Goal: Task Accomplishment & Management: Complete application form

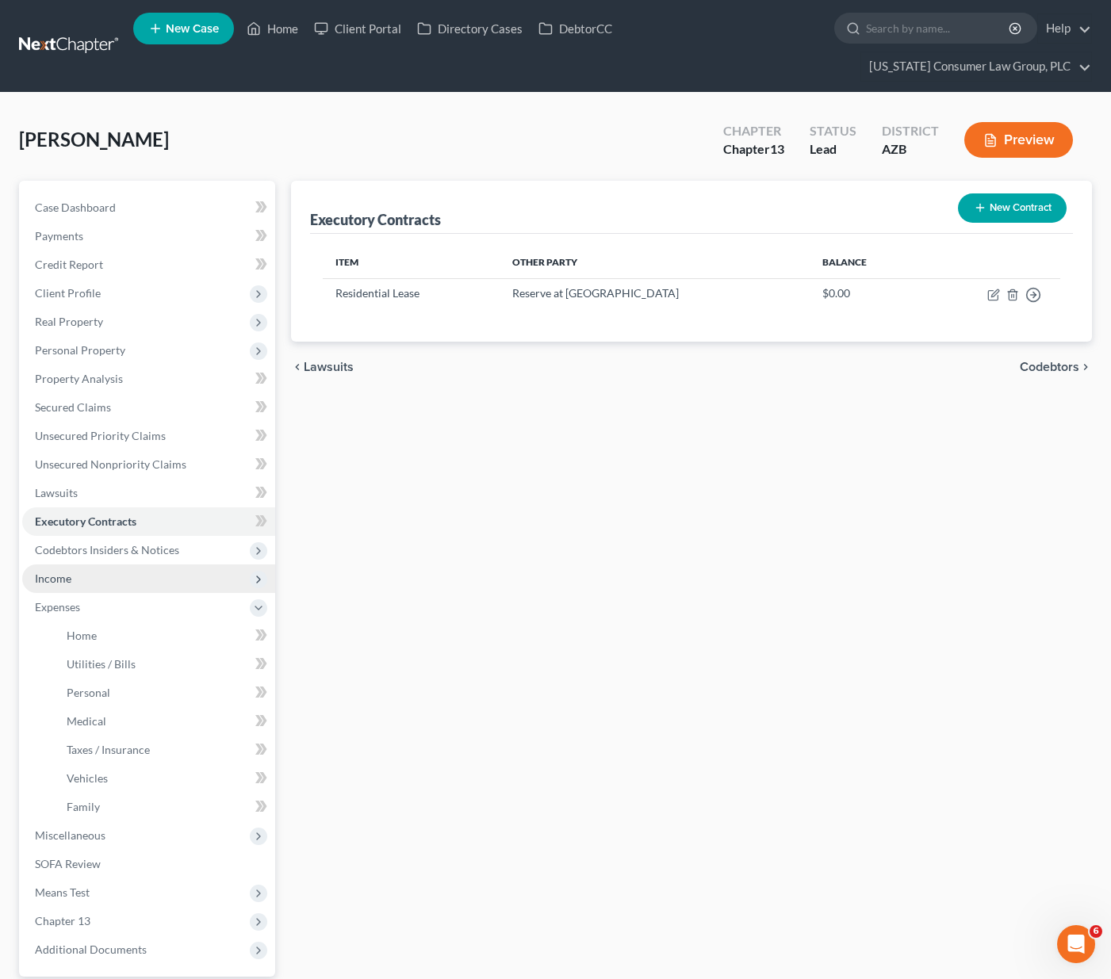
click at [95, 565] on span "Income" at bounding box center [148, 579] width 253 height 29
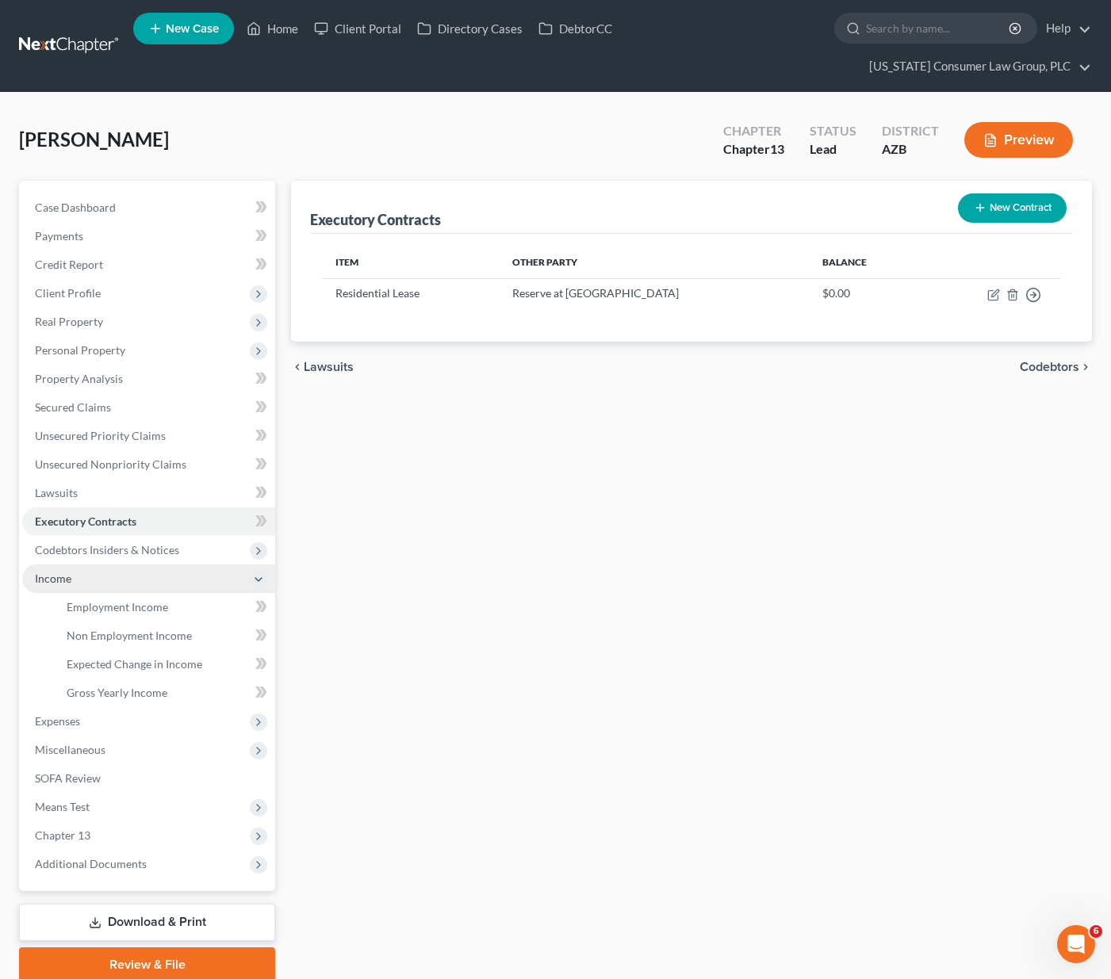
click at [76, 565] on span "Income" at bounding box center [148, 579] width 253 height 29
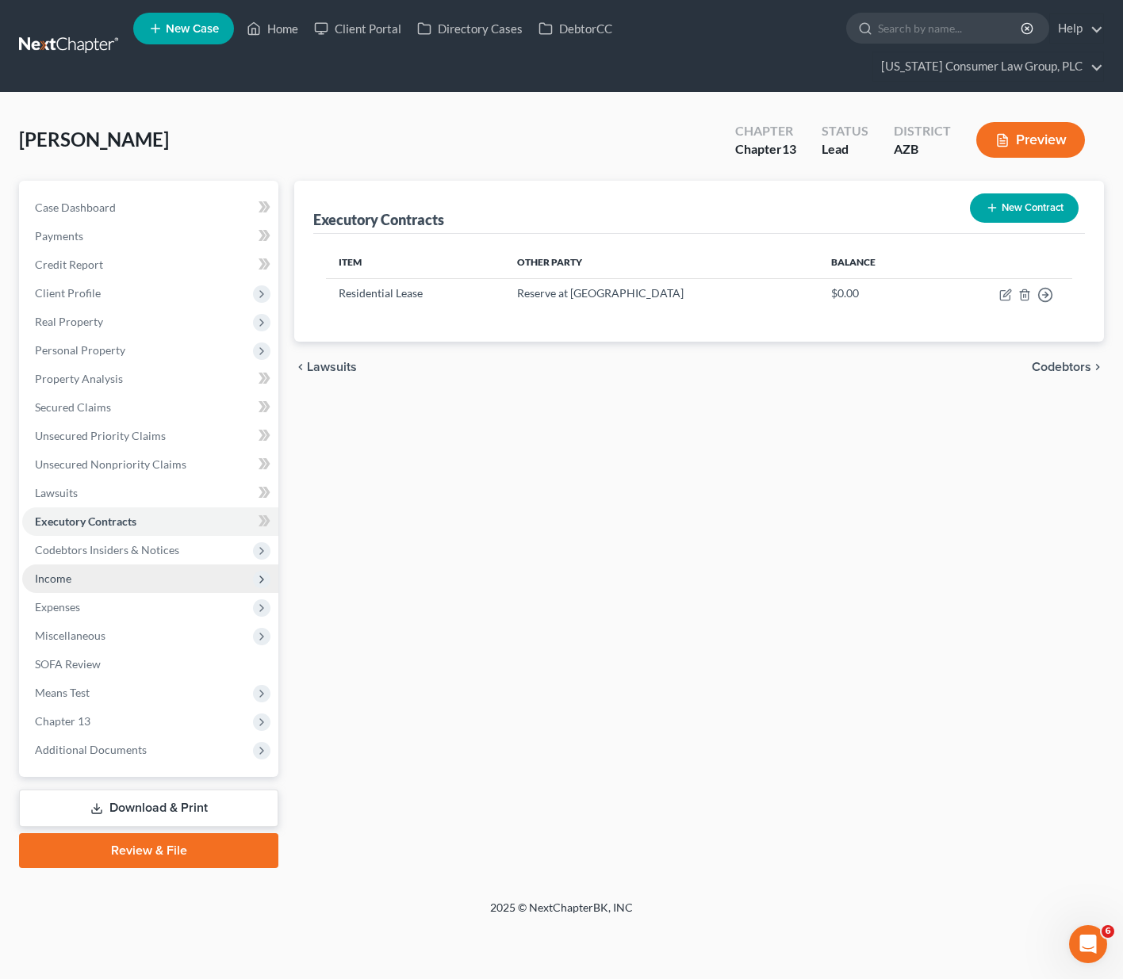
click at [76, 565] on span "Income" at bounding box center [150, 579] width 256 height 29
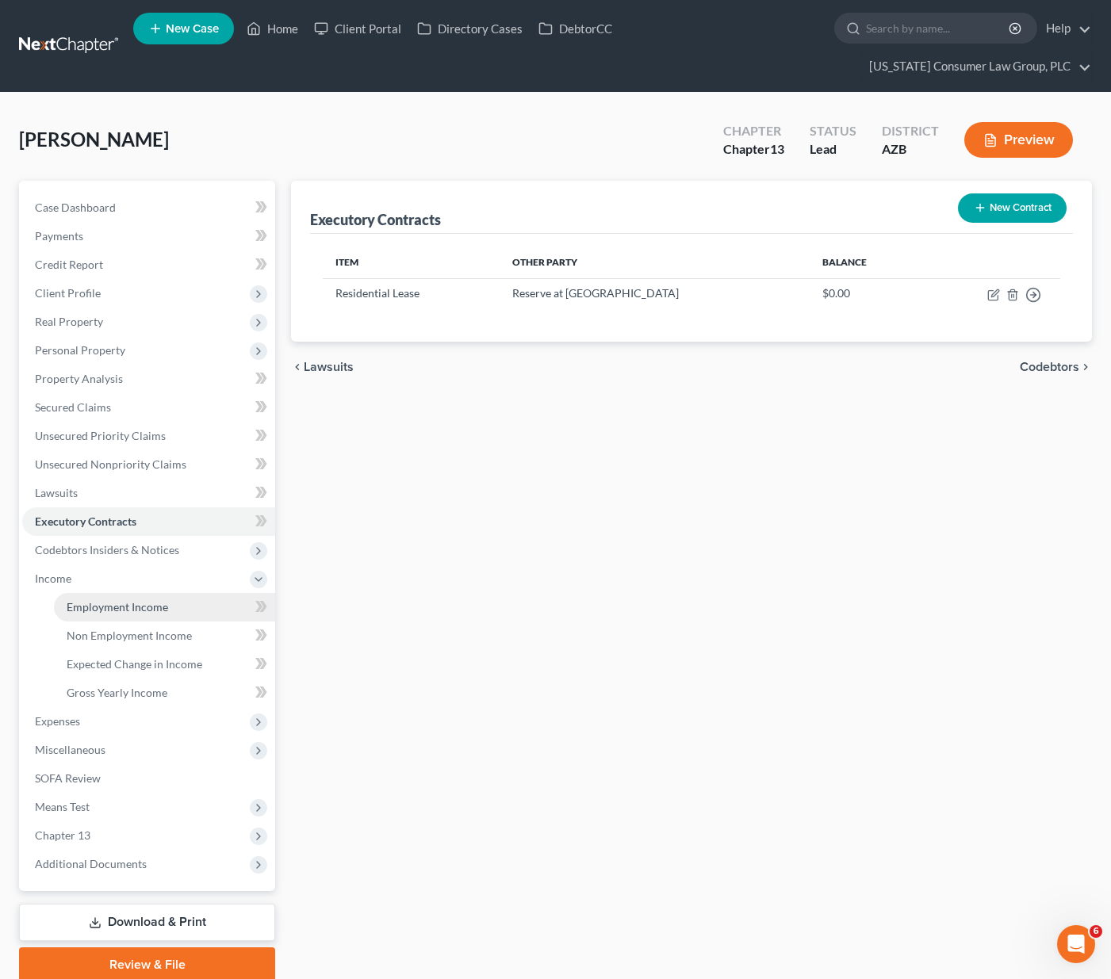
click at [97, 600] on span "Employment Income" at bounding box center [117, 606] width 101 height 13
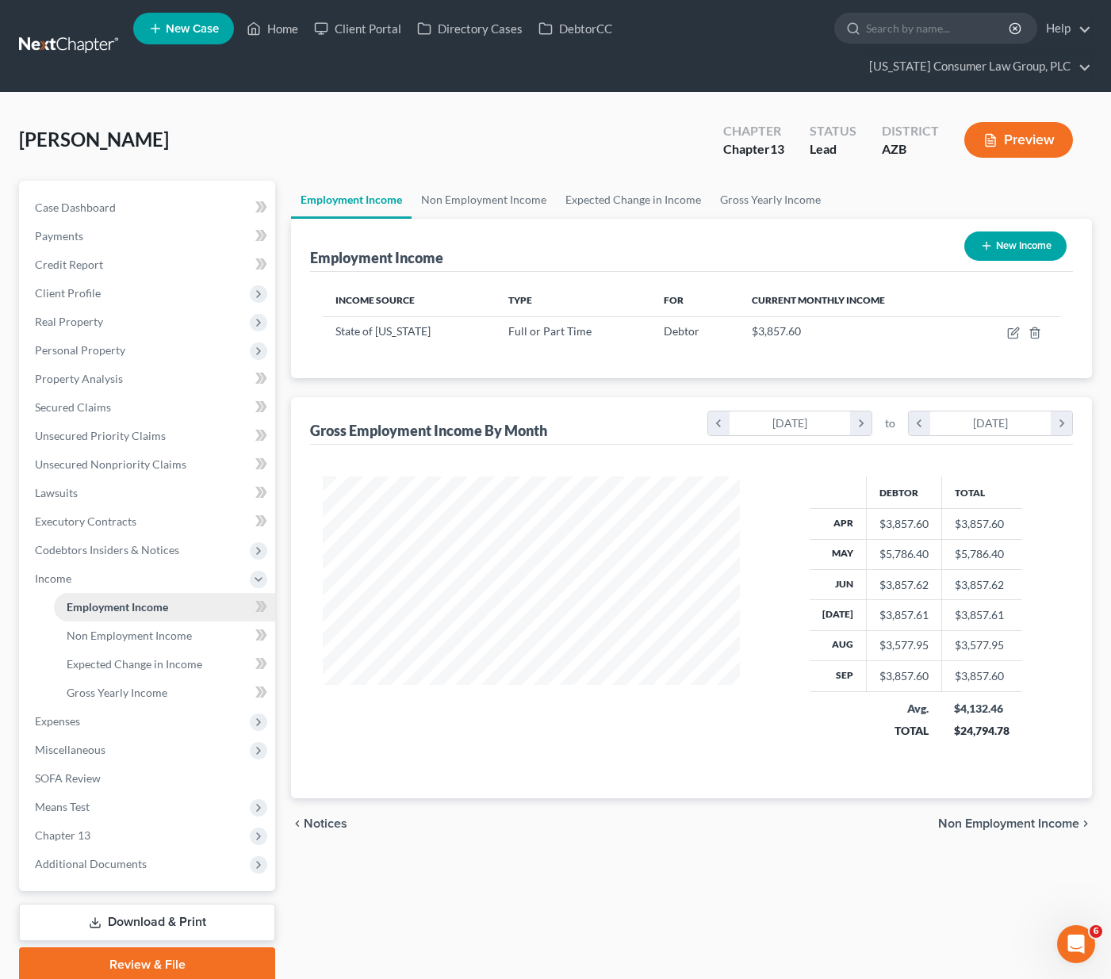
scroll to position [285, 448]
click at [476, 181] on link "Non Employment Income" at bounding box center [484, 200] width 144 height 38
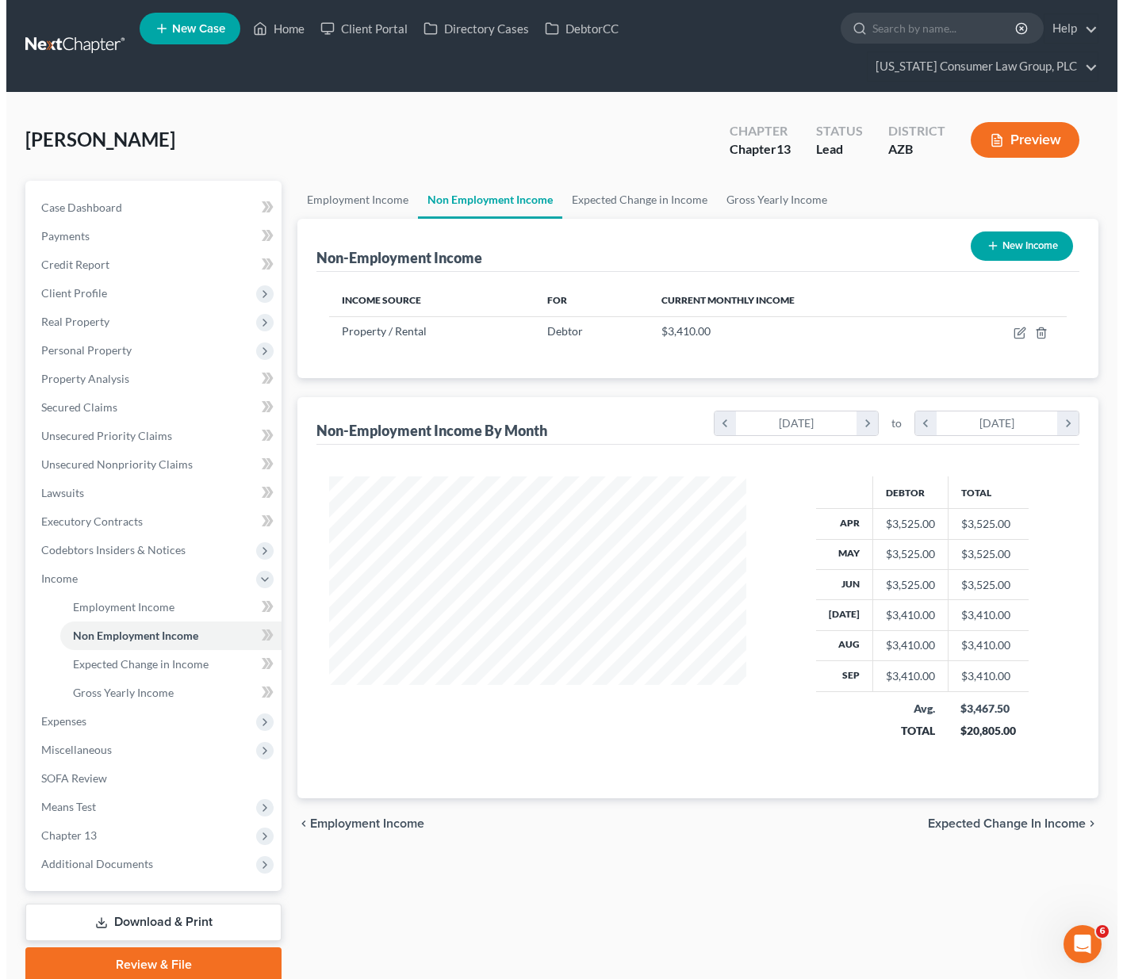
scroll to position [285, 448]
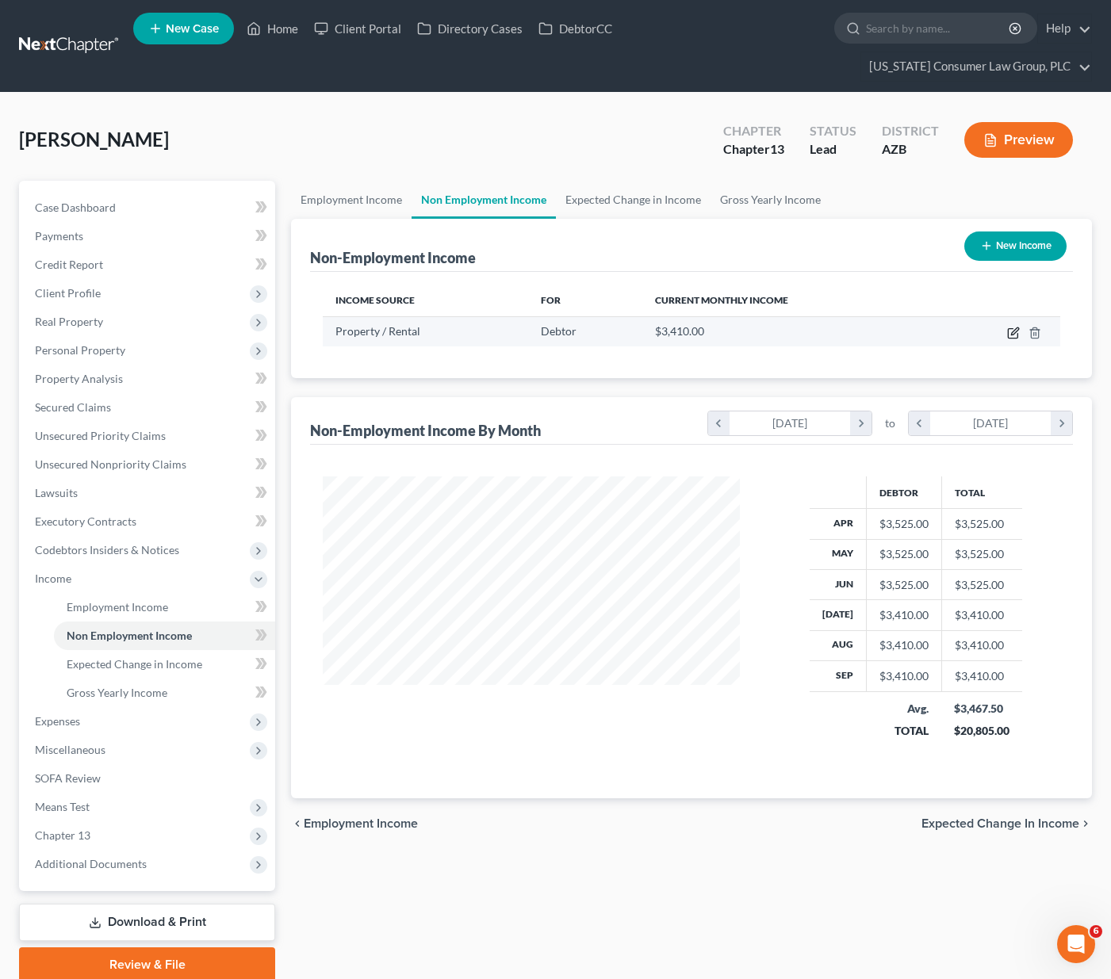
click at [1013, 327] on icon "button" at bounding box center [1013, 333] width 13 height 13
select select "9"
select select "0"
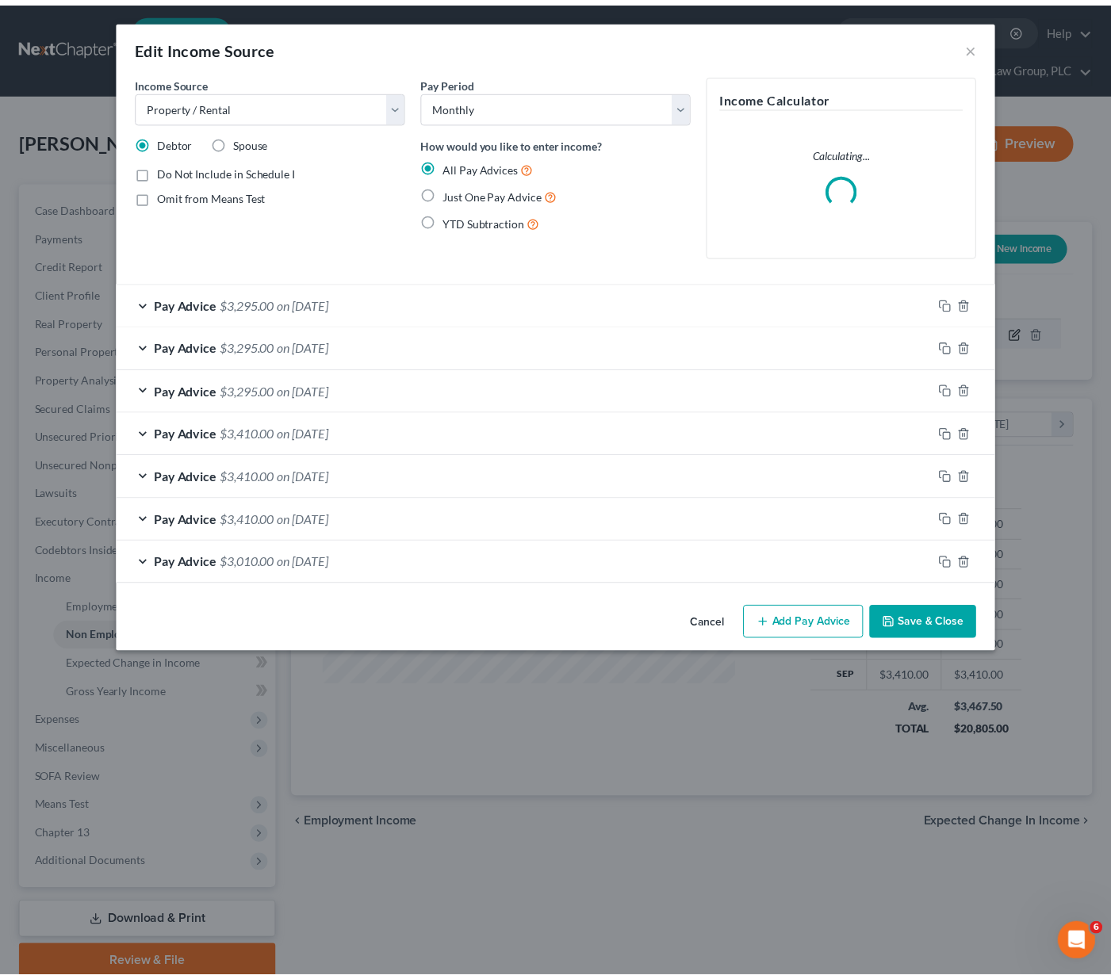
scroll to position [285, 454]
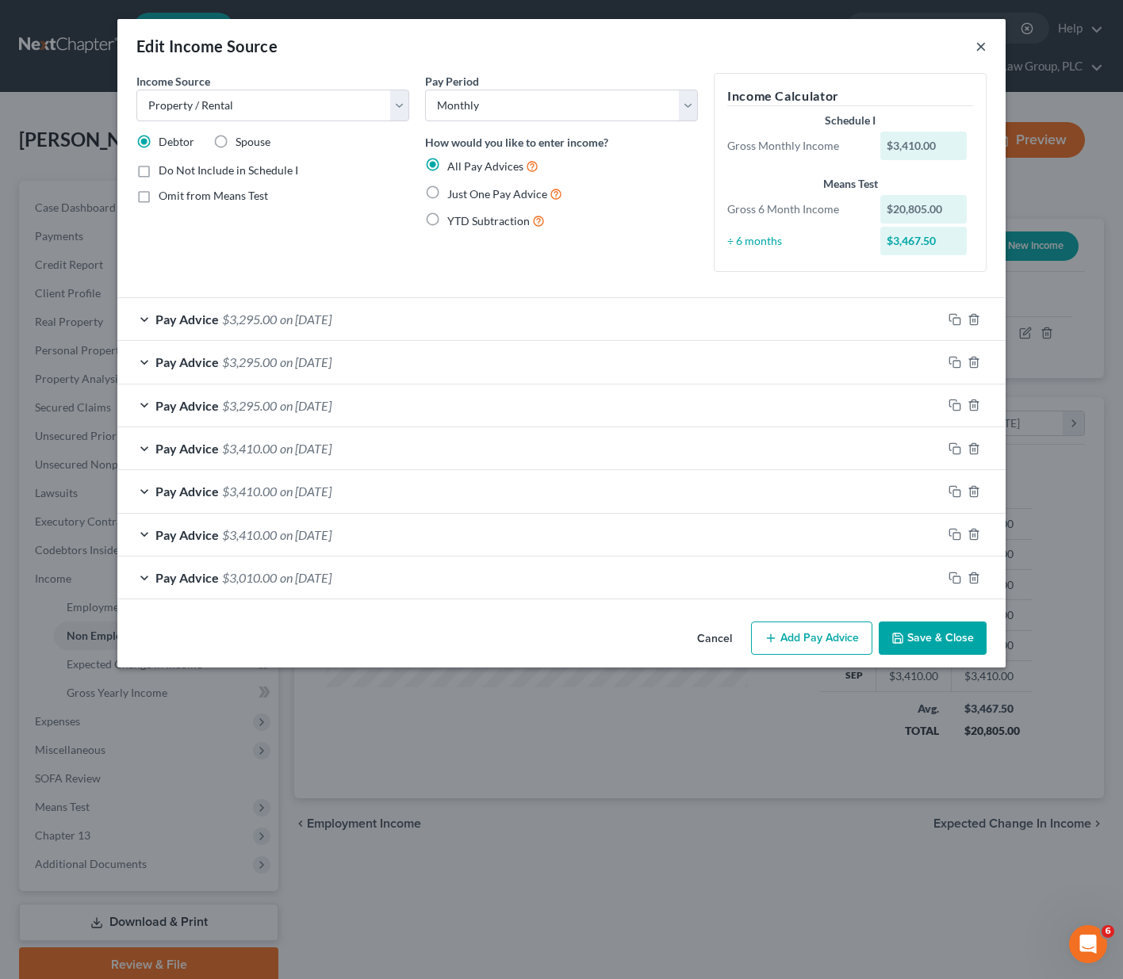
click at [979, 48] on button "×" at bounding box center [980, 45] width 11 height 19
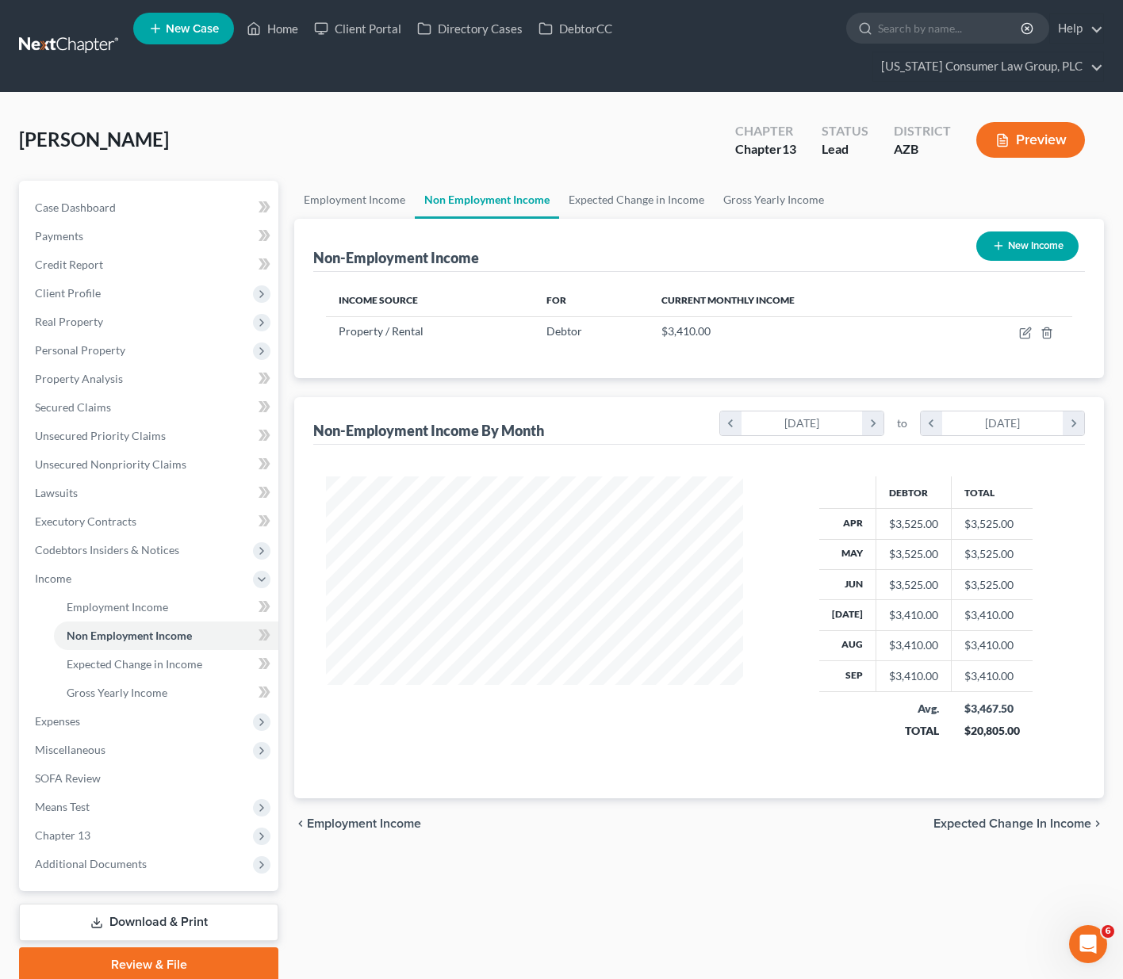
scroll to position [792634, 792469]
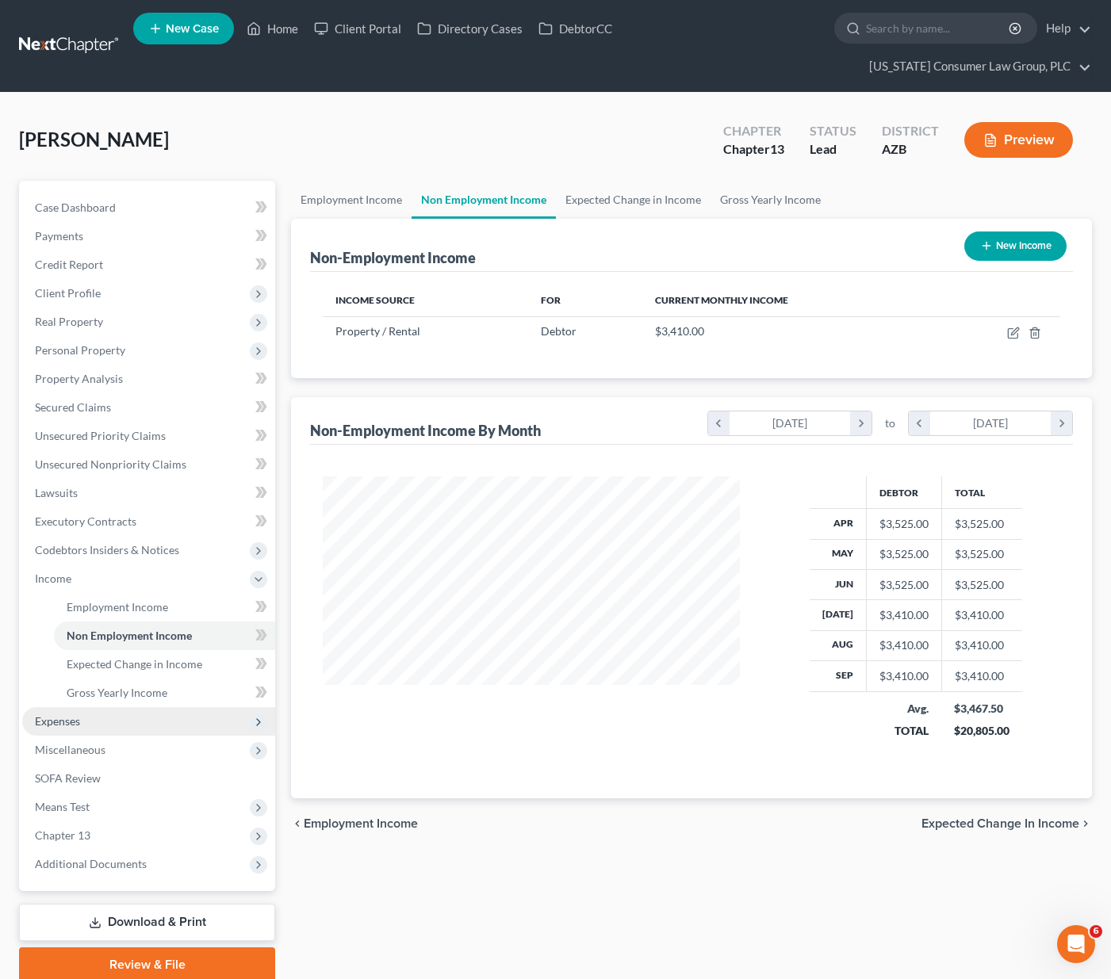
click at [66, 714] on span "Expenses" at bounding box center [57, 720] width 45 height 13
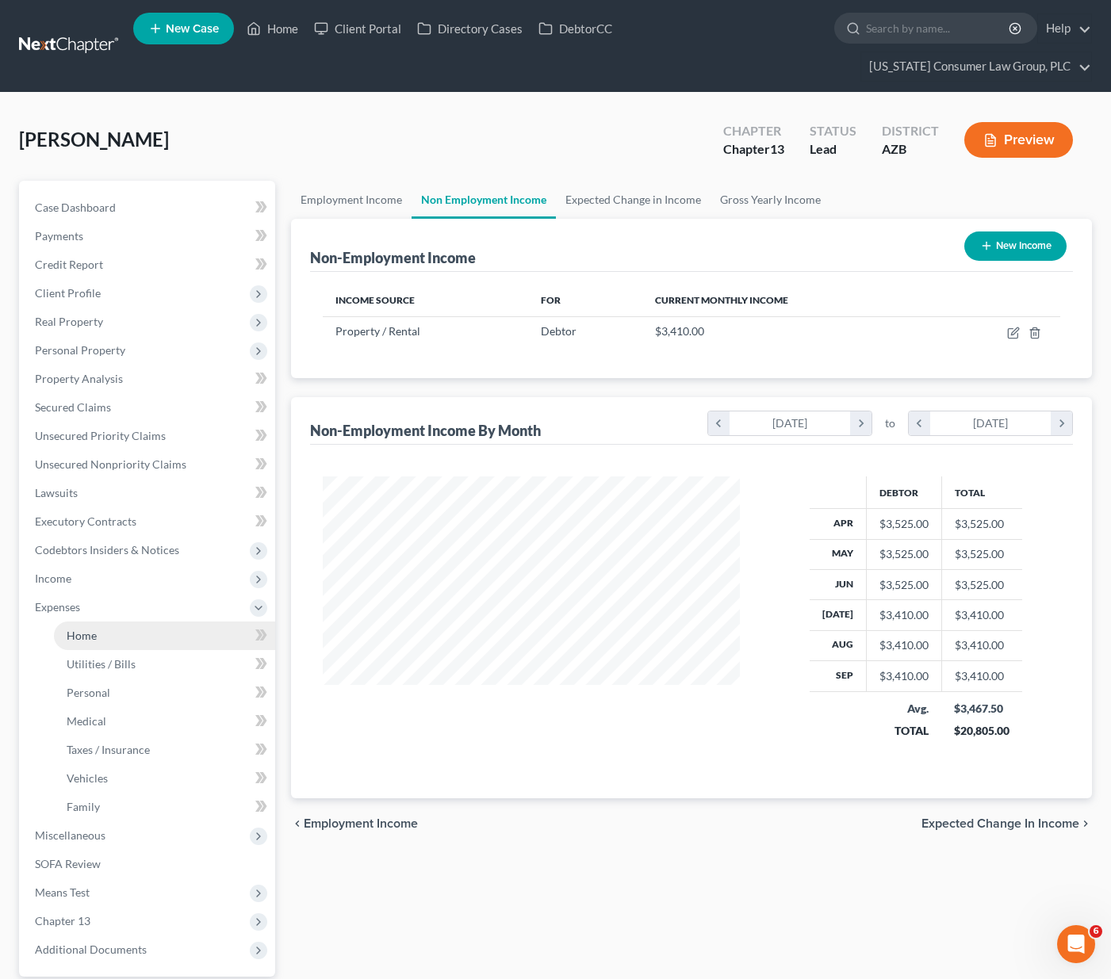
click at [80, 629] on span "Home" at bounding box center [82, 635] width 30 height 13
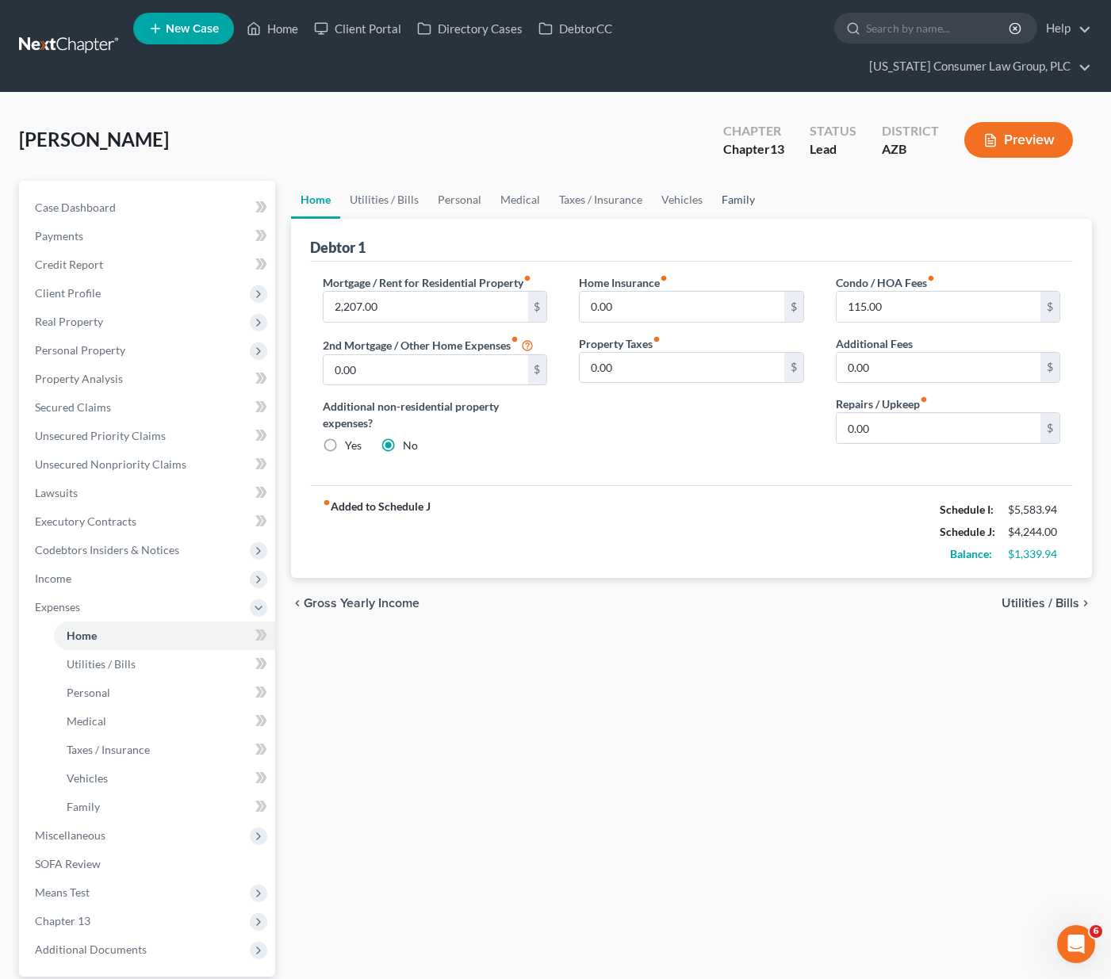
click at [733, 181] on link "Family" at bounding box center [738, 200] width 52 height 38
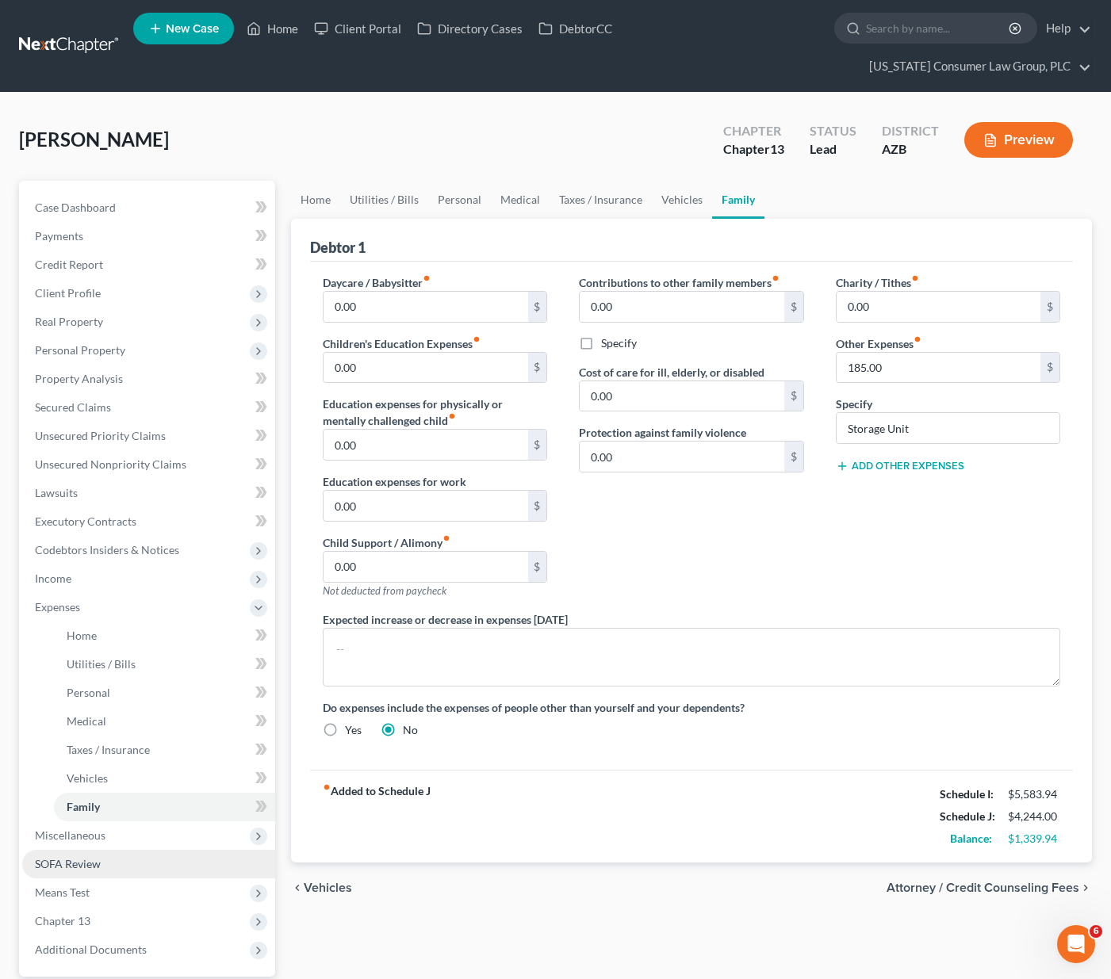
click at [69, 857] on span "SOFA Review" at bounding box center [68, 863] width 66 height 13
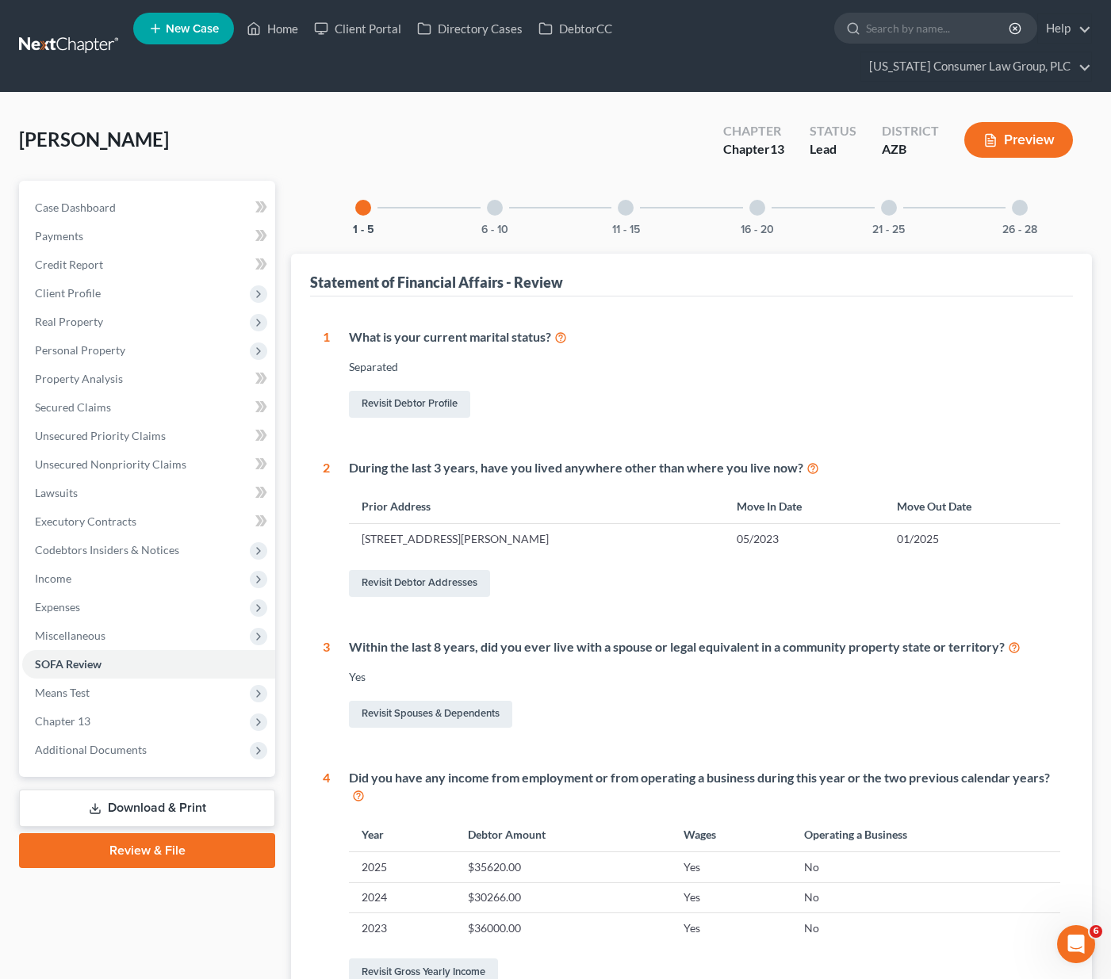
click at [885, 200] on div at bounding box center [889, 208] width 16 height 16
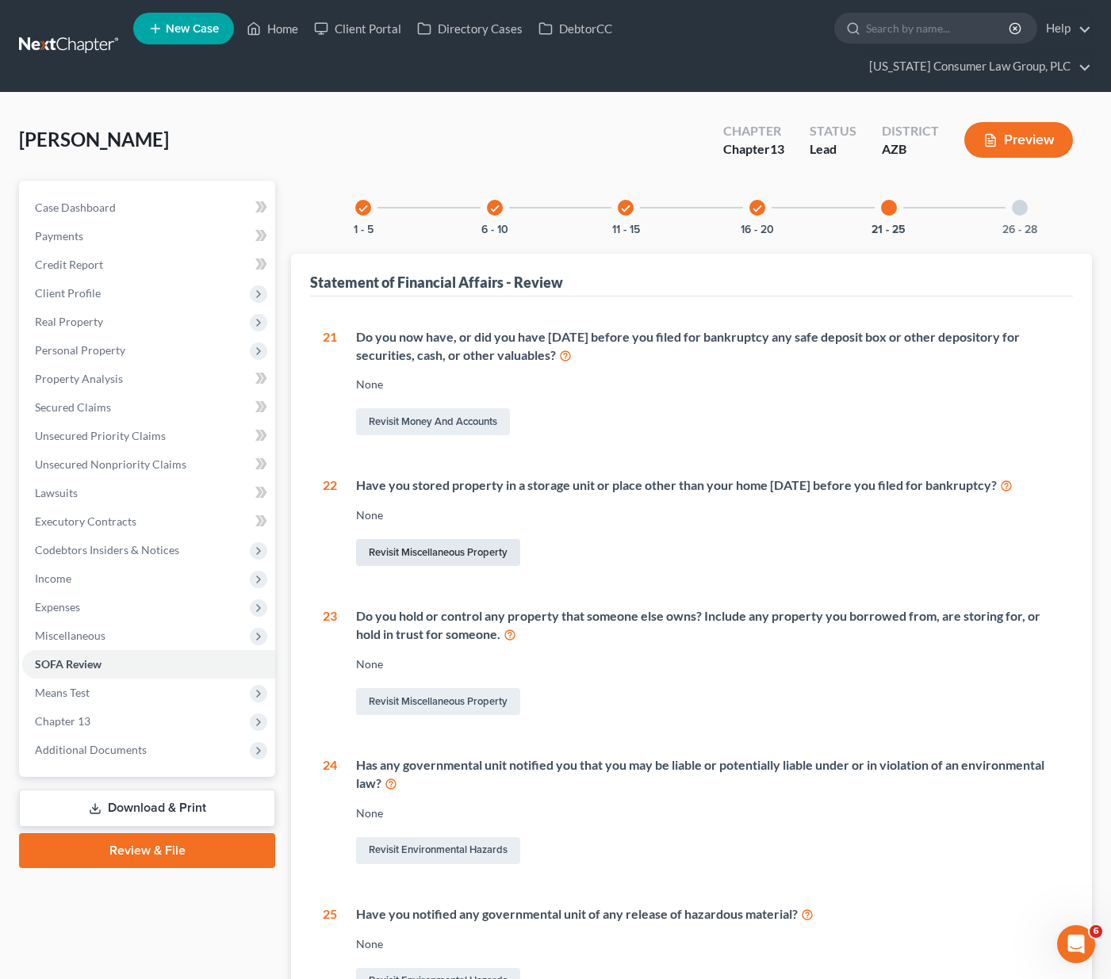
click at [484, 539] on link "Revisit Miscellaneous Property" at bounding box center [438, 552] width 164 height 27
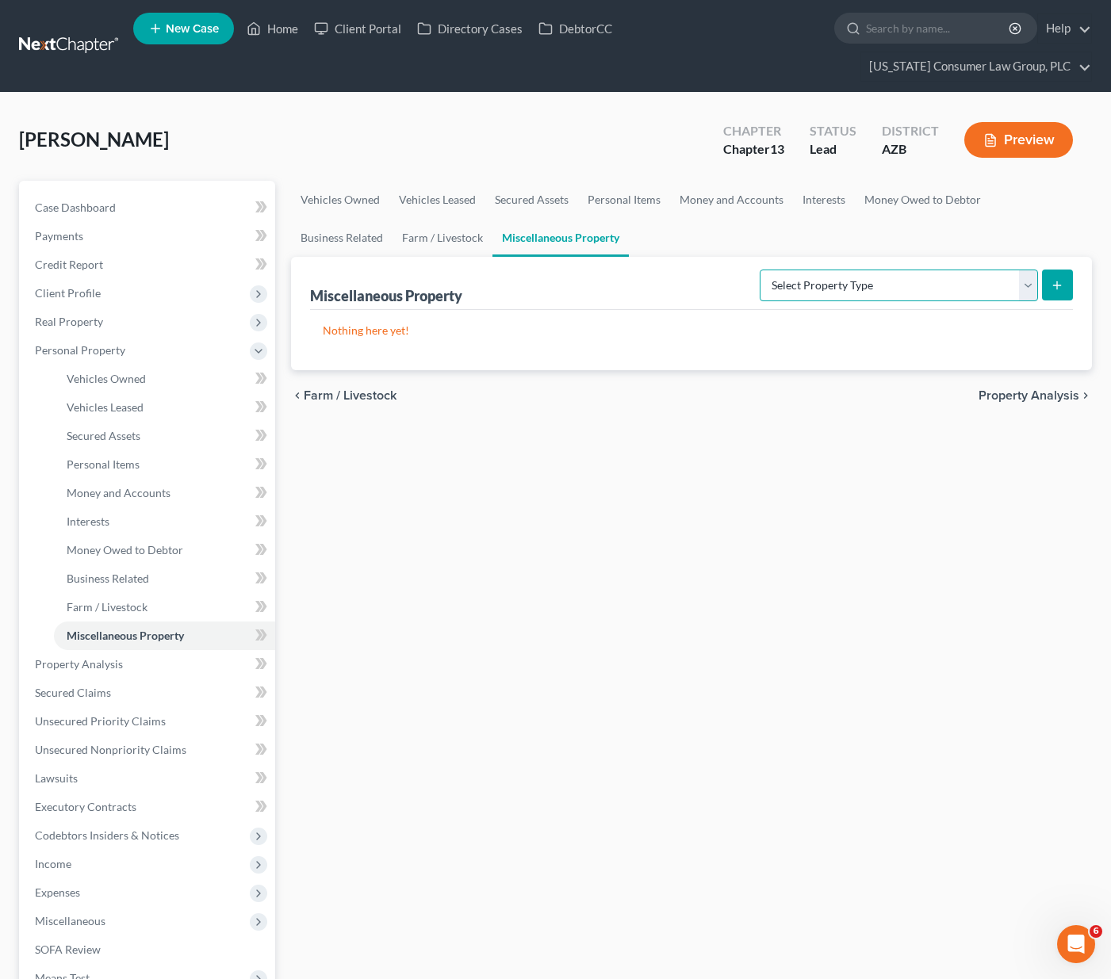
click at [1032, 270] on select "Select Property Type Assigned for Creditor Benefit [DATE] (SOFA: 12) Holding fo…" at bounding box center [899, 286] width 278 height 32
select select "stored_within_1_year"
click at [760, 270] on select "Select Property Type Assigned for Creditor Benefit [DATE] (SOFA: 12) Holding fo…" at bounding box center [899, 286] width 278 height 32
click at [1059, 285] on line "submit" at bounding box center [1057, 285] width 7 height 0
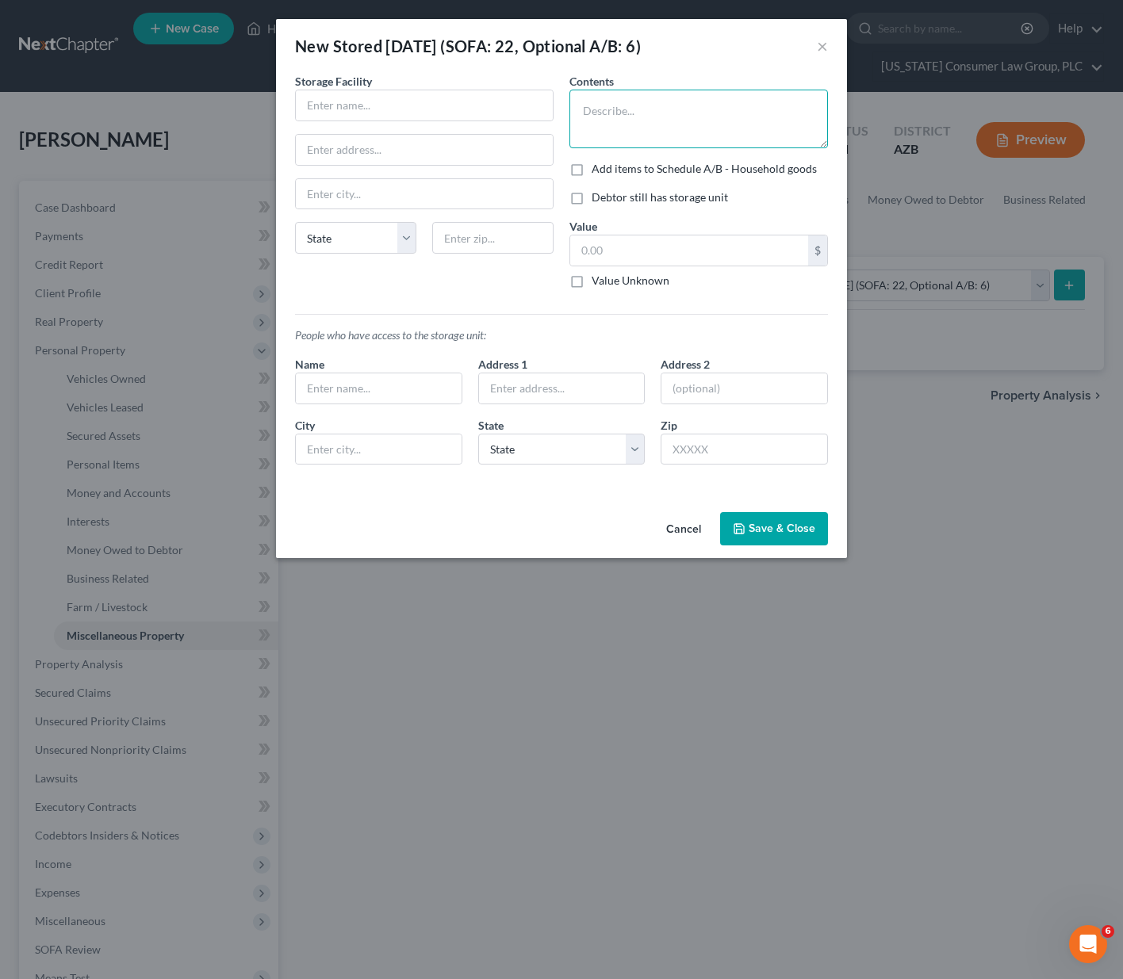
click at [723, 103] on textarea at bounding box center [698, 119] width 258 height 59
type textarea "Misc home goods, Christmas"
click at [360, 104] on input "text" at bounding box center [424, 105] width 257 height 30
type input "Public Storage"
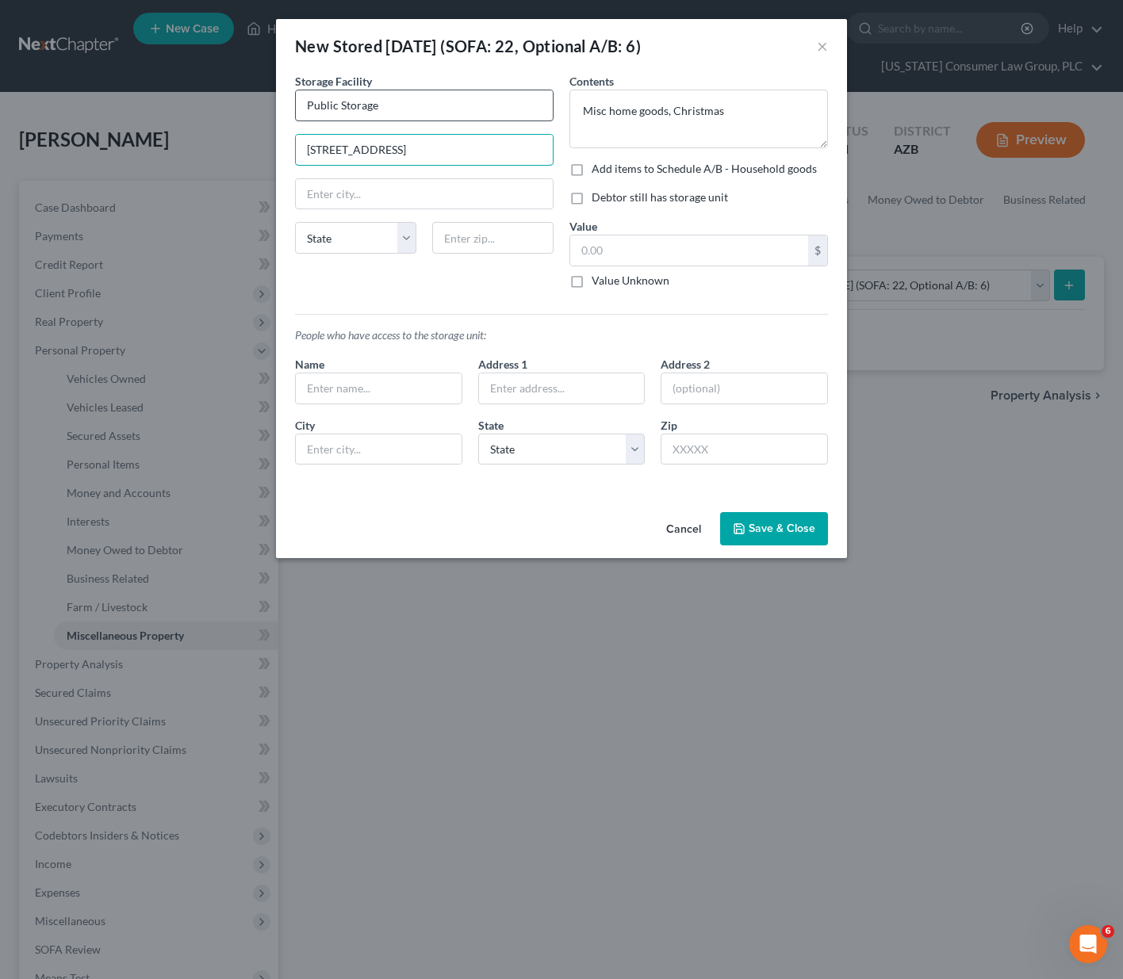
type input "[STREET_ADDRESS]"
type input "85212"
type input "Mesa"
select select "3"
click at [592, 281] on label "Value Unknown" at bounding box center [631, 281] width 78 height 16
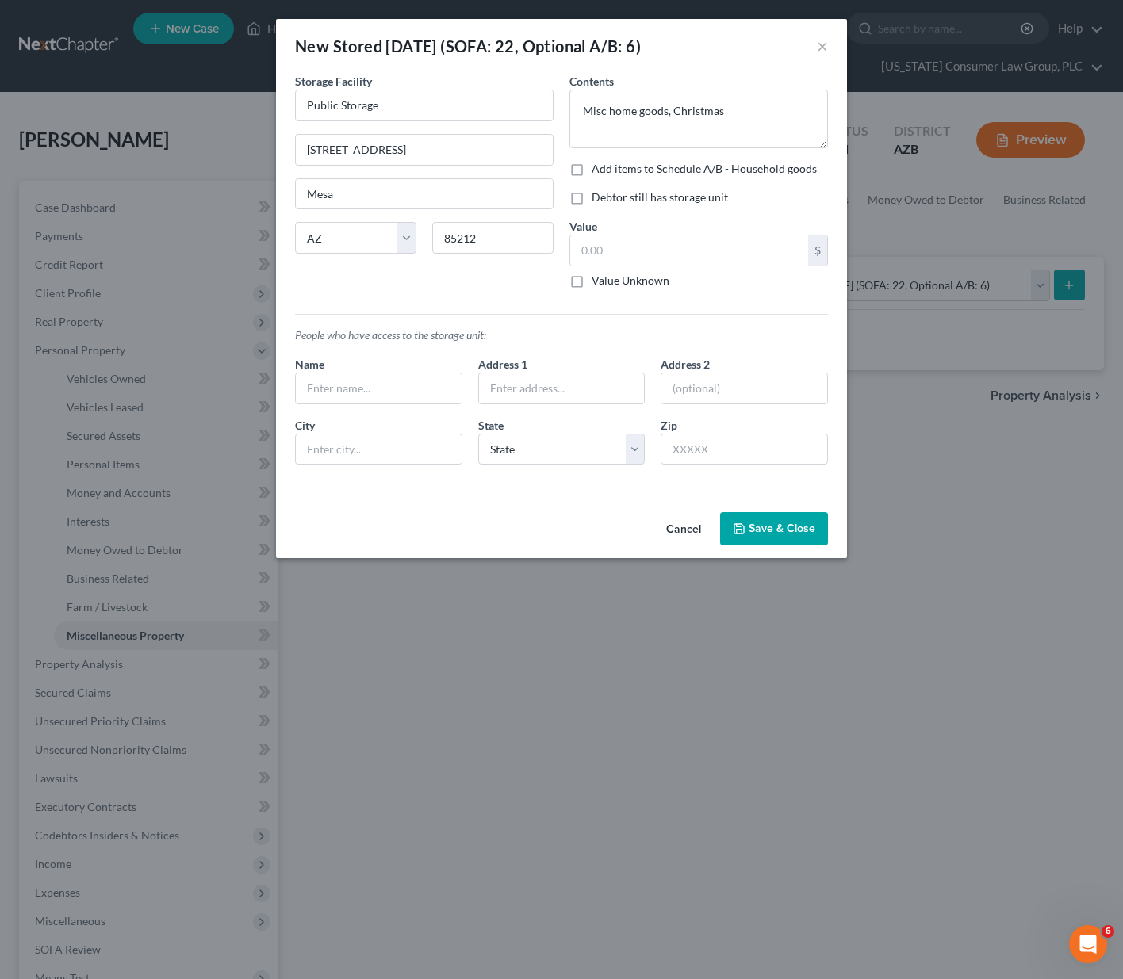
click at [598, 281] on input "Value Unknown" at bounding box center [603, 278] width 10 height 10
checkbox input "true"
type input "0.00"
click at [783, 521] on button "Save & Close" at bounding box center [774, 528] width 108 height 33
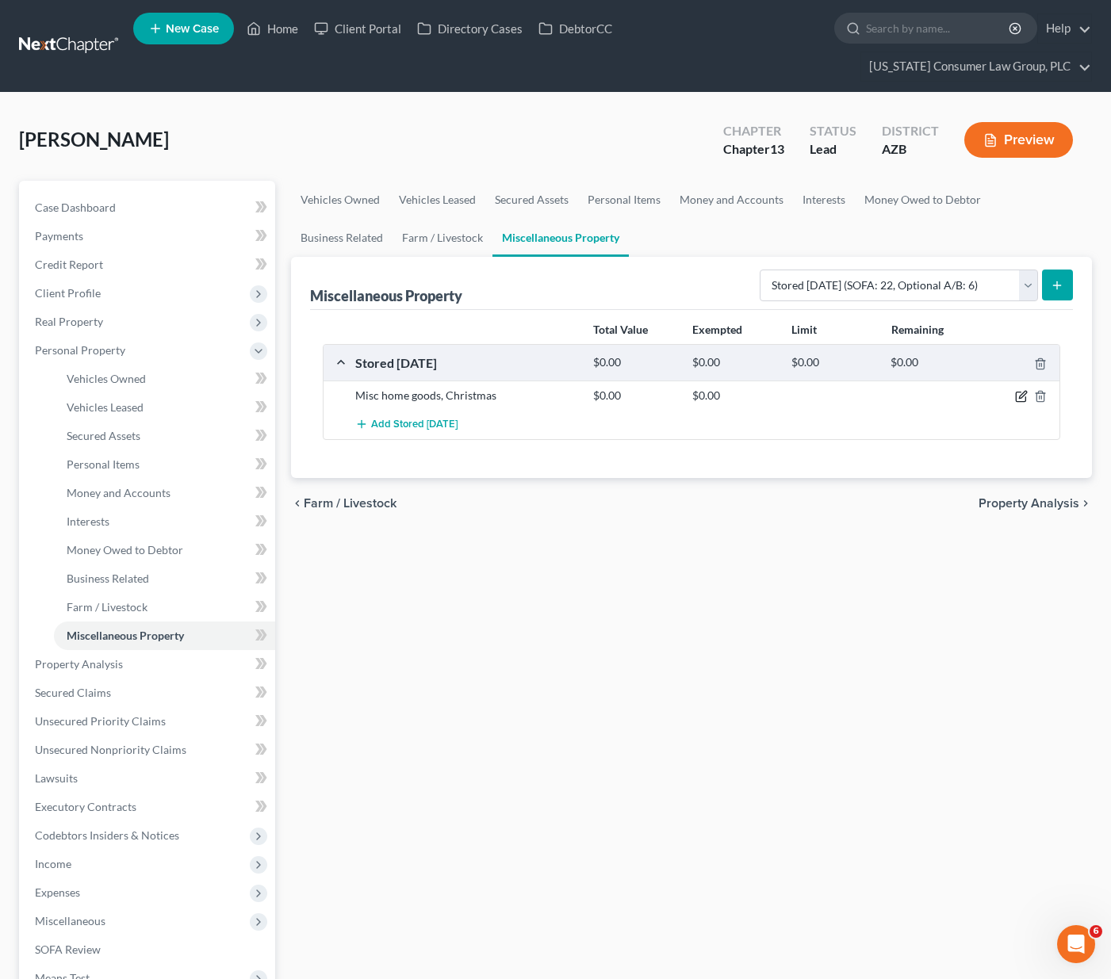
click at [1021, 392] on icon "button" at bounding box center [1022, 395] width 7 height 7
select select "3"
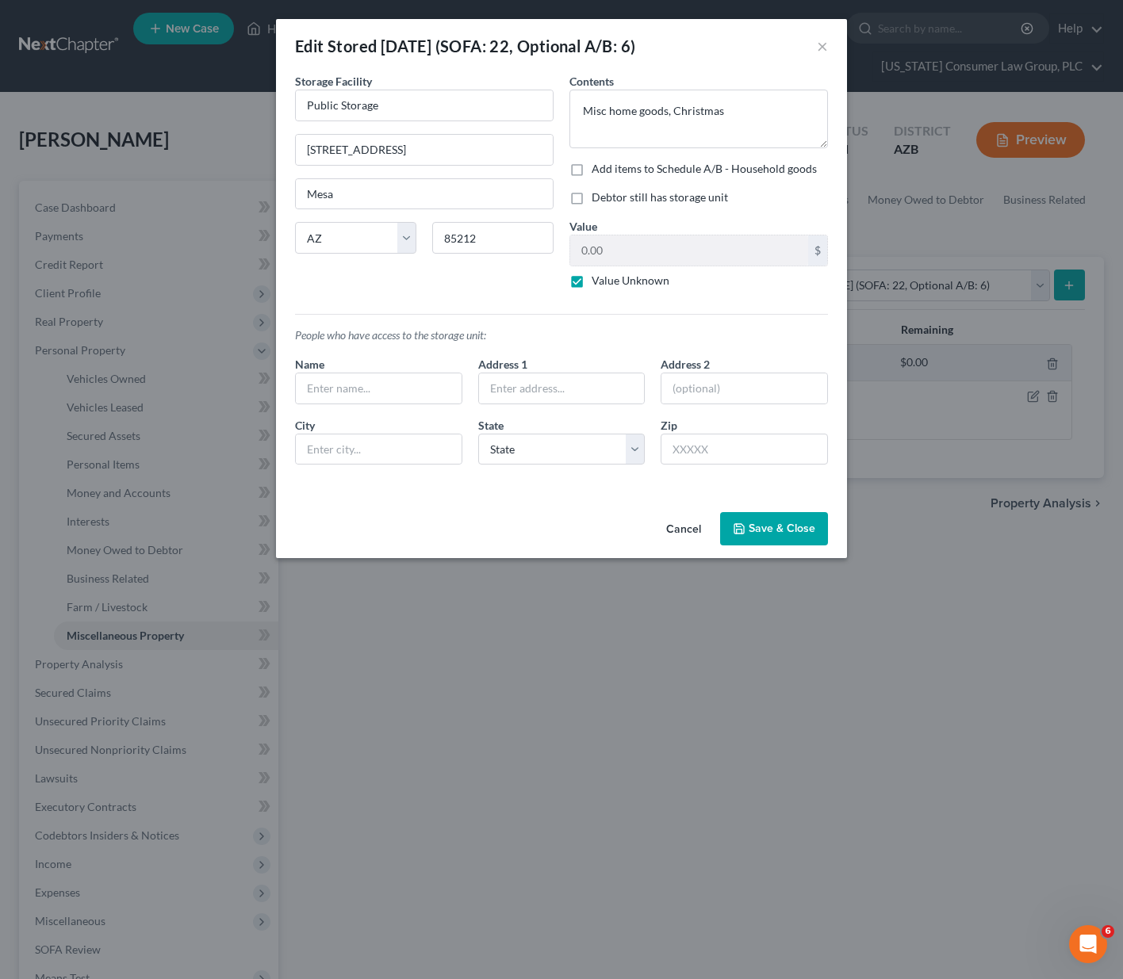
click at [592, 165] on label "Add items to Schedule A/B - Household goods" at bounding box center [704, 169] width 225 height 16
click at [598, 165] on input "Add items to Schedule A/B - Household goods" at bounding box center [603, 166] width 10 height 10
checkbox input "true"
click at [592, 279] on label "Value Unknown" at bounding box center [631, 281] width 78 height 16
click at [598, 279] on input "Value Unknown" at bounding box center [603, 278] width 10 height 10
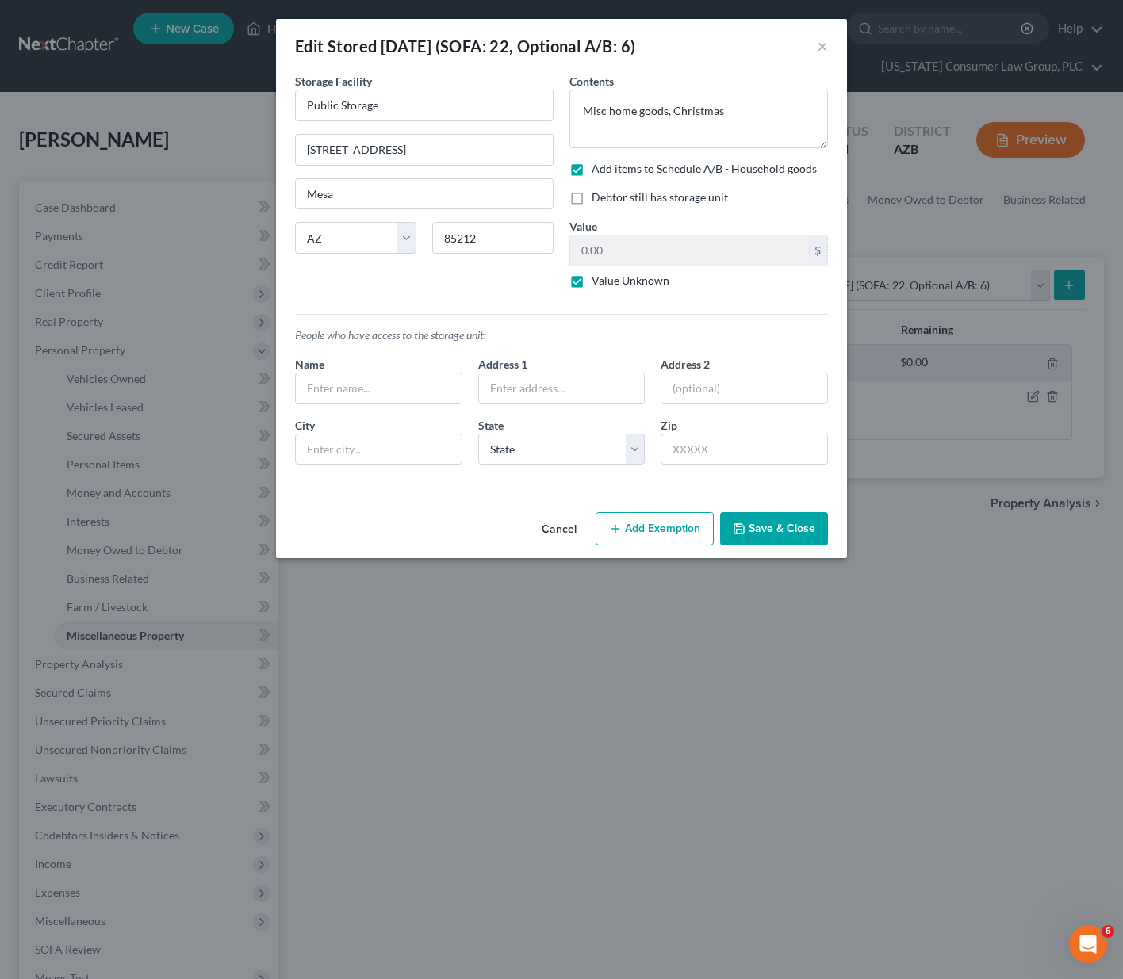
checkbox input "false"
drag, startPoint x: 659, startPoint y: 249, endPoint x: 575, endPoint y: 249, distance: 84.0
click at [575, 249] on input "0.00" at bounding box center [689, 250] width 238 height 30
type input "500"
click at [666, 523] on button "Add Exemption" at bounding box center [654, 528] width 118 height 33
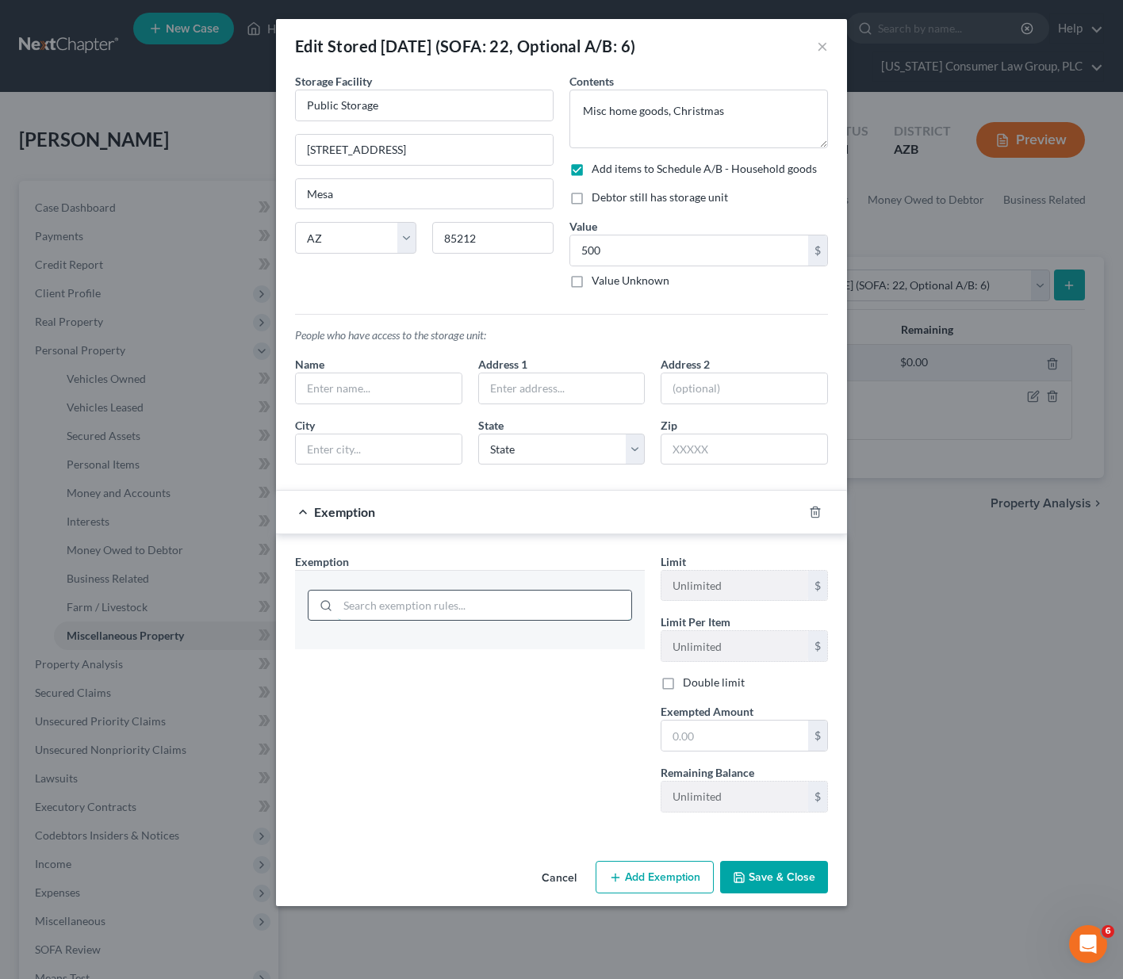
click at [438, 606] on input "search" at bounding box center [484, 606] width 293 height 30
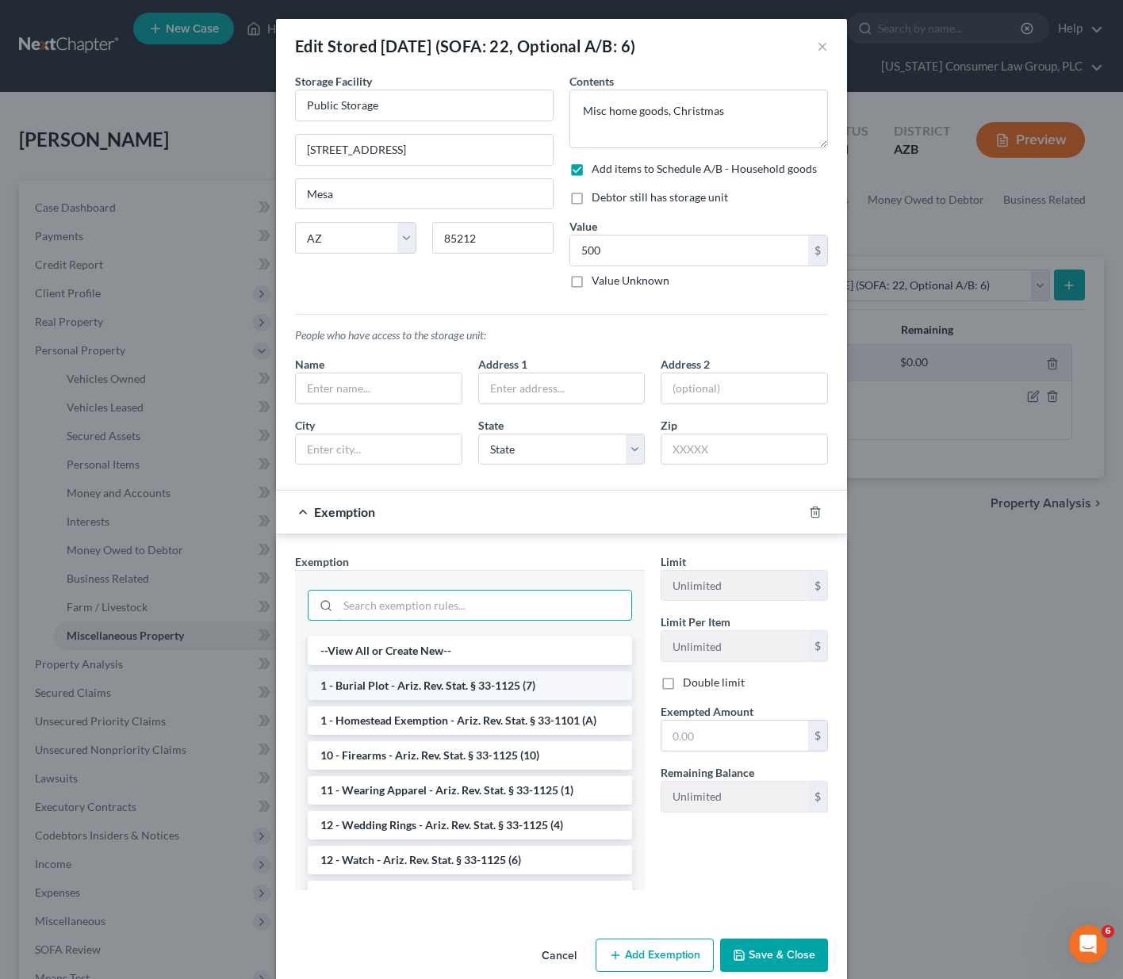
type input "6"
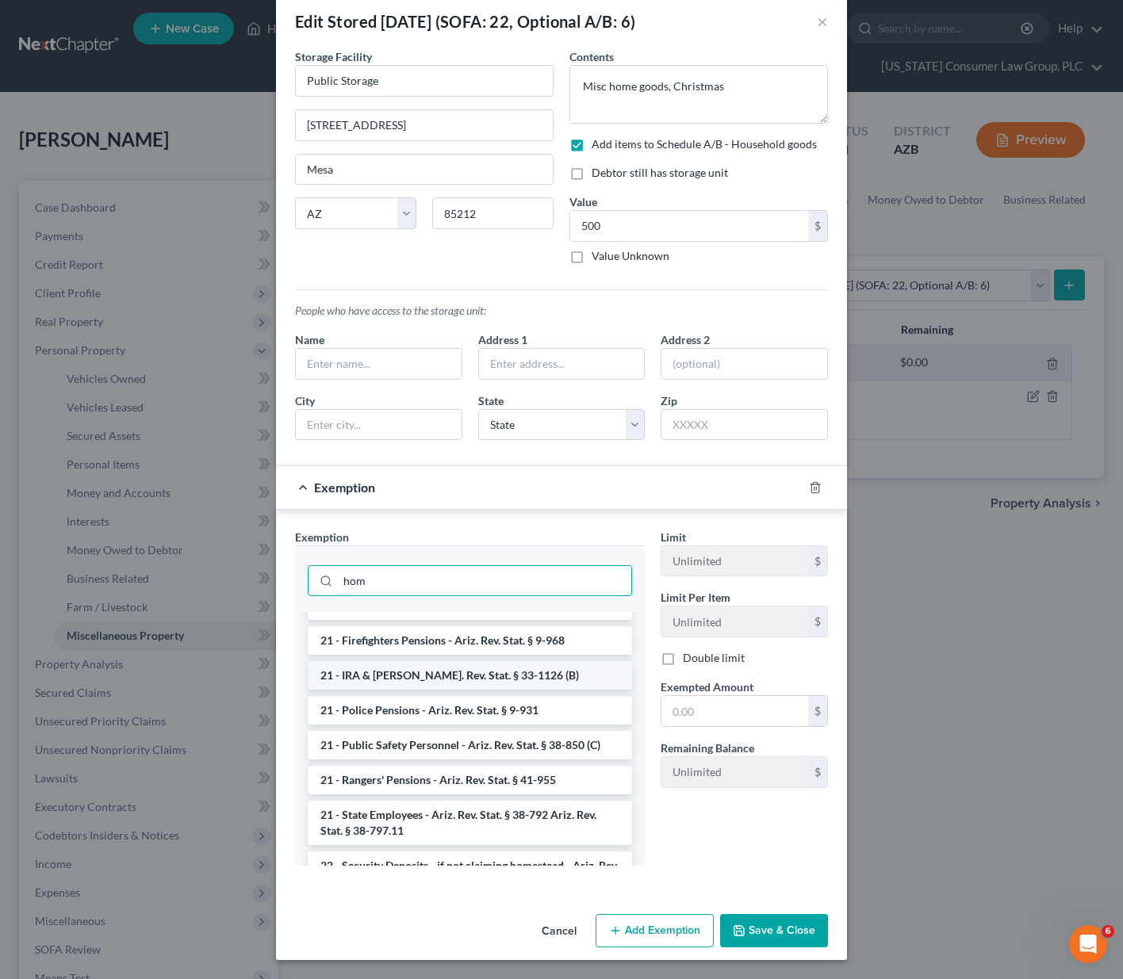
scroll to position [436, 0]
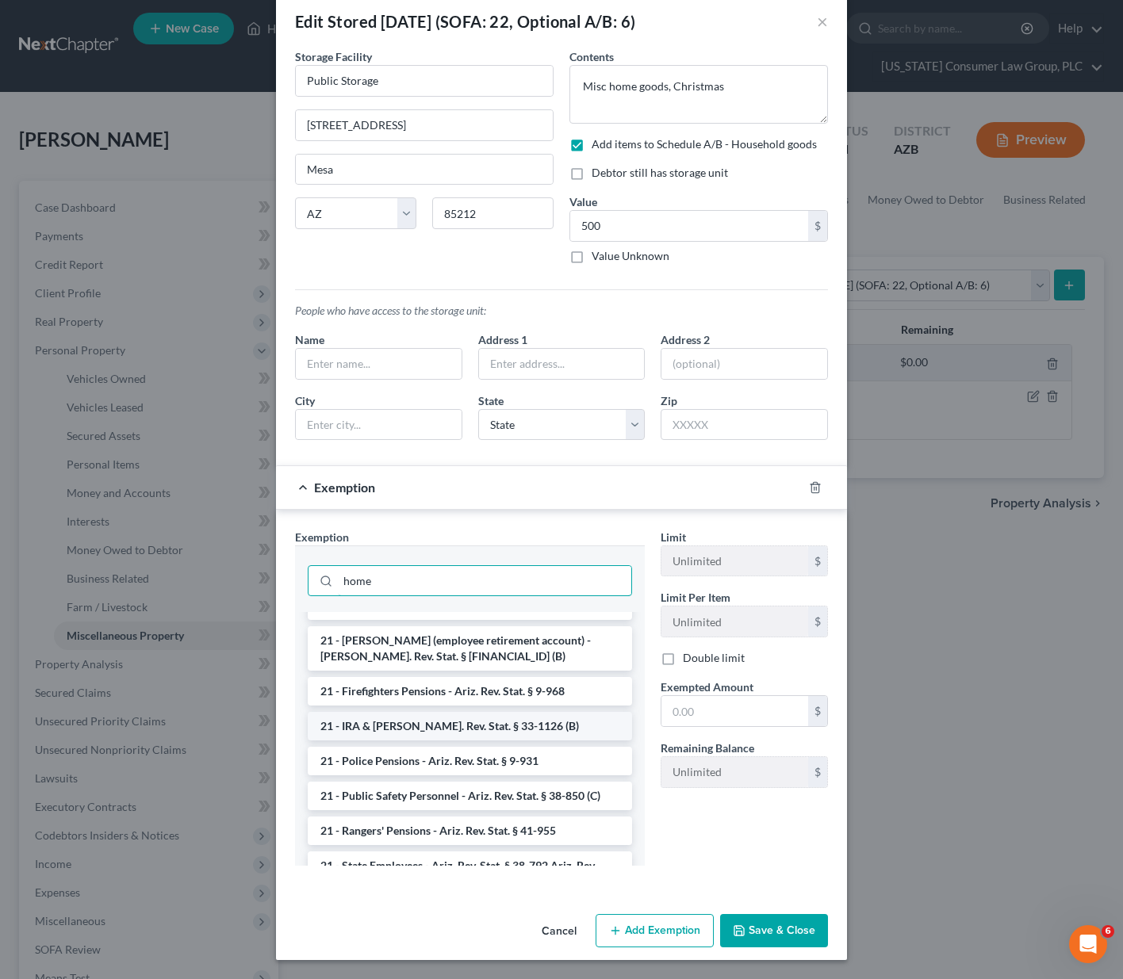
type input "home"
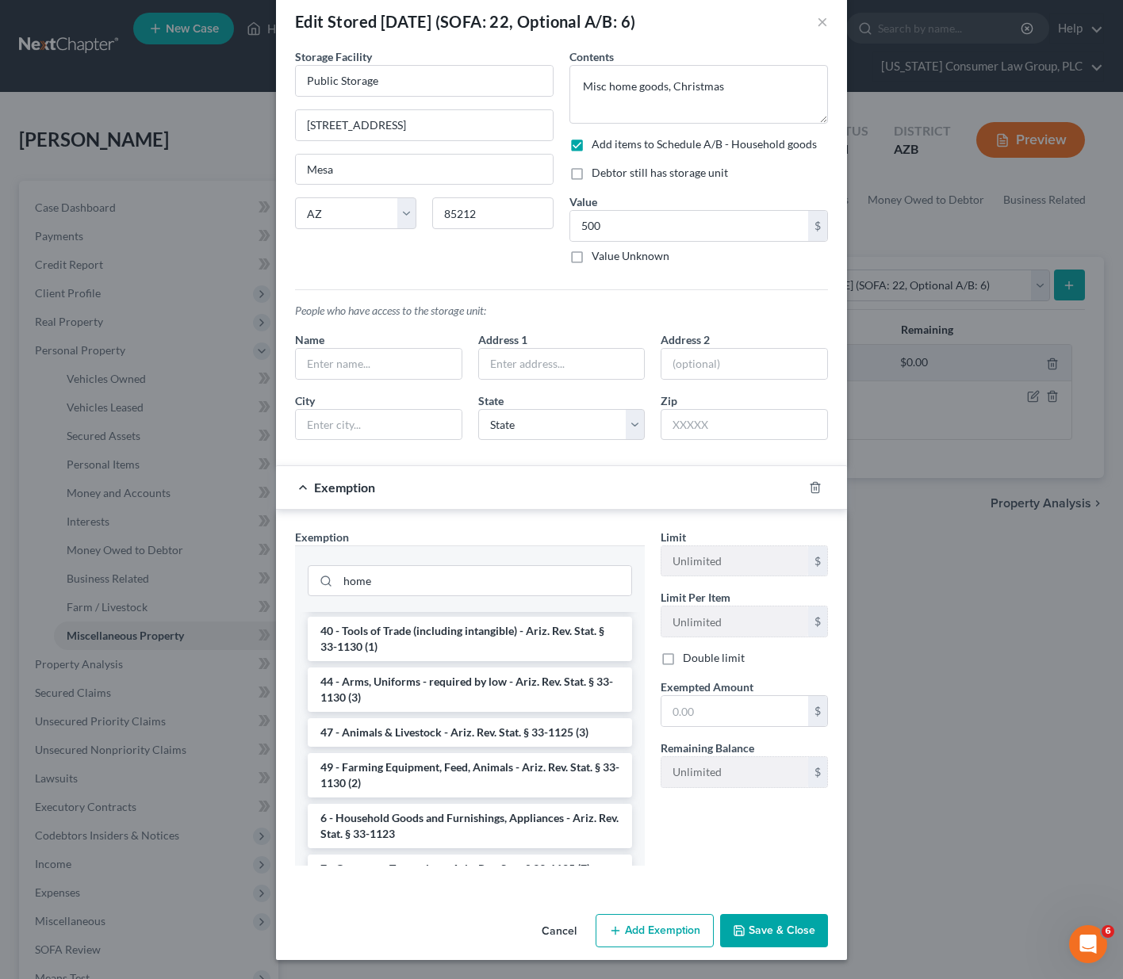
scroll to position [1614, 0]
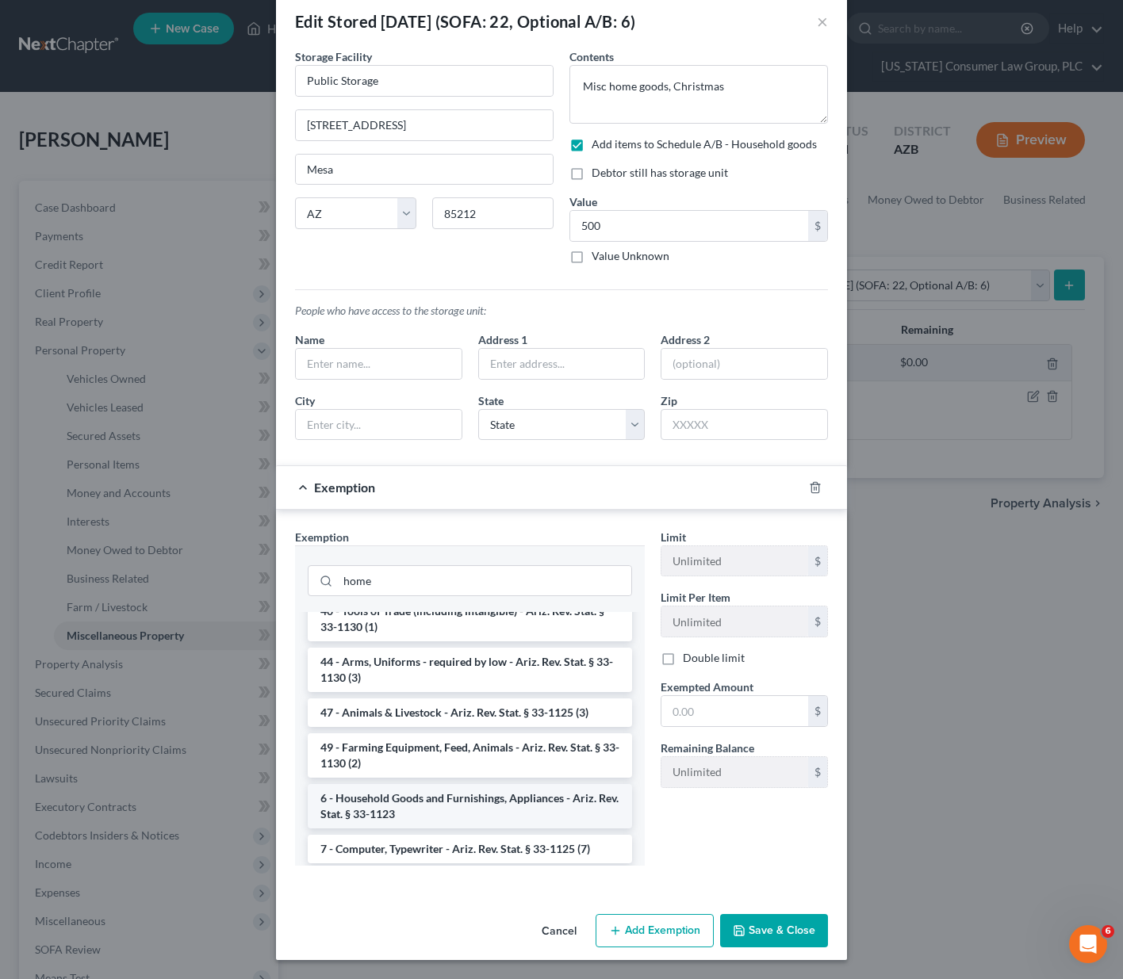
click at [530, 817] on li "6 - Household Goods and Furnishings, Appliances - Ariz. Rev. Stat. § 33-1123" at bounding box center [470, 806] width 324 height 44
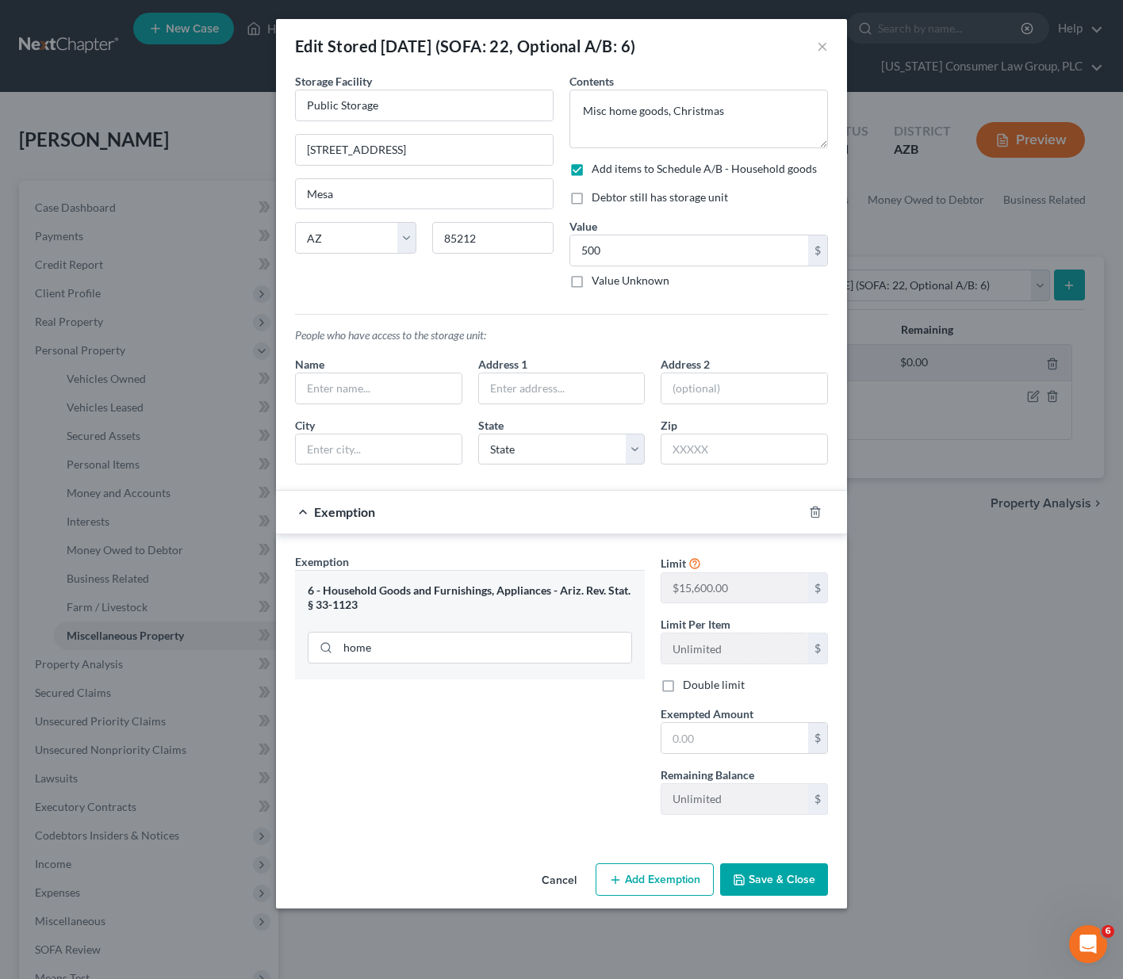
scroll to position [0, 0]
click at [686, 741] on input "text" at bounding box center [734, 738] width 147 height 30
type input "500"
click at [768, 879] on button "Save & Close" at bounding box center [774, 879] width 108 height 33
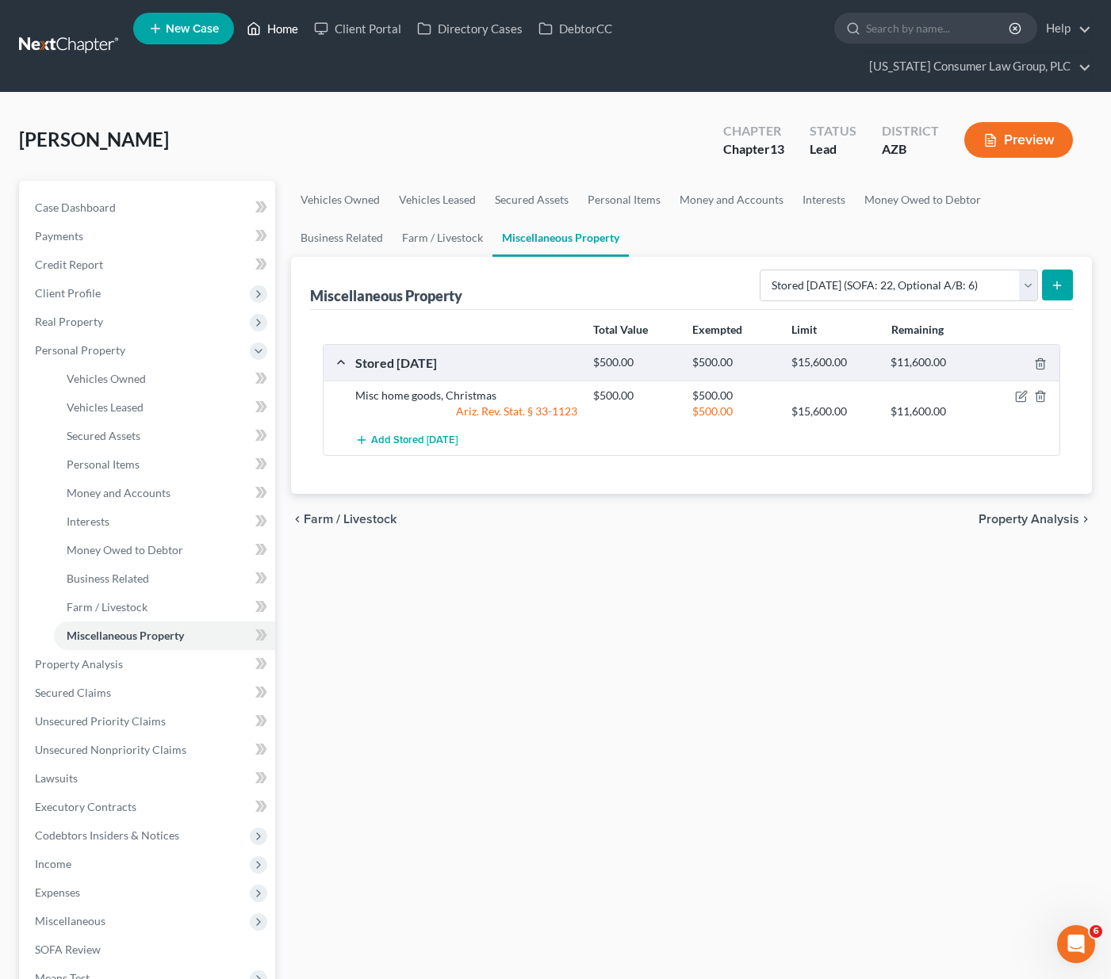
click at [274, 31] on link "Home" at bounding box center [272, 28] width 67 height 29
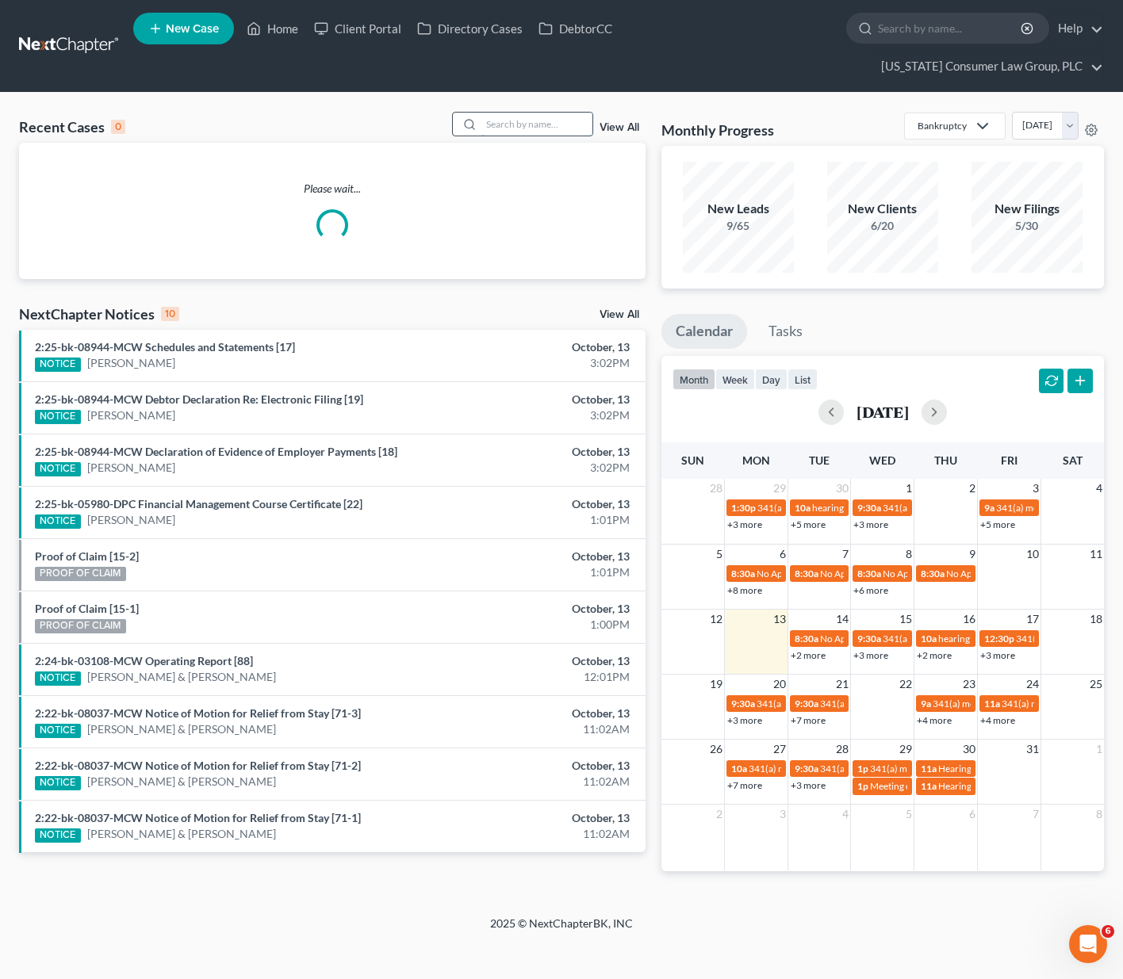
click at [535, 113] on input "search" at bounding box center [536, 124] width 111 height 23
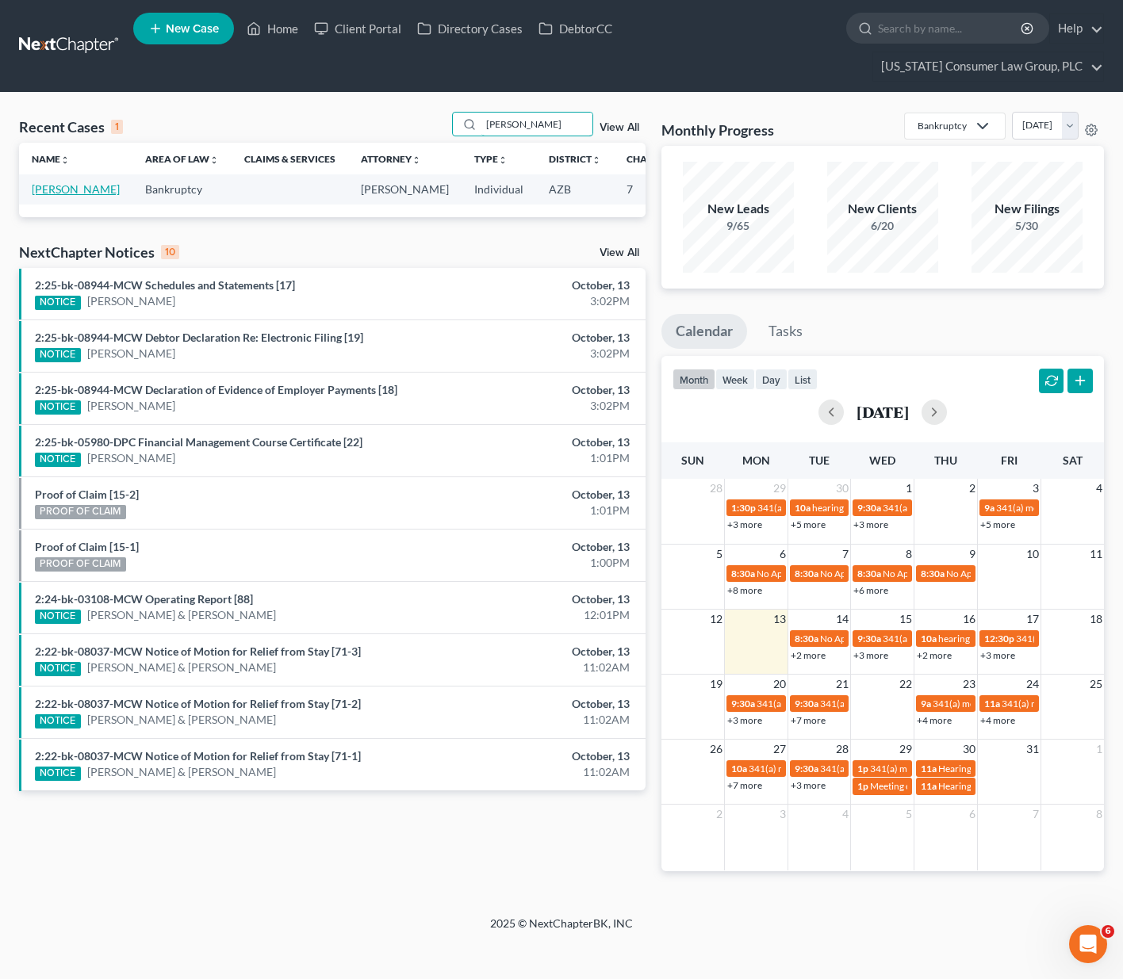
type input "[PERSON_NAME]"
click at [52, 182] on link "[PERSON_NAME]" at bounding box center [76, 188] width 88 height 13
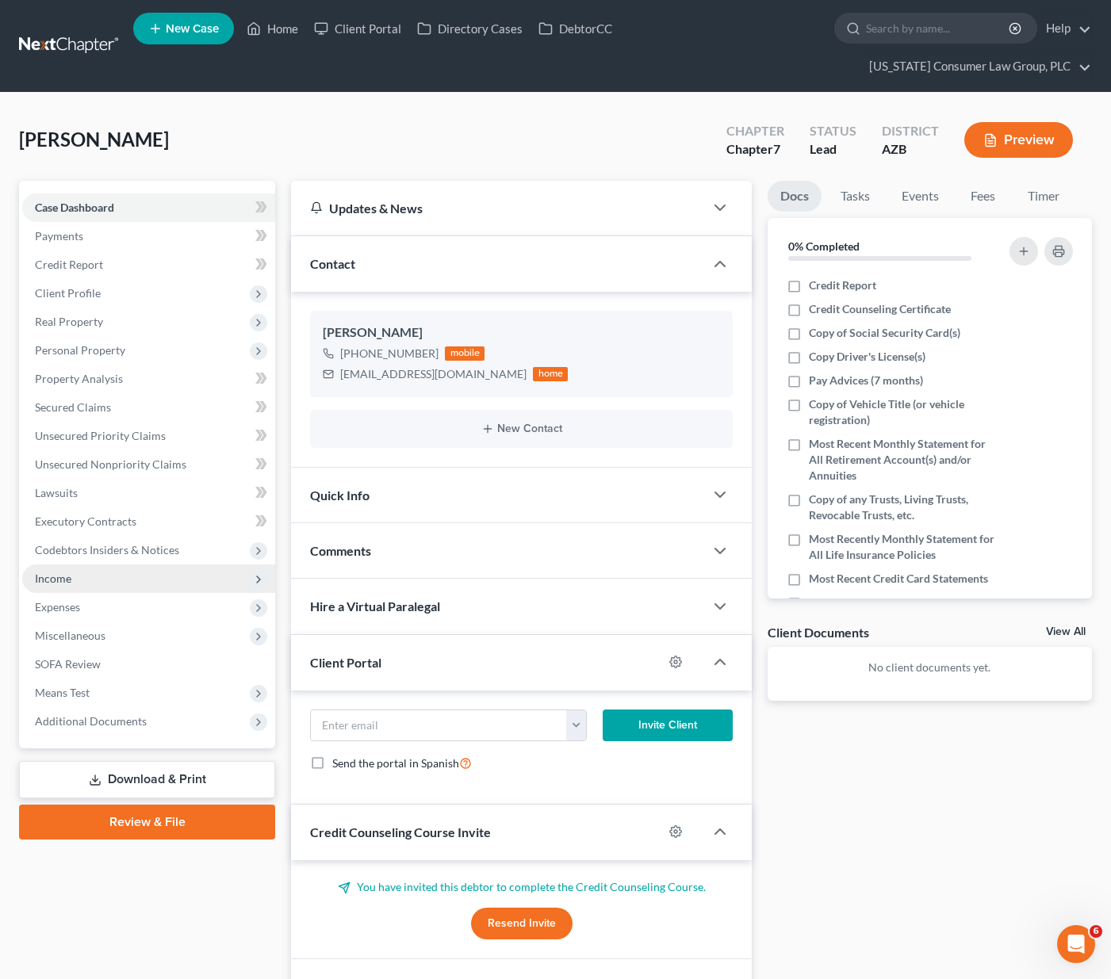
click at [37, 572] on span "Income" at bounding box center [53, 578] width 36 height 13
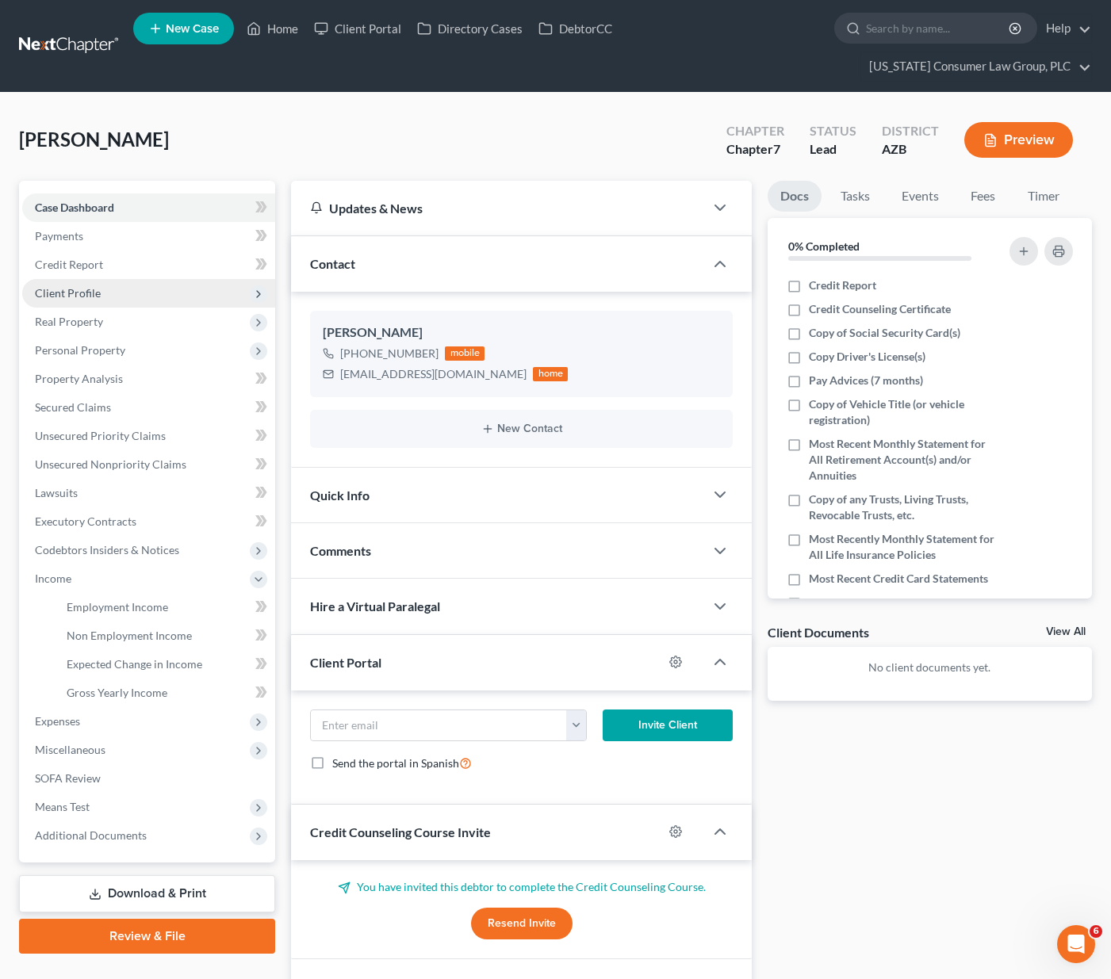
click at [84, 286] on span "Client Profile" at bounding box center [68, 292] width 66 height 13
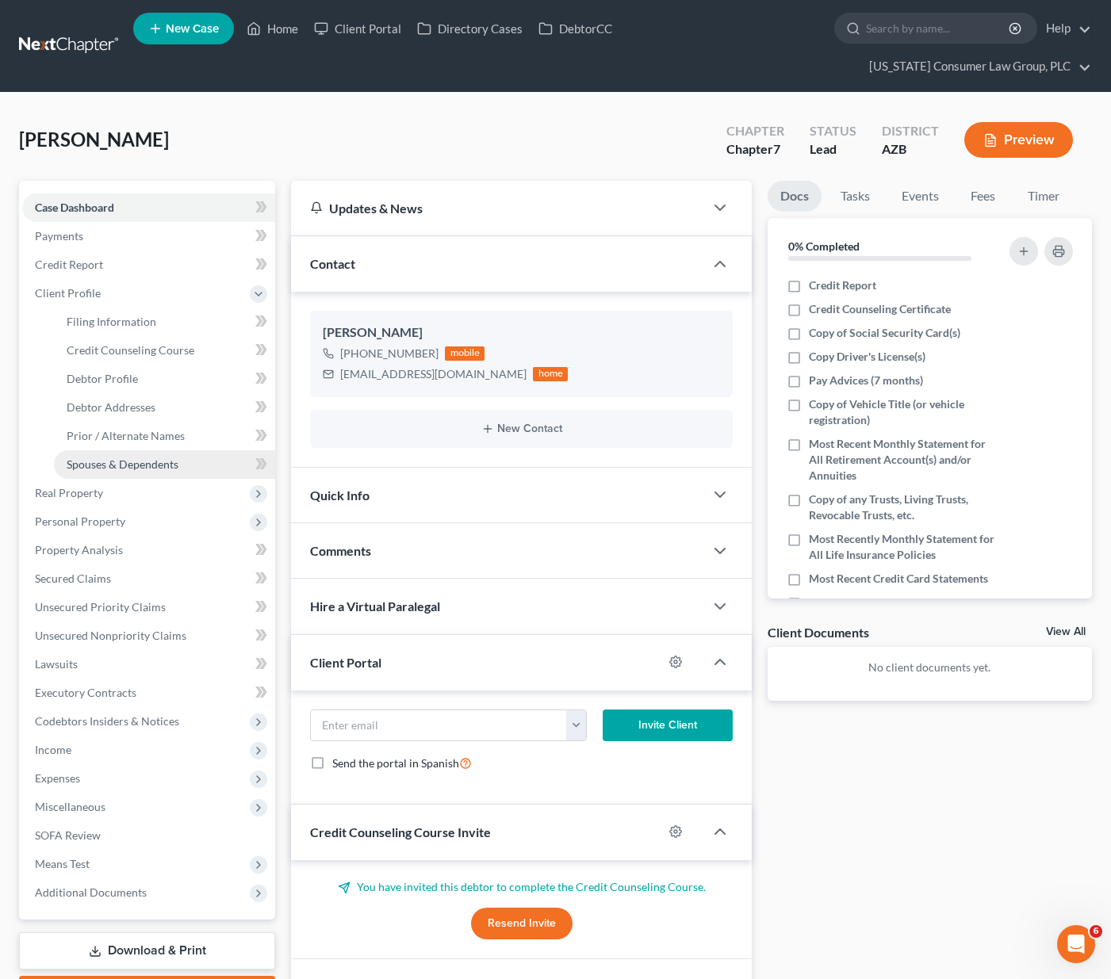
click at [91, 450] on link "Spouses & Dependents" at bounding box center [164, 464] width 221 height 29
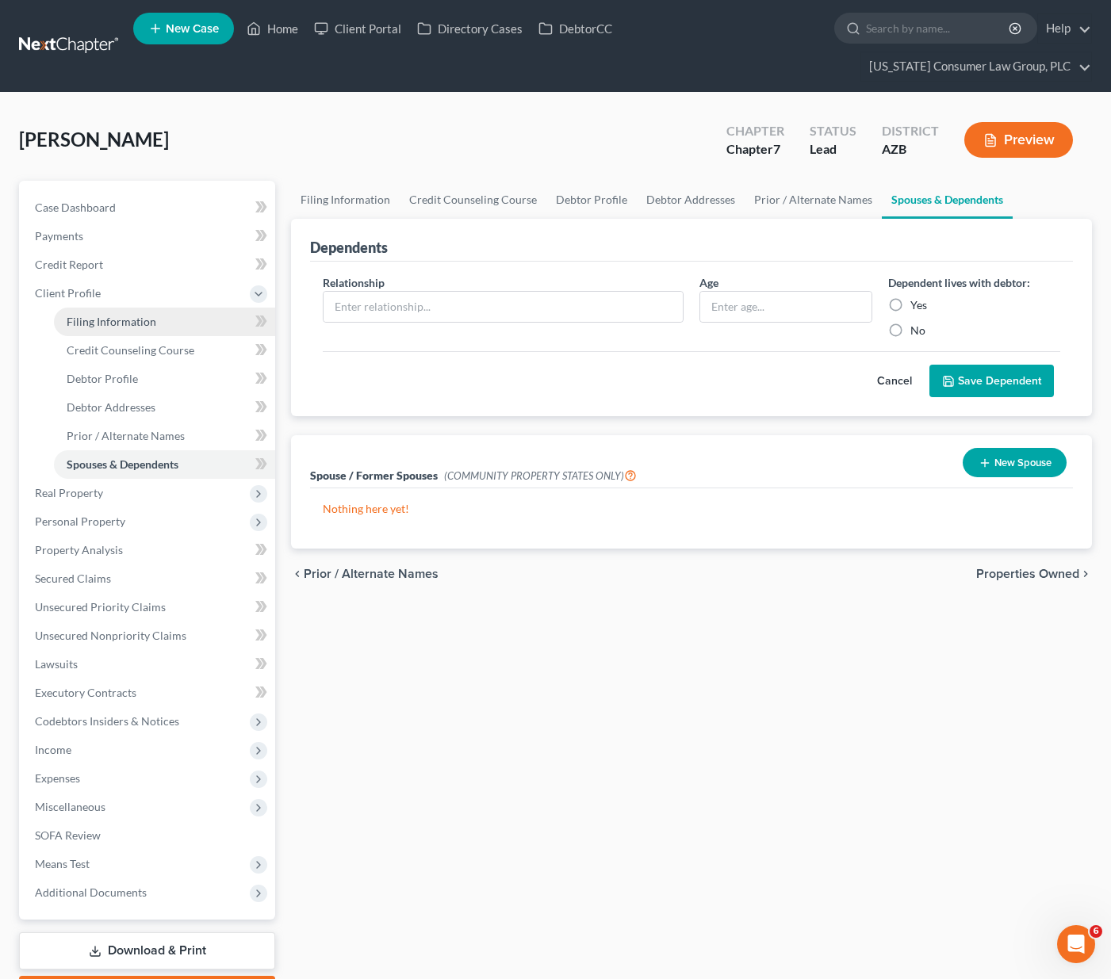
click at [100, 315] on span "Filing Information" at bounding box center [112, 321] width 90 height 13
select select "1"
select select "0"
select select "3"
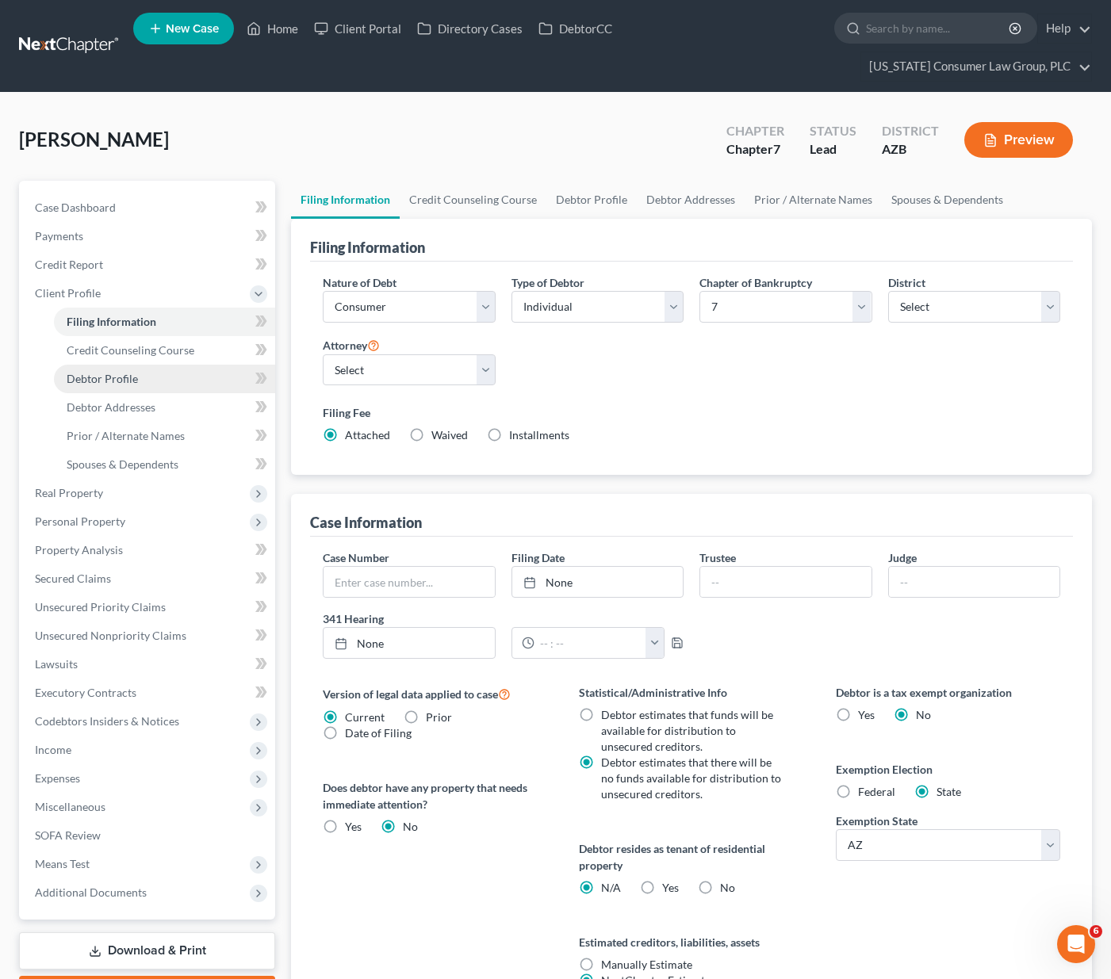
click at [94, 372] on span "Debtor Profile" at bounding box center [102, 378] width 71 height 13
select select "0"
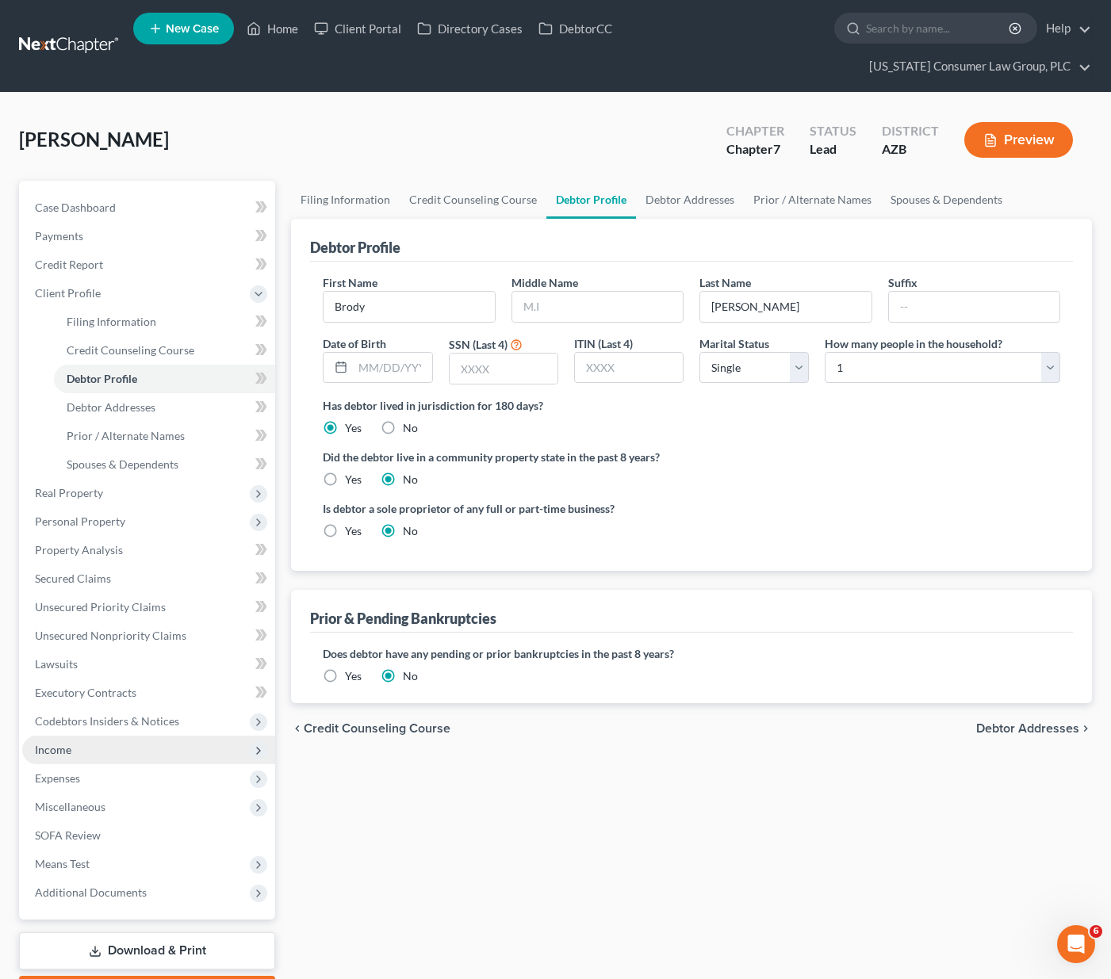
click at [90, 736] on span "Income" at bounding box center [148, 750] width 253 height 29
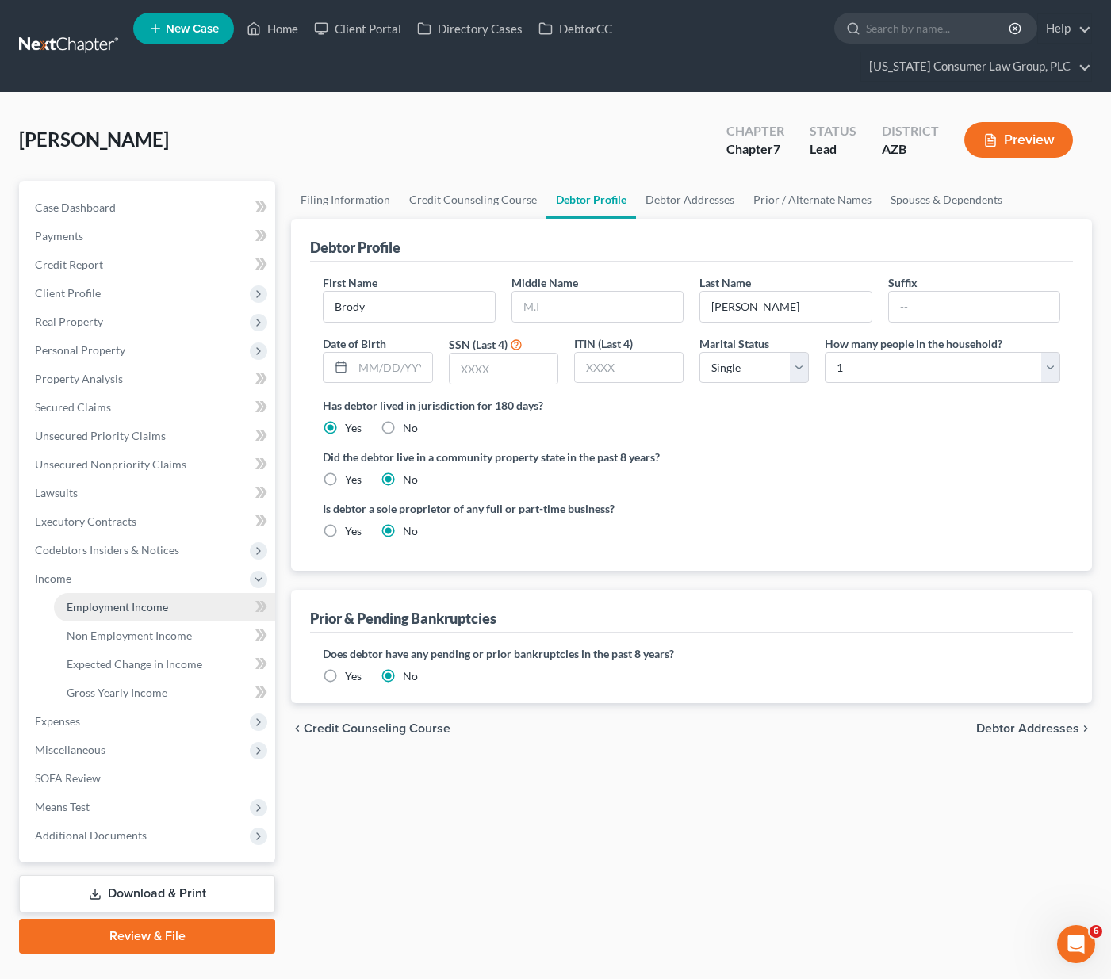
click at [98, 600] on span "Employment Income" at bounding box center [117, 606] width 101 height 13
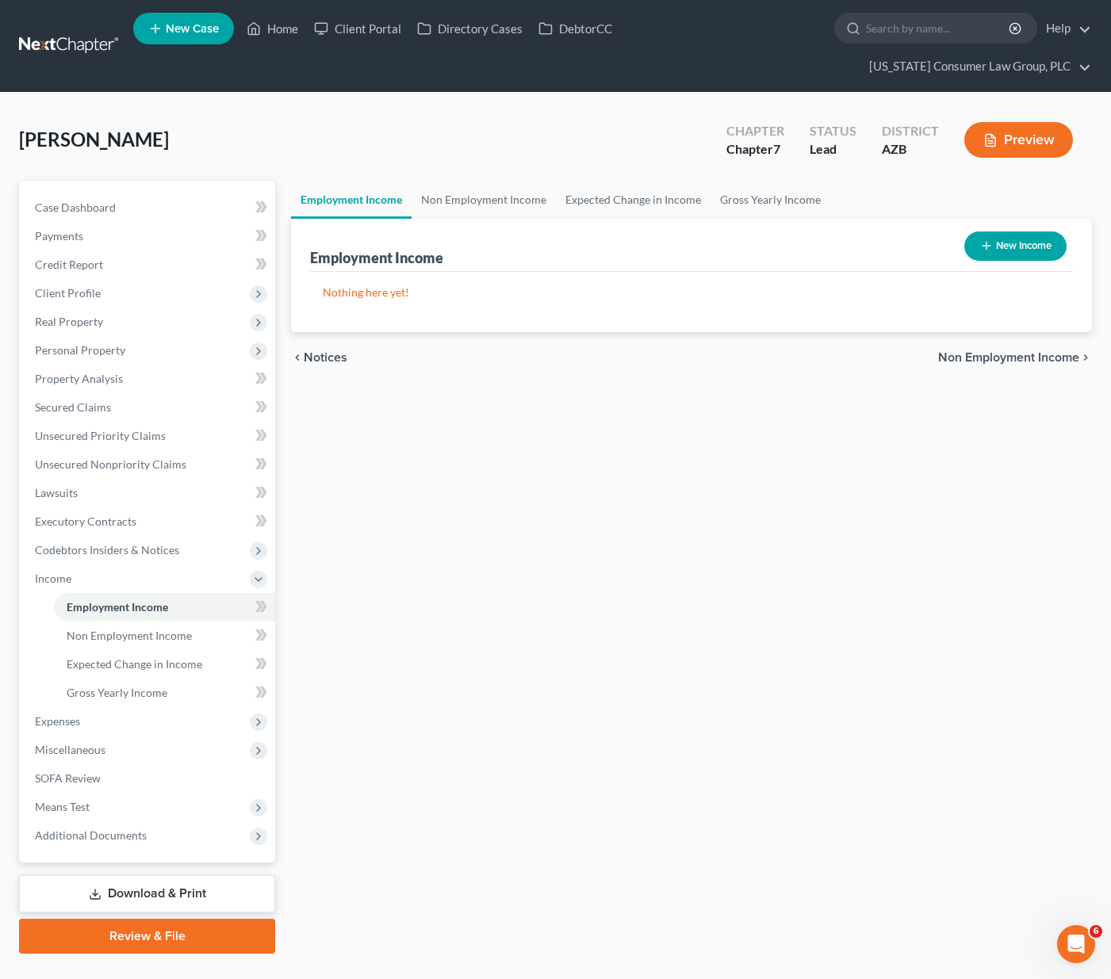
click at [995, 232] on button "New Income" at bounding box center [1015, 246] width 102 height 29
select select "0"
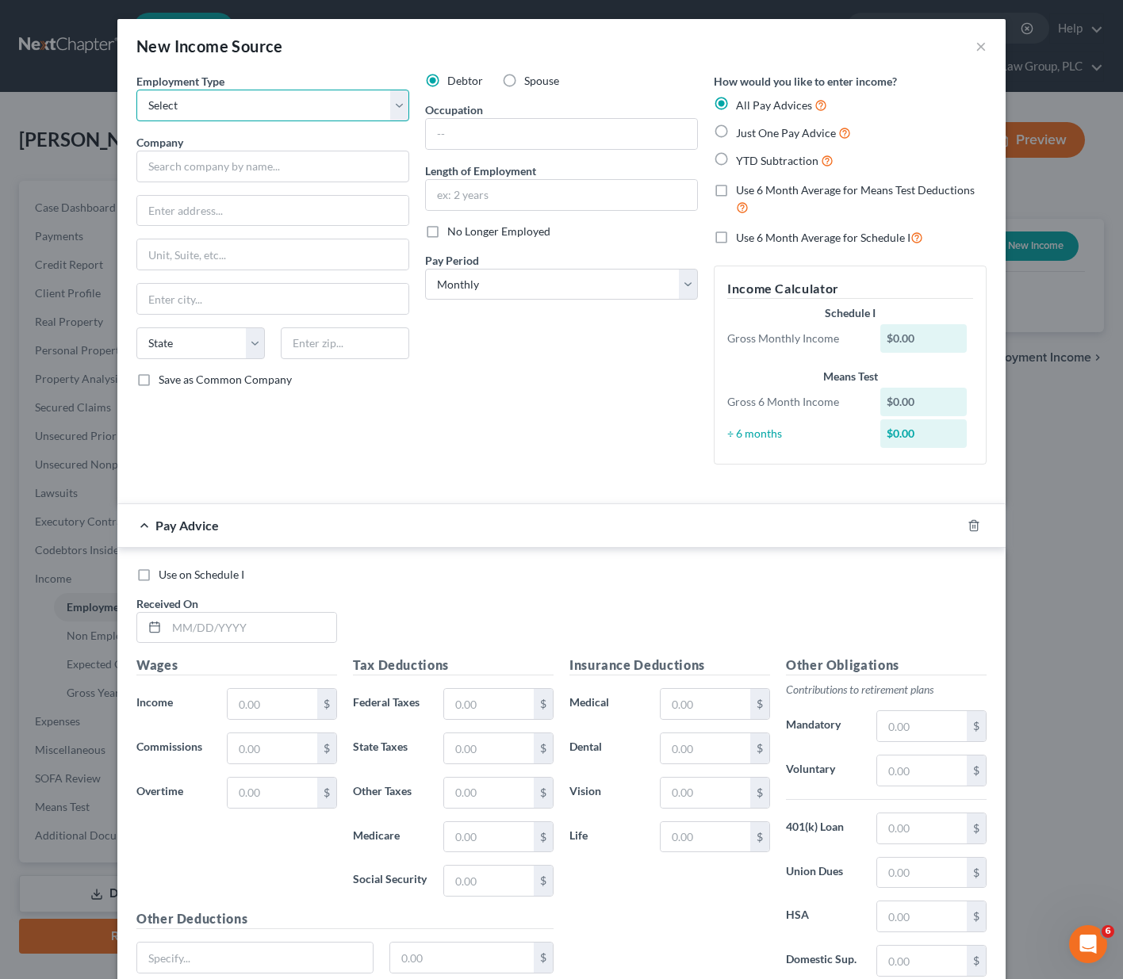
click at [400, 104] on select "Select Full or [DEMOGRAPHIC_DATA] Employment Self Employment" at bounding box center [272, 106] width 273 height 32
select select "0"
click at [136, 90] on select "Select Full or [DEMOGRAPHIC_DATA] Employment Self Employment" at bounding box center [272, 106] width 273 height 32
click at [247, 175] on input "text" at bounding box center [272, 167] width 273 height 32
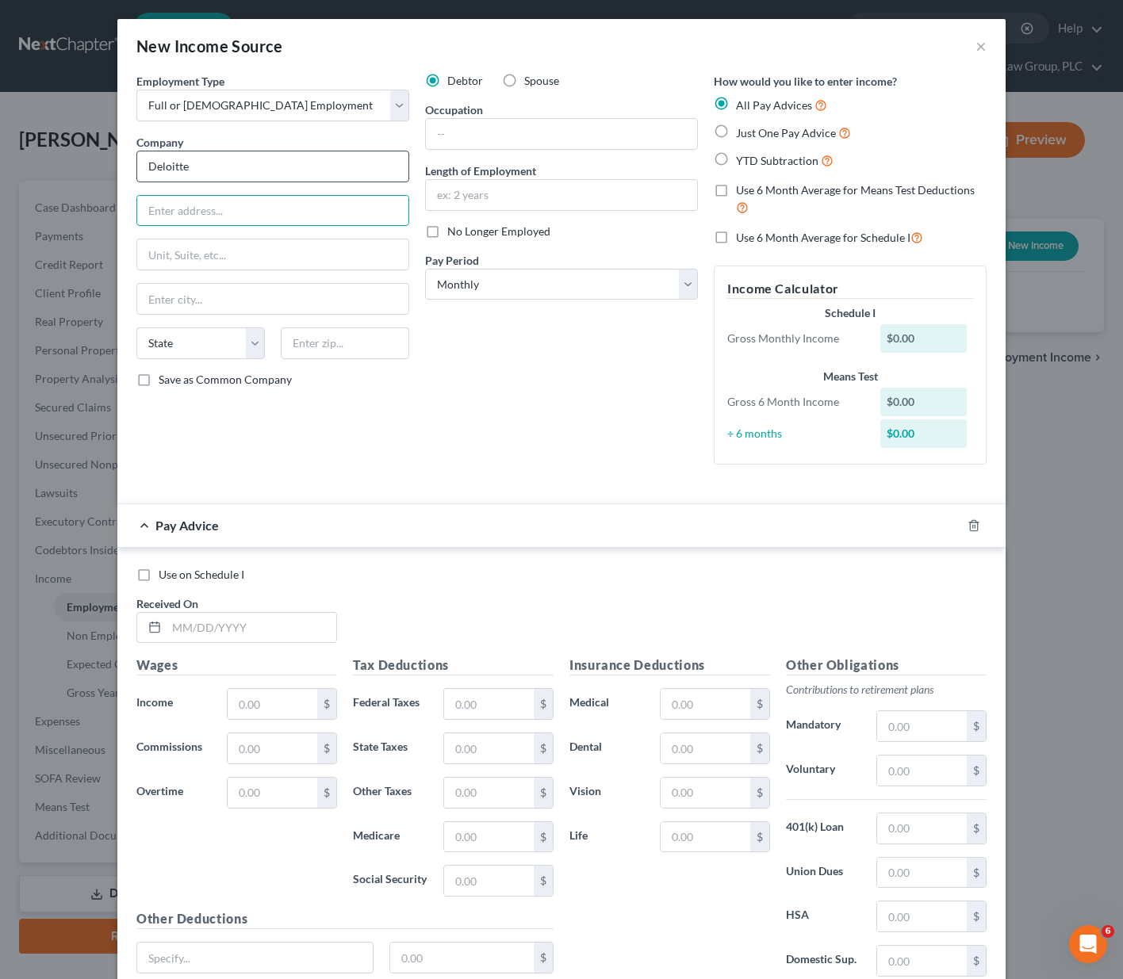
type input "Deloitte"
click at [262, 204] on input "4022" at bounding box center [272, 211] width 271 height 30
type input "[STREET_ADDRESS]"
type input "37076"
type input "Hermitage"
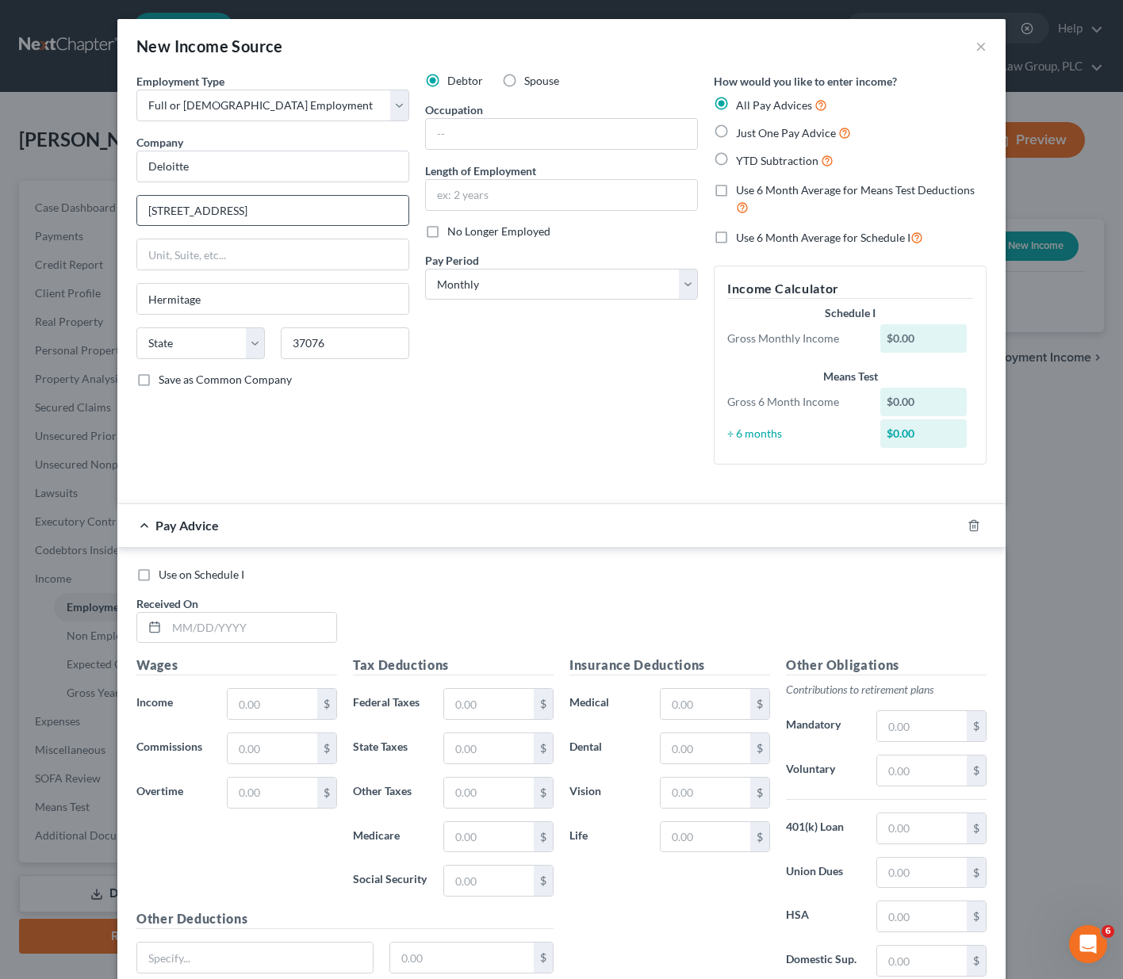
select select "44"
click at [683, 280] on select "Select Monthly Twice Monthly Every Other Week Weekly" at bounding box center [561, 285] width 273 height 32
select select "1"
click at [425, 269] on select "Select Monthly Twice Monthly Every Other Week Weekly" at bounding box center [561, 285] width 273 height 32
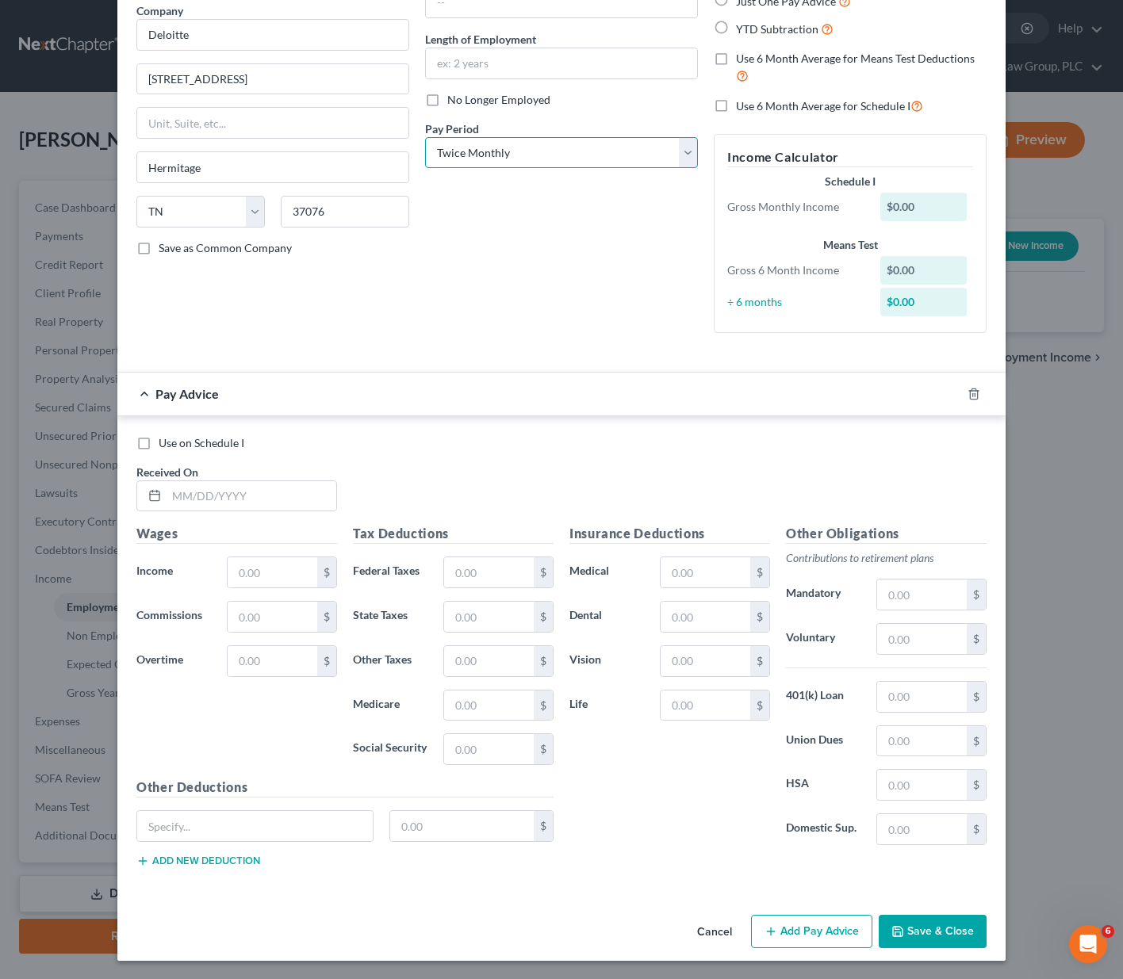
scroll to position [132, 0]
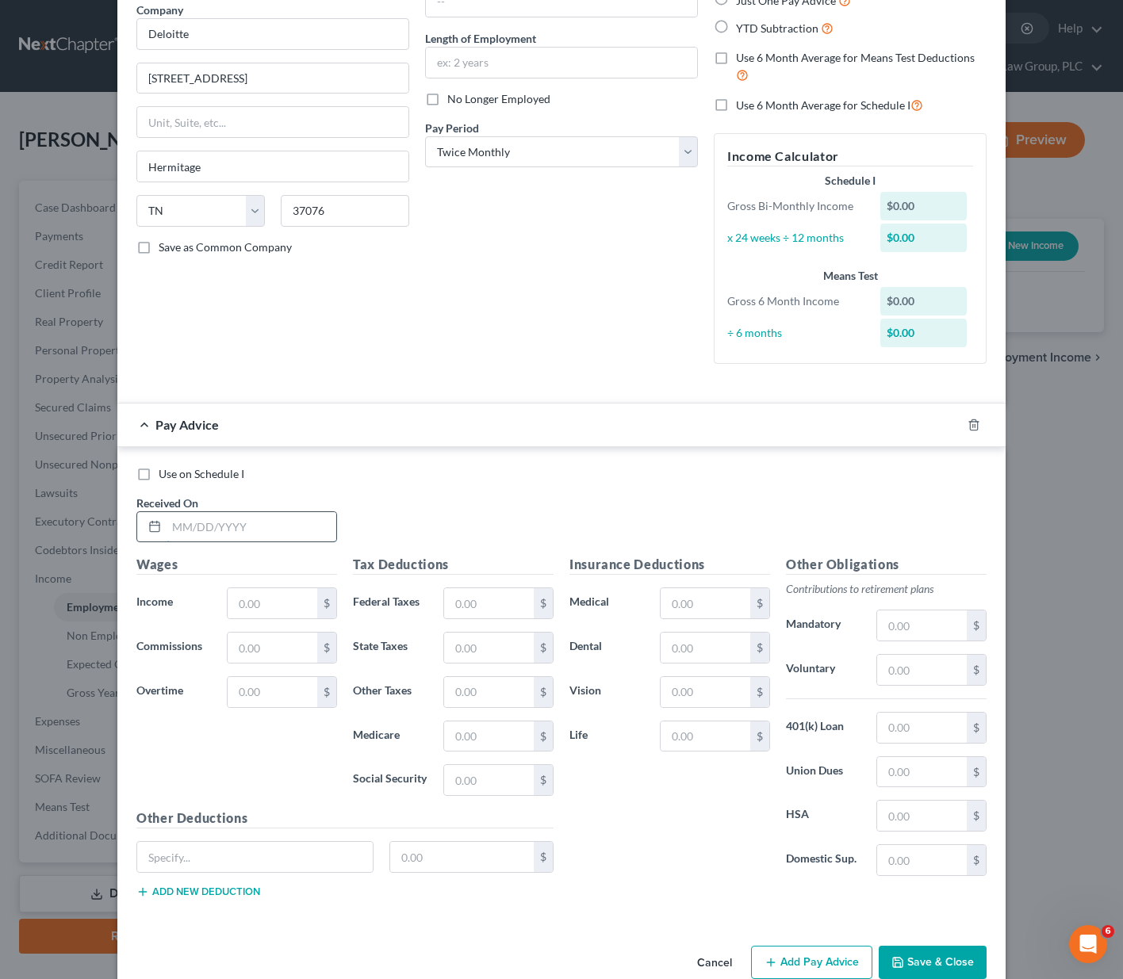
click at [170, 520] on input "text" at bounding box center [252, 527] width 170 height 30
type input "[DATE]"
drag, startPoint x: 279, startPoint y: 603, endPoint x: 182, endPoint y: 595, distance: 97.9
click at [182, 595] on div "Income * 4,038.46 $" at bounding box center [236, 604] width 216 height 32
type input "4,077.80"
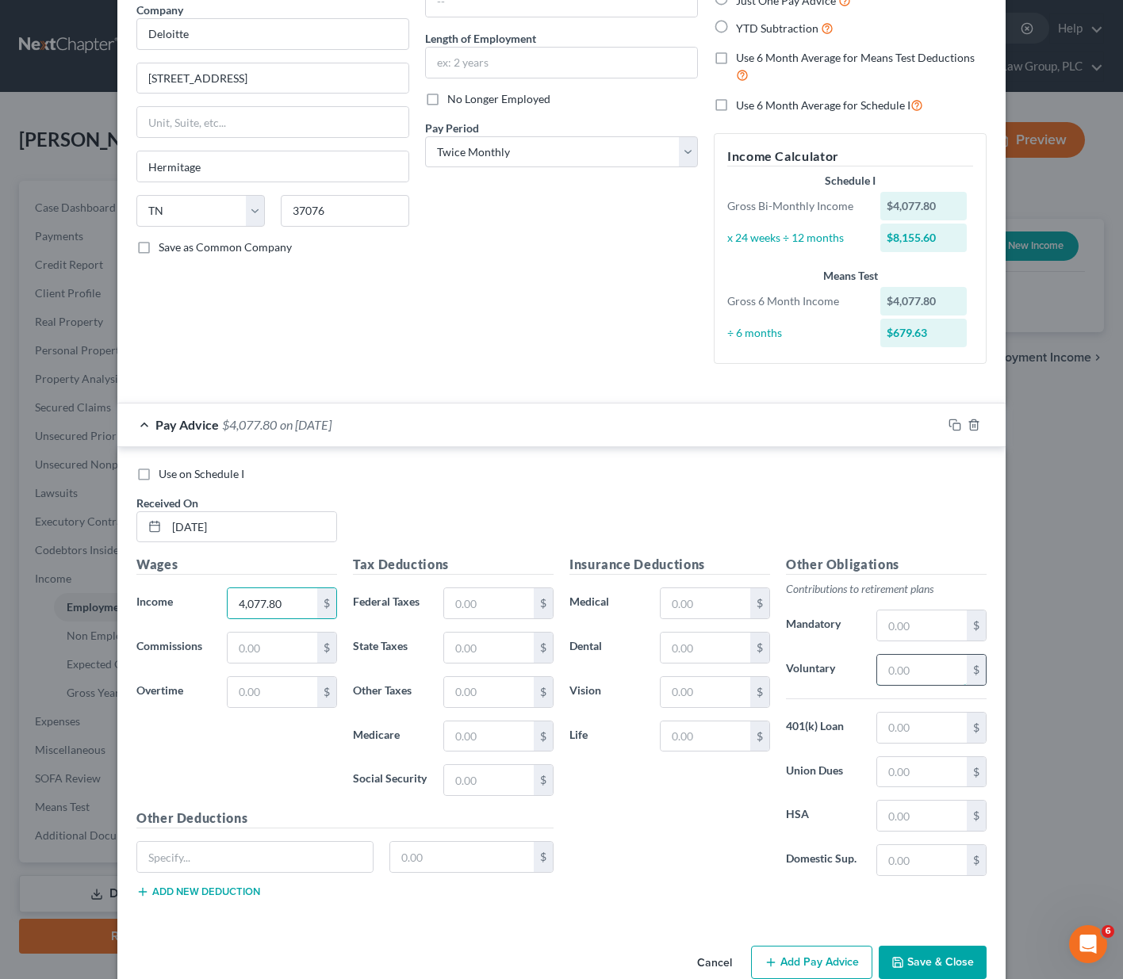
click at [899, 667] on input "text" at bounding box center [922, 670] width 90 height 30
type input "403.85"
click at [886, 808] on input "text" at bounding box center [922, 816] width 90 height 30
type input "290.38"
click at [474, 599] on input "text" at bounding box center [489, 603] width 90 height 30
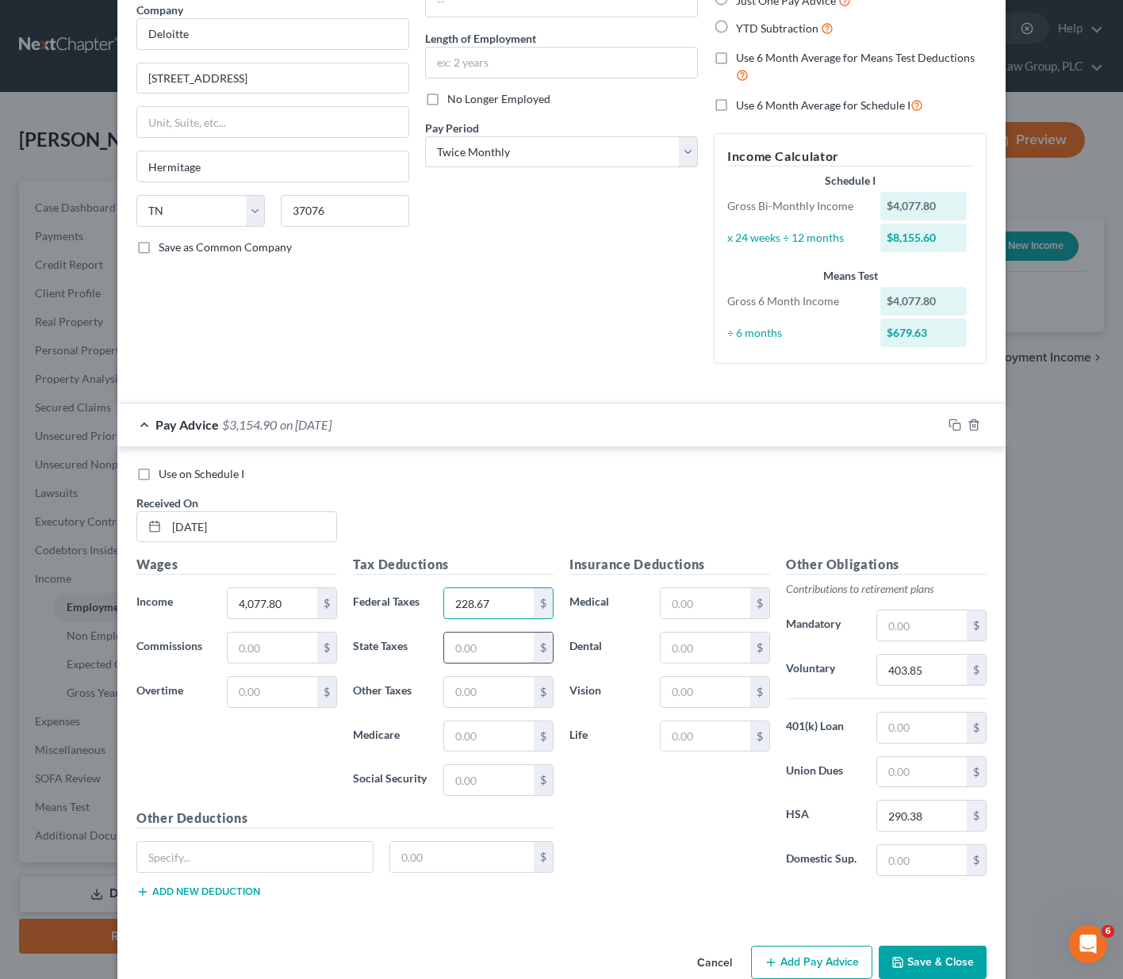
type input "228.67"
click at [469, 637] on input "text" at bounding box center [489, 648] width 90 height 30
type input "15.90"
click at [468, 730] on input "text" at bounding box center [489, 737] width 90 height 30
type input "51.96"
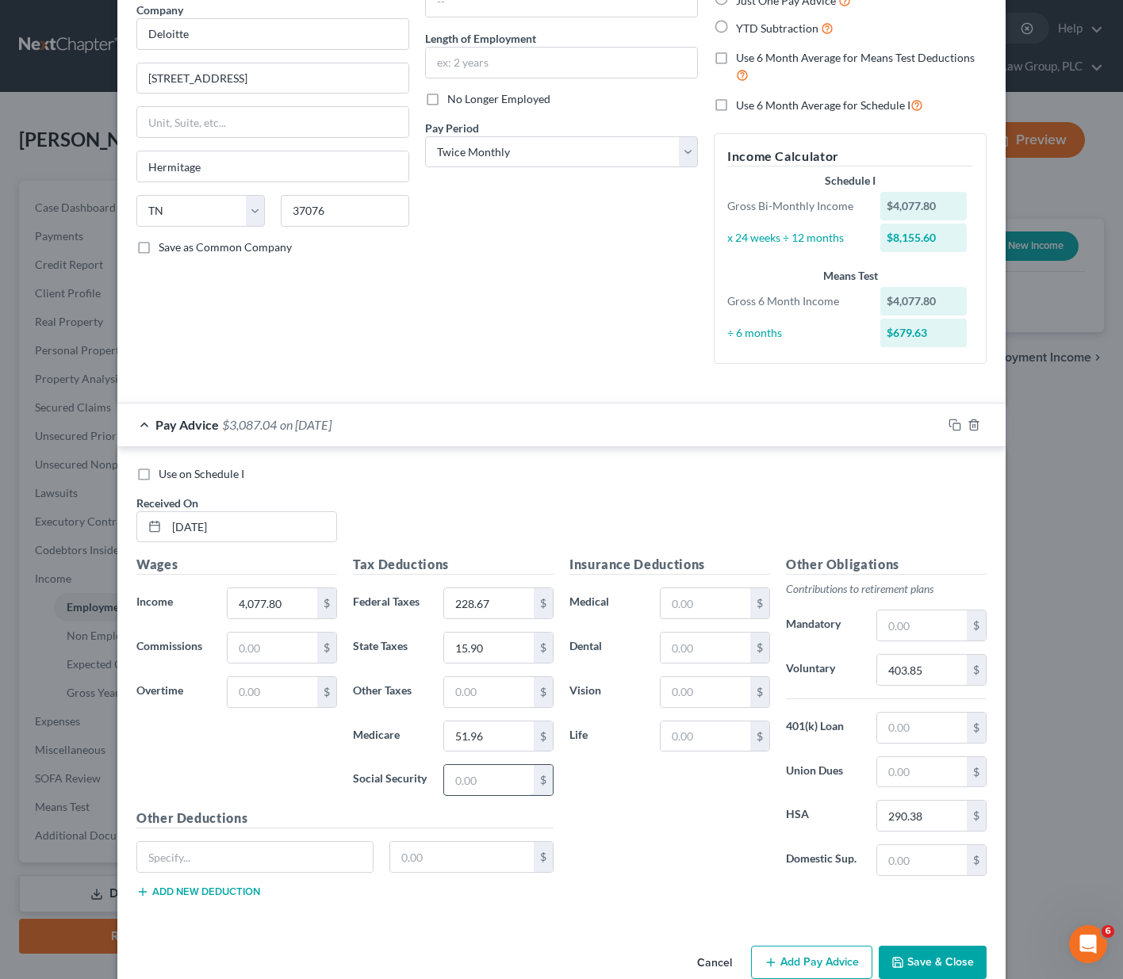
click at [476, 787] on input "text" at bounding box center [489, 780] width 90 height 30
type input "222.17"
click at [688, 599] on input "text" at bounding box center [706, 603] width 90 height 30
type input "177"
type input "19"
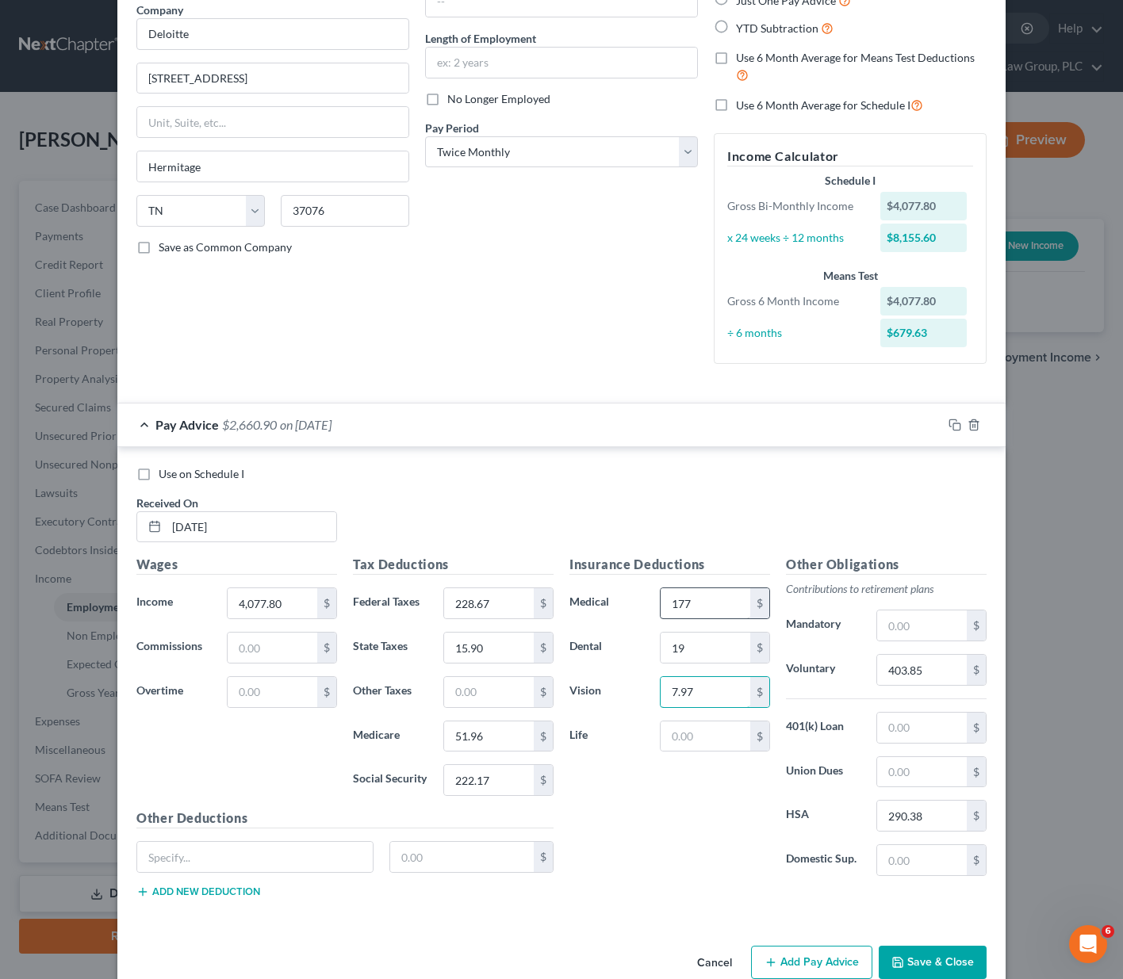
type input "7.97"
type input "4"
type input "1.52"
click at [154, 859] on input "text" at bounding box center [254, 857] width 235 height 30
type input "Well-Being Subsidy"
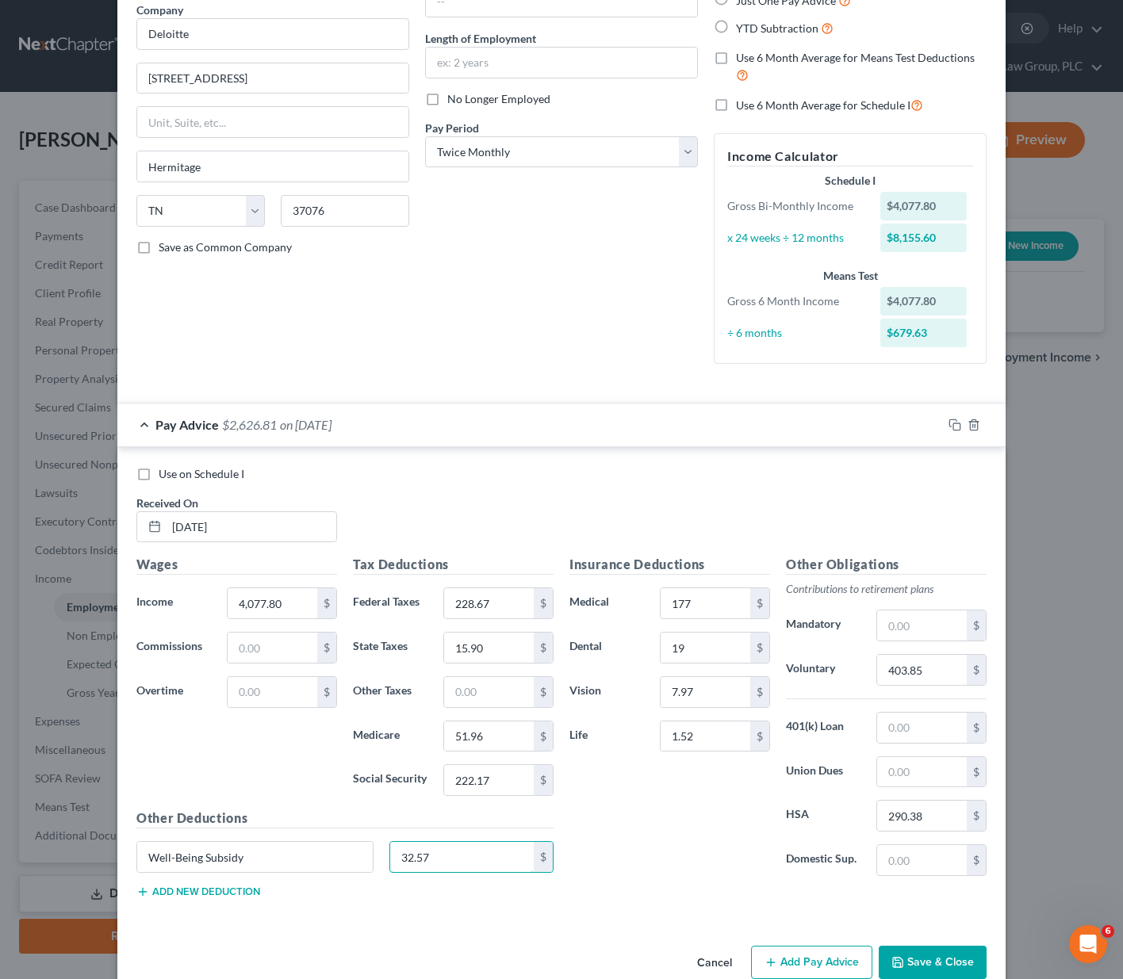
type input "32.57"
click at [187, 893] on button "Add new deduction" at bounding box center [198, 892] width 124 height 13
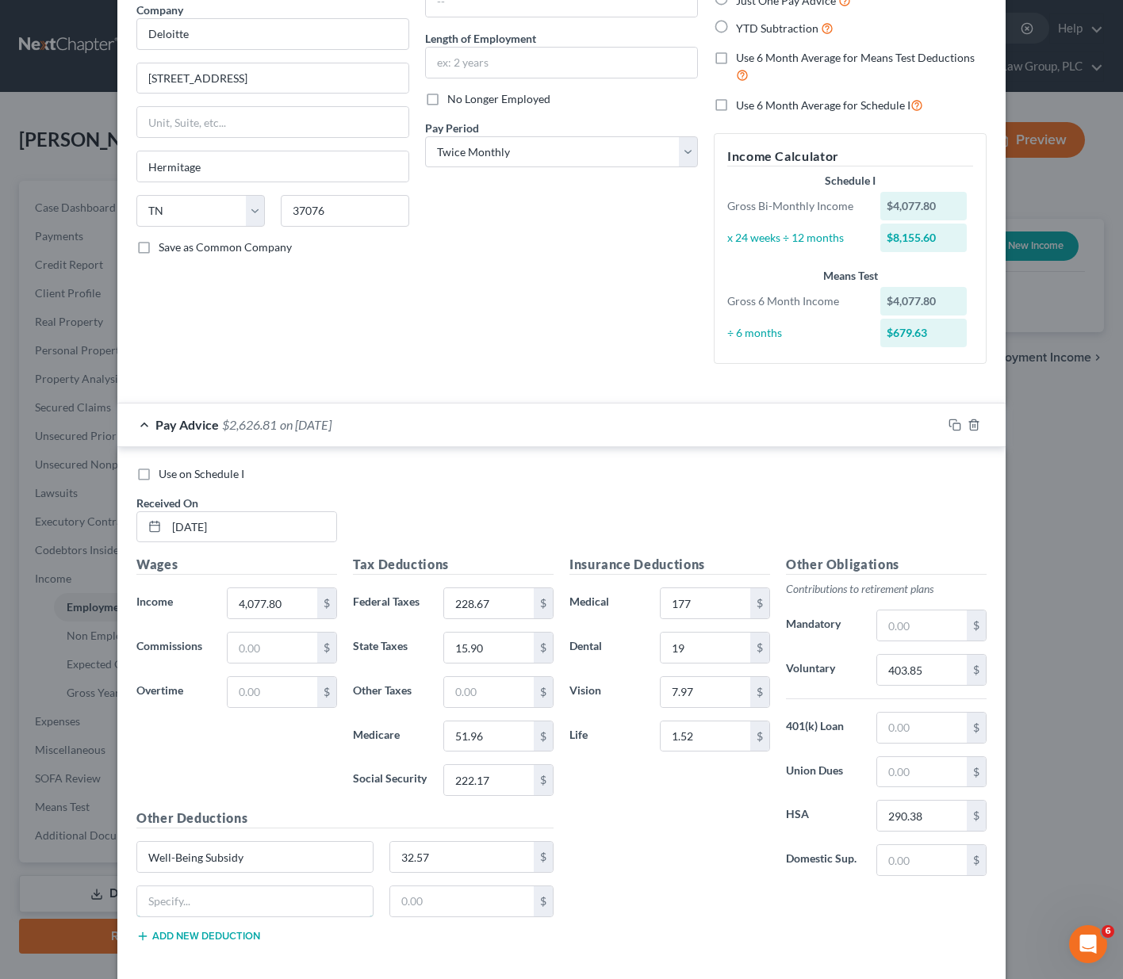
click at [187, 893] on input "text" at bounding box center [254, 901] width 235 height 30
type input "LTD"
type input "5.25"
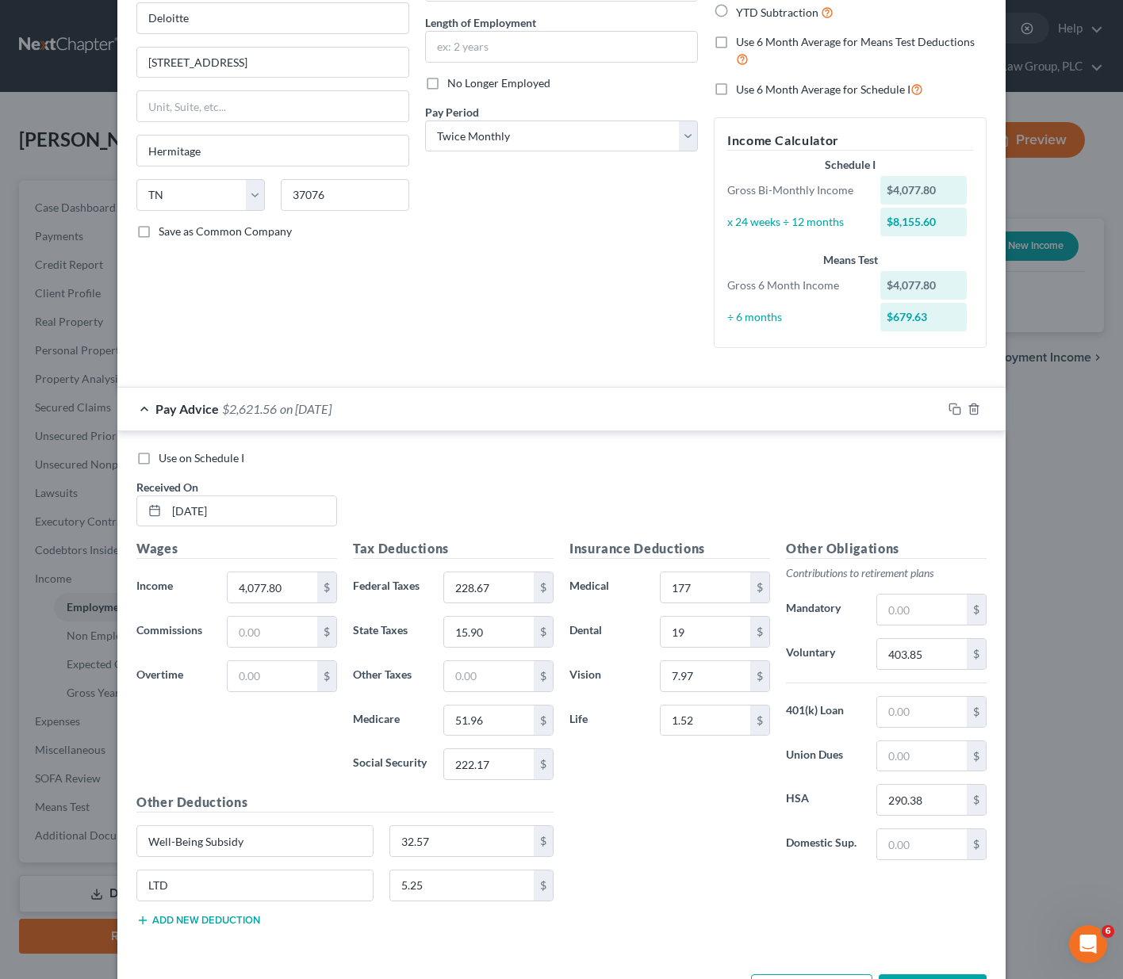
scroll to position [208, 0]
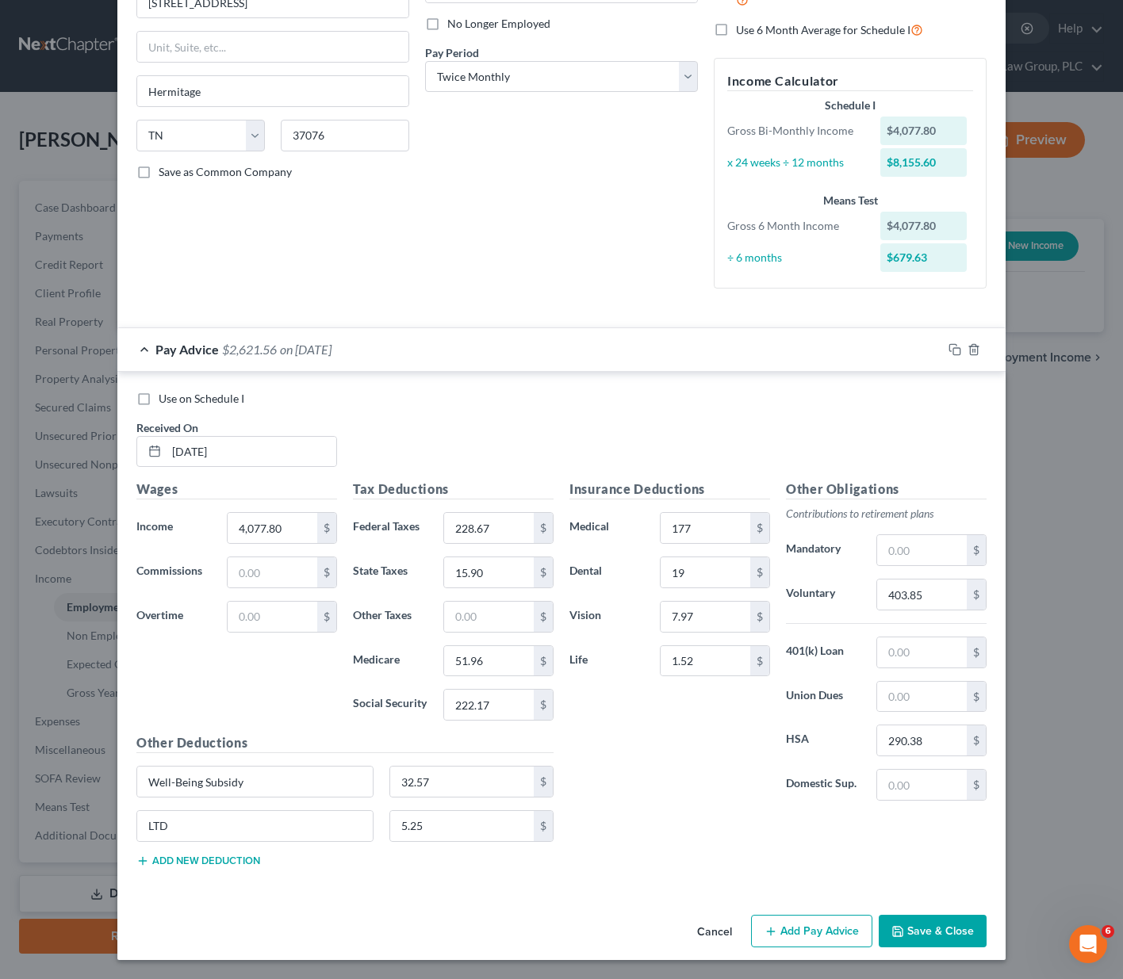
click at [787, 925] on button "Add Pay Advice" at bounding box center [811, 931] width 121 height 33
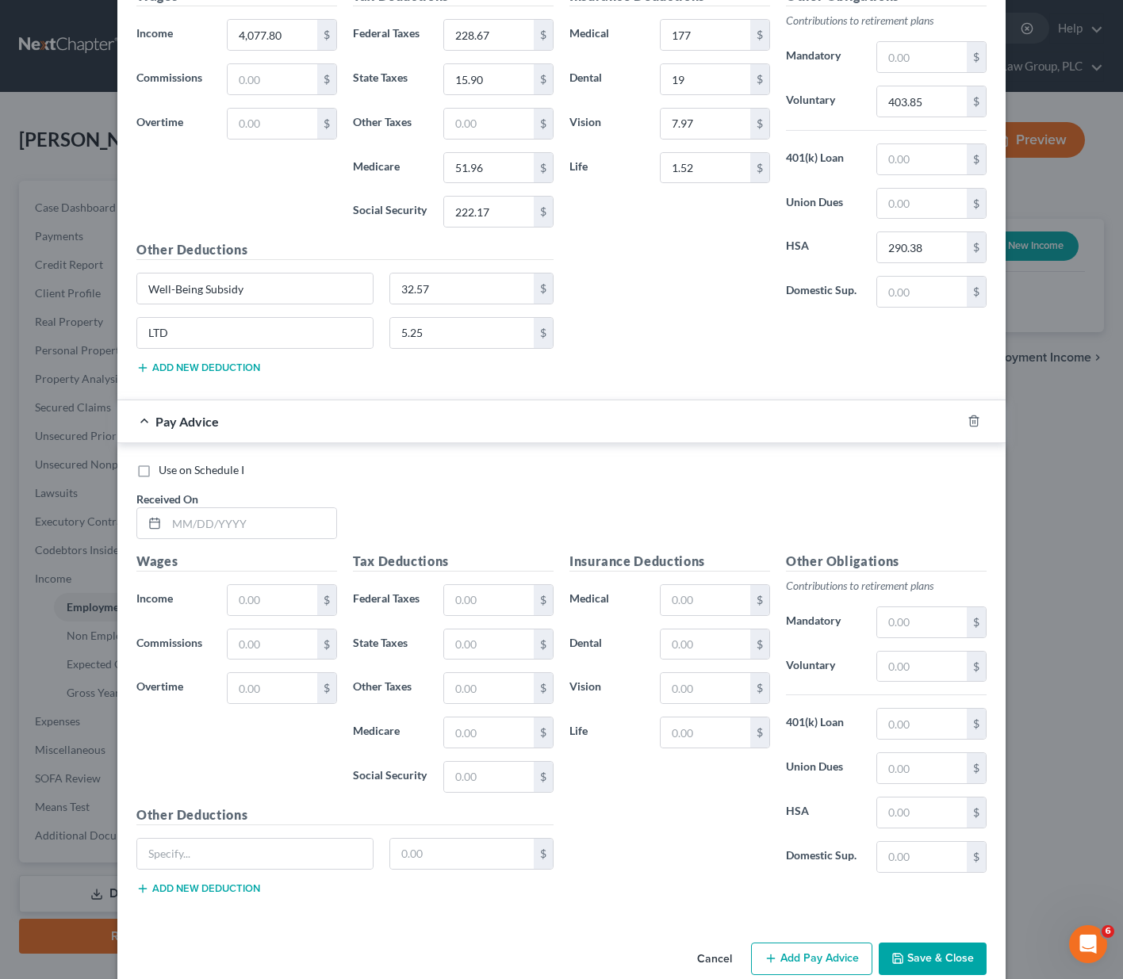
scroll to position [729, 0]
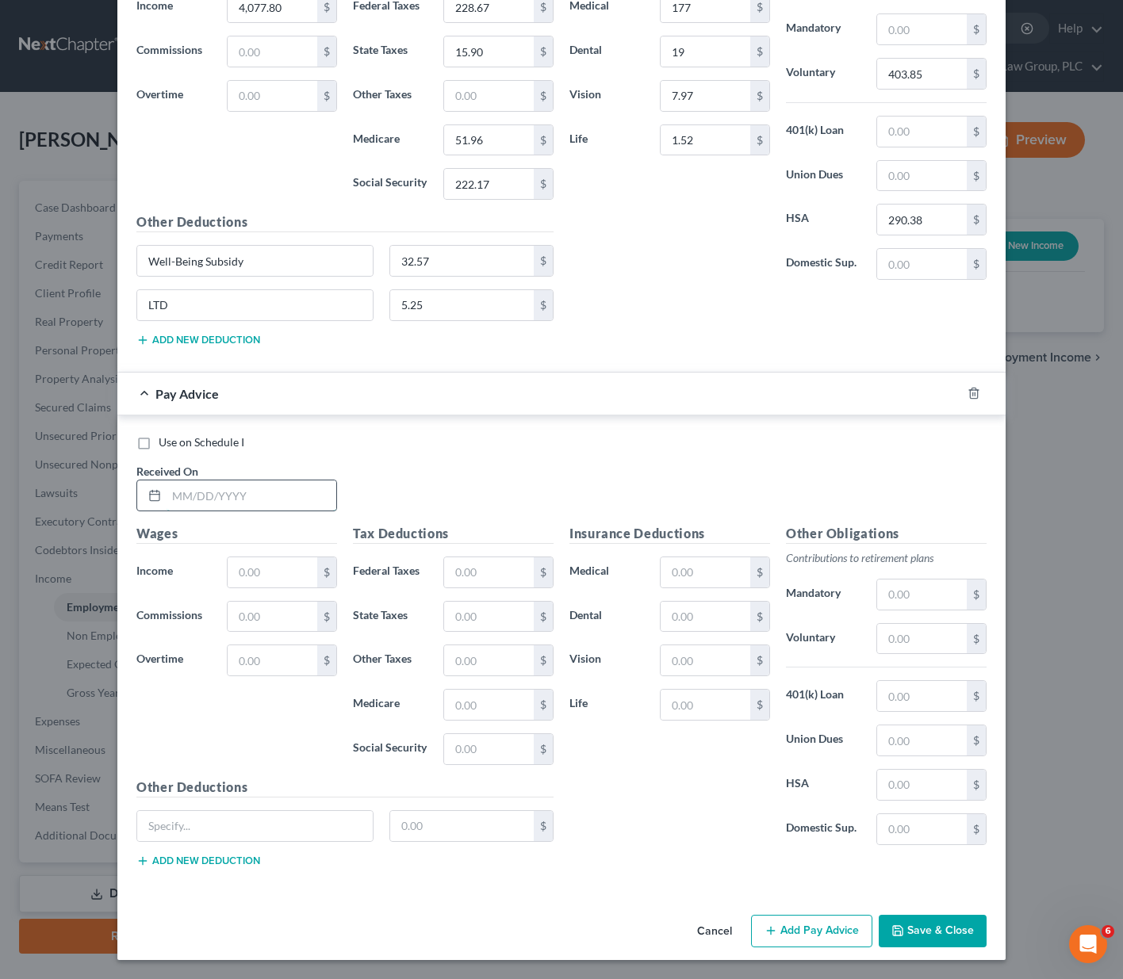
click at [177, 488] on input "text" at bounding box center [252, 496] width 170 height 30
type input "[DATE]"
type input "4,112.03"
click at [481, 569] on input "text" at bounding box center [489, 572] width 90 height 30
type input "236.21"
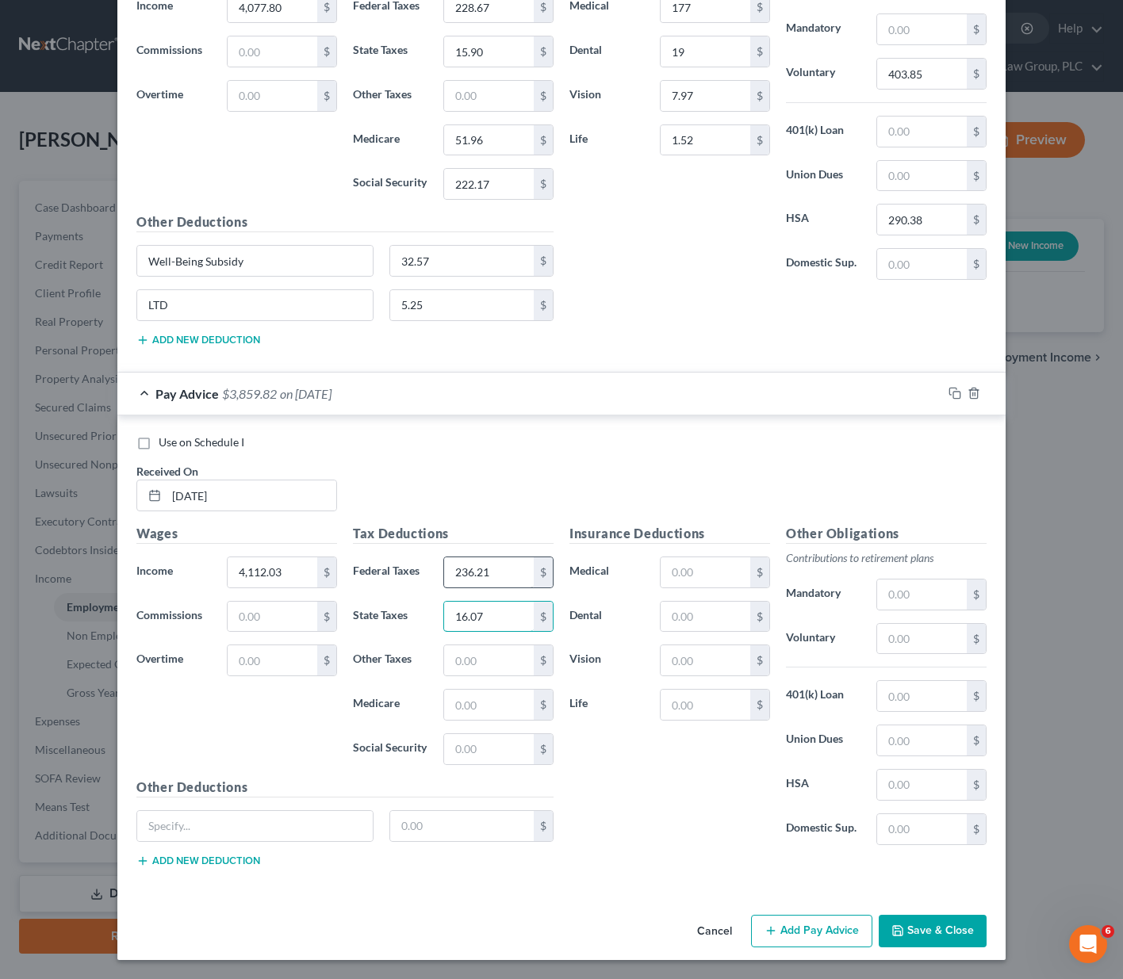
type input "16.07"
type input "52.45"
type input "224.30"
click at [707, 569] on input "text" at bounding box center [706, 572] width 90 height 30
type input "177"
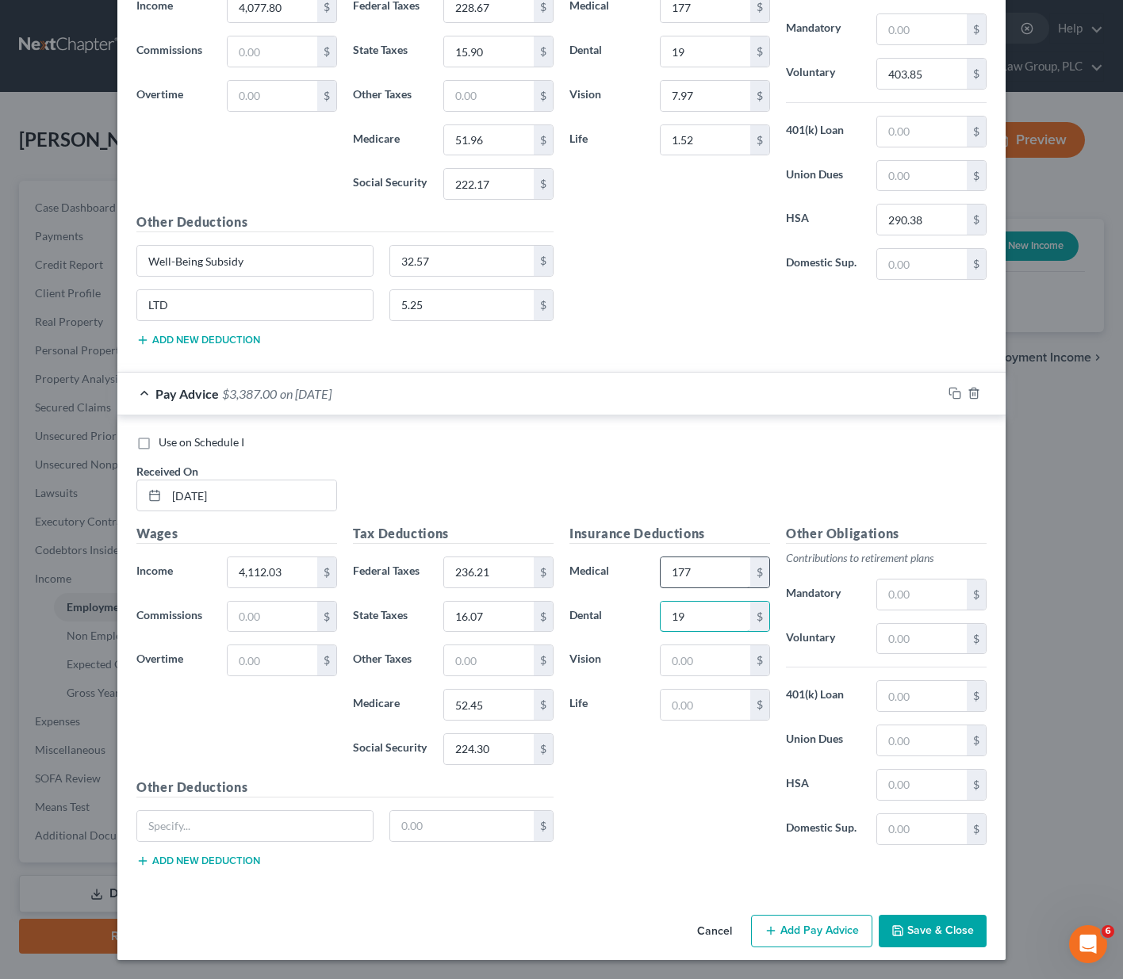
type input "19"
type input "7.97"
type input "1.52"
click at [887, 642] on input "text" at bounding box center [922, 639] width 90 height 30
type input "403.55"
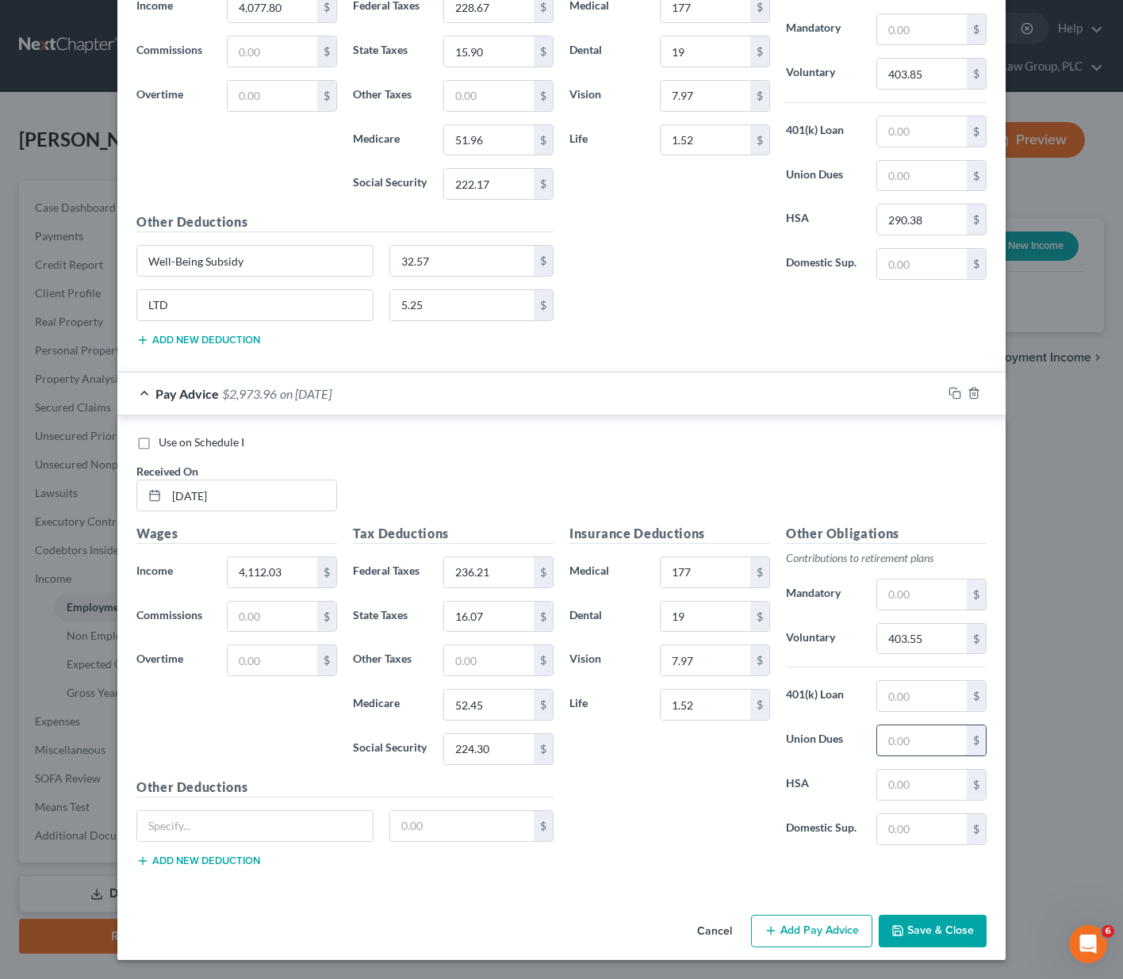
click at [890, 739] on input "text" at bounding box center [922, 741] width 90 height 30
type input "290.38"
drag, startPoint x: 253, startPoint y: 258, endPoint x: 129, endPoint y: 249, distance: 124.0
click at [129, 249] on div "Well-Being Subsidy" at bounding box center [254, 261] width 253 height 32
click at [168, 818] on input "text" at bounding box center [254, 826] width 235 height 30
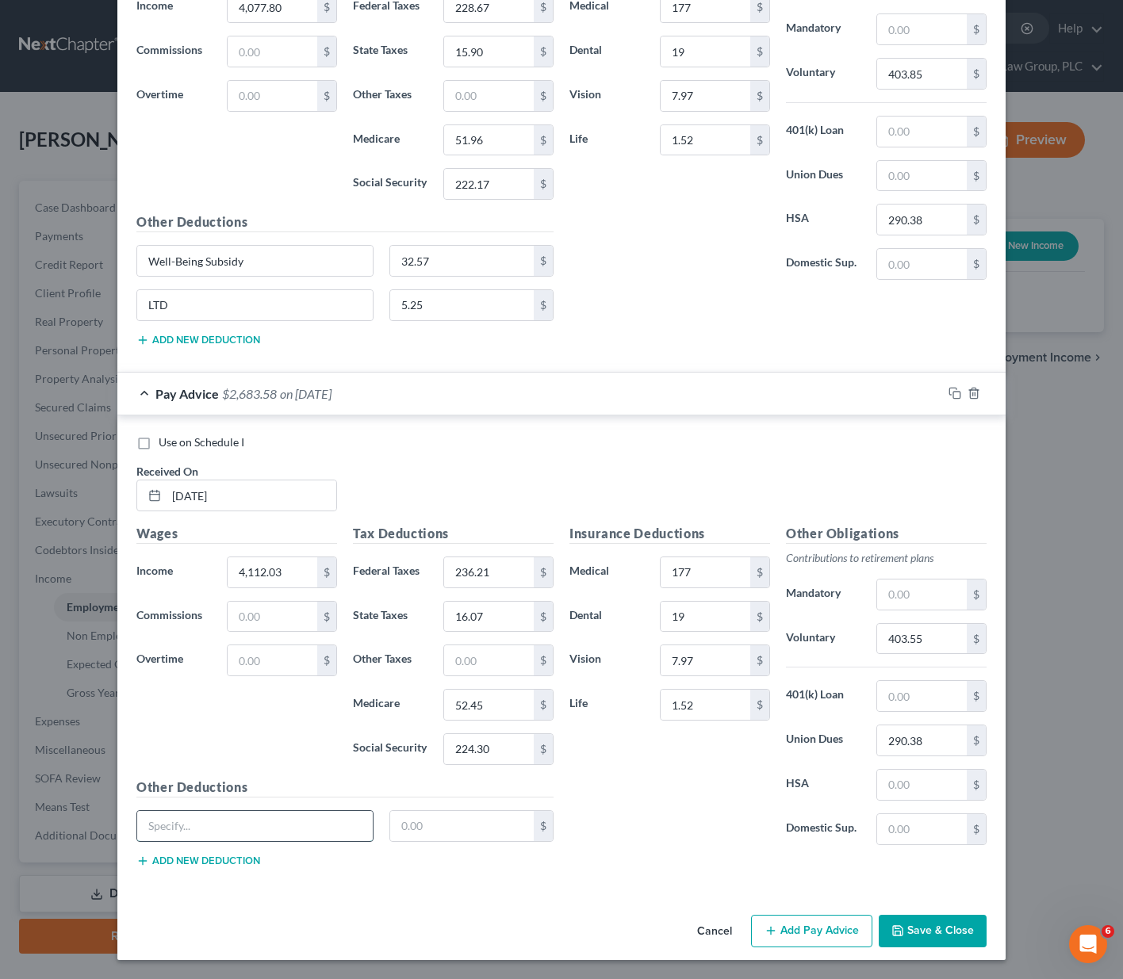
paste input "Well-Being Subsidy"
type input "Well-Being Subsidy"
click at [404, 820] on input "text" at bounding box center [462, 826] width 144 height 30
type input "32.57"
click at [215, 856] on button "Add new deduction" at bounding box center [198, 861] width 124 height 13
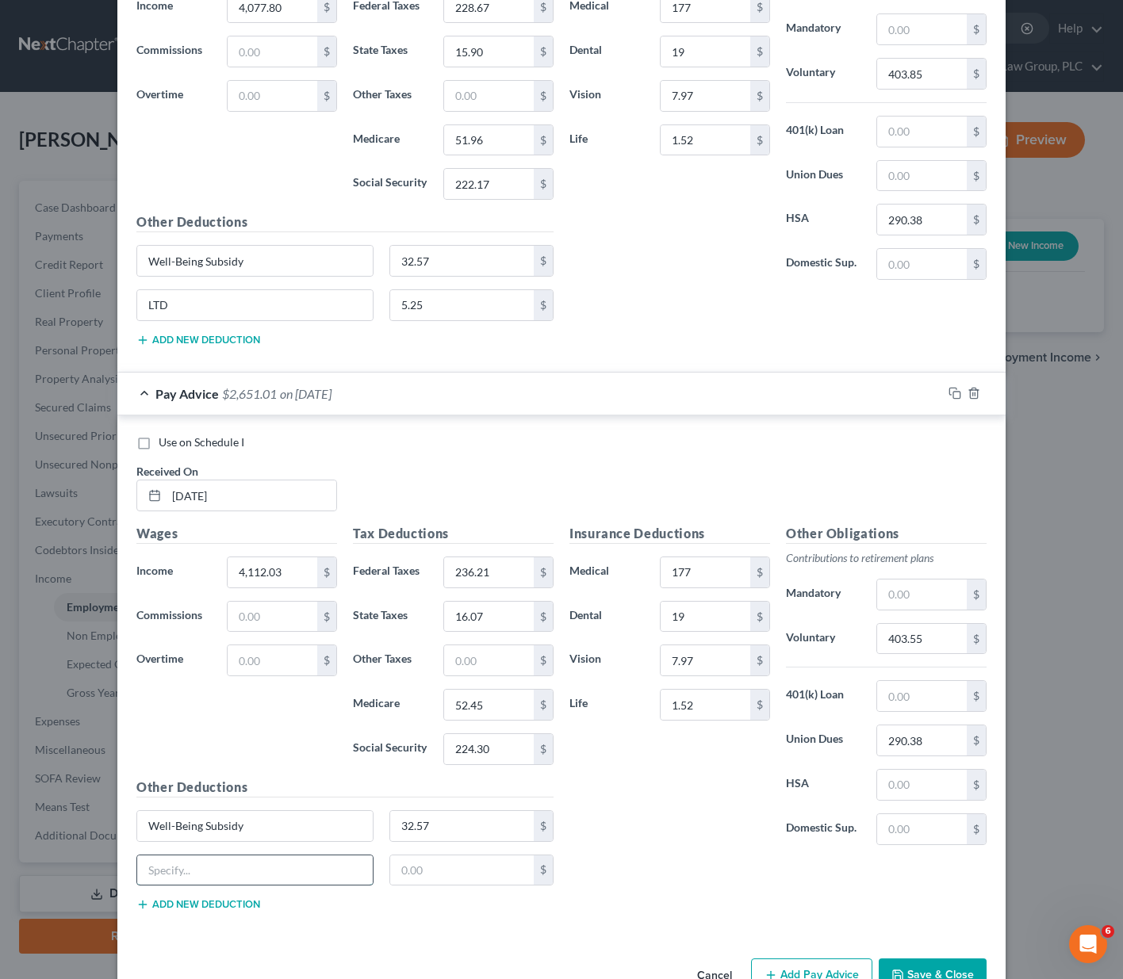
click at [215, 856] on input "text" at bounding box center [254, 871] width 235 height 30
type input "LTD"
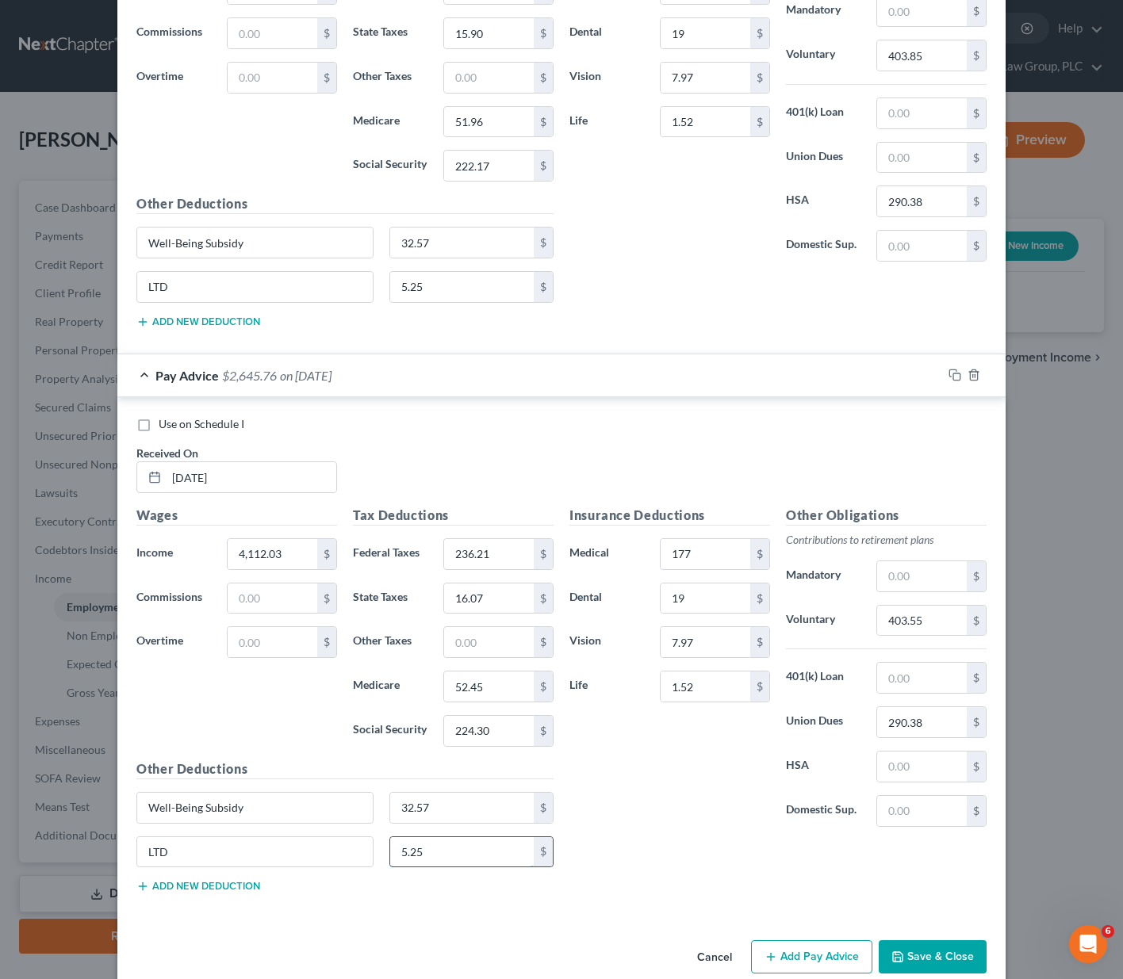
scroll to position [773, 0]
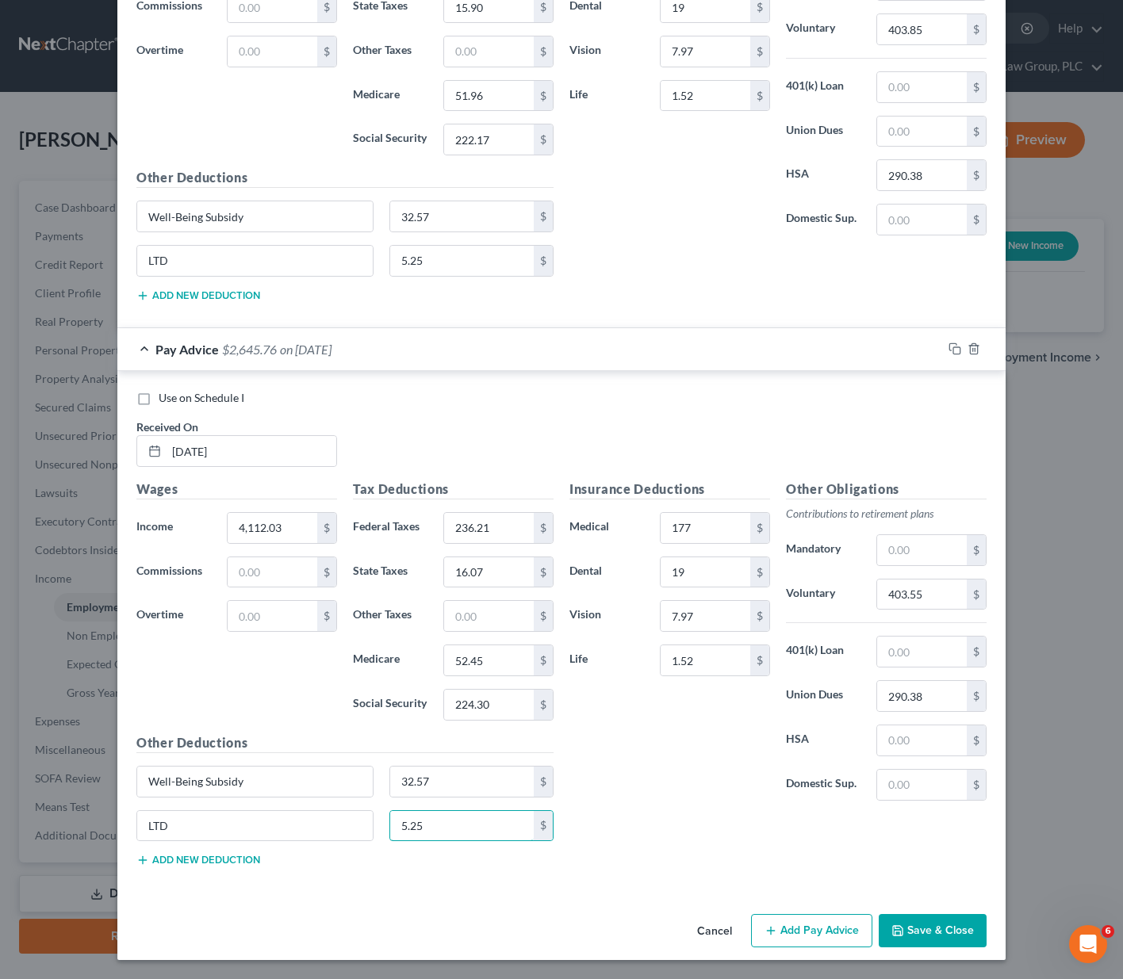
type input "5.25"
click at [795, 921] on button "Add Pay Advice" at bounding box center [811, 930] width 121 height 33
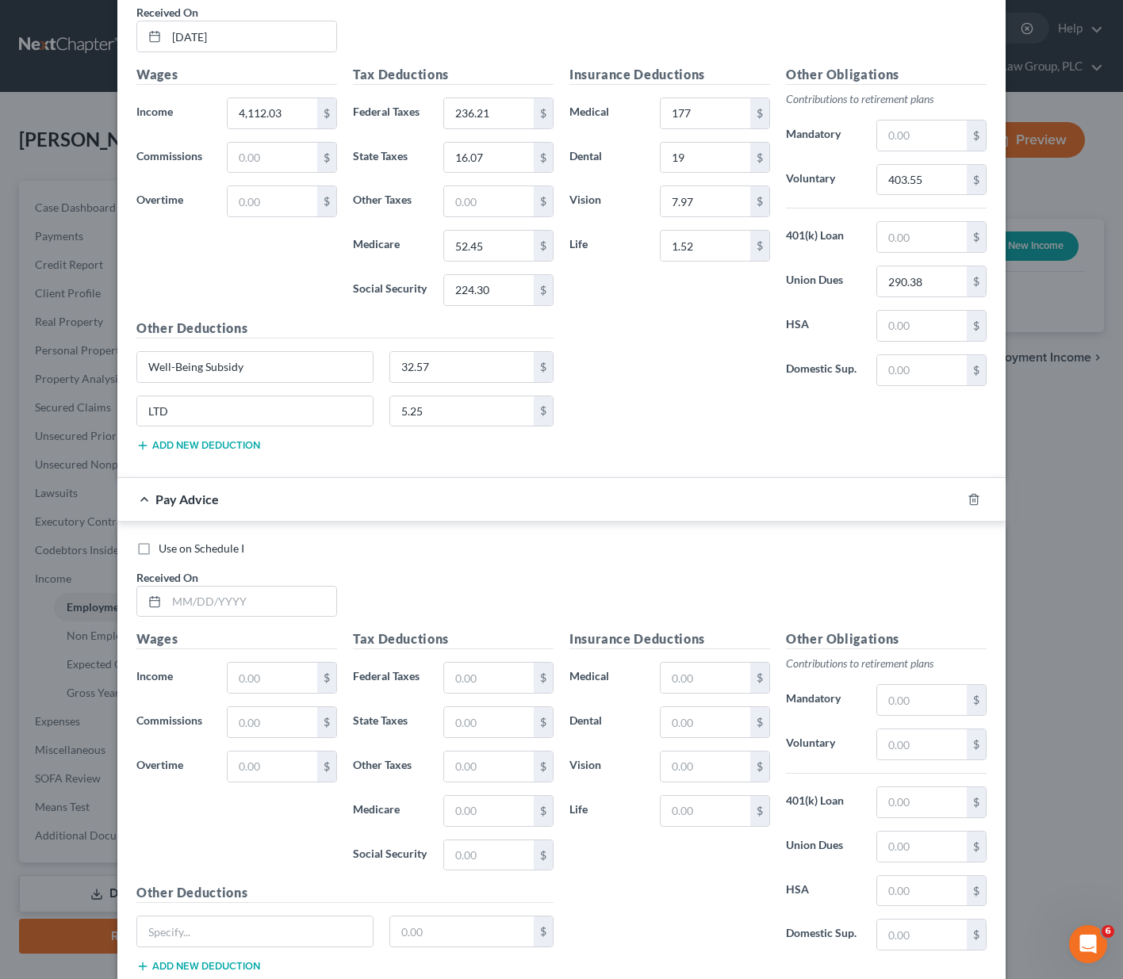
scroll to position [1294, 0]
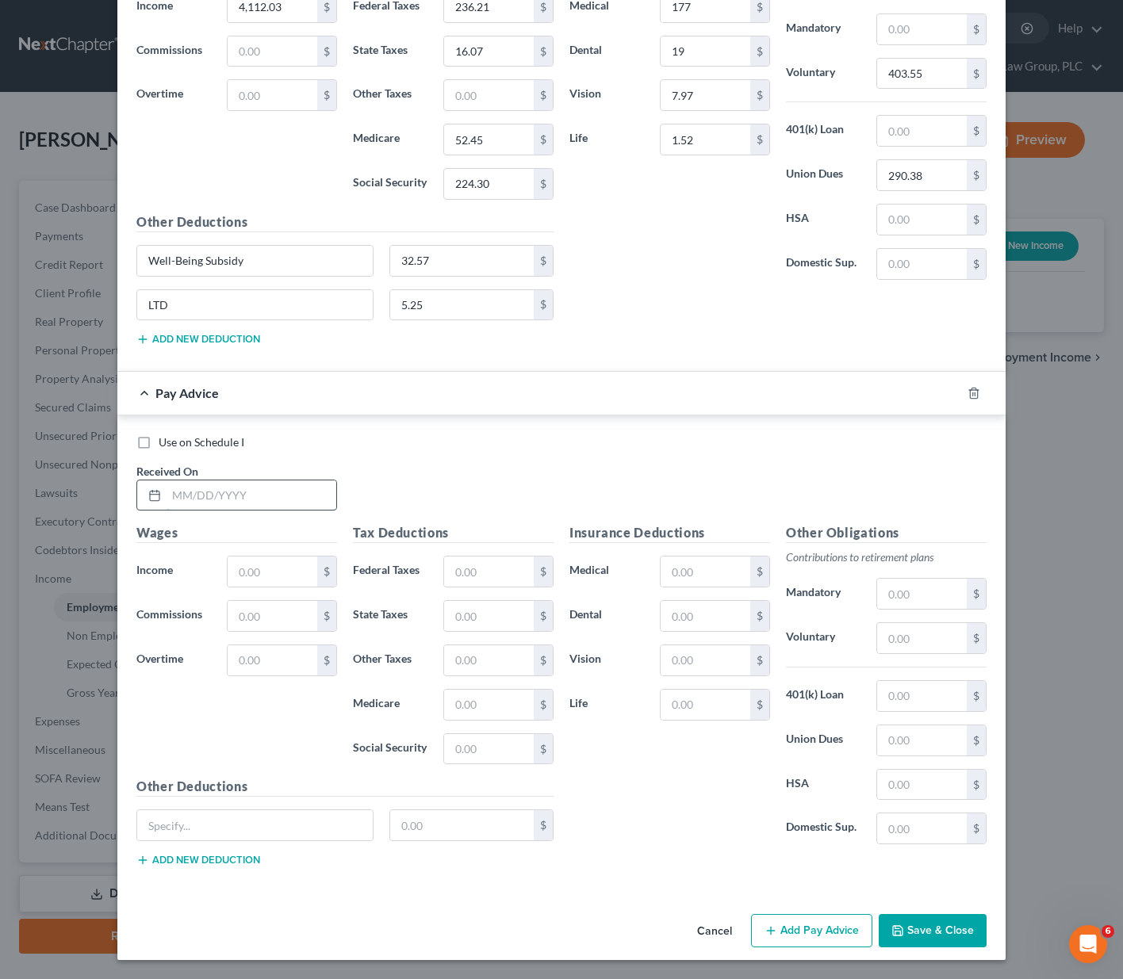
click at [187, 497] on input "text" at bounding box center [252, 496] width 170 height 30
type input "[DATE]"
type input "4,045.23"
click at [480, 574] on input "text" at bounding box center [489, 572] width 90 height 30
type input "221.51"
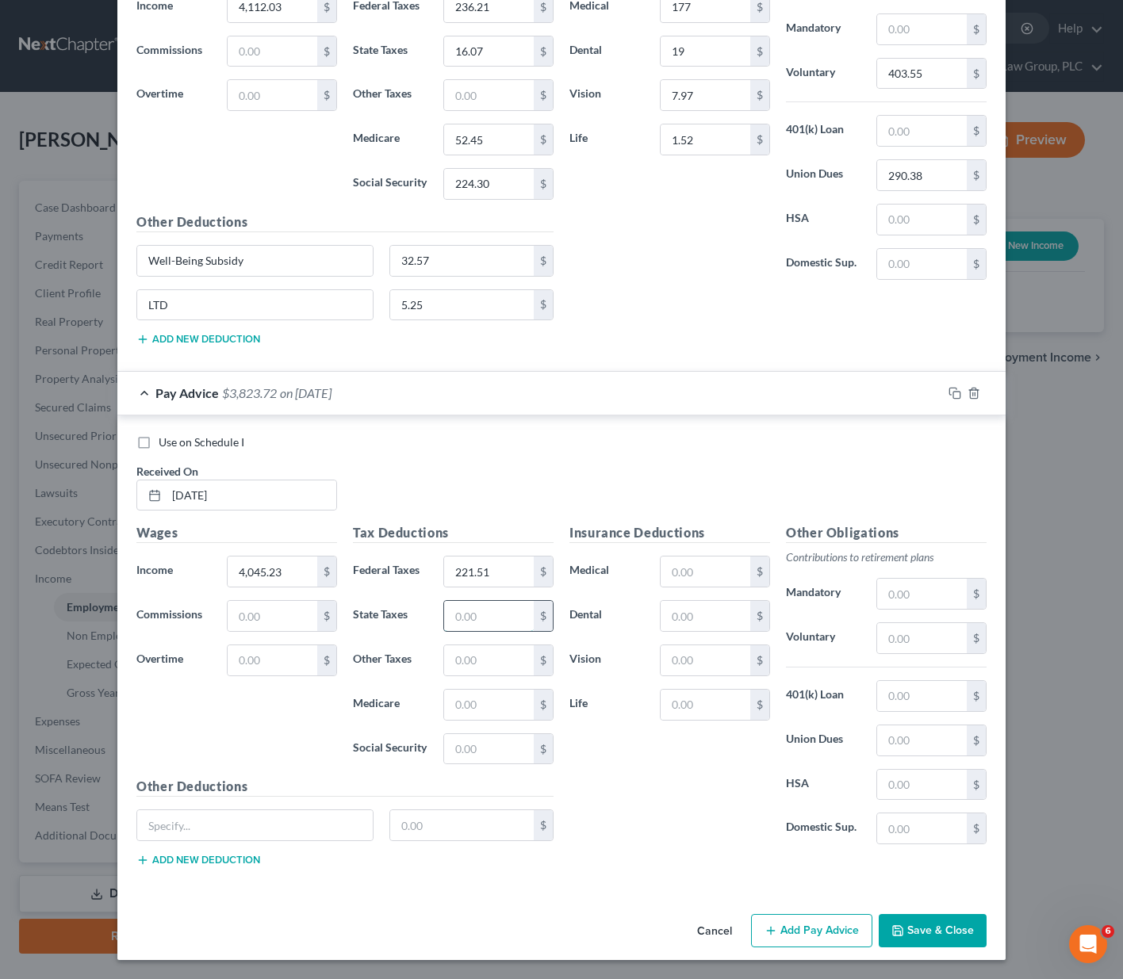
click at [488, 615] on input "text" at bounding box center [489, 616] width 90 height 30
type input "15.73"
click at [488, 699] on input "text" at bounding box center [489, 705] width 90 height 30
drag, startPoint x: 485, startPoint y: 703, endPoint x: 436, endPoint y: 702, distance: 49.2
click at [443, 702] on div "54.19 $" at bounding box center [498, 705] width 110 height 32
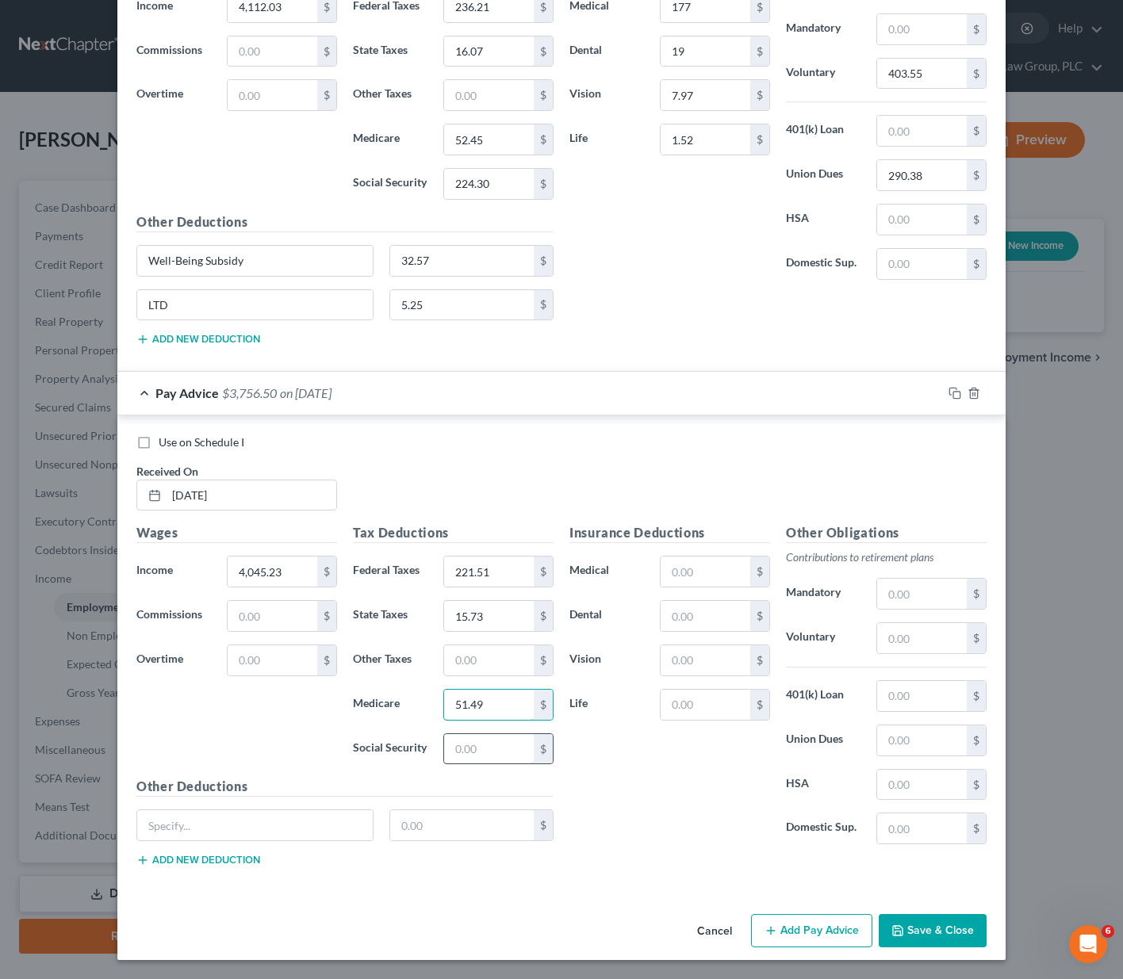
type input "51.49"
click at [449, 745] on input "text" at bounding box center [489, 749] width 90 height 30
type input "220.16"
click at [687, 569] on input "text" at bounding box center [706, 572] width 90 height 30
type input "177"
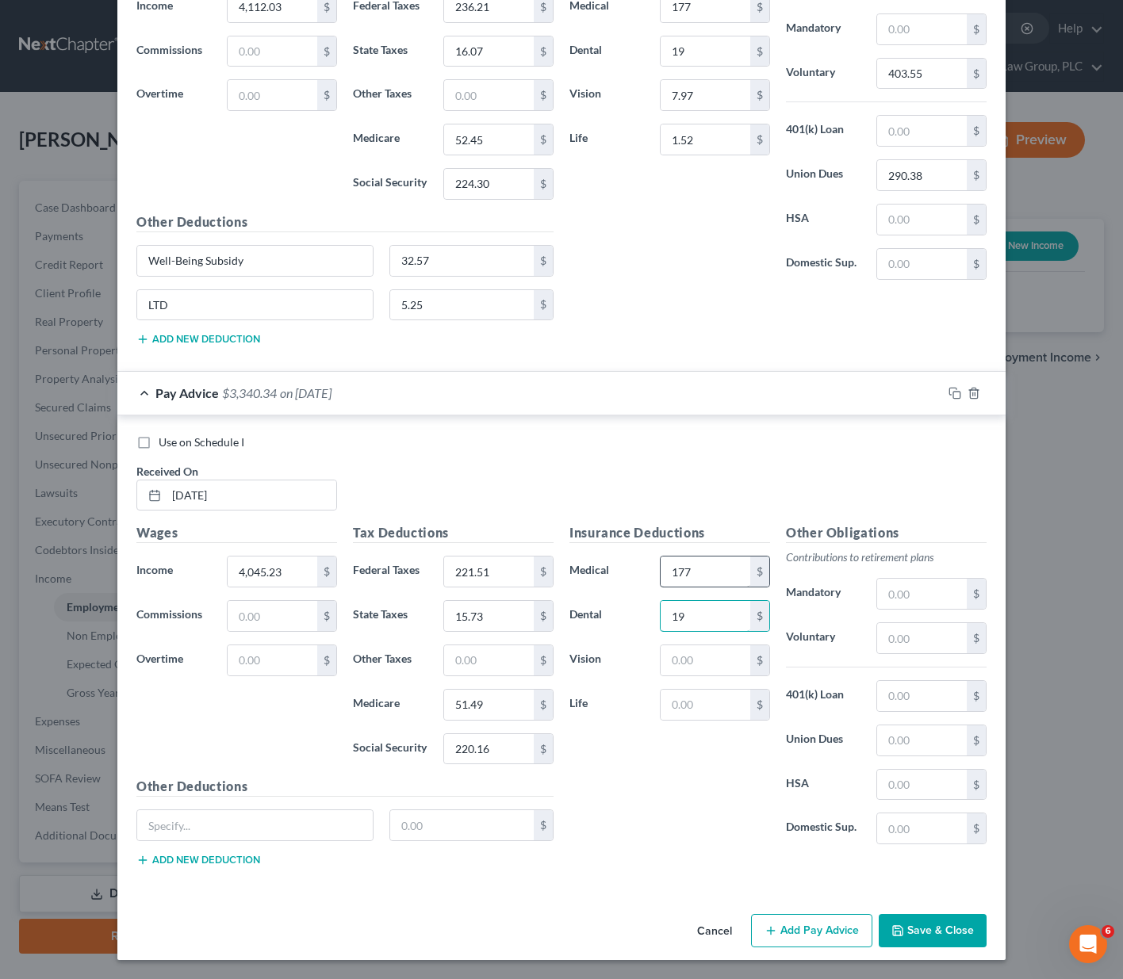
type input "19"
type input "7.97"
type input "1.52"
click at [915, 634] on input "text" at bounding box center [922, 638] width 90 height 30
type input "403.85"
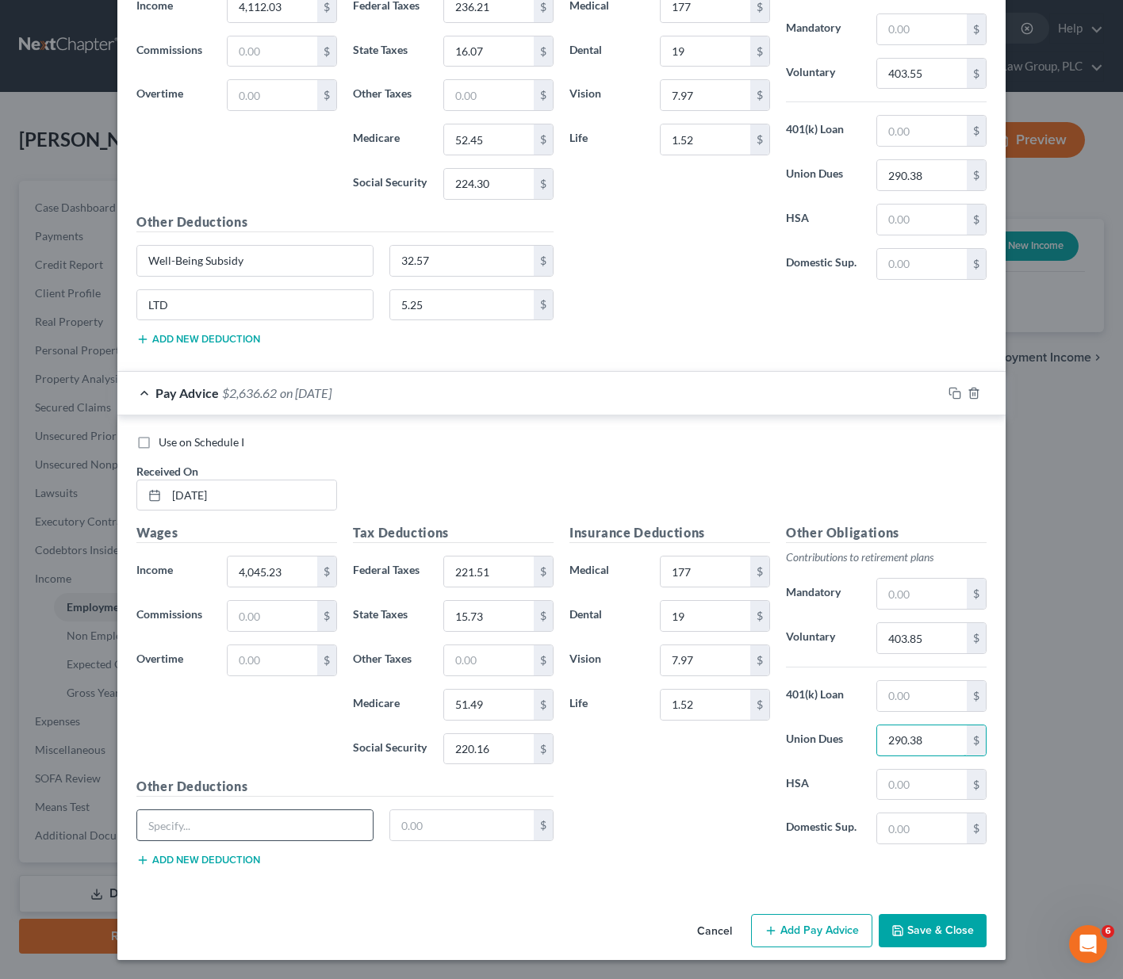
type input "290.38"
click at [232, 833] on input "text" at bounding box center [254, 825] width 235 height 30
paste input "Well-Being Subsidy"
type input "Well-Being Subsidy"
click at [424, 832] on input "text" at bounding box center [462, 825] width 144 height 30
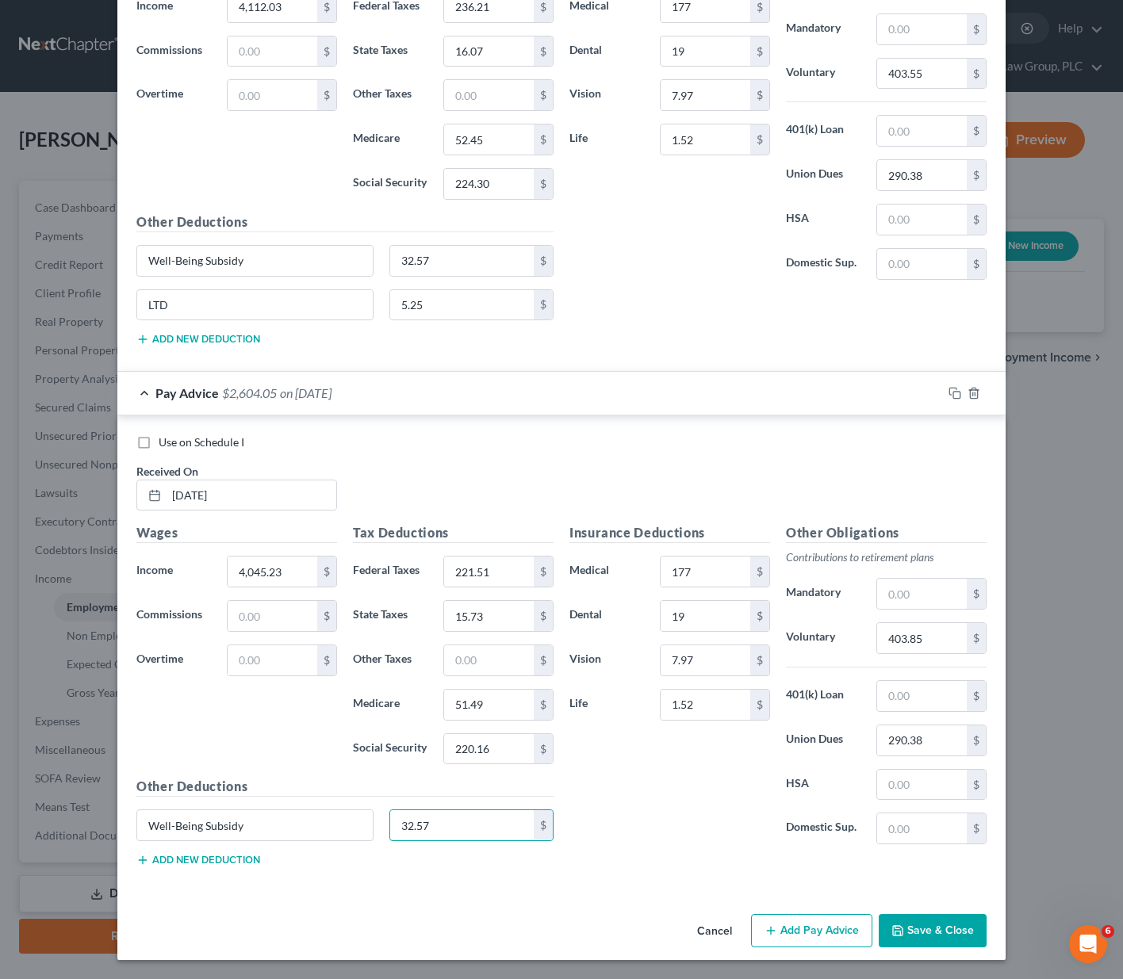
type input "32.57"
click at [224, 854] on button "Add new deduction" at bounding box center [198, 860] width 124 height 13
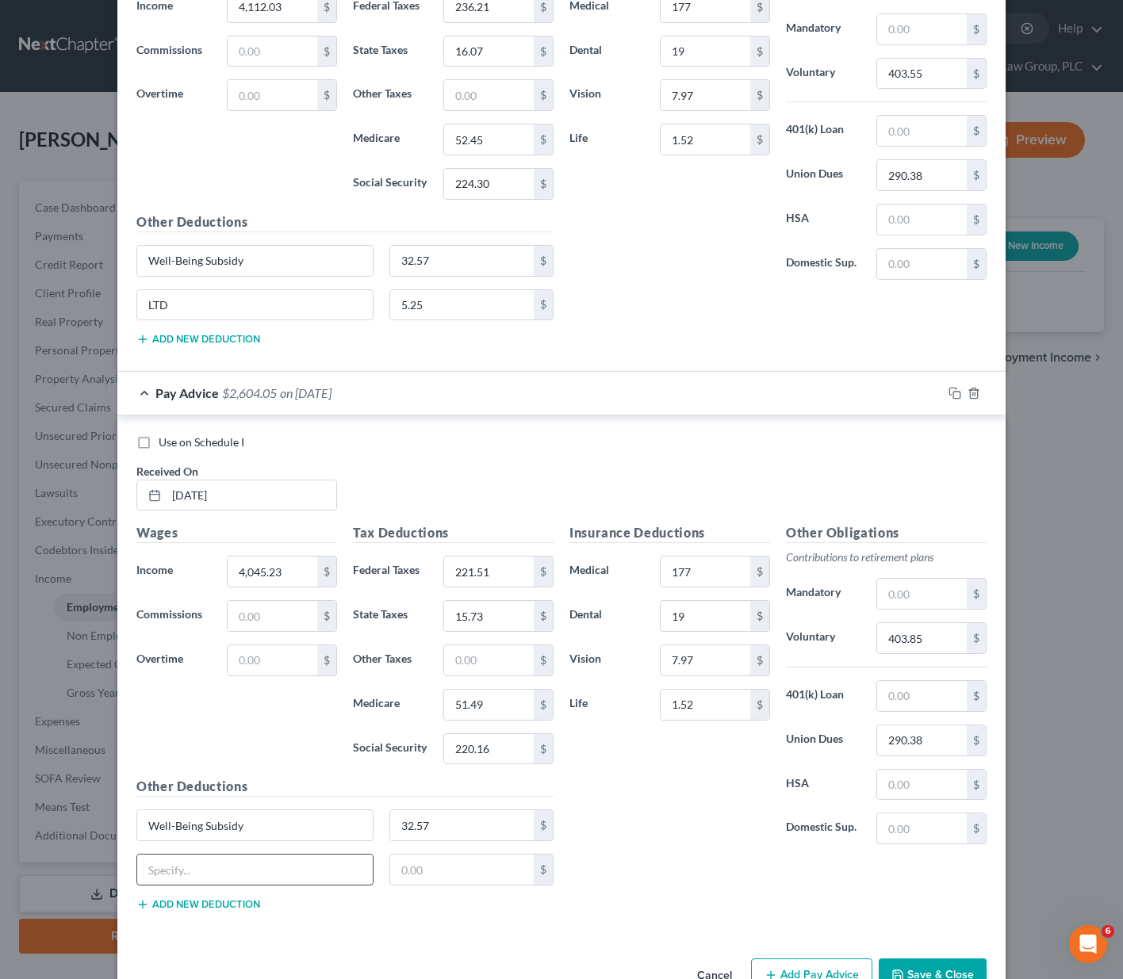
click at [210, 867] on input "text" at bounding box center [254, 870] width 235 height 30
type input "LTD"
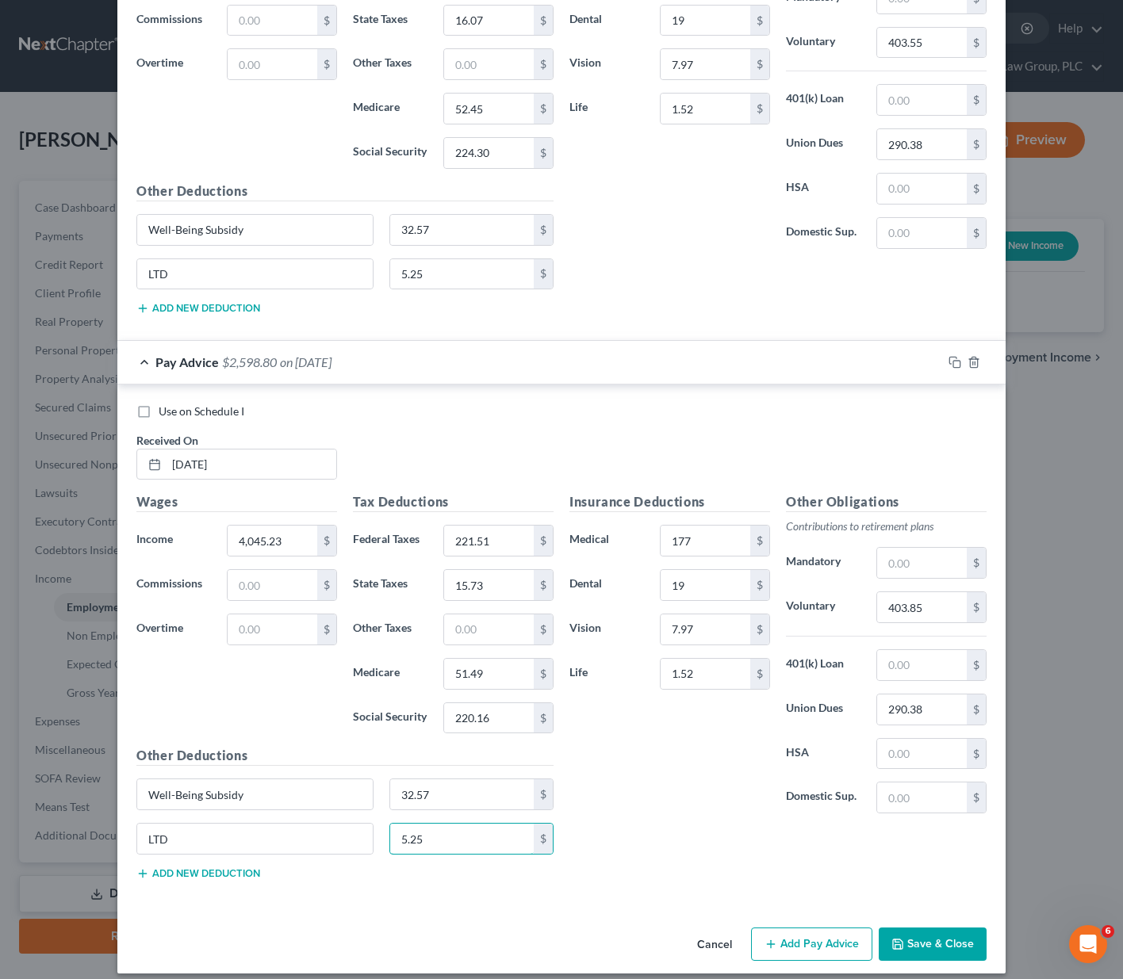
scroll to position [1338, 0]
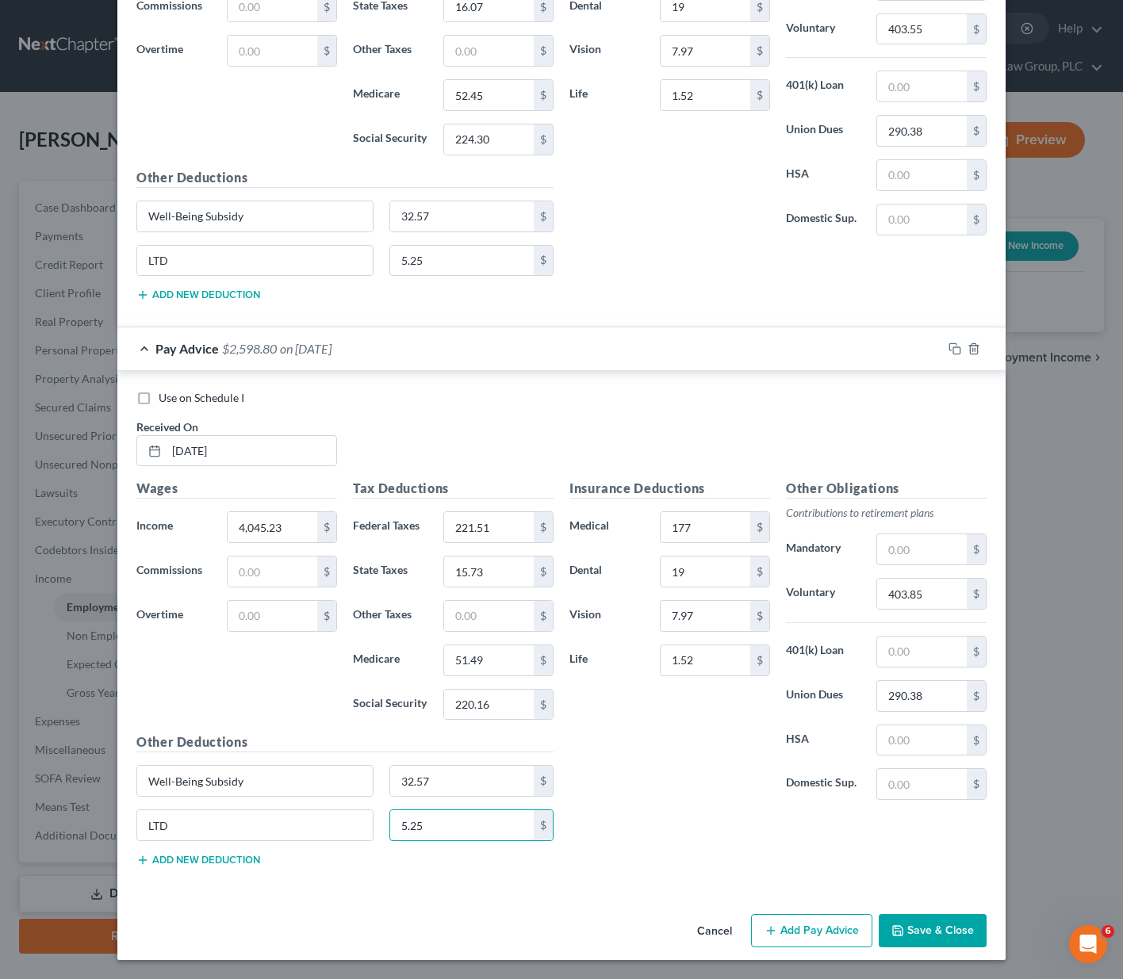
type input "5.25"
click at [802, 932] on button "Add Pay Advice" at bounding box center [811, 930] width 121 height 33
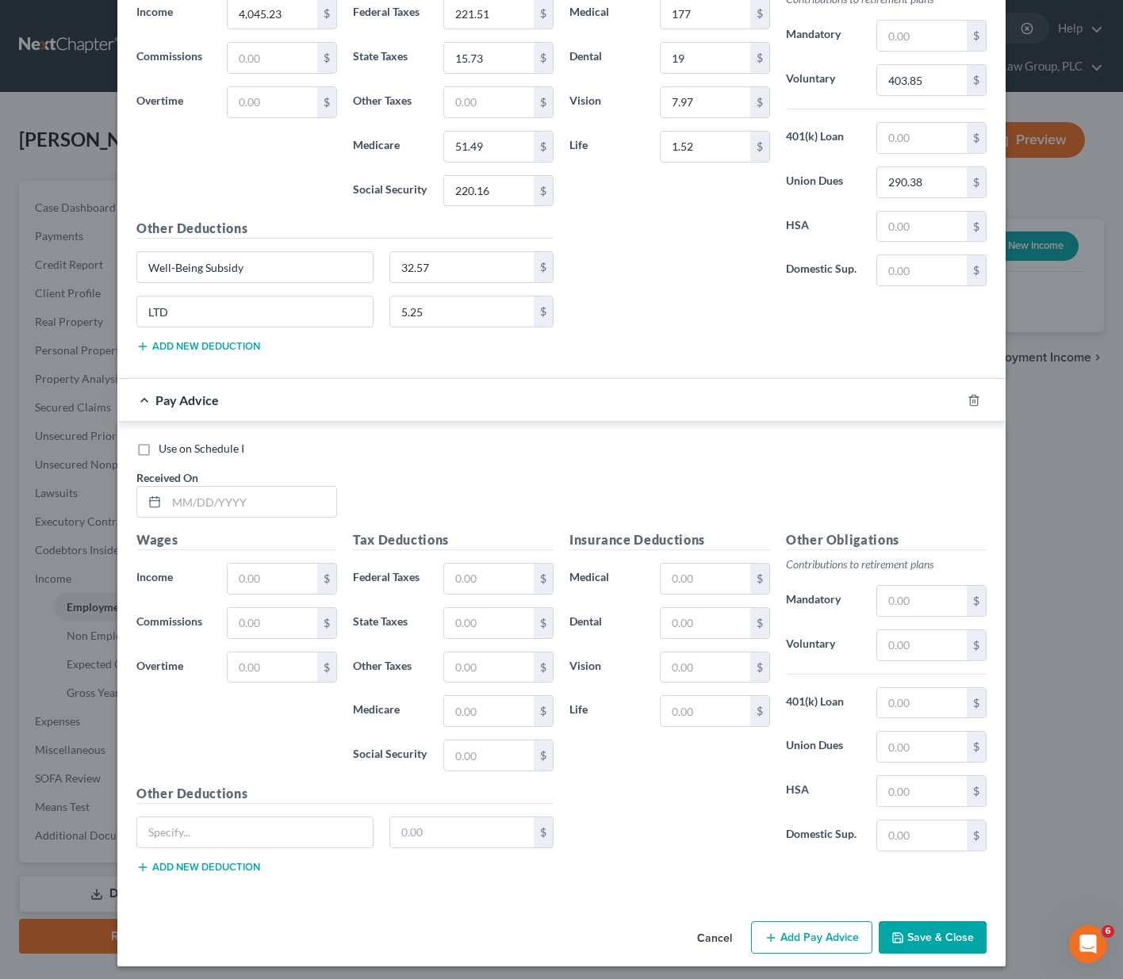
scroll to position [1859, 0]
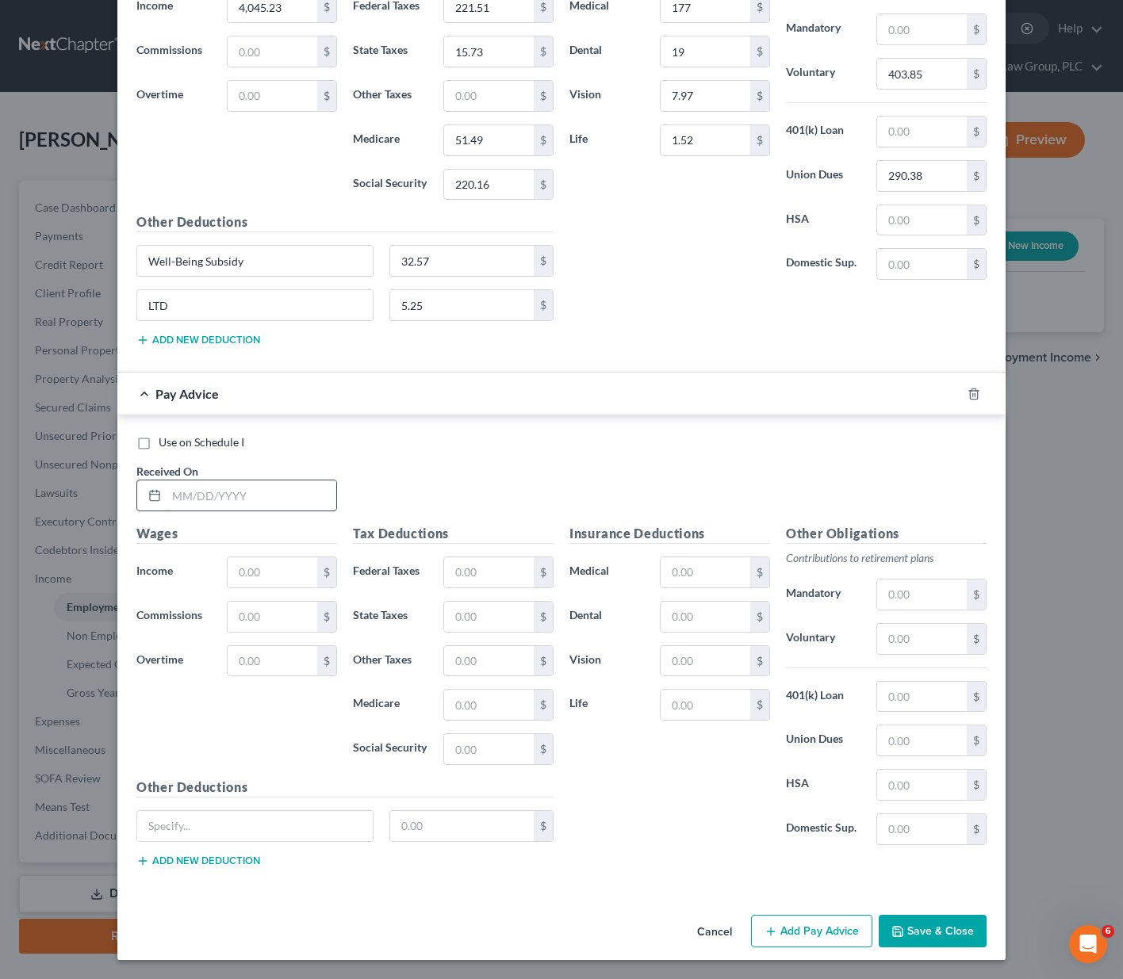
click at [189, 495] on input "text" at bounding box center [252, 496] width 170 height 30
type input "[DATE]"
click at [254, 566] on input "text" at bounding box center [273, 572] width 90 height 30
type input "6,845.23"
click at [464, 566] on input "text" at bounding box center [489, 572] width 90 height 30
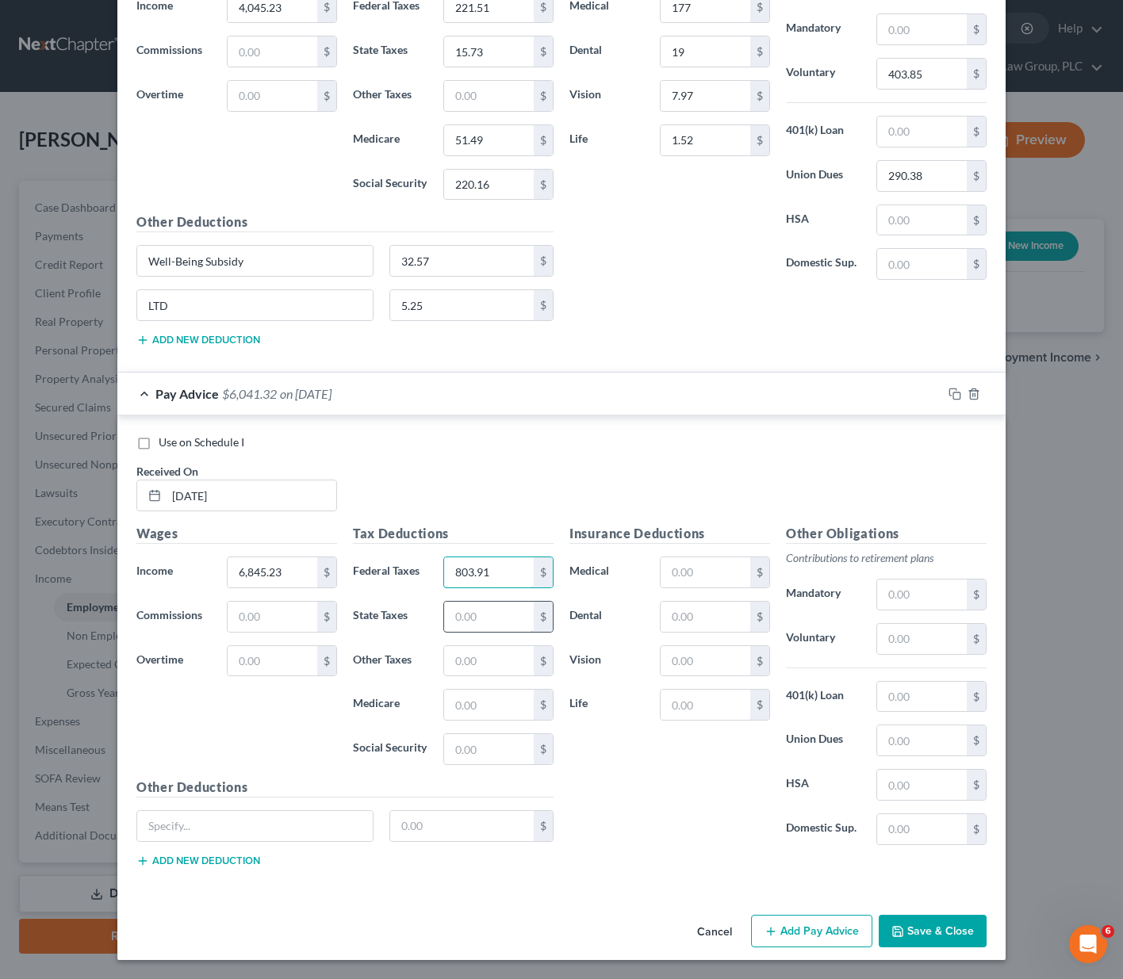
type input "803.91"
click at [457, 613] on input "text" at bounding box center [489, 617] width 90 height 30
type input "28.33"
click at [467, 703] on input "text" at bounding box center [489, 705] width 90 height 30
type input "92.09"
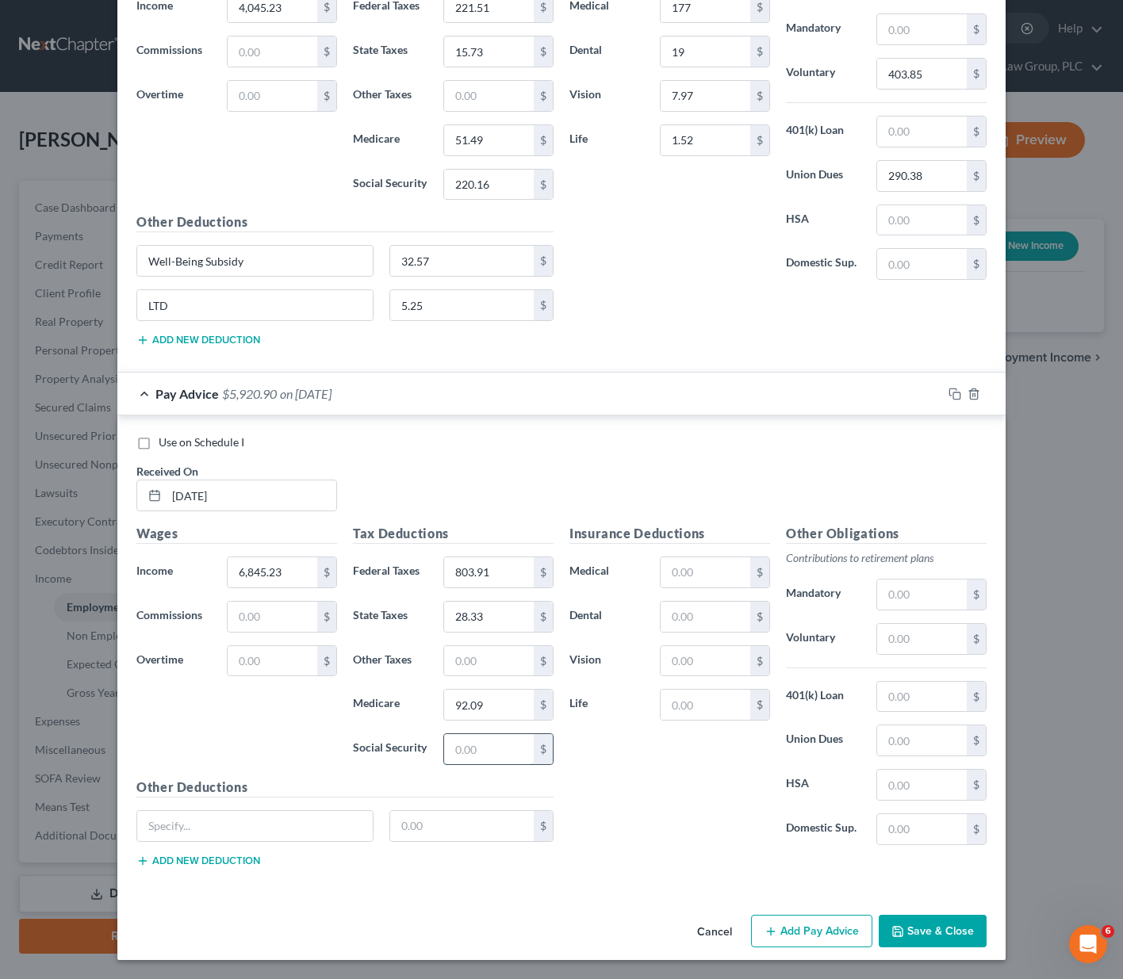
click at [454, 745] on input "text" at bounding box center [489, 749] width 90 height 30
type input "393.75"
click at [675, 572] on input "text" at bounding box center [706, 572] width 90 height 30
click at [895, 643] on input "text" at bounding box center [922, 639] width 90 height 30
type input "683.85"
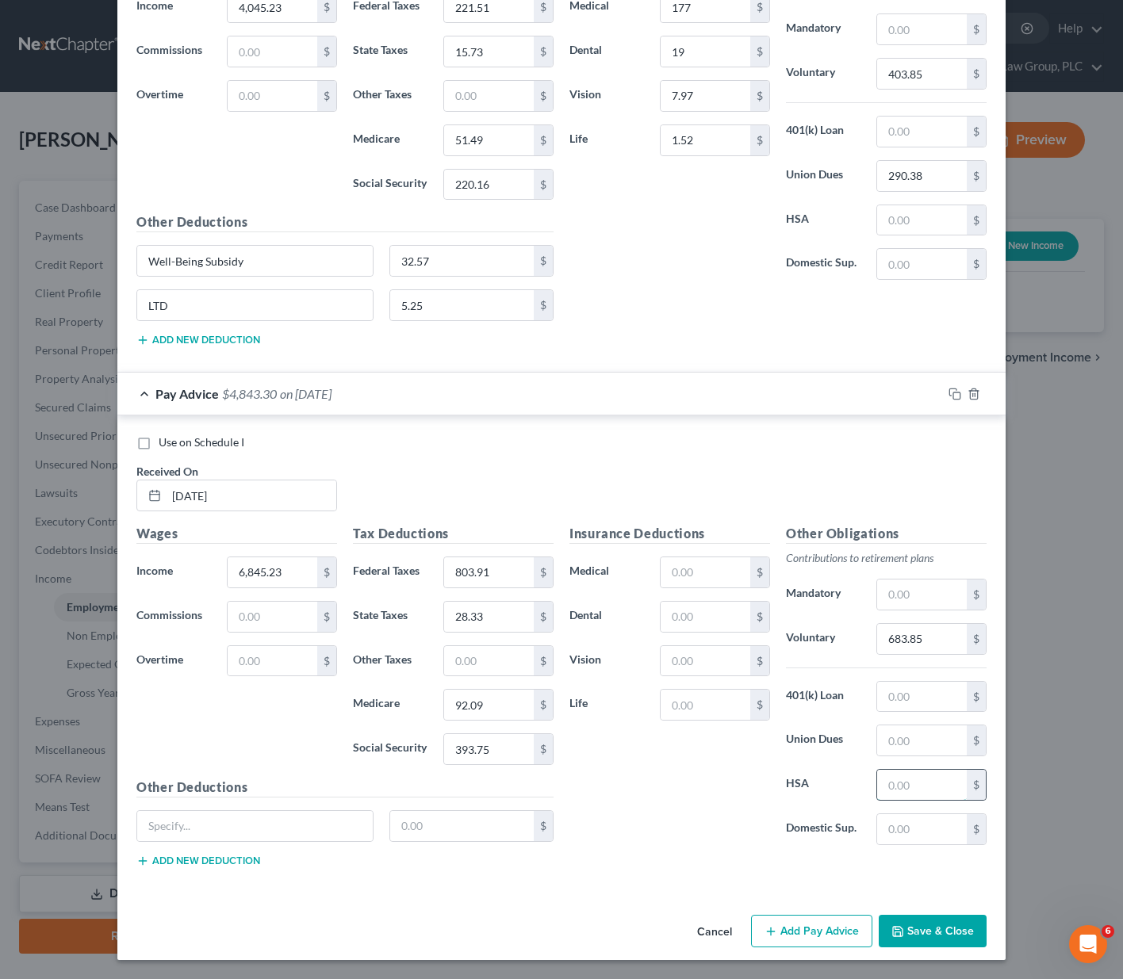
click at [895, 786] on input "text" at bounding box center [922, 785] width 90 height 30
type input "290.38"
click at [664, 569] on input "text" at bounding box center [706, 572] width 90 height 30
type input "177"
type input "19"
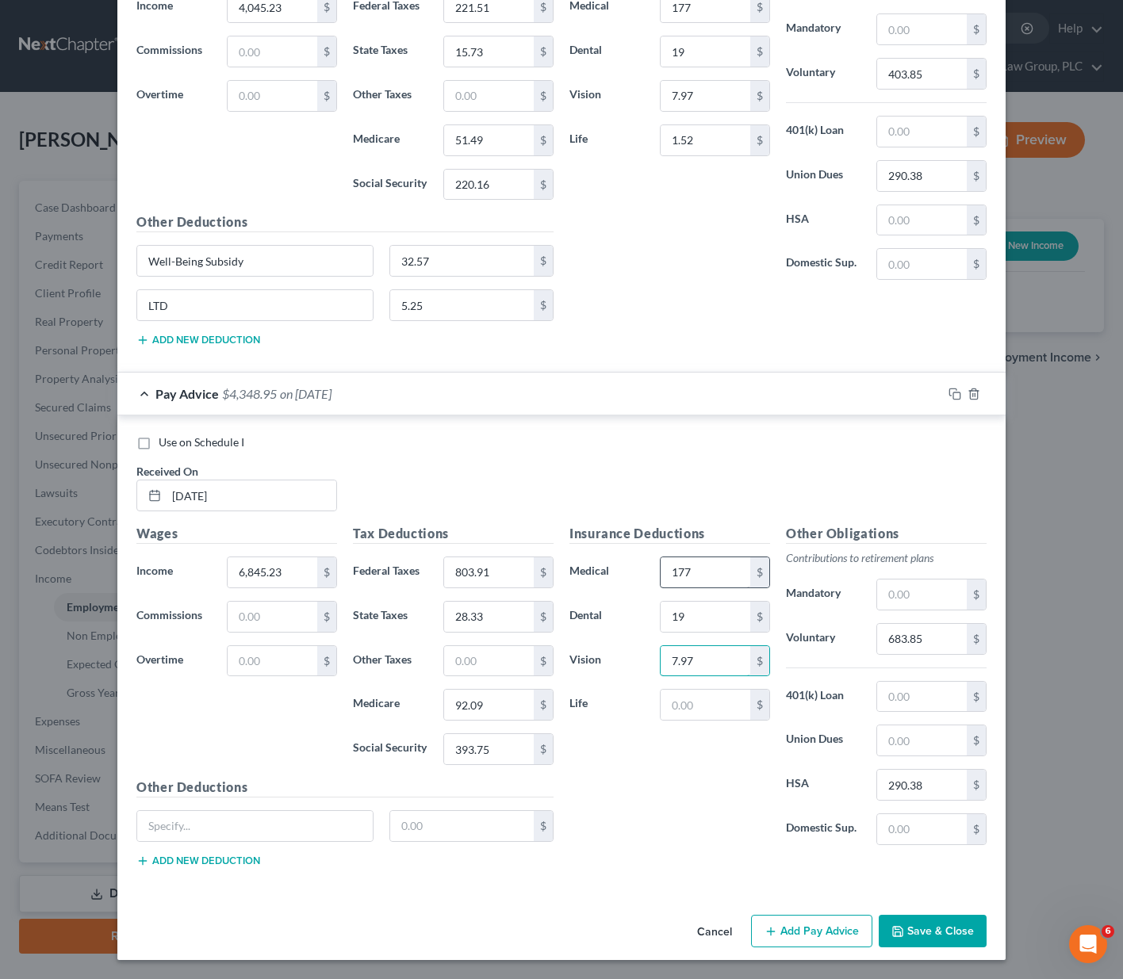
type input "7.97"
type input "1.52"
click at [195, 825] on input "text" at bounding box center [254, 826] width 235 height 30
paste input "Well-Being Subsidy"
type input "Well-Being Subsidy"
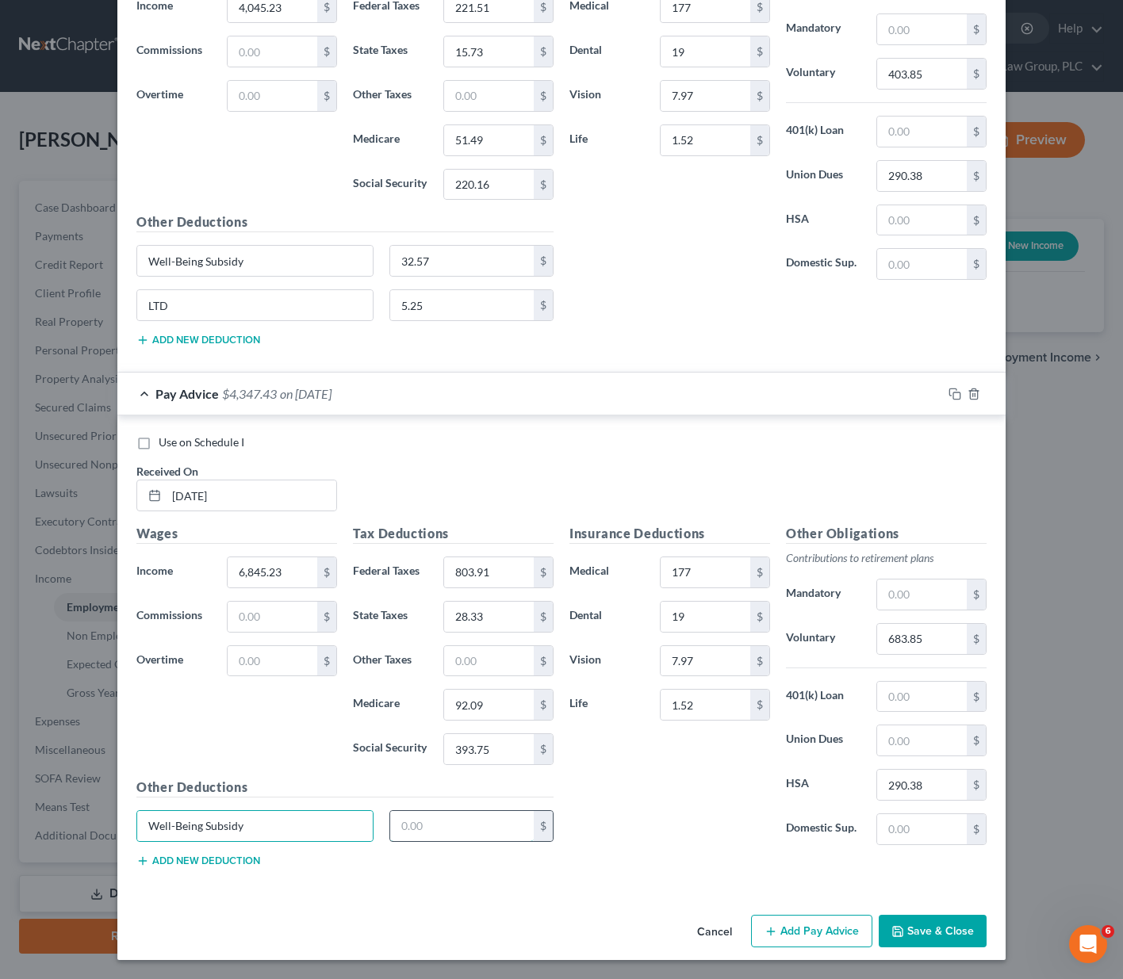
click at [437, 826] on input "text" at bounding box center [462, 826] width 144 height 30
type input "32.57"
click at [190, 858] on button "Add new deduction" at bounding box center [198, 861] width 124 height 13
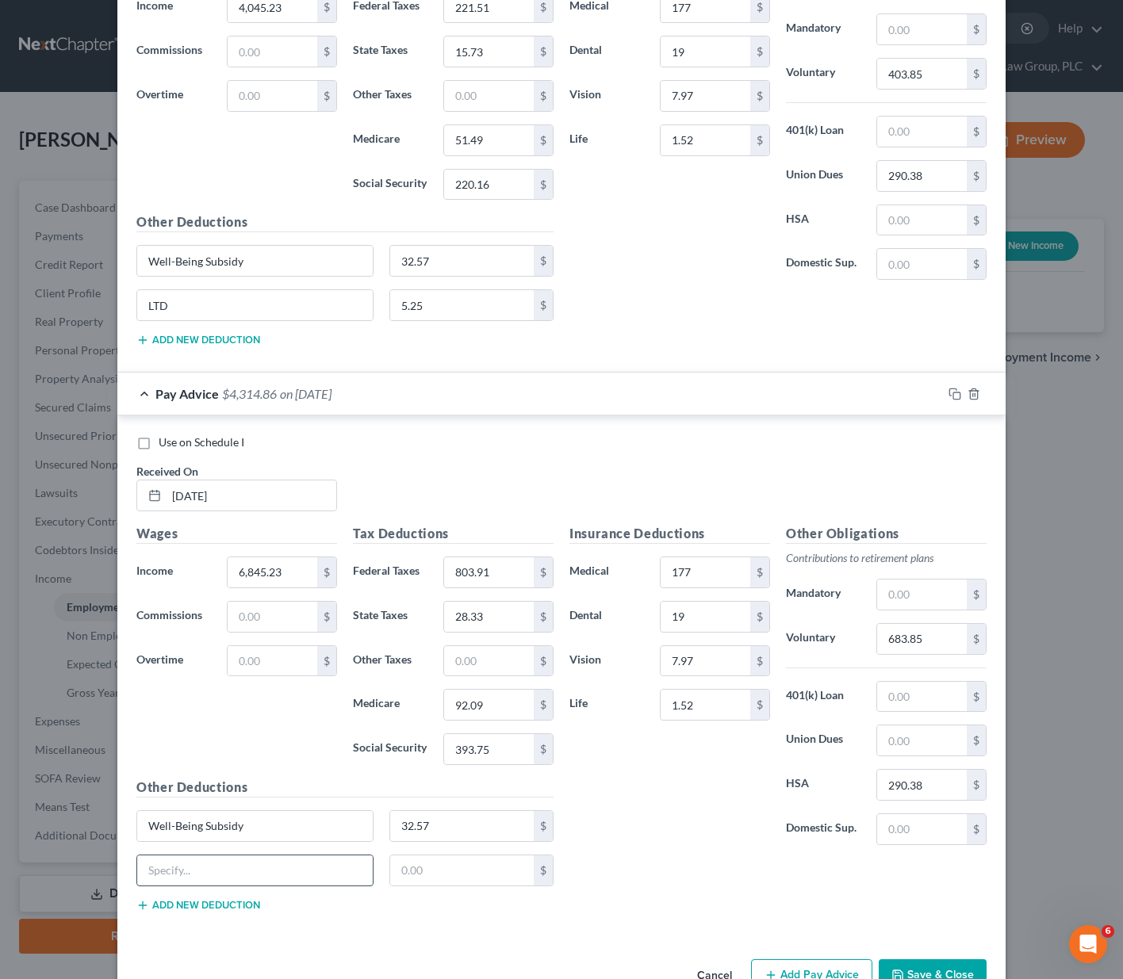
click at [190, 860] on input "text" at bounding box center [254, 871] width 235 height 30
type input "LTD"
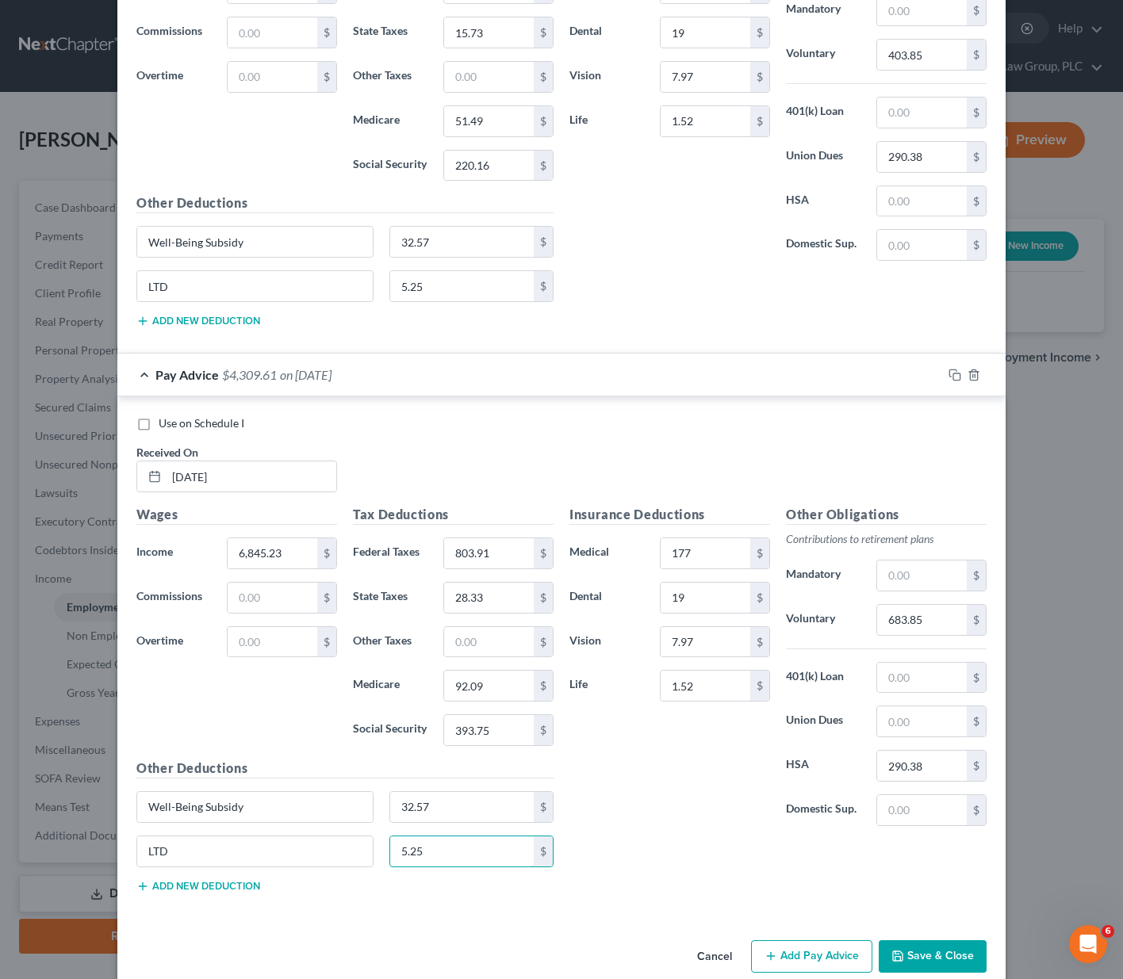
scroll to position [1903, 0]
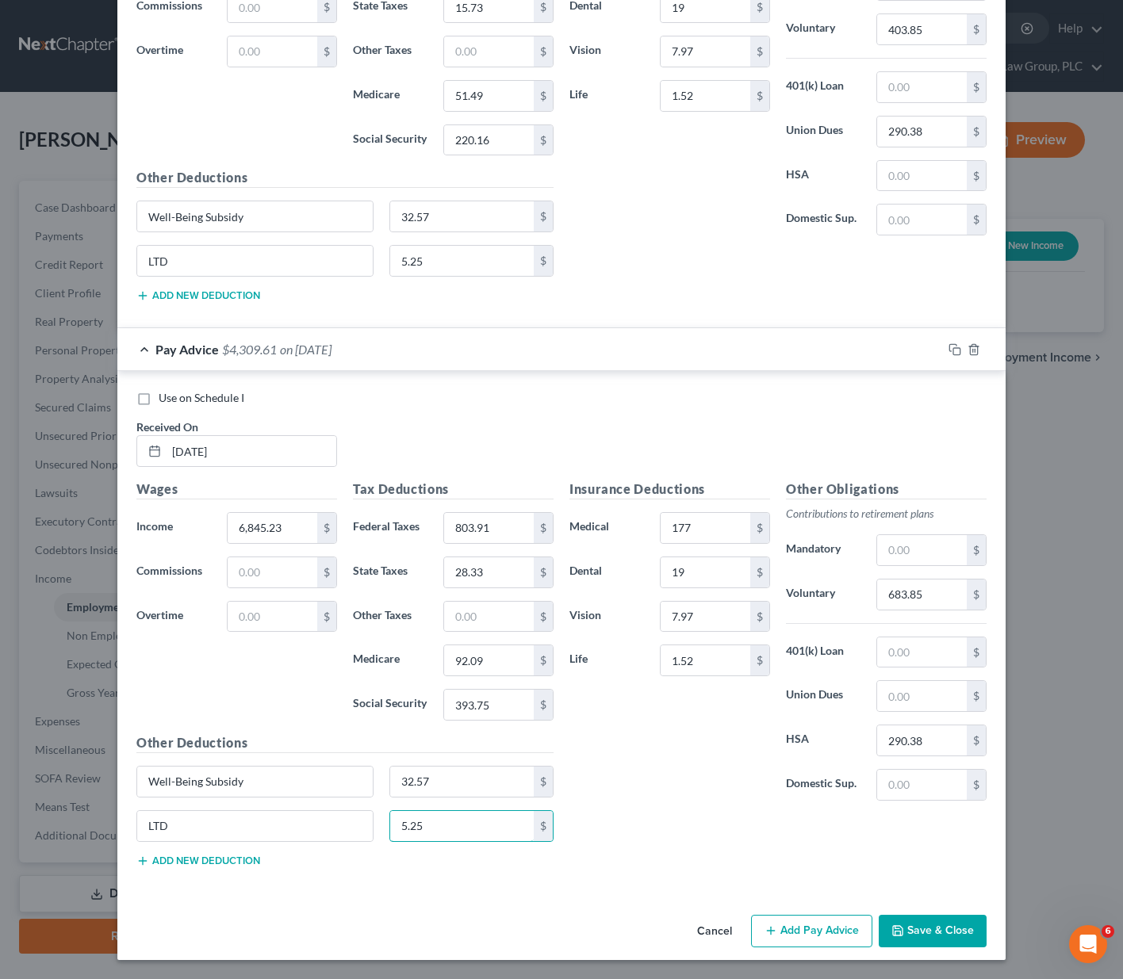
type input "5.25"
click at [788, 921] on button "Add Pay Advice" at bounding box center [811, 931] width 121 height 33
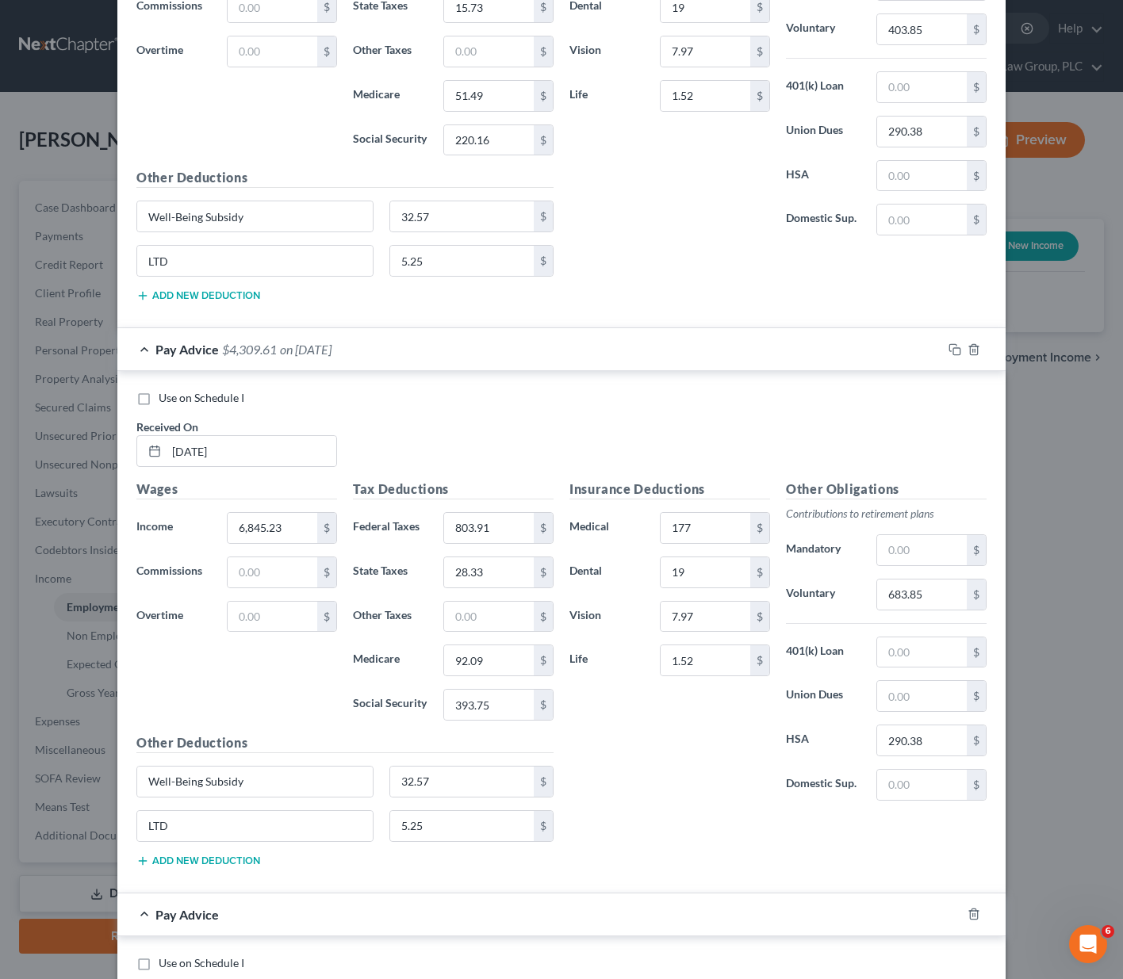
scroll to position [2147, 0]
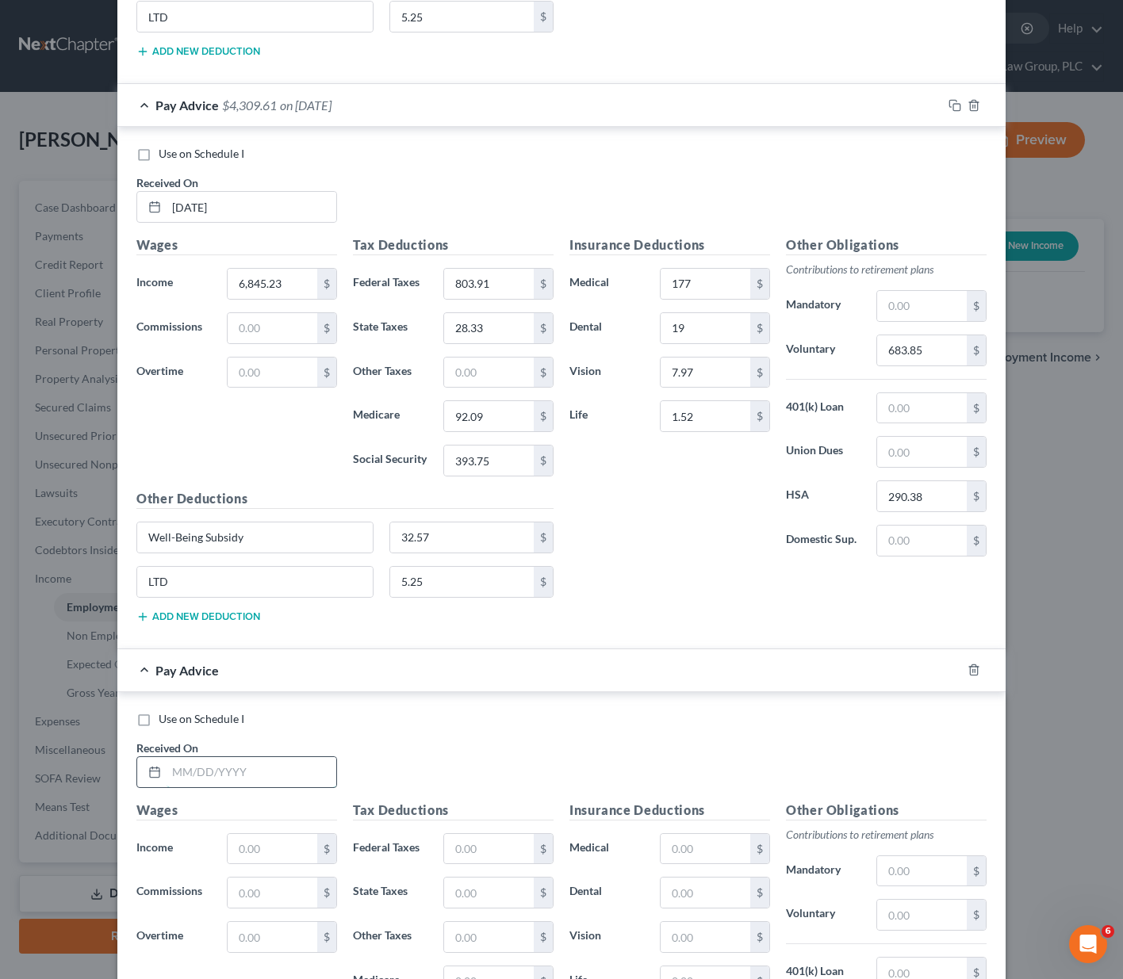
click at [175, 772] on input "text" at bounding box center [252, 772] width 170 height 30
type input "[DATE]"
click at [256, 849] on input "text" at bounding box center [273, 849] width 90 height 30
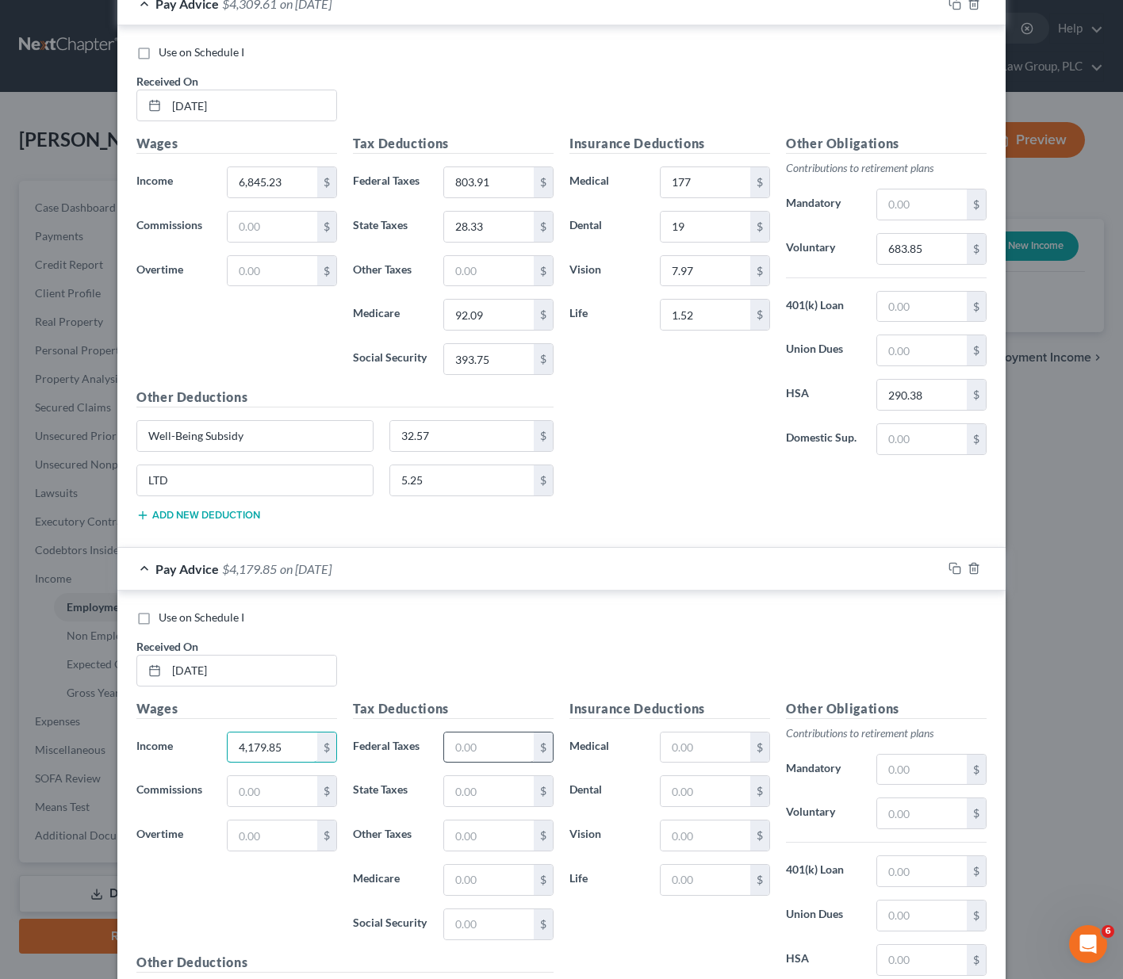
scroll to position [2252, 0]
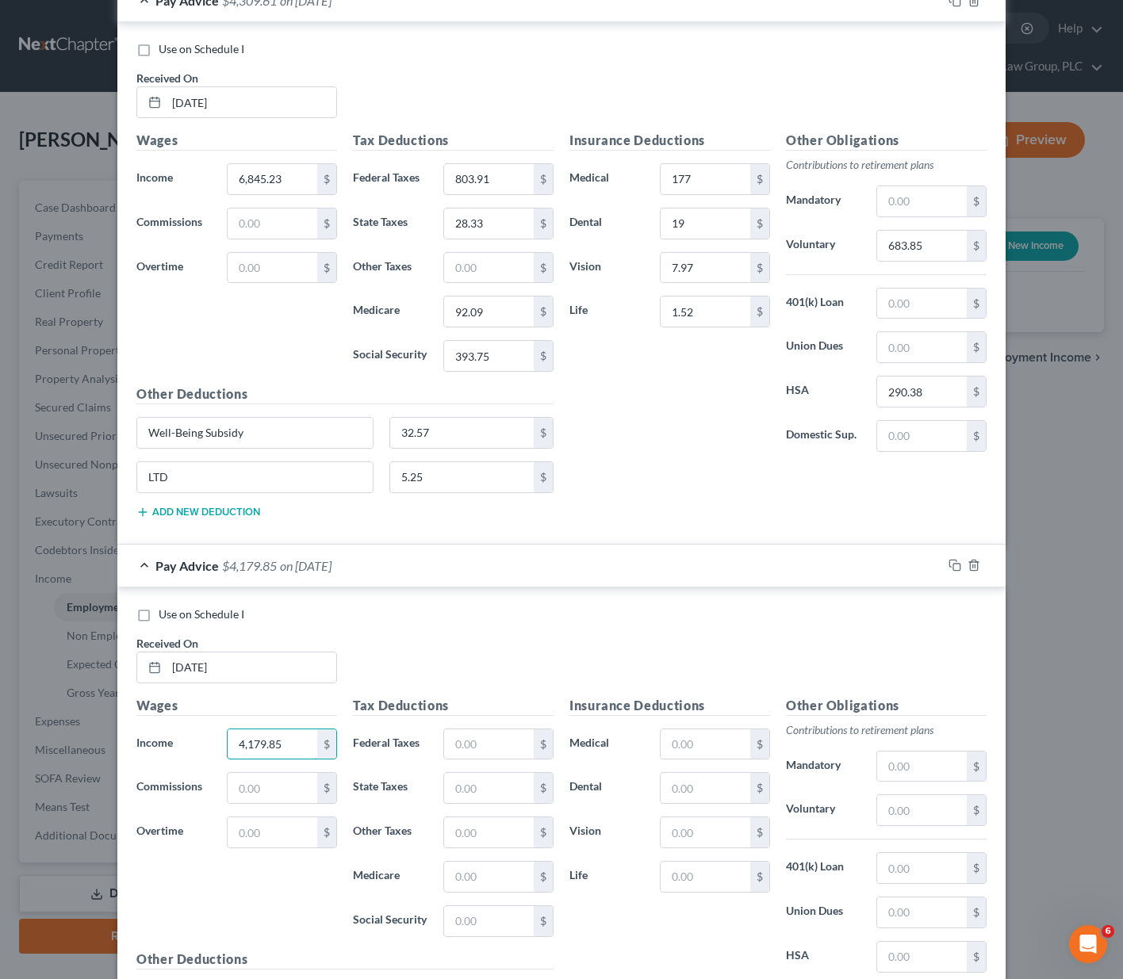
type input "4,179.85"
click at [460, 741] on input "text" at bounding box center [489, 744] width 90 height 30
type input "236.05"
click at [458, 791] on input "text" at bounding box center [489, 788] width 90 height 30
type input "16.34"
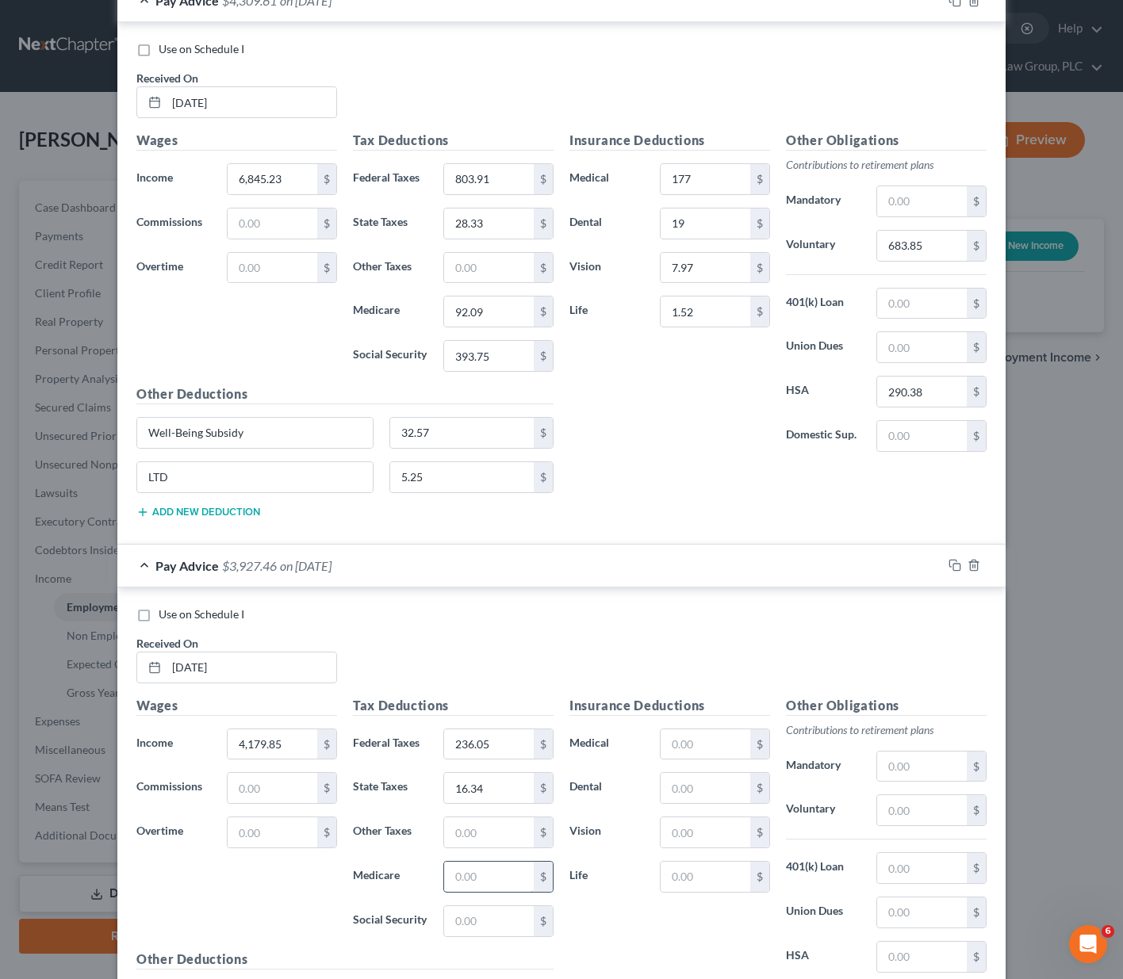
click at [463, 875] on input "text" at bounding box center [489, 877] width 90 height 30
type input "53.44"
click at [459, 921] on input "text" at bounding box center [489, 921] width 90 height 30
type input "228.50"
click at [714, 745] on input "text" at bounding box center [706, 744] width 90 height 30
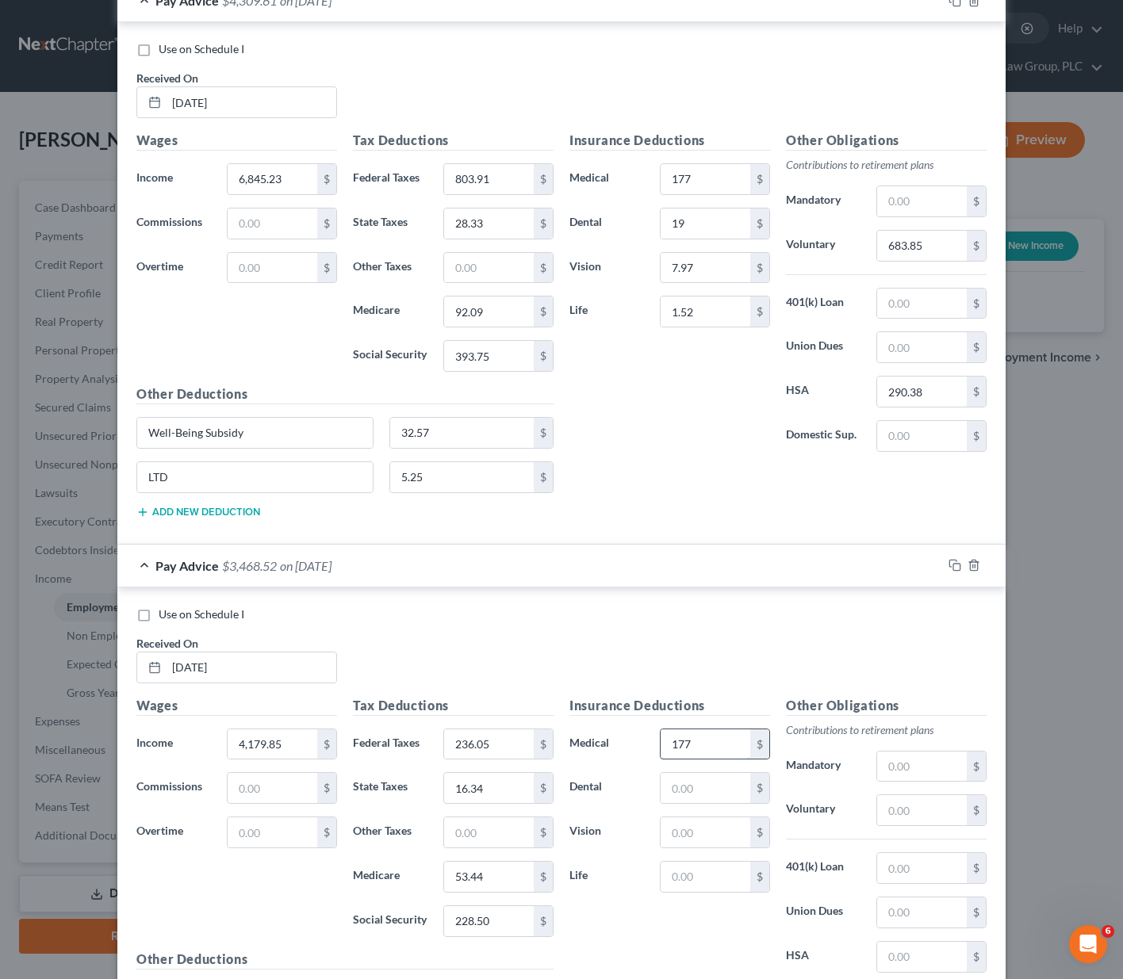
type input "177"
type input "19"
type input "7.97"
type input "1.52"
click at [894, 810] on input "text" at bounding box center [922, 810] width 90 height 30
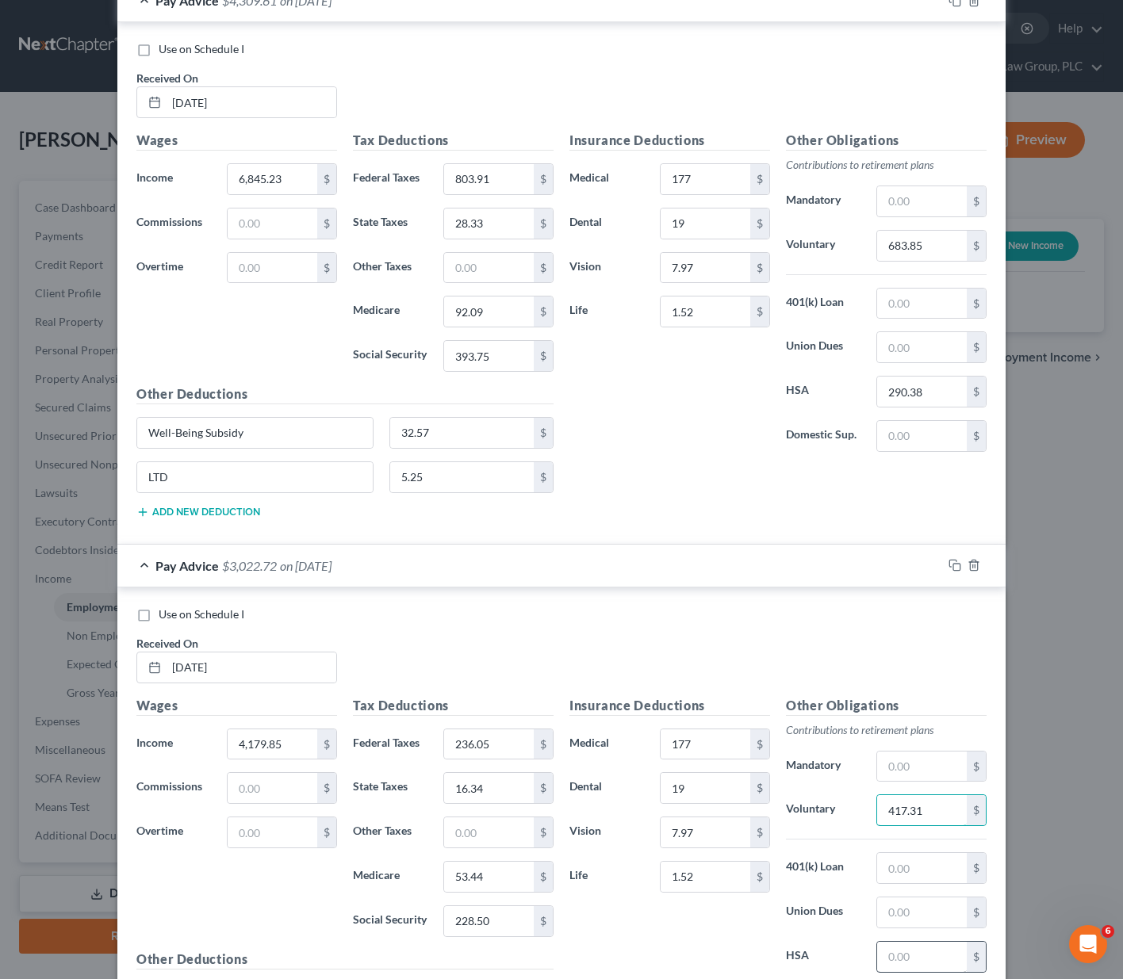
type input "417.31"
click at [899, 945] on input "text" at bounding box center [922, 957] width 90 height 30
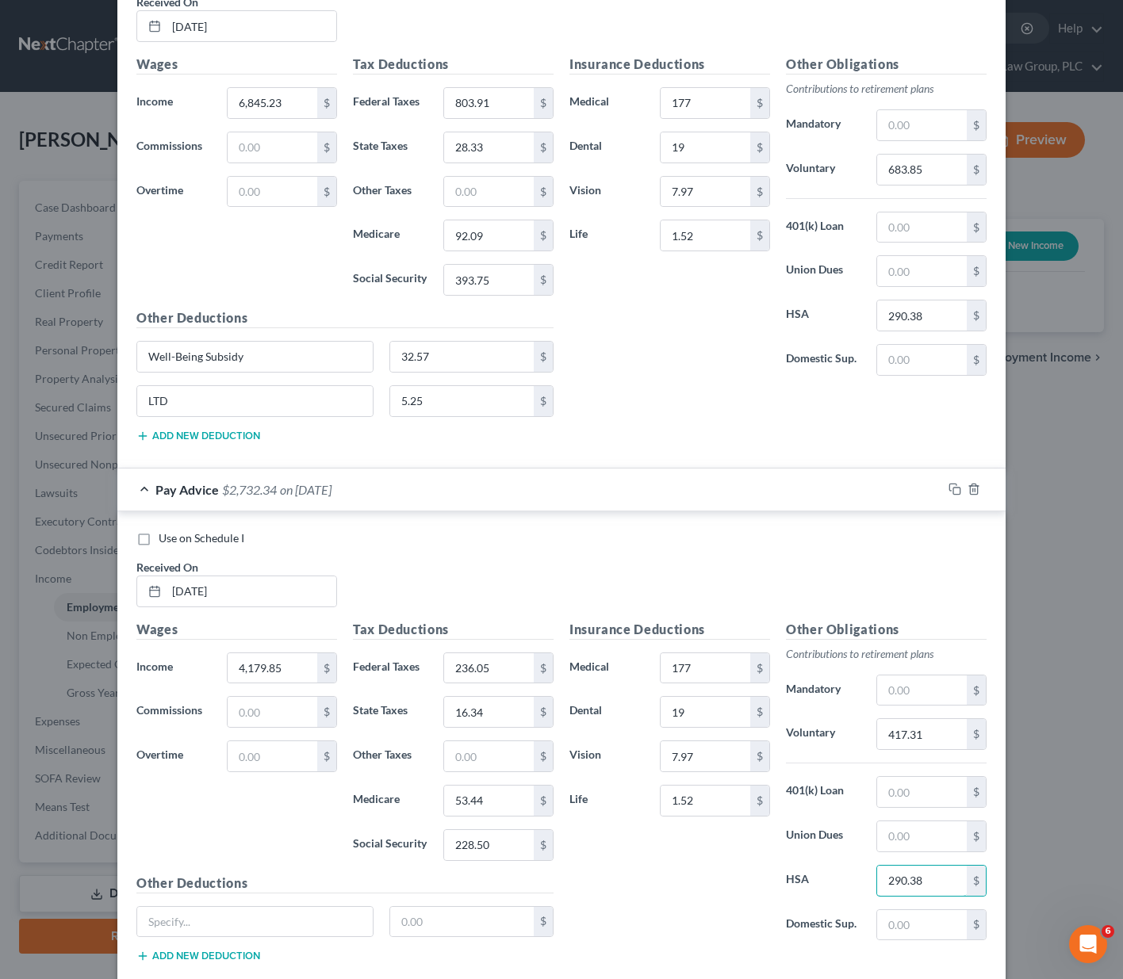
scroll to position [2424, 0]
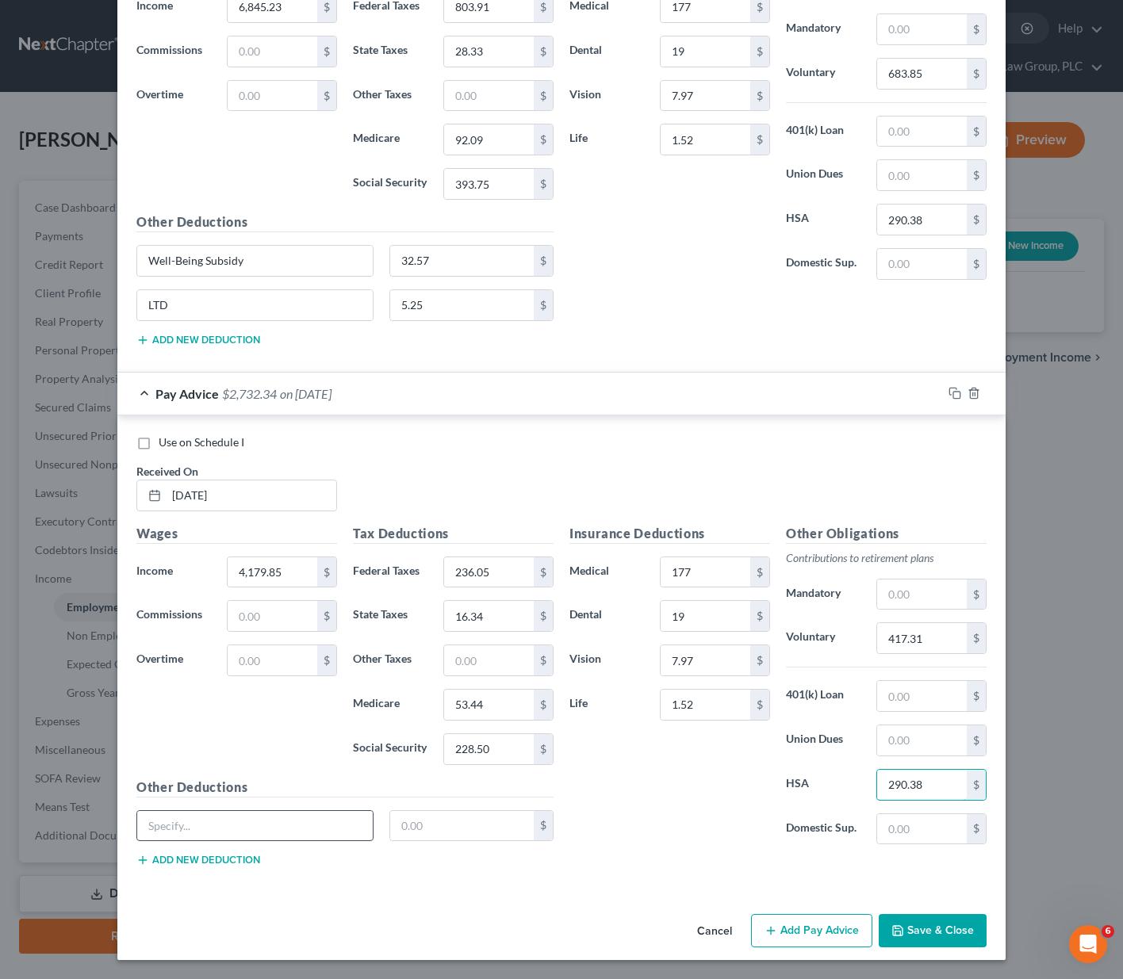
type input "290.38"
click at [200, 816] on input "text" at bounding box center [254, 826] width 235 height 30
paste input "Well-Being Subsidy"
type input "Well-Being Subsidy"
click at [415, 821] on input "text" at bounding box center [462, 826] width 144 height 30
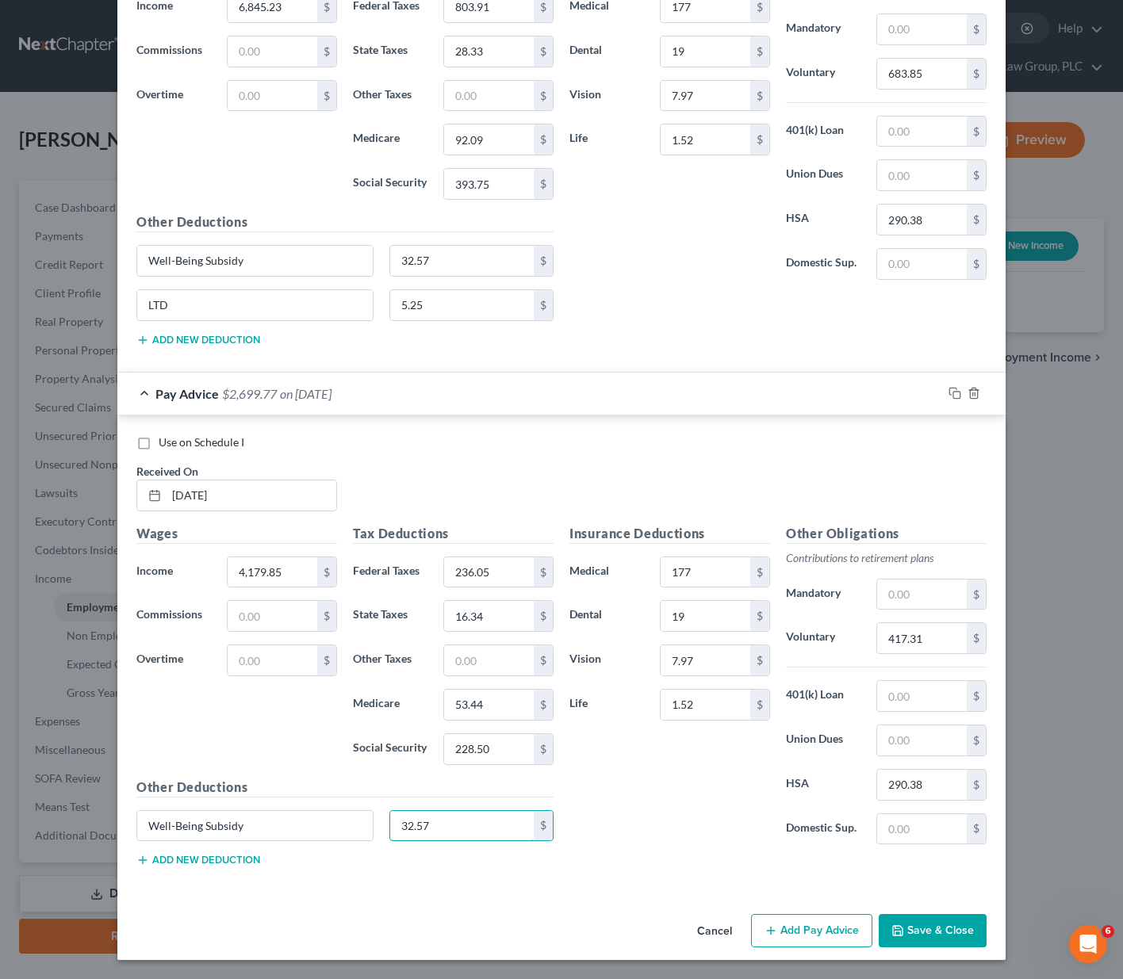
type input "32.57"
click at [208, 859] on button "Add new deduction" at bounding box center [198, 860] width 124 height 13
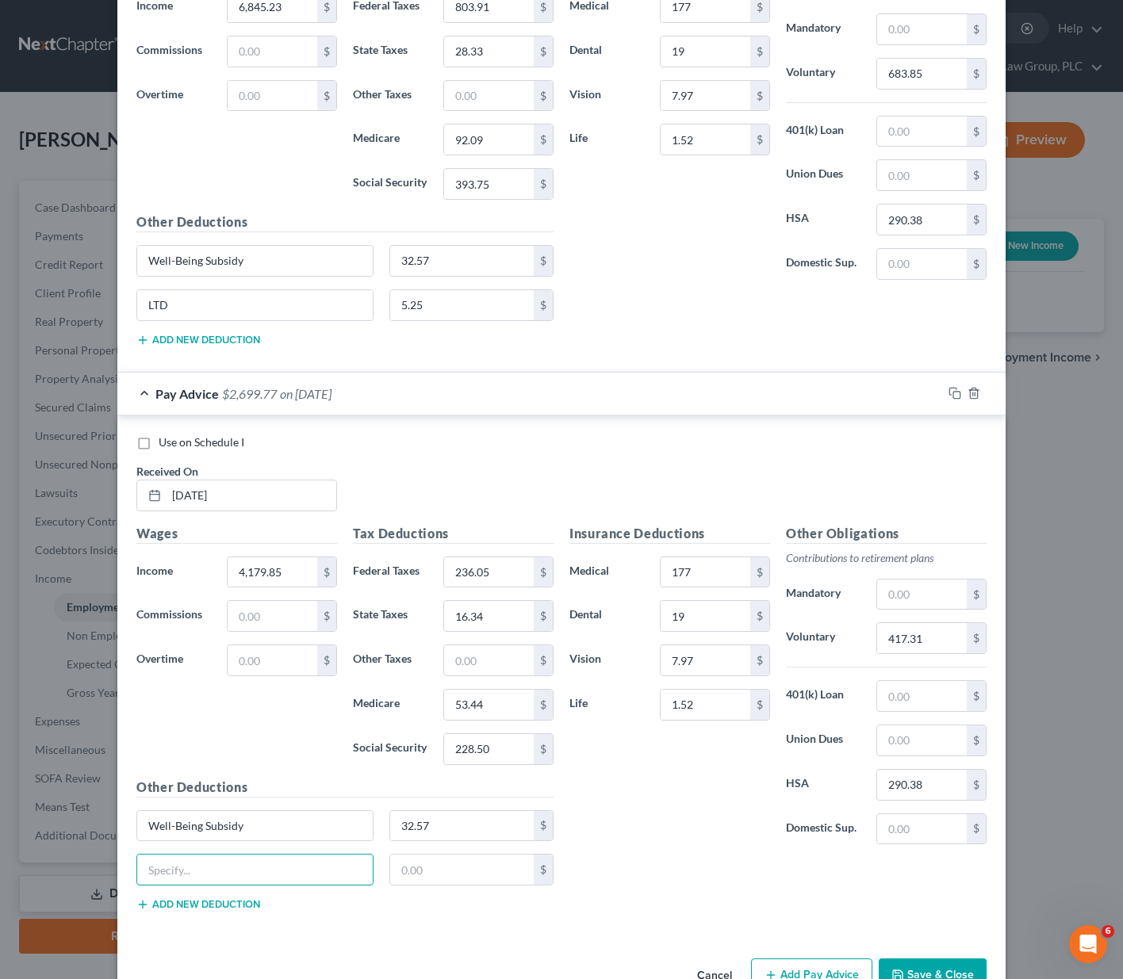
click at [208, 859] on input "text" at bounding box center [254, 870] width 235 height 30
type input "LTD"
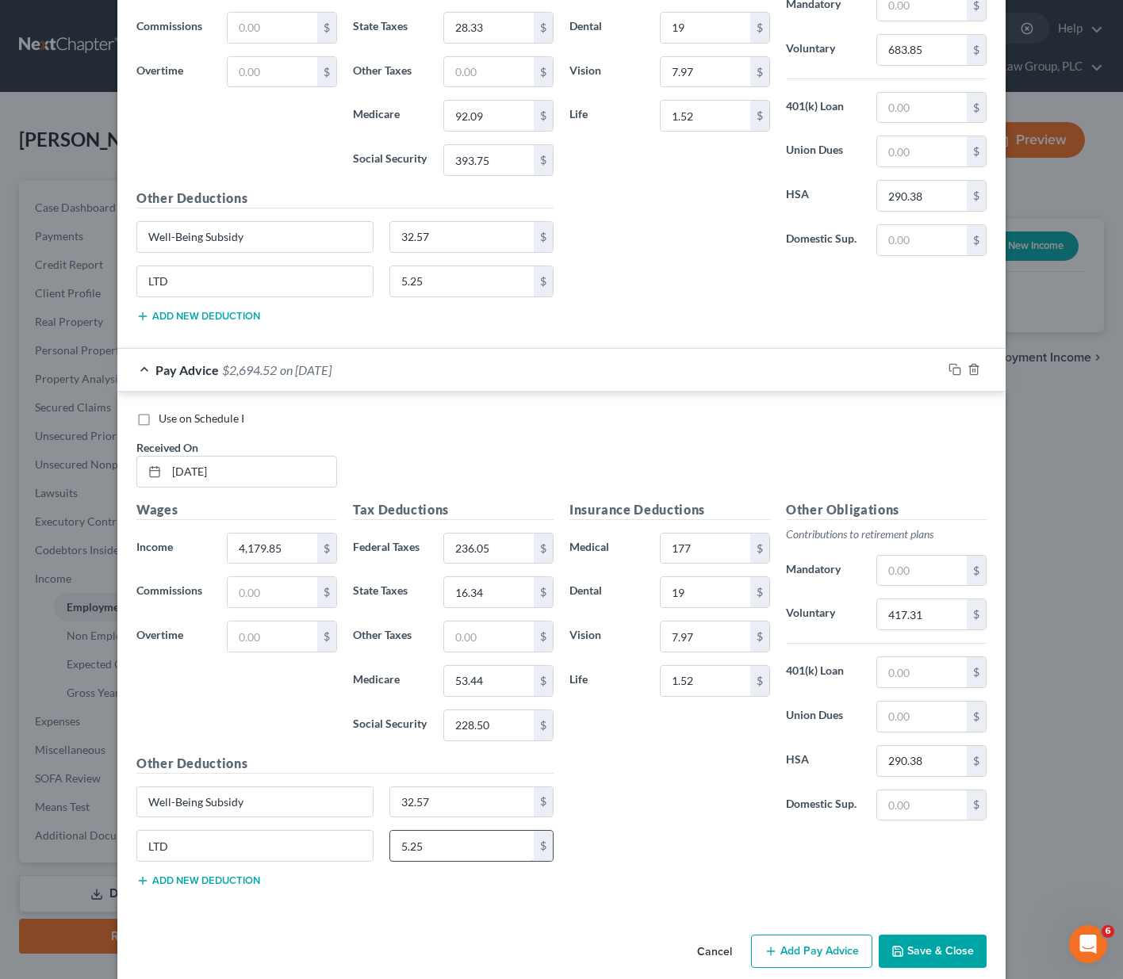
scroll to position [2468, 0]
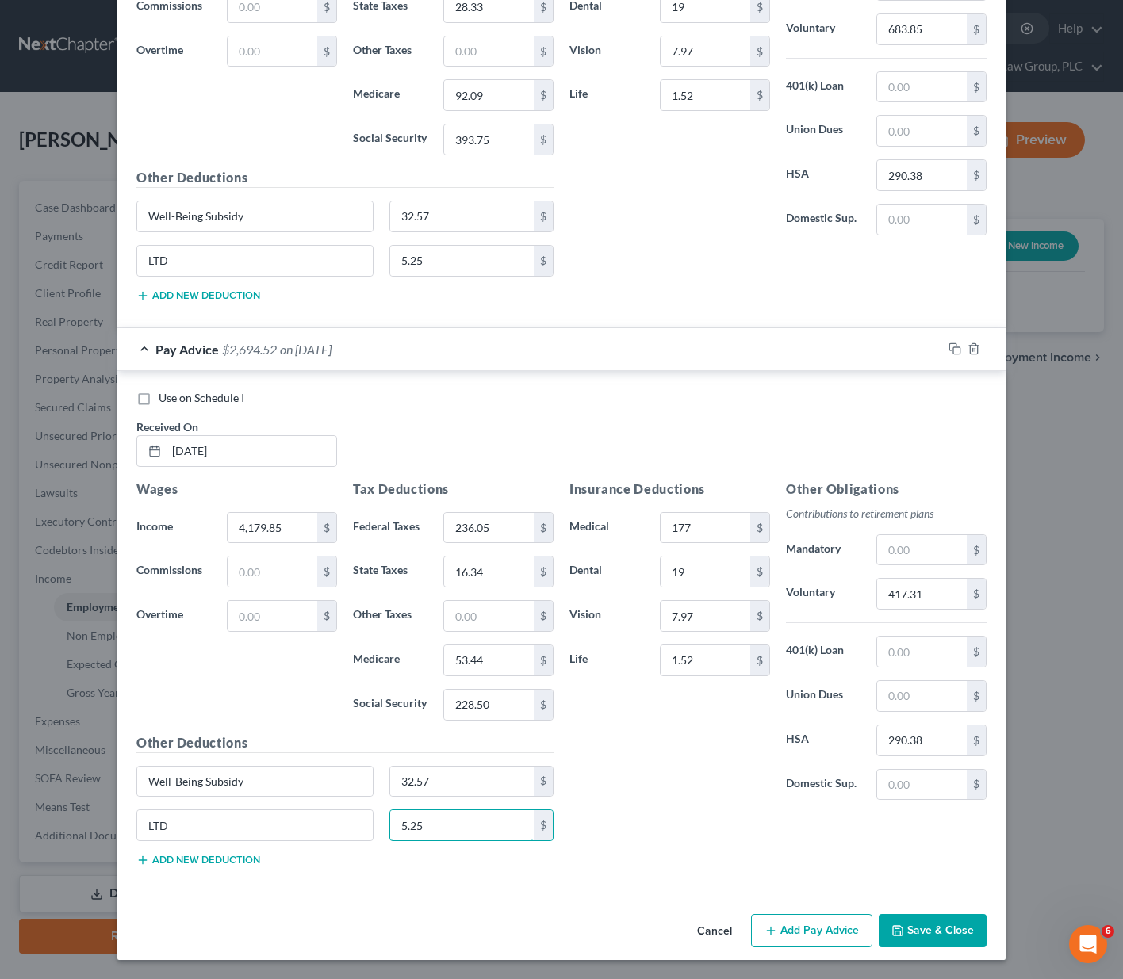
type input "5.25"
click at [790, 930] on button "Add Pay Advice" at bounding box center [811, 930] width 121 height 33
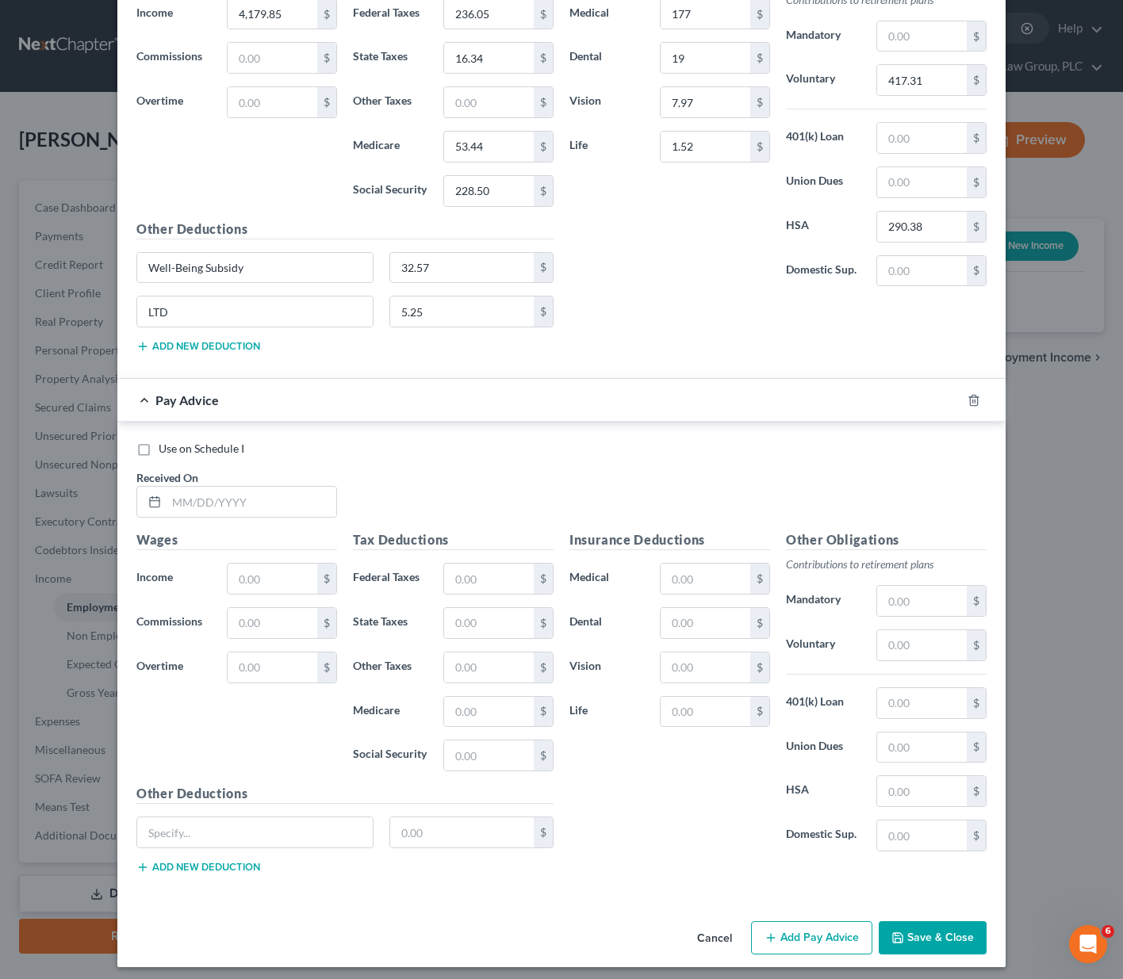
scroll to position [2989, 0]
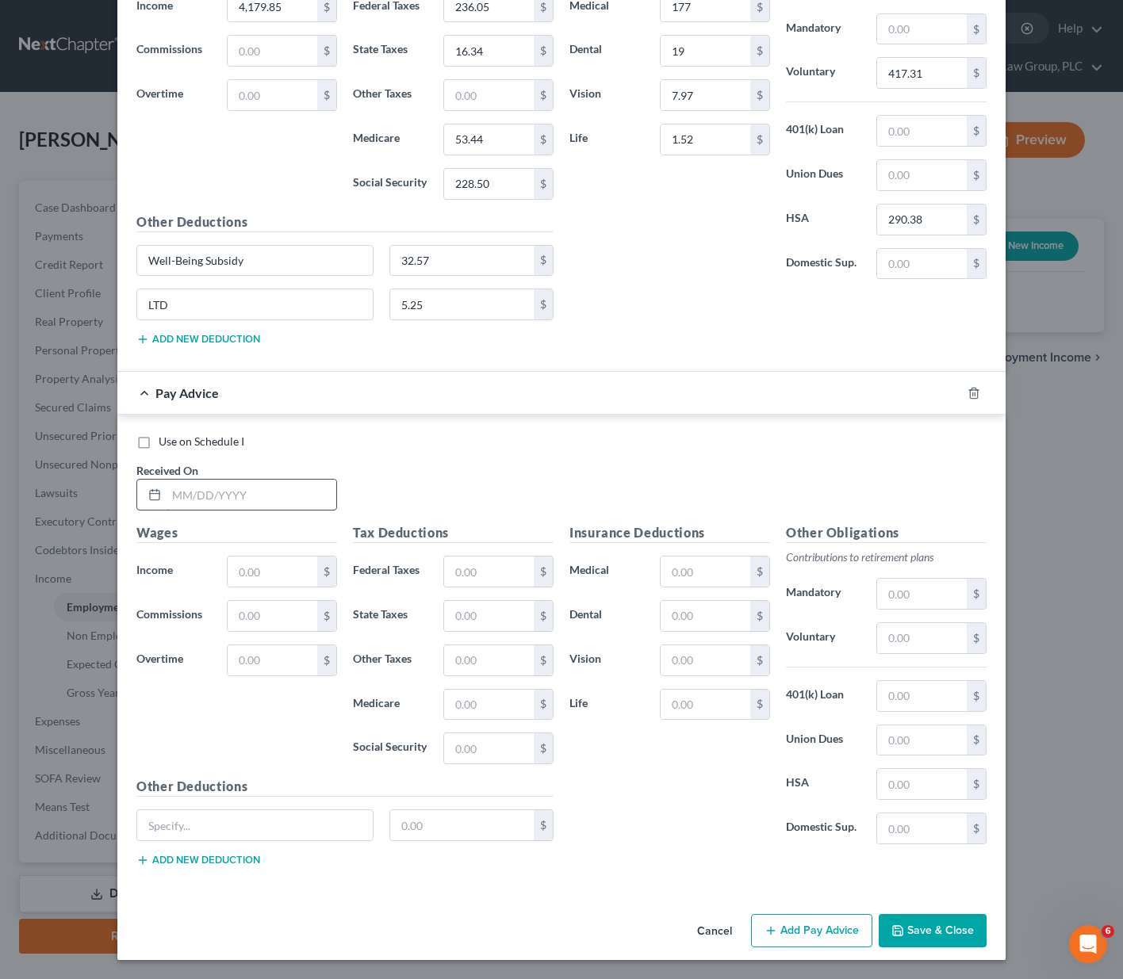
click at [167, 492] on input "text" at bounding box center [252, 495] width 170 height 30
type input "[DATE]"
type input "4,180.43"
click at [490, 565] on input "text" at bounding box center [489, 572] width 90 height 30
type input "236.18"
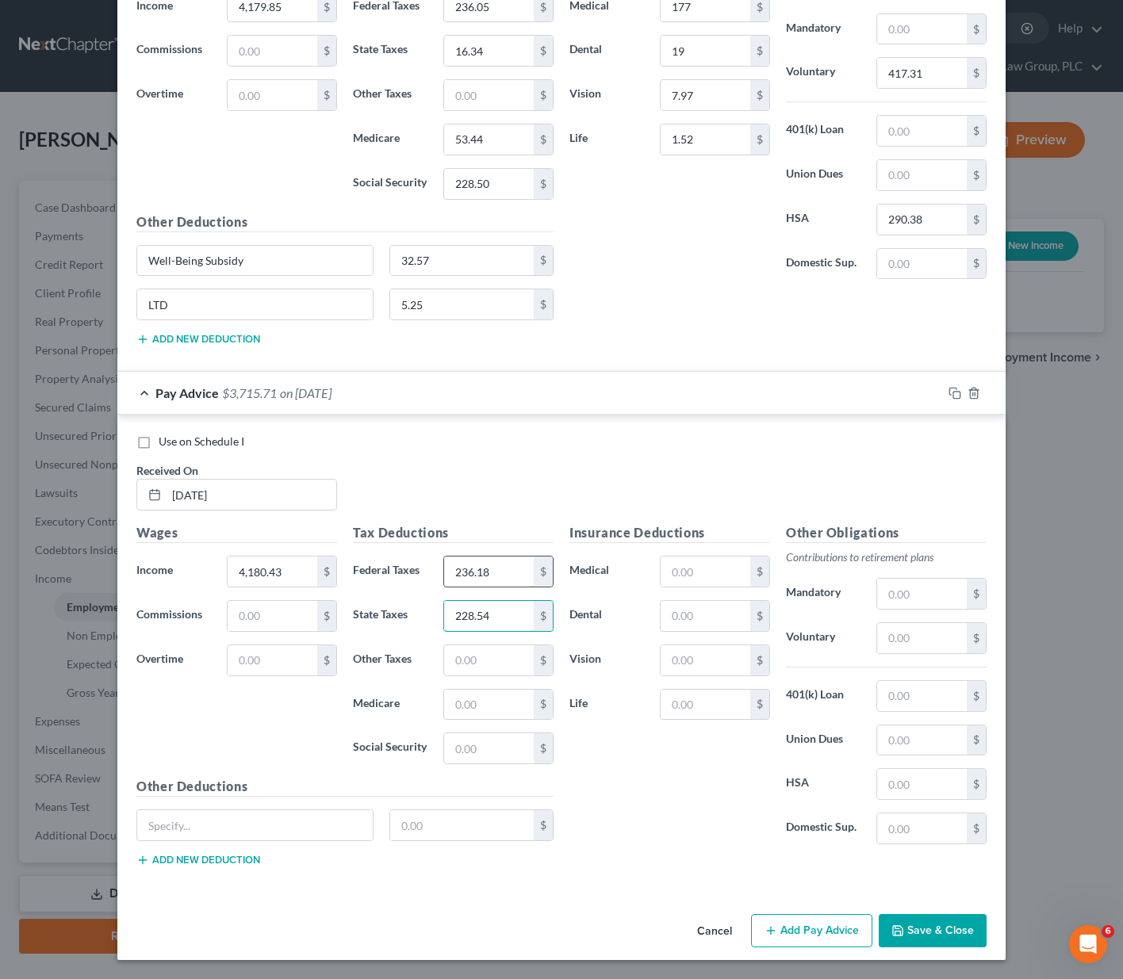
type input "228.54"
type input "53.45"
type input "16.35"
click at [683, 577] on input "text" at bounding box center [706, 572] width 90 height 30
type input "177"
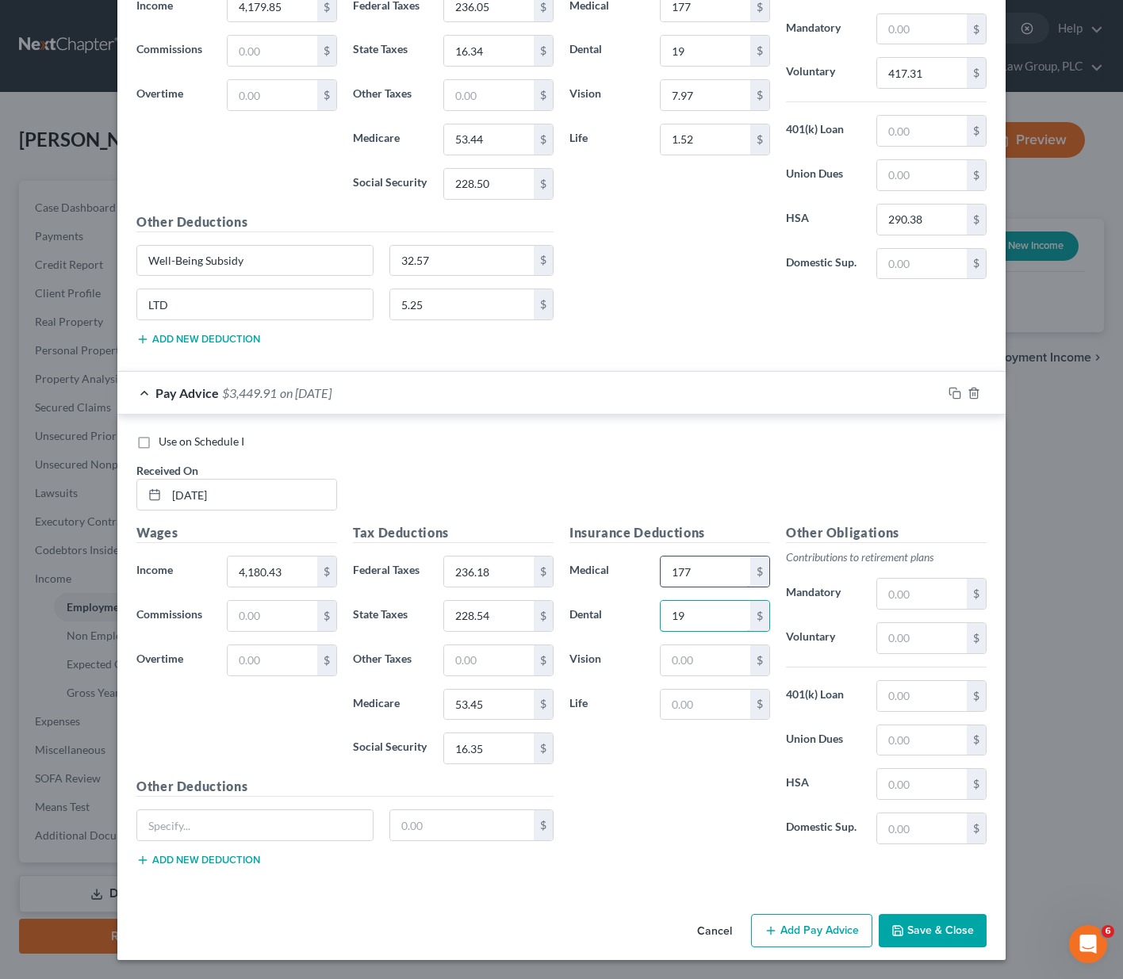
type input "19"
type input "7.97"
type input "1.52"
click at [898, 641] on input "text" at bounding box center [922, 638] width 90 height 30
type input "417.31"
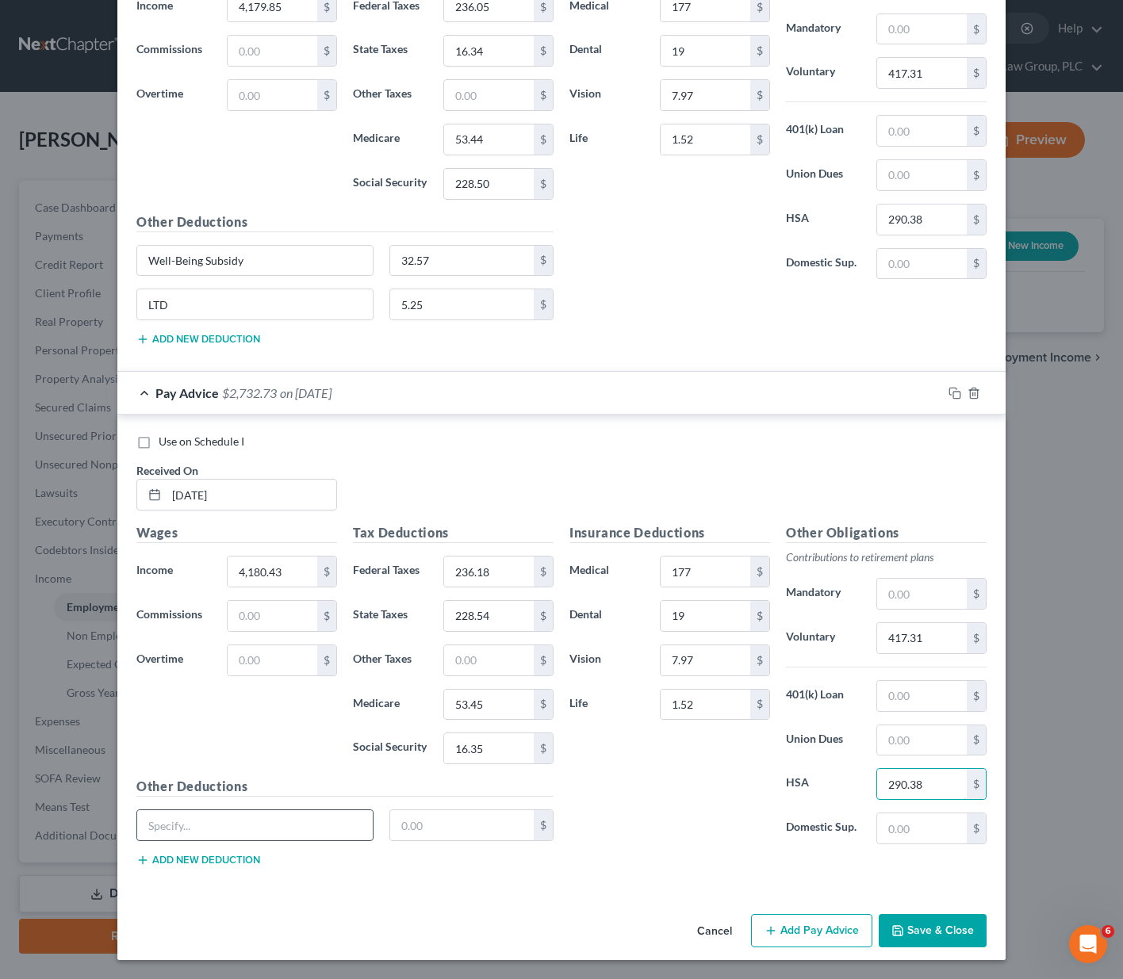
type input "290.38"
click at [166, 829] on input "text" at bounding box center [254, 825] width 235 height 30
paste input "Well-Being Subsidy"
type input "Well-Being Subsidy"
click at [423, 825] on input "text" at bounding box center [462, 825] width 144 height 30
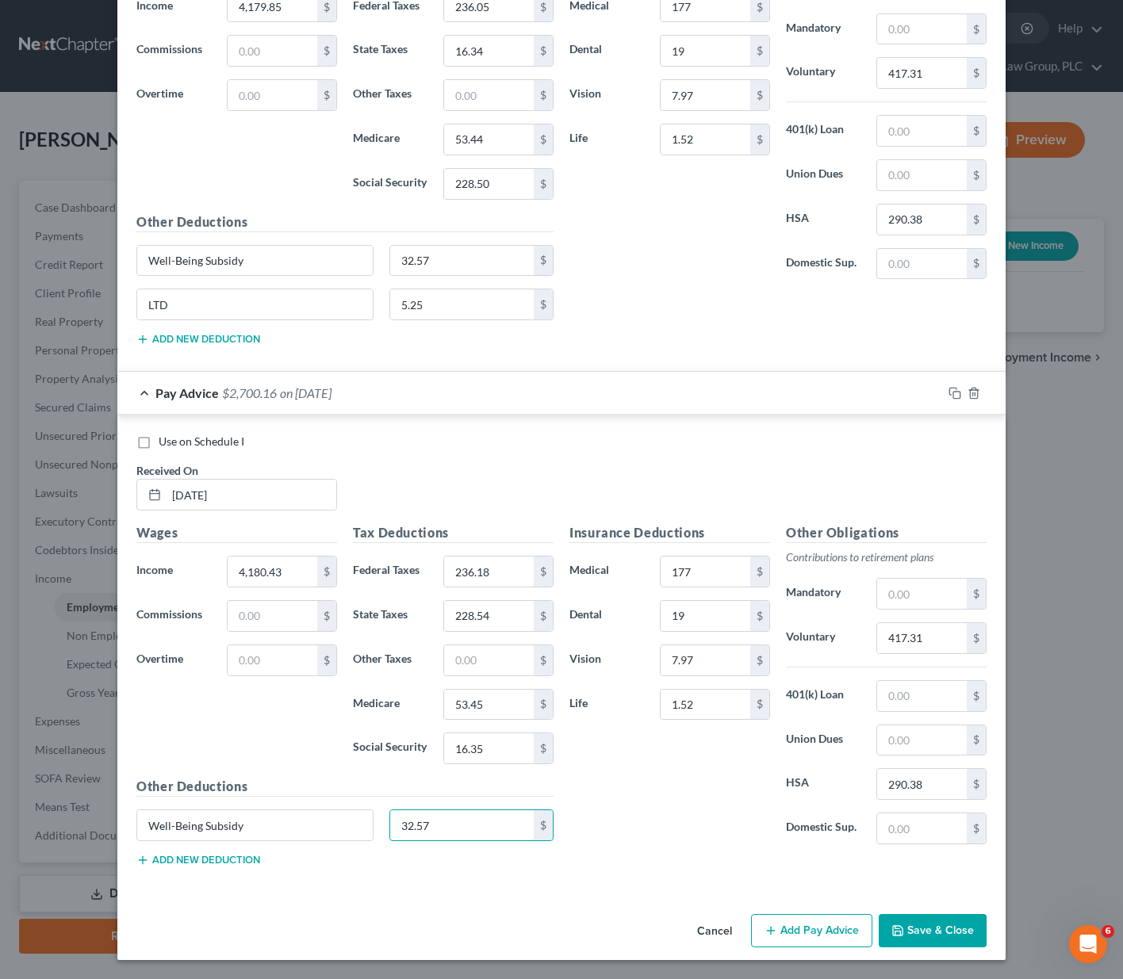
type input "32.57"
click at [232, 853] on div "Other Deductions Well-Being Subsidy 32.57 $ Add new deduction" at bounding box center [344, 828] width 433 height 102
click at [231, 854] on button "Add new deduction" at bounding box center [198, 860] width 124 height 13
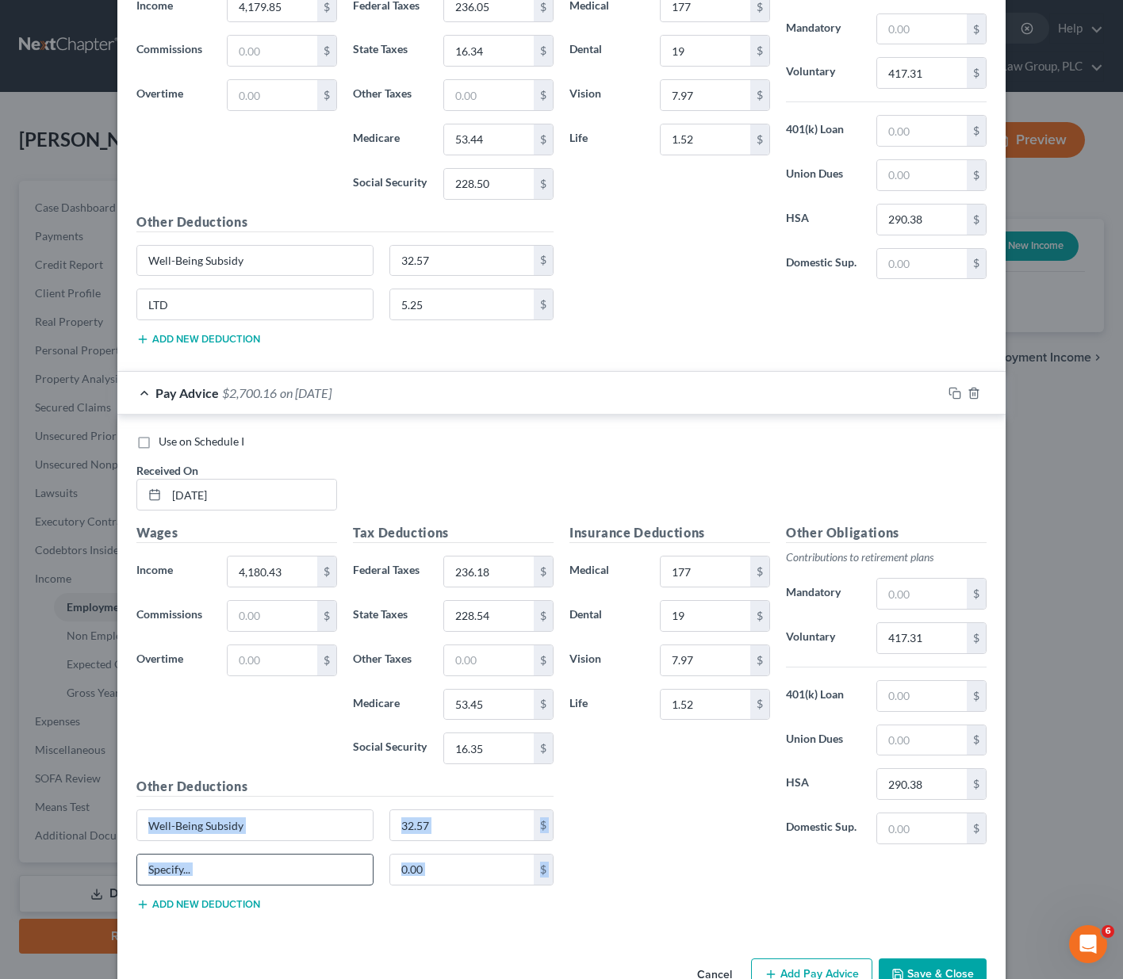
click at [213, 875] on input "text" at bounding box center [254, 870] width 235 height 30
click at [208, 867] on input "text" at bounding box center [254, 870] width 235 height 30
type input "LTD"
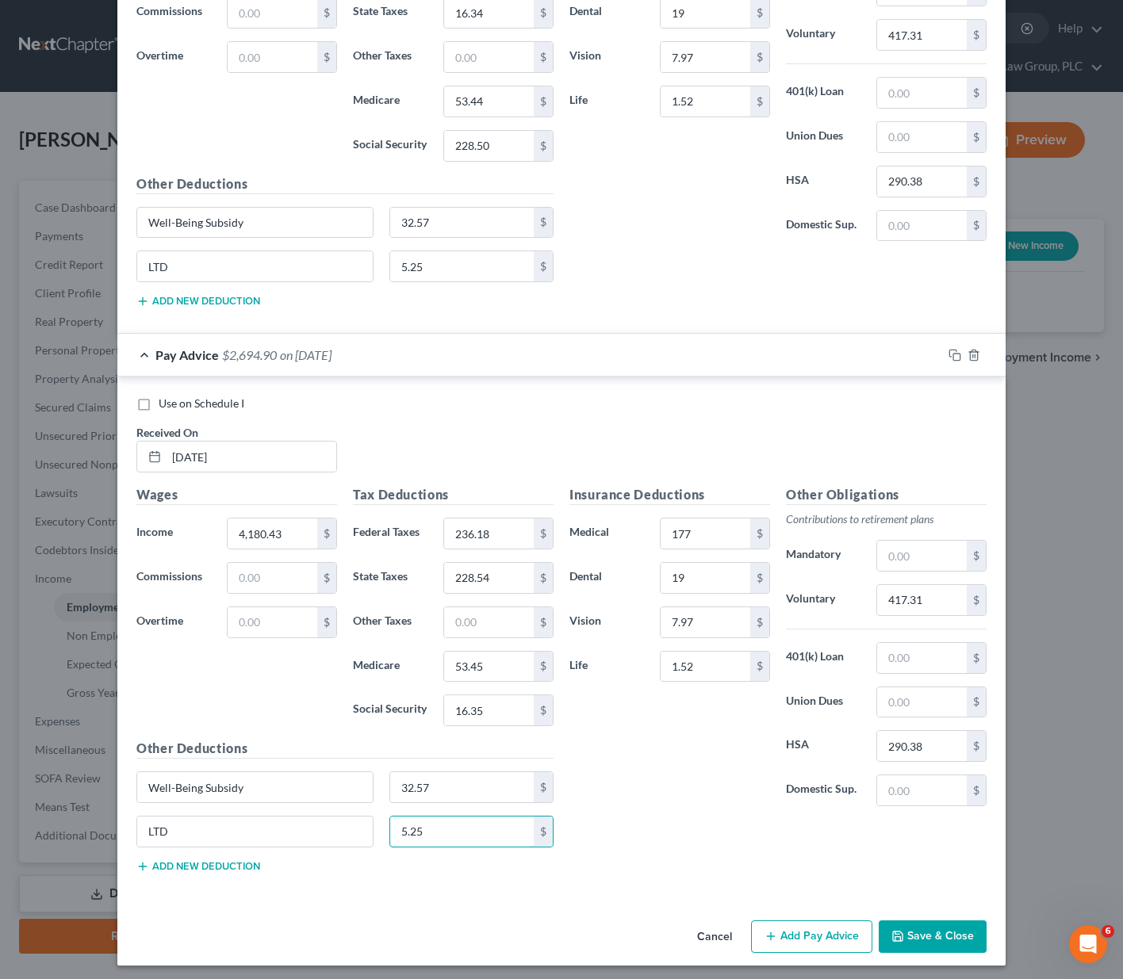
scroll to position [3033, 0]
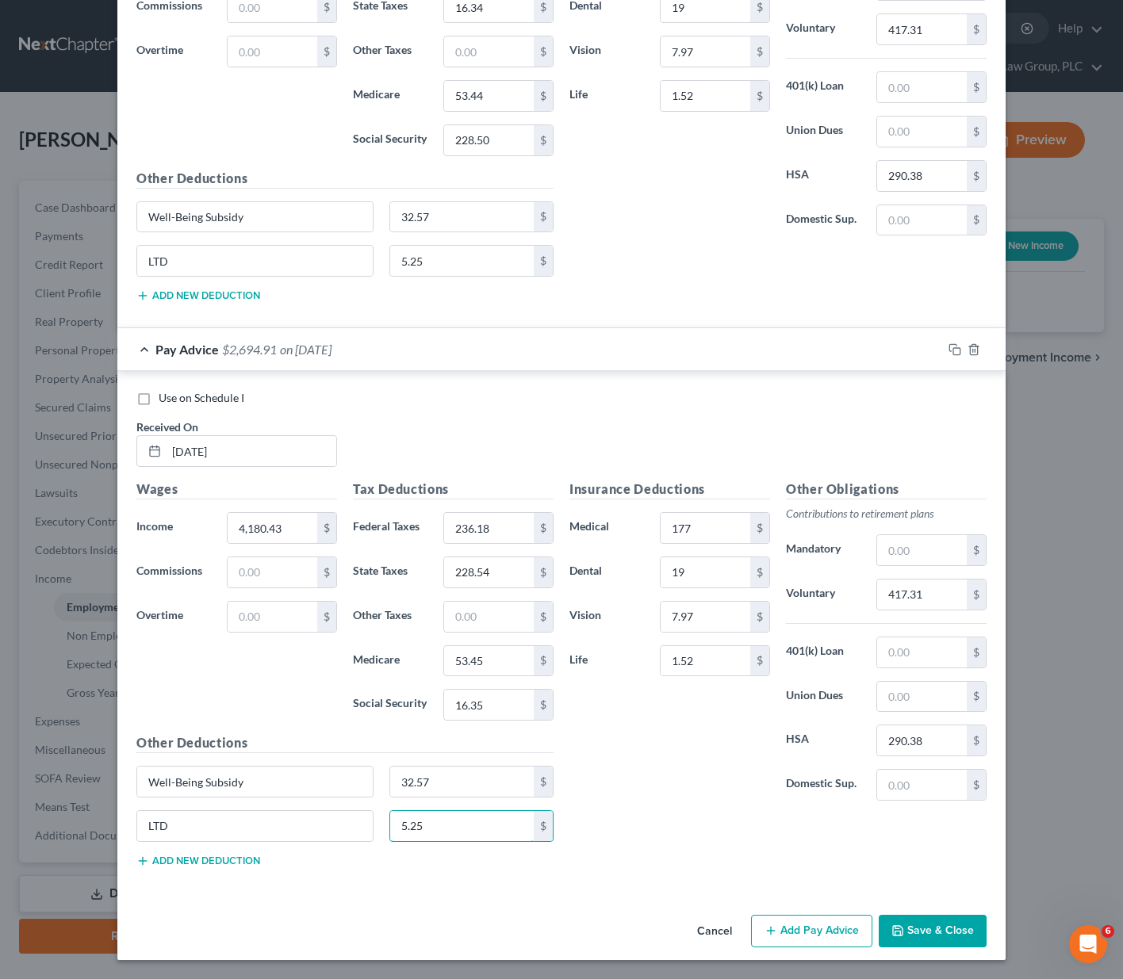
type input "5.25"
click at [816, 932] on button "Add Pay Advice" at bounding box center [811, 931] width 121 height 33
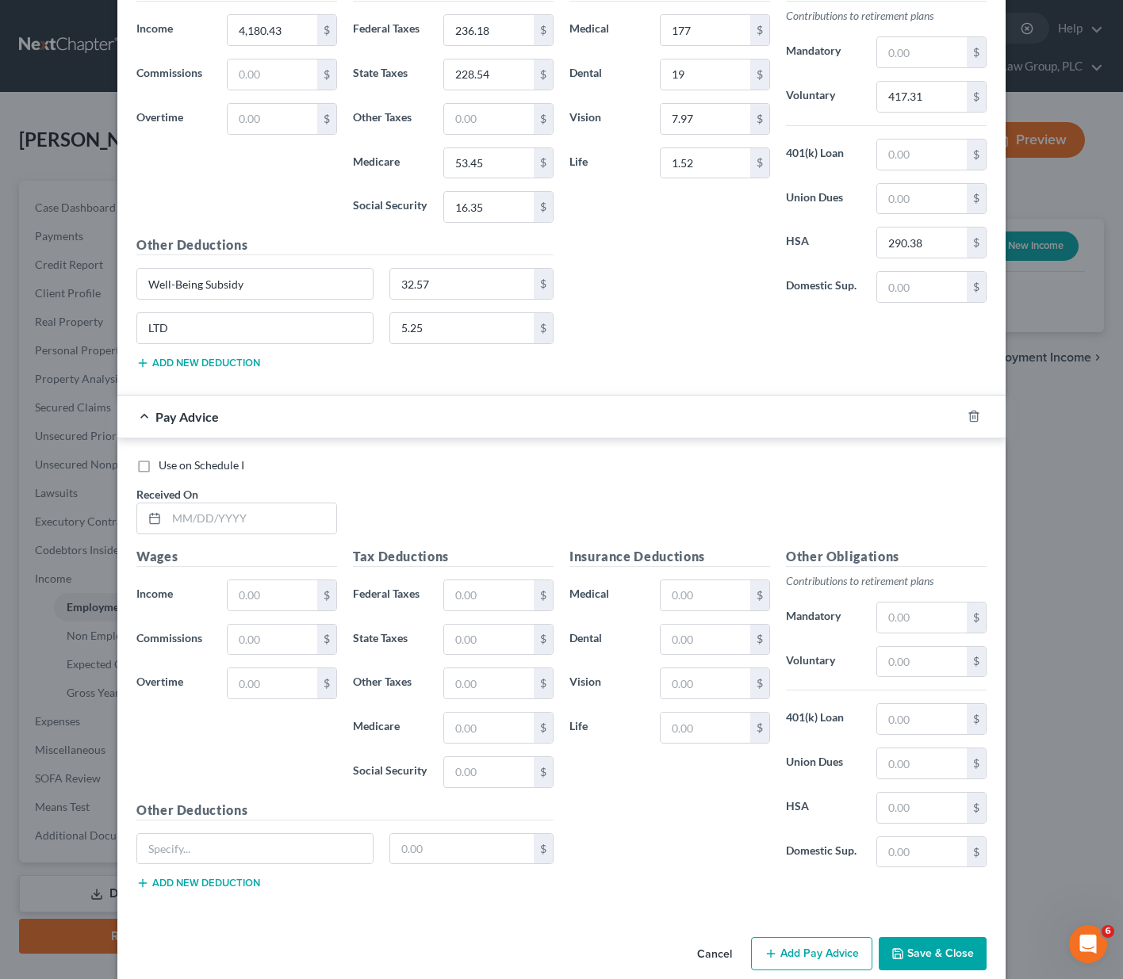
scroll to position [3554, 0]
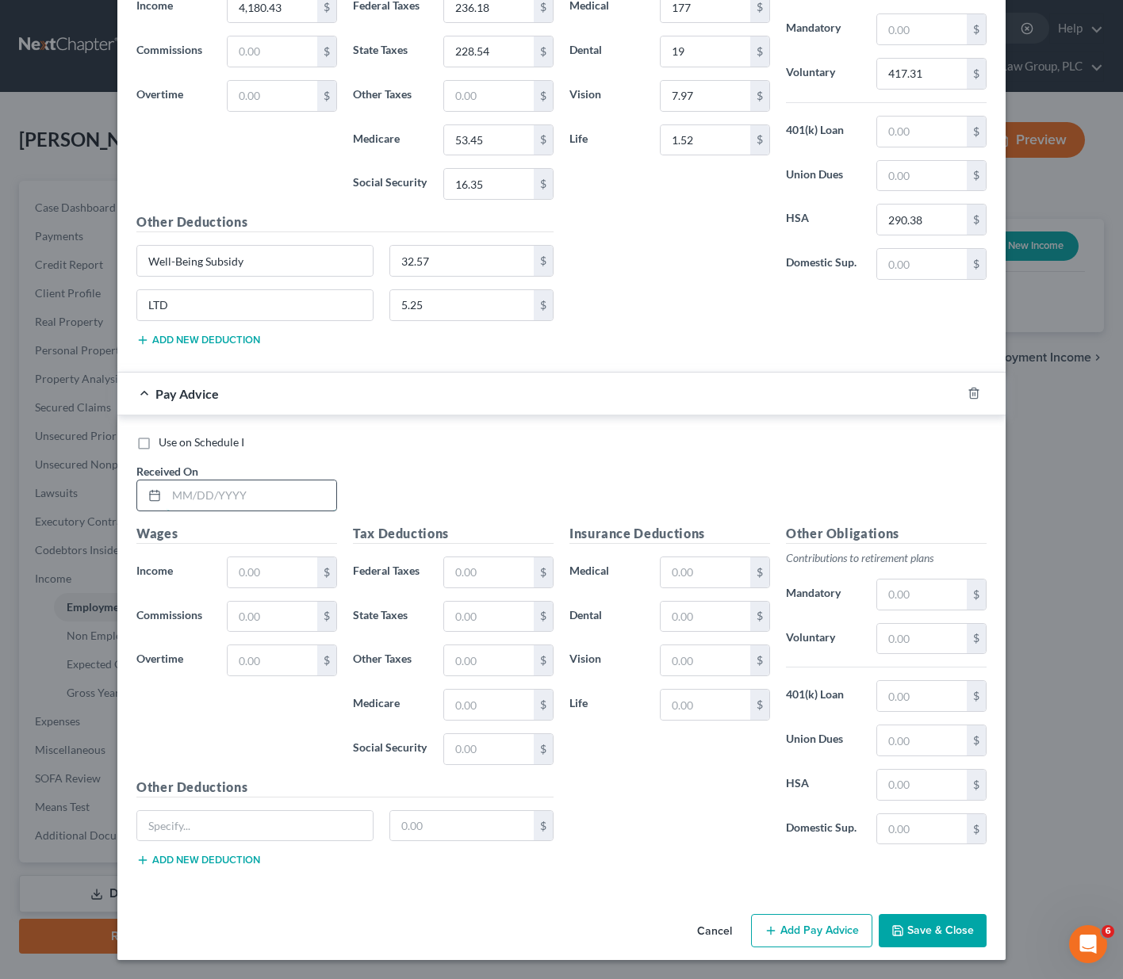
click at [190, 492] on input "text" at bounding box center [252, 496] width 170 height 30
type input "[DATE]"
type input "4,210.53"
click at [468, 571] on input "text" at bounding box center [489, 572] width 90 height 30
type input "242.80"
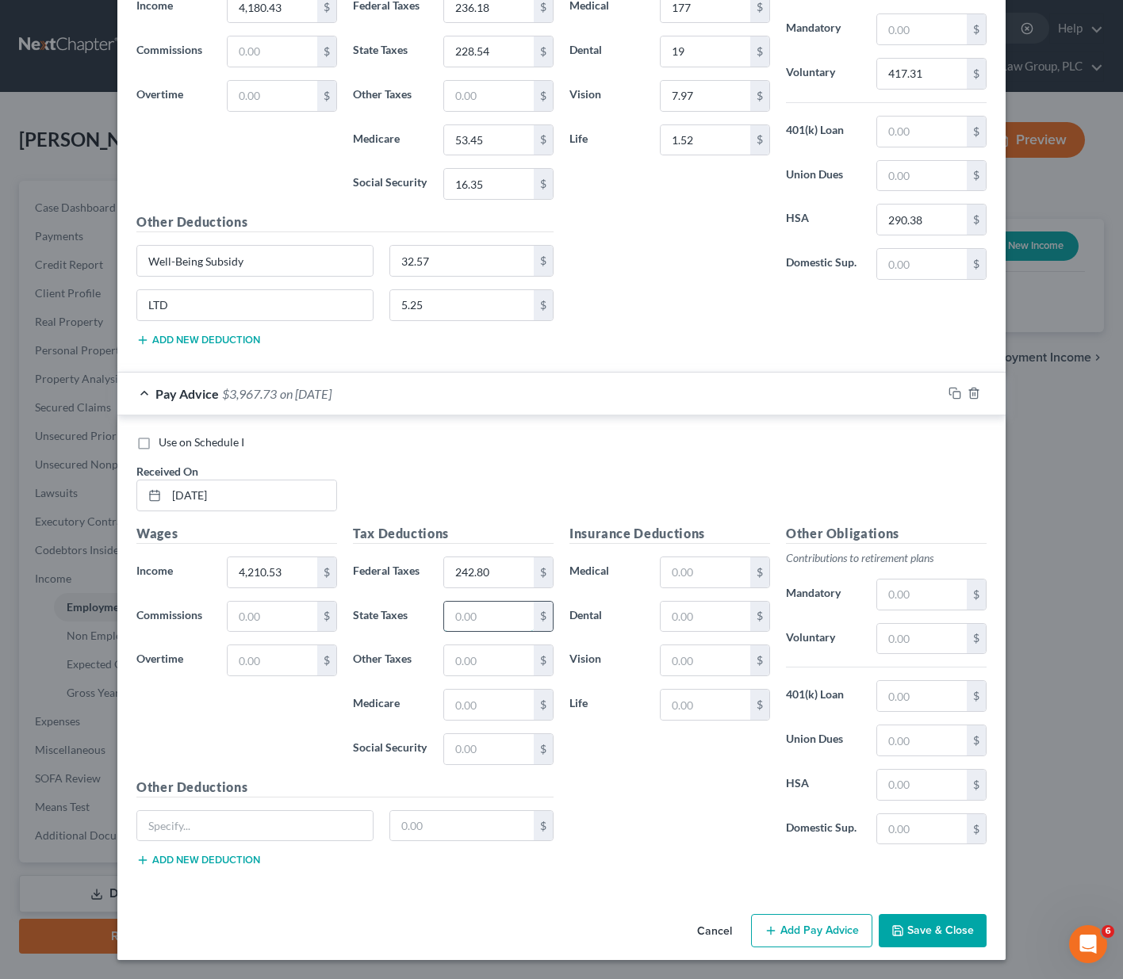
click at [488, 617] on input "text" at bounding box center [489, 617] width 90 height 30
type input "16.50"
click at [473, 697] on input "text" at bounding box center [489, 705] width 90 height 30
type input "53.88"
click at [476, 743] on input "text" at bounding box center [489, 749] width 90 height 30
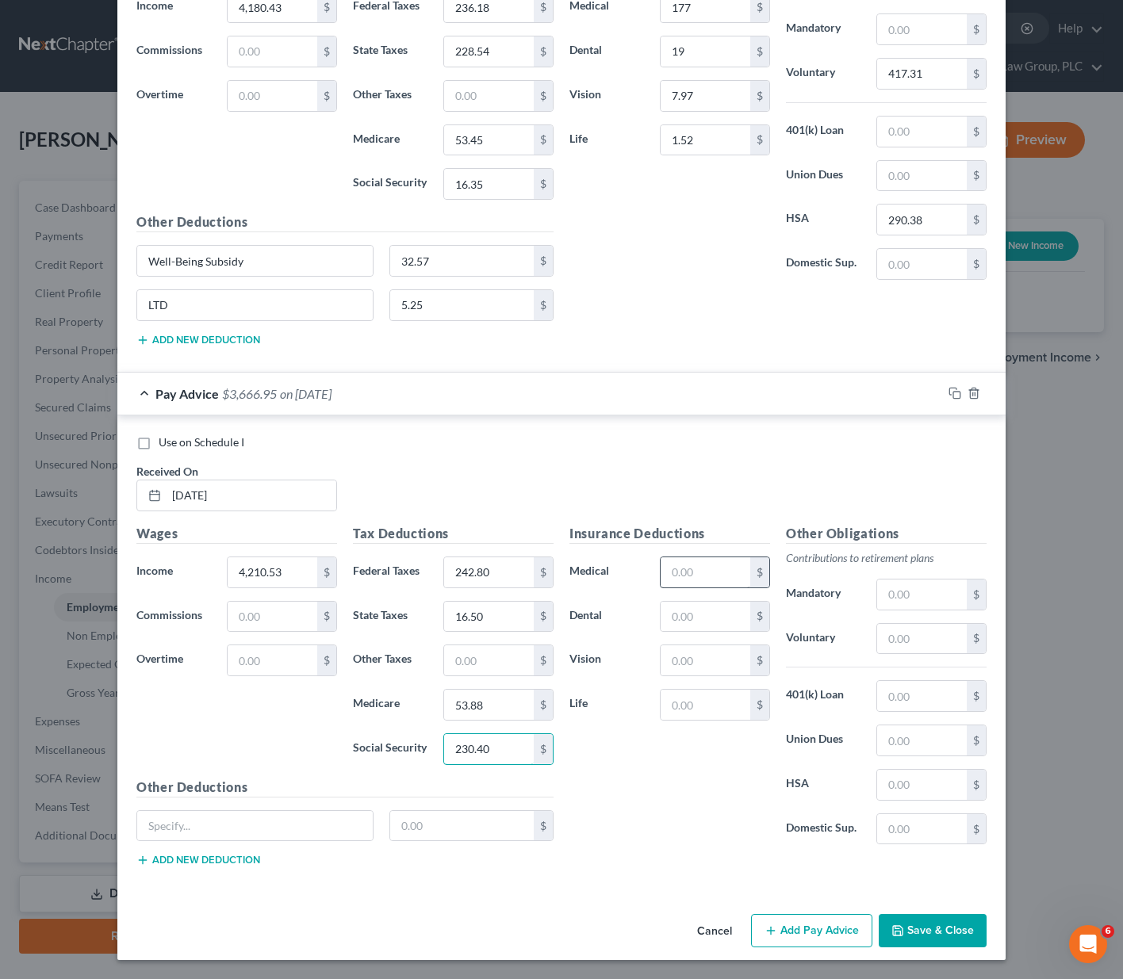
type input "230.40"
click at [695, 567] on input "text" at bounding box center [706, 572] width 90 height 30
type input "177"
type input "19"
type input "7.97"
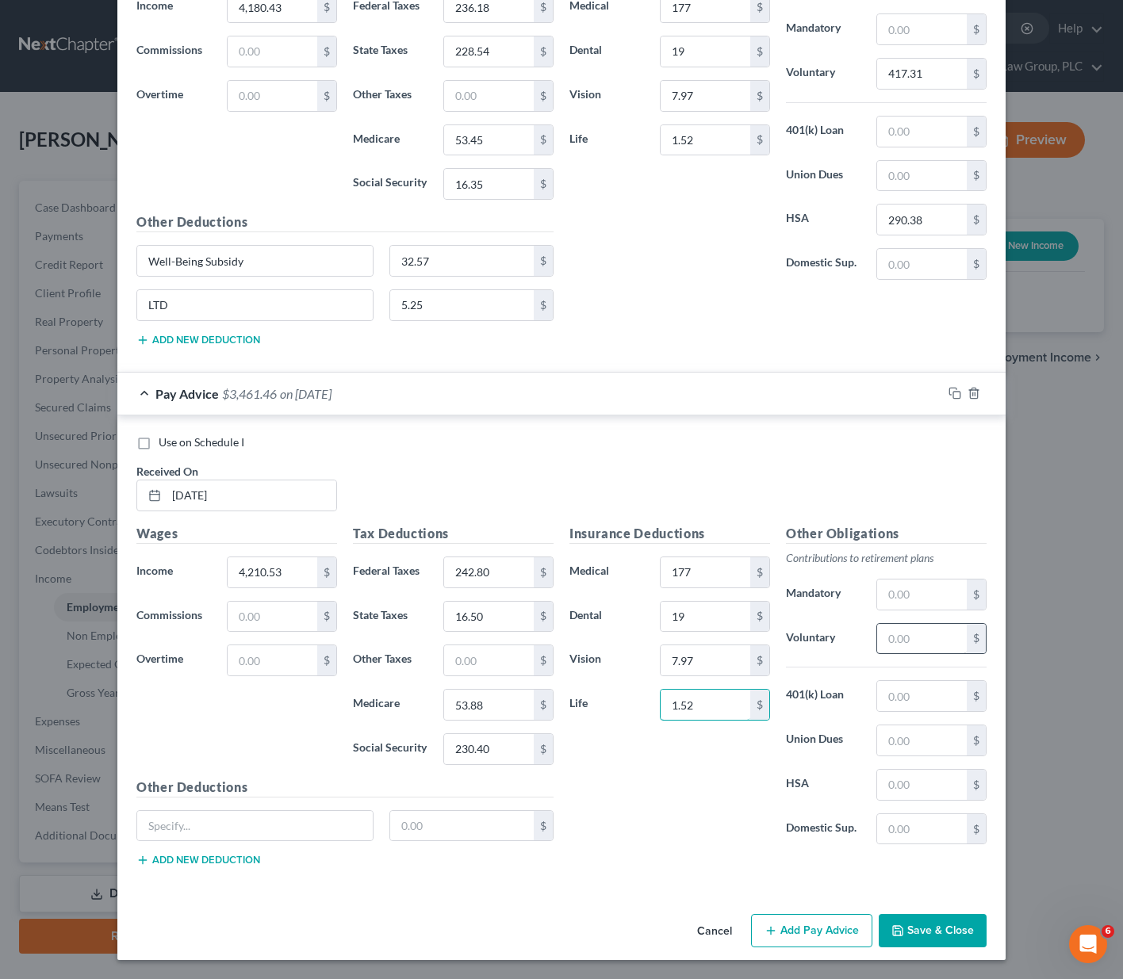
type input "1.52"
click at [894, 644] on input "text" at bounding box center [922, 639] width 90 height 30
type input "417.31"
click at [906, 747] on input "text" at bounding box center [922, 741] width 90 height 30
click at [885, 781] on input "text" at bounding box center [922, 785] width 90 height 30
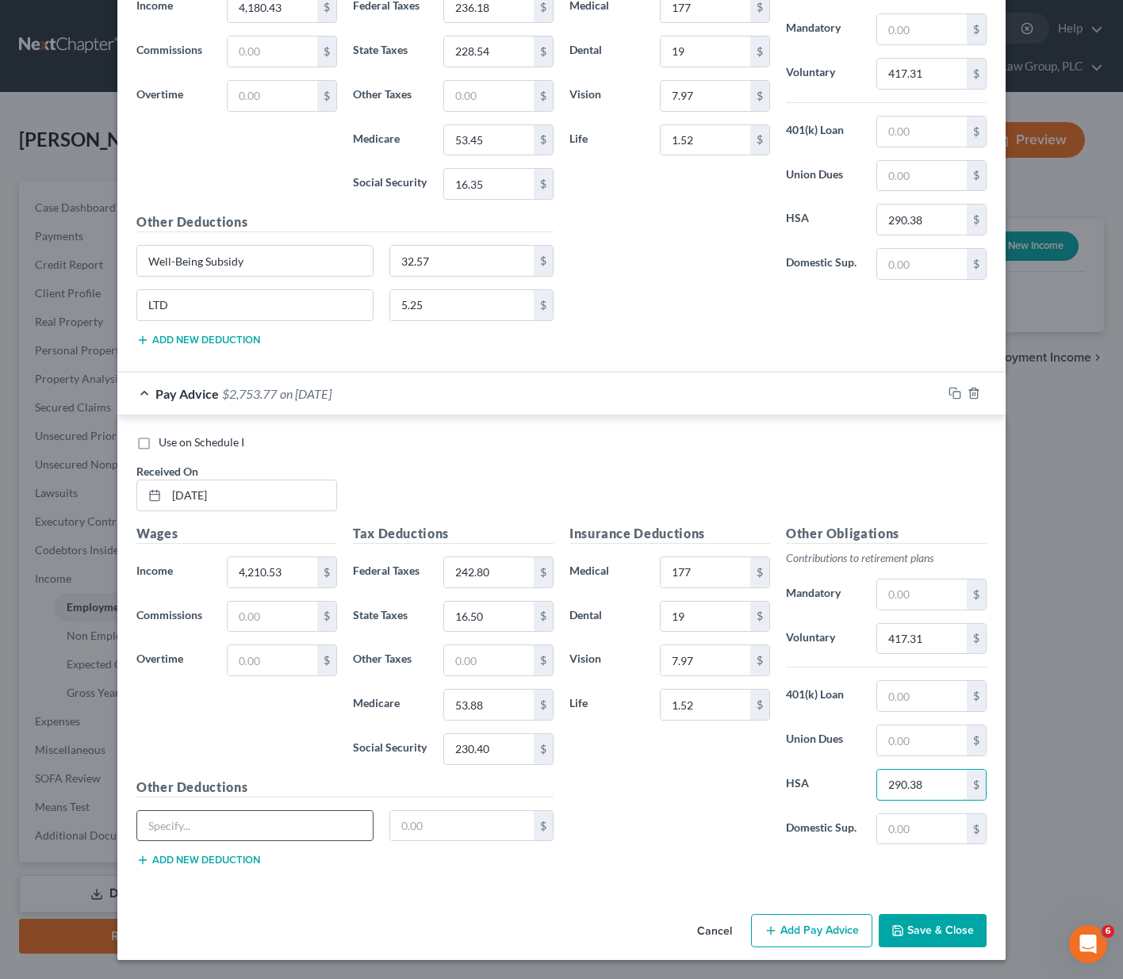
type input "290.38"
click at [165, 831] on input "text" at bounding box center [254, 826] width 235 height 30
paste input "Well-Being Subsidy"
type input "Well-Being Subsidy"
click at [415, 820] on input "text" at bounding box center [462, 826] width 144 height 30
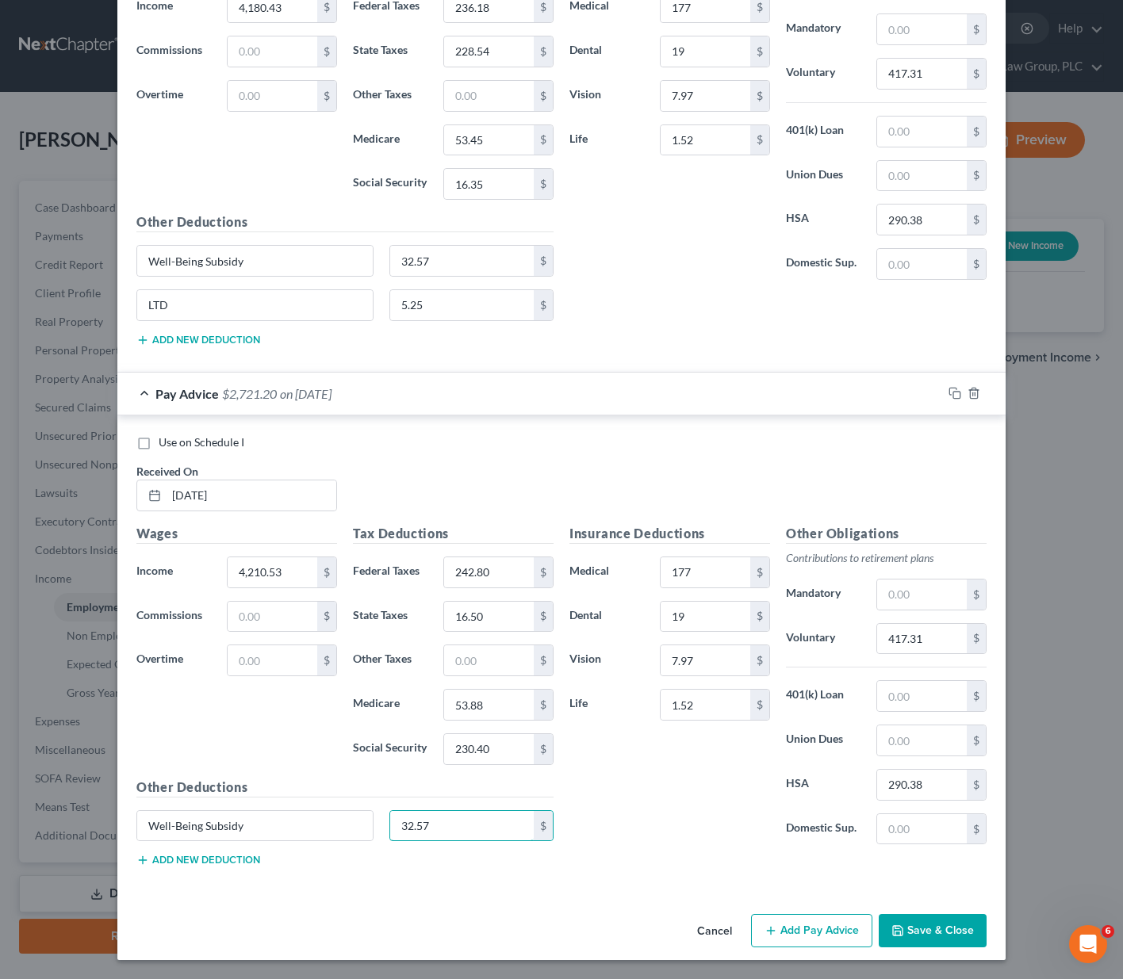
type input "32.57"
click at [209, 856] on button "Add new deduction" at bounding box center [198, 860] width 124 height 13
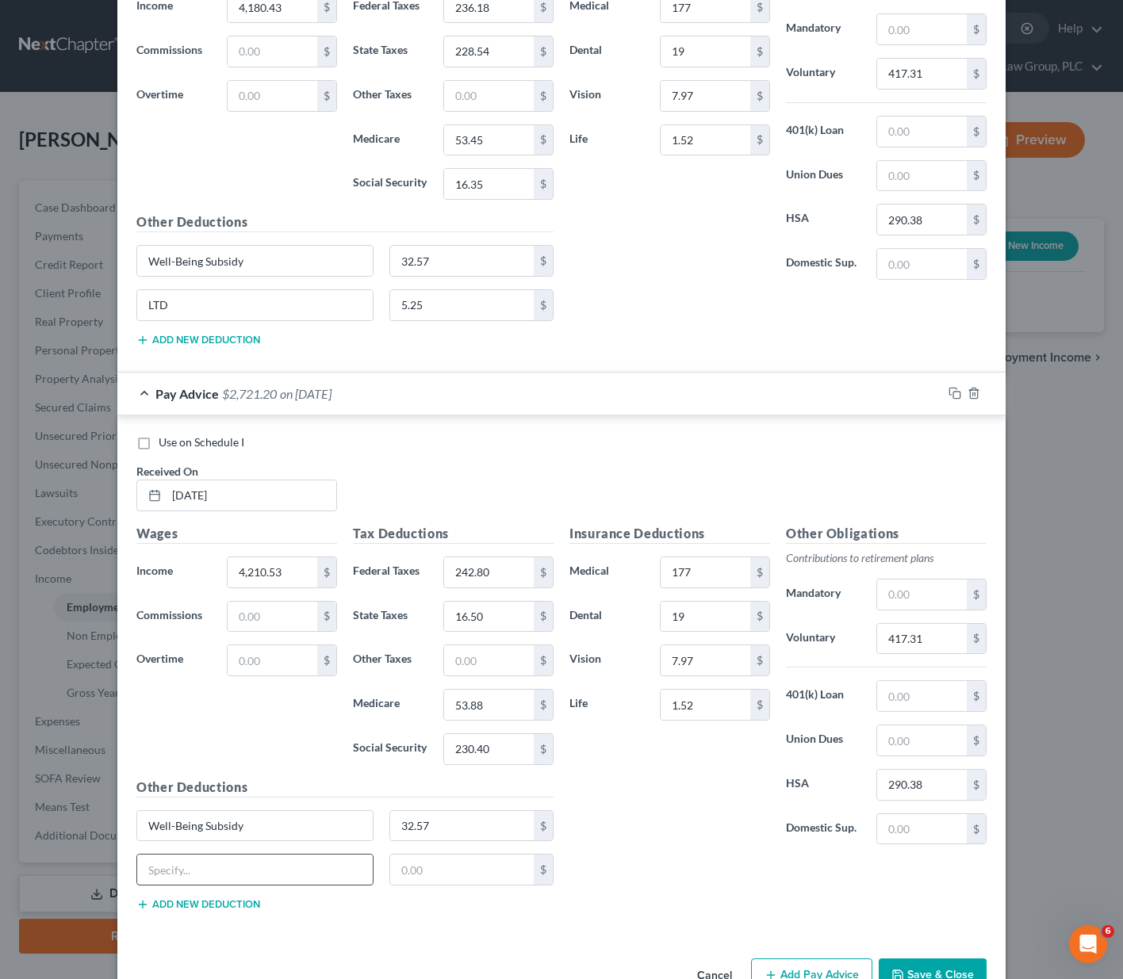
click at [198, 867] on input "text" at bounding box center [254, 870] width 235 height 30
type input "LTD"
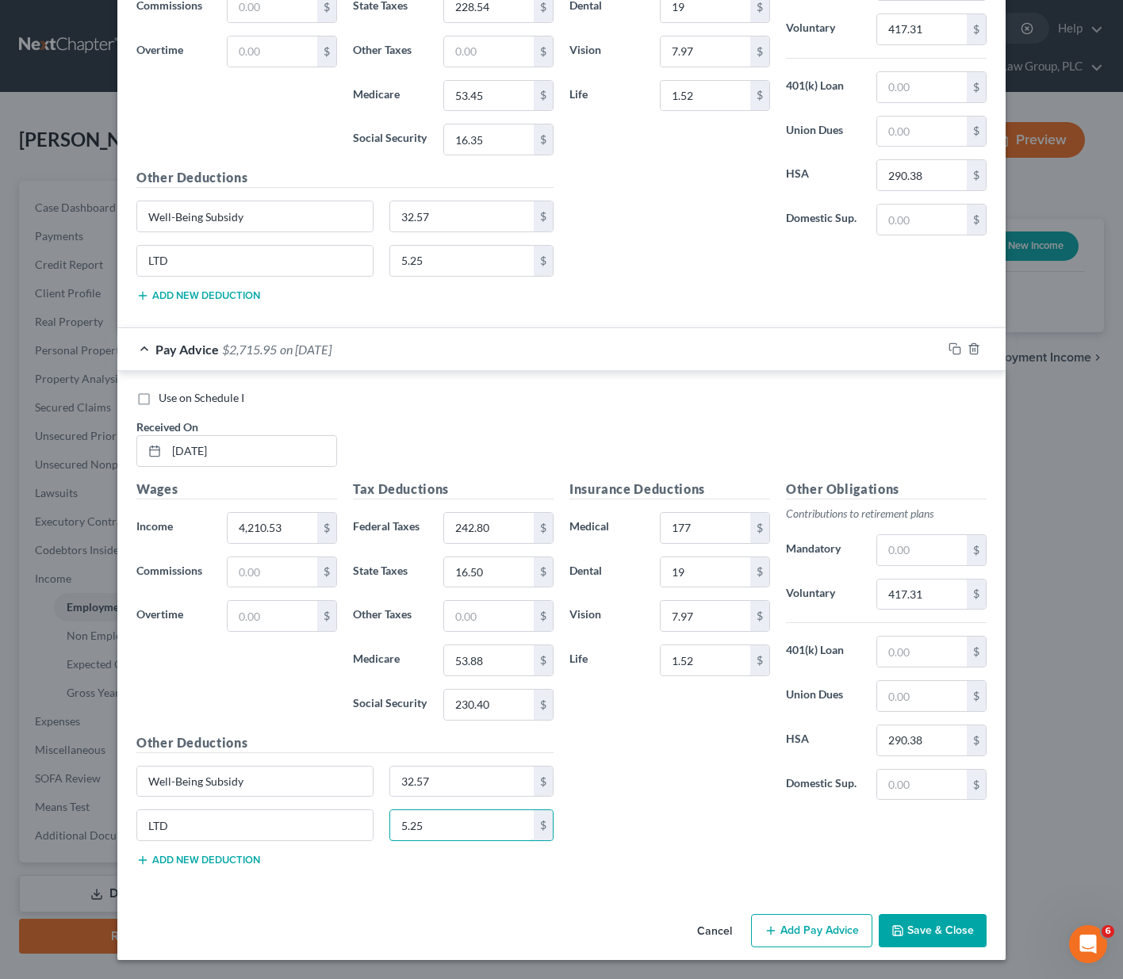
type input "5.25"
click at [783, 918] on button "Add Pay Advice" at bounding box center [811, 930] width 121 height 33
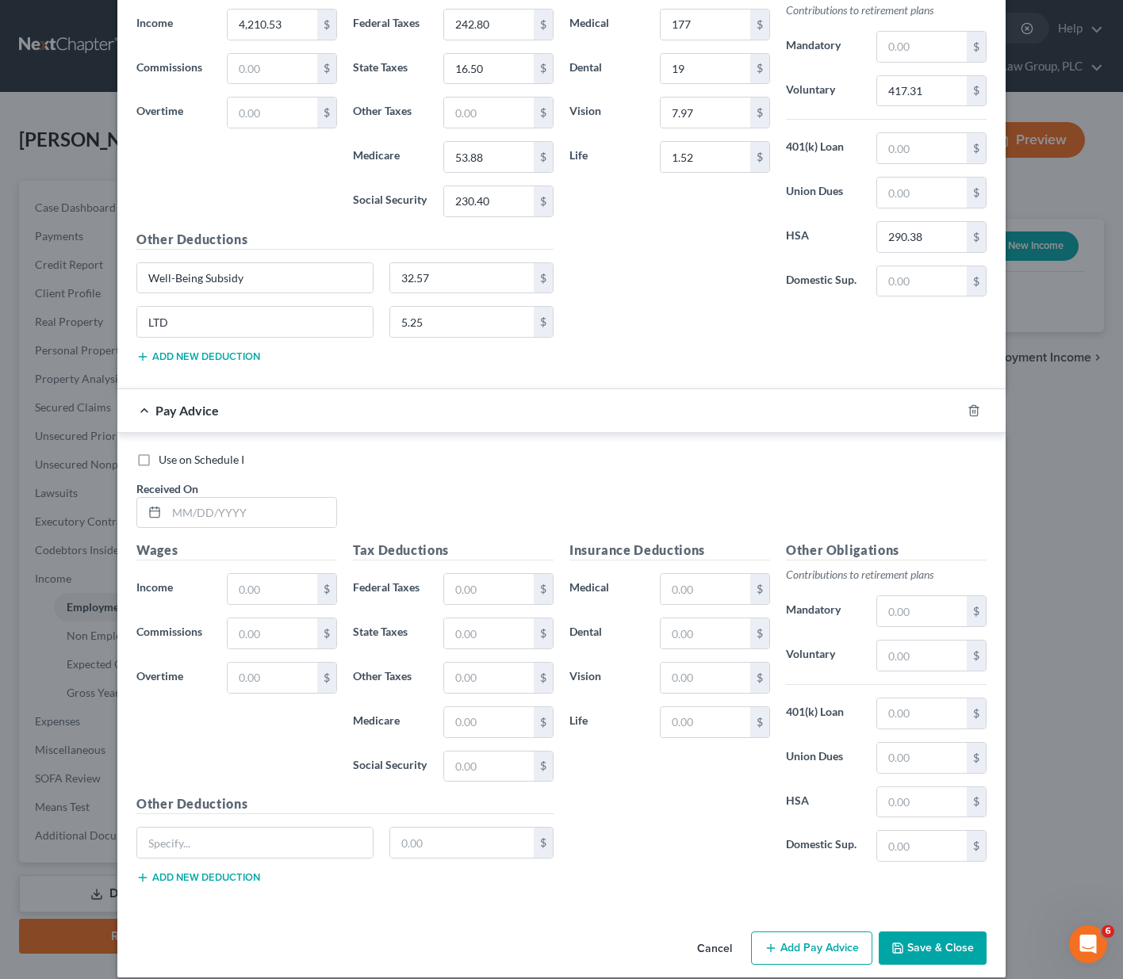
scroll to position [4103, 0]
click at [217, 511] on input "text" at bounding box center [252, 512] width 170 height 30
type input "[DATE]"
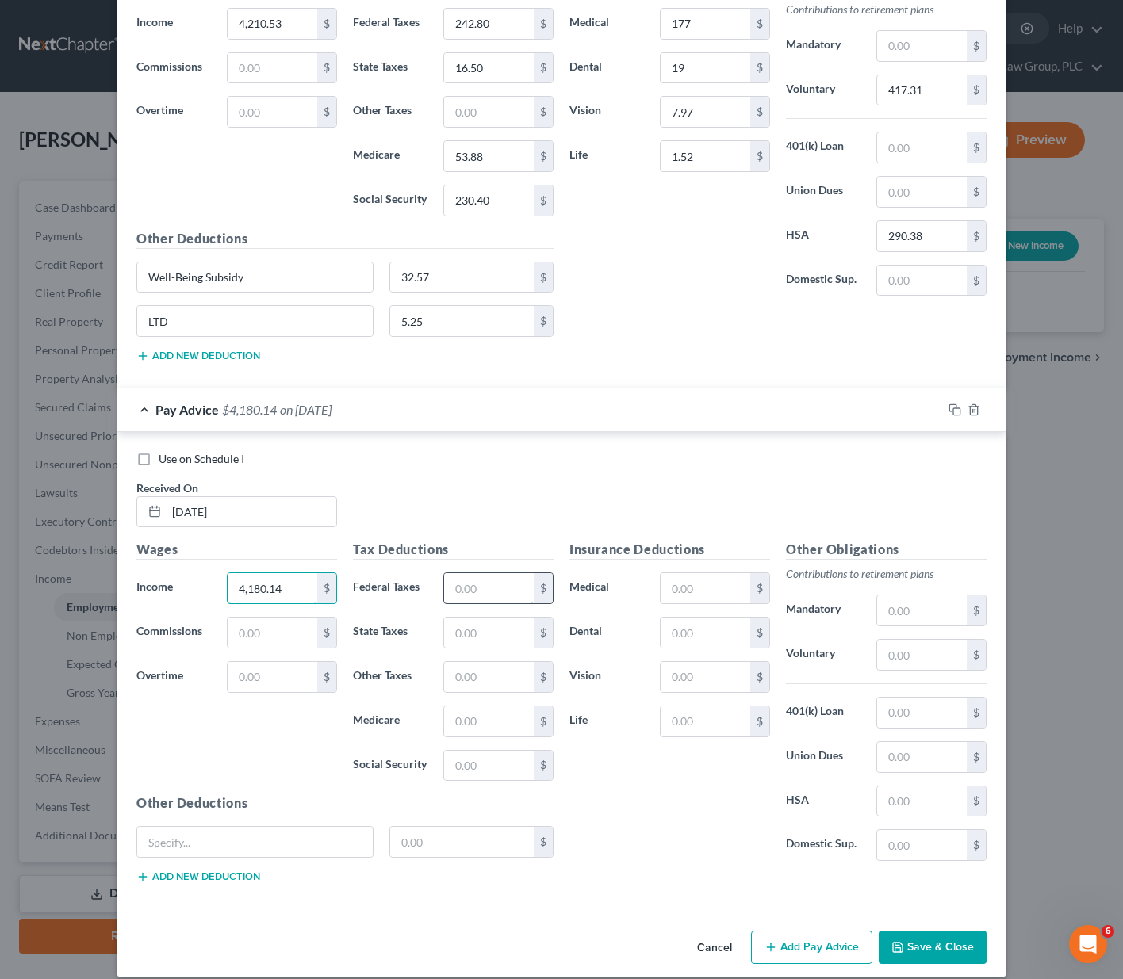
type input "4,180.14"
click at [484, 579] on input "text" at bounding box center [489, 588] width 90 height 30
type input "236.11"
type input "16.35"
type input "53.45"
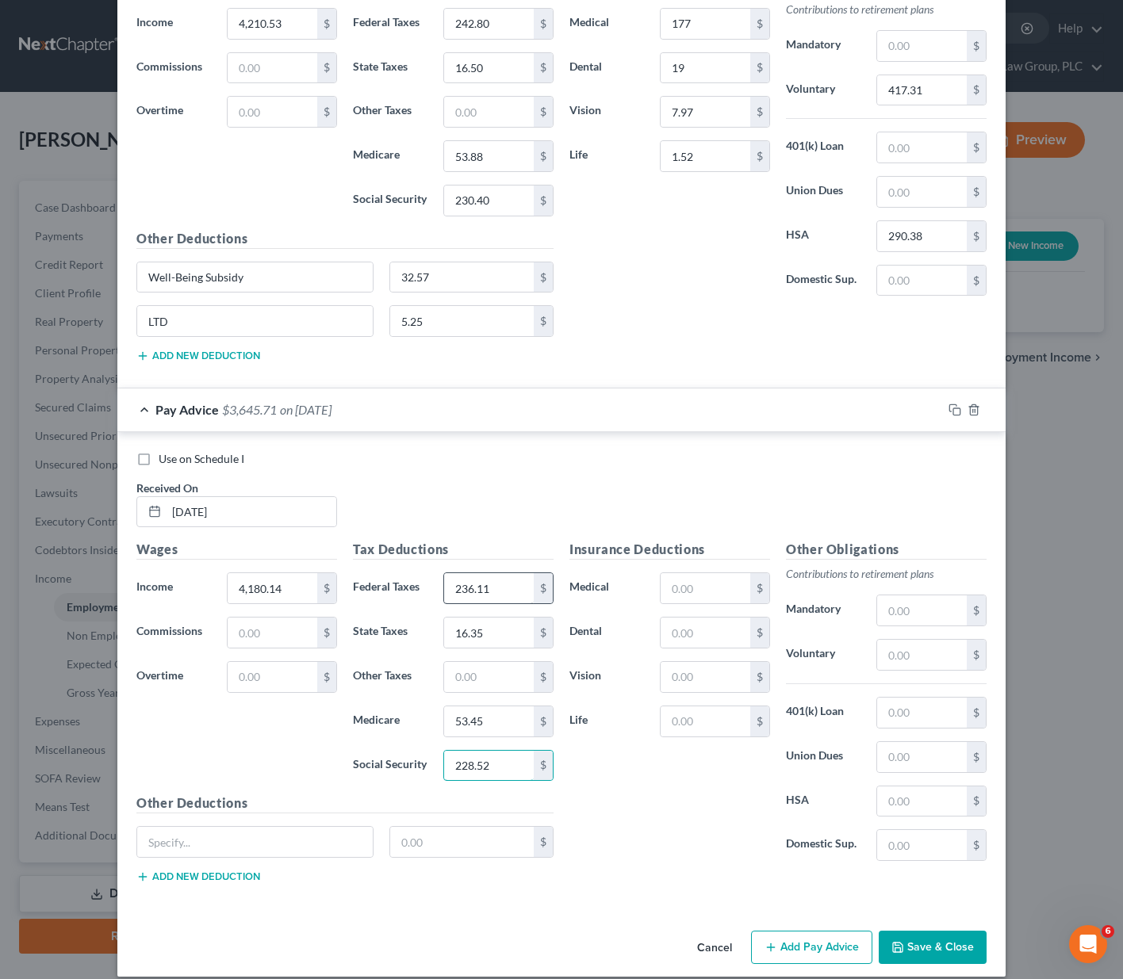
type input "228.52"
click at [678, 586] on input "text" at bounding box center [706, 588] width 90 height 30
type input "177"
type input "19"
type input "7.97"
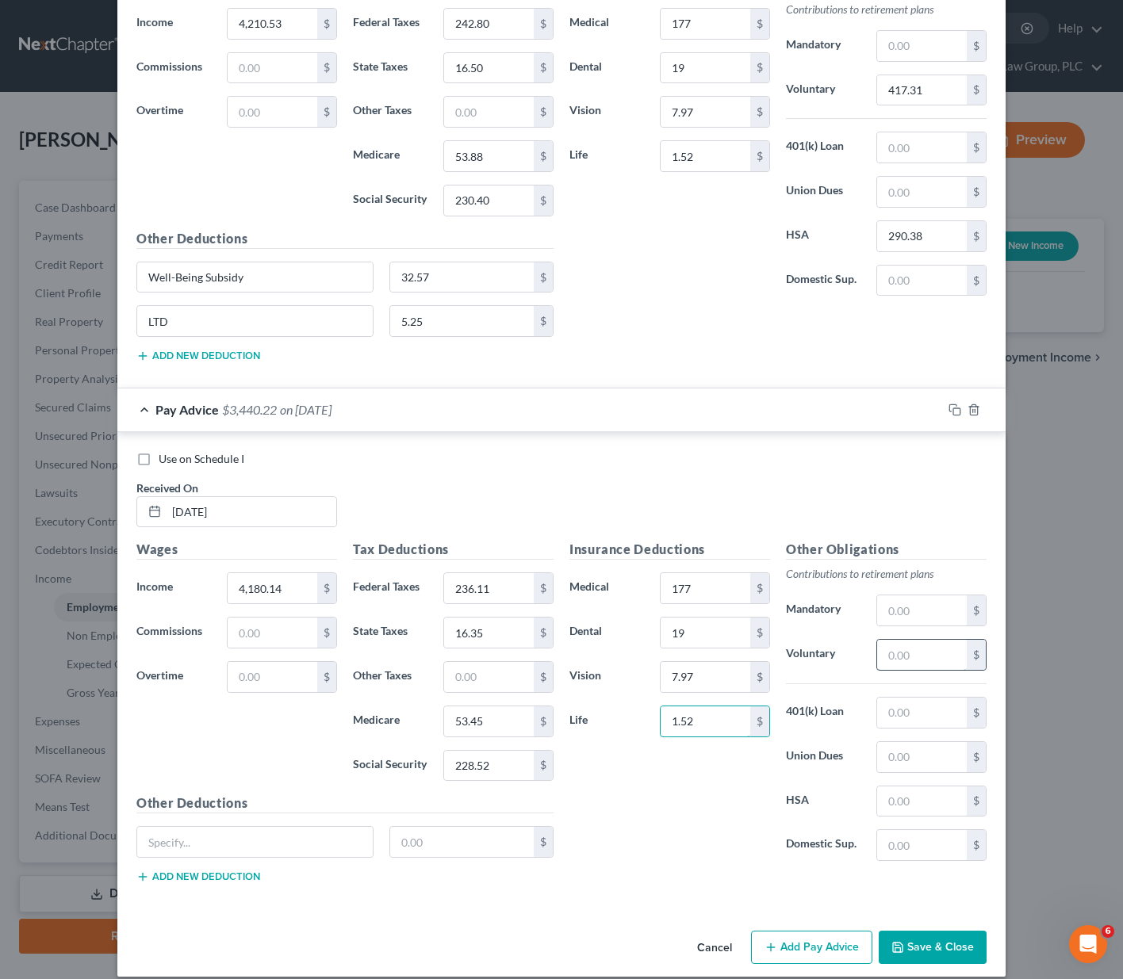
type input "1.52"
click at [894, 661] on input "text" at bounding box center [922, 655] width 90 height 30
type input "417.13"
type input "290.38"
click at [224, 847] on input "text" at bounding box center [254, 842] width 235 height 30
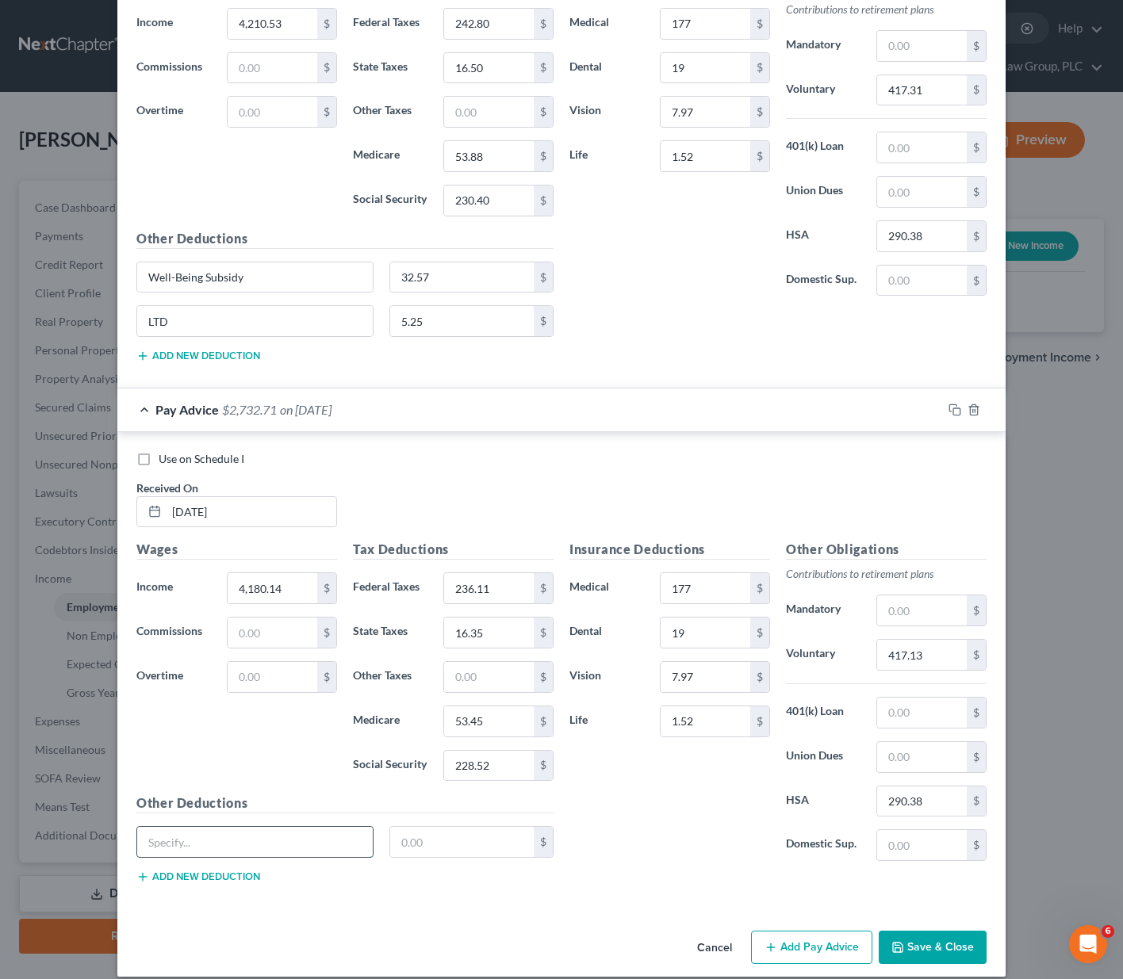
paste input "Well-Being Subsidy"
type input "Well-Being Subsidy"
click at [442, 843] on input "text" at bounding box center [462, 842] width 144 height 30
type input "32.57"
click at [168, 877] on button "Add new deduction" at bounding box center [198, 877] width 124 height 13
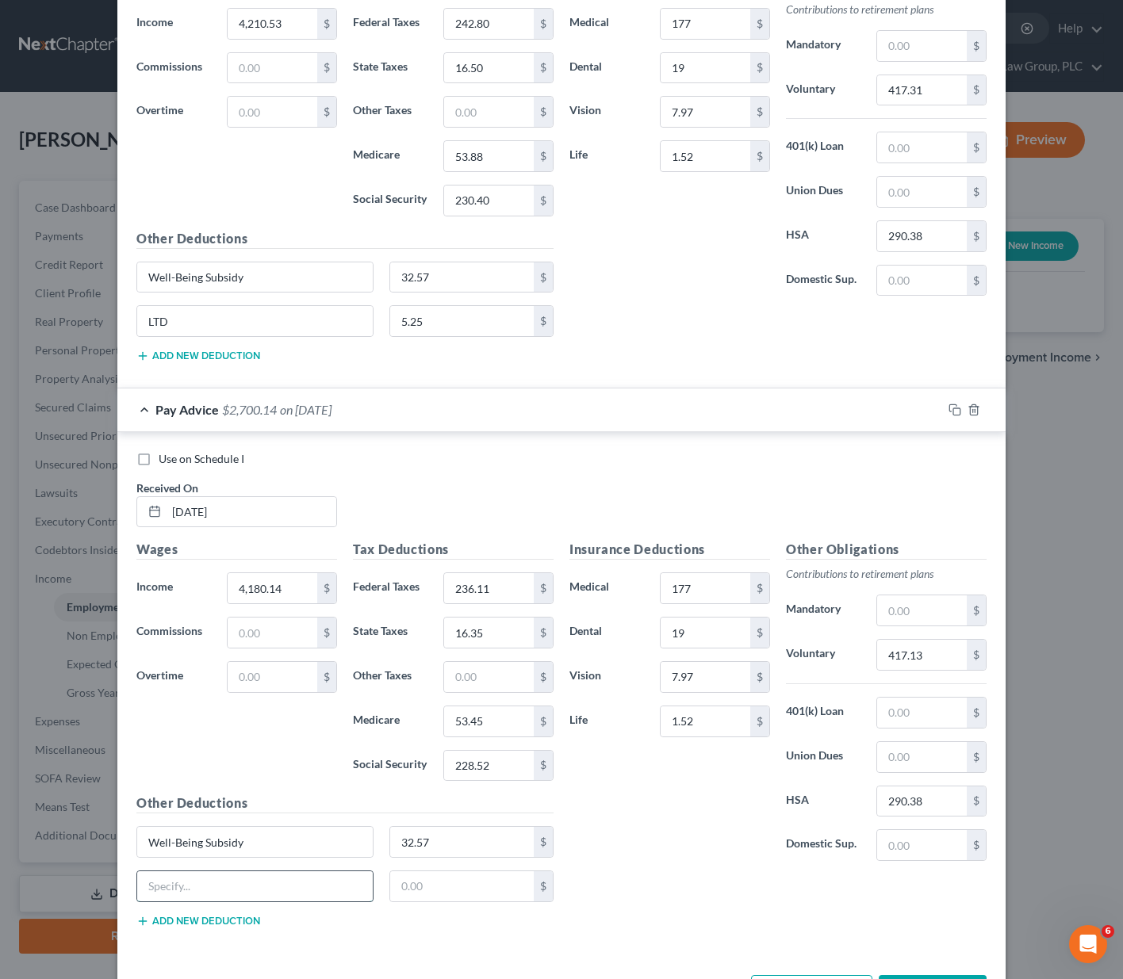
click at [170, 884] on input "text" at bounding box center [254, 886] width 235 height 30
type input "LTD"
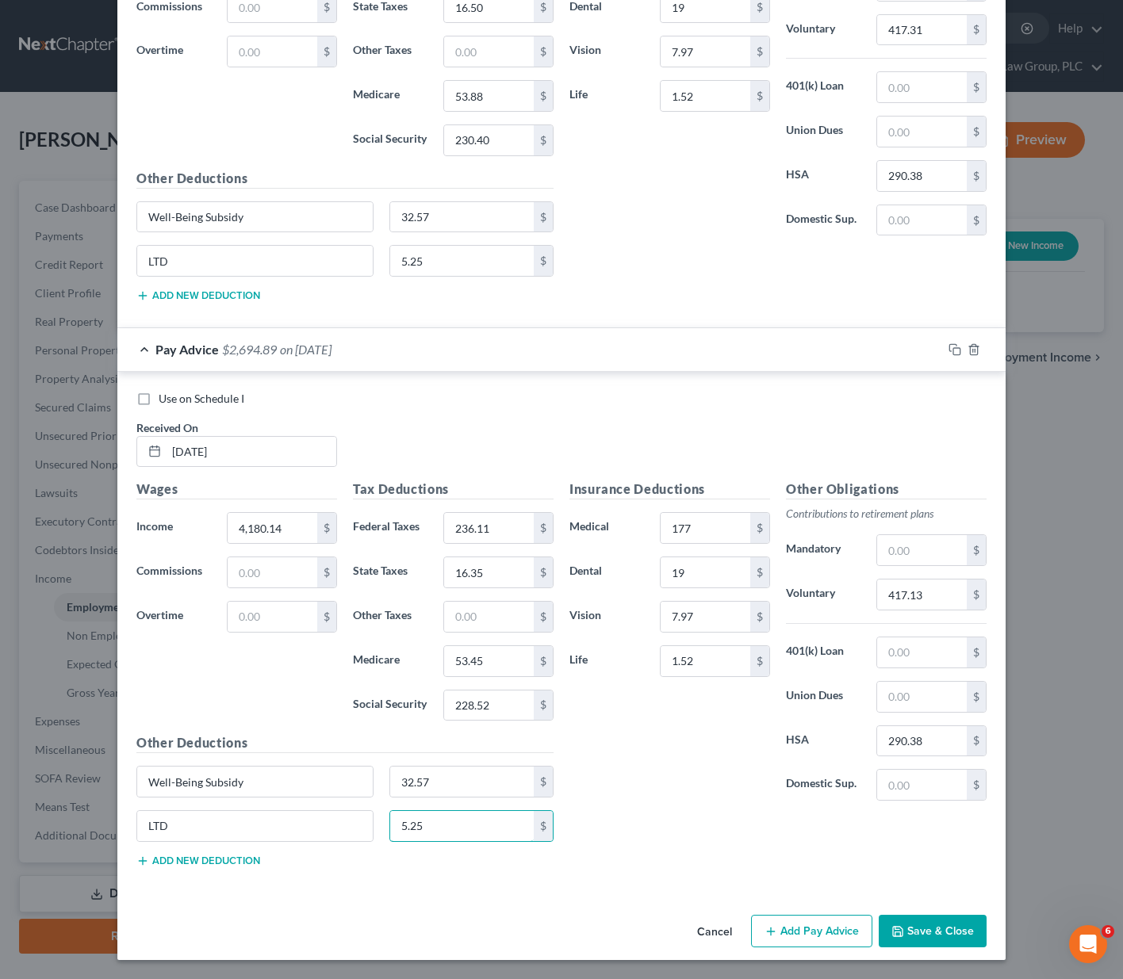
type input "5.25"
click at [814, 921] on button "Add Pay Advice" at bounding box center [811, 931] width 121 height 33
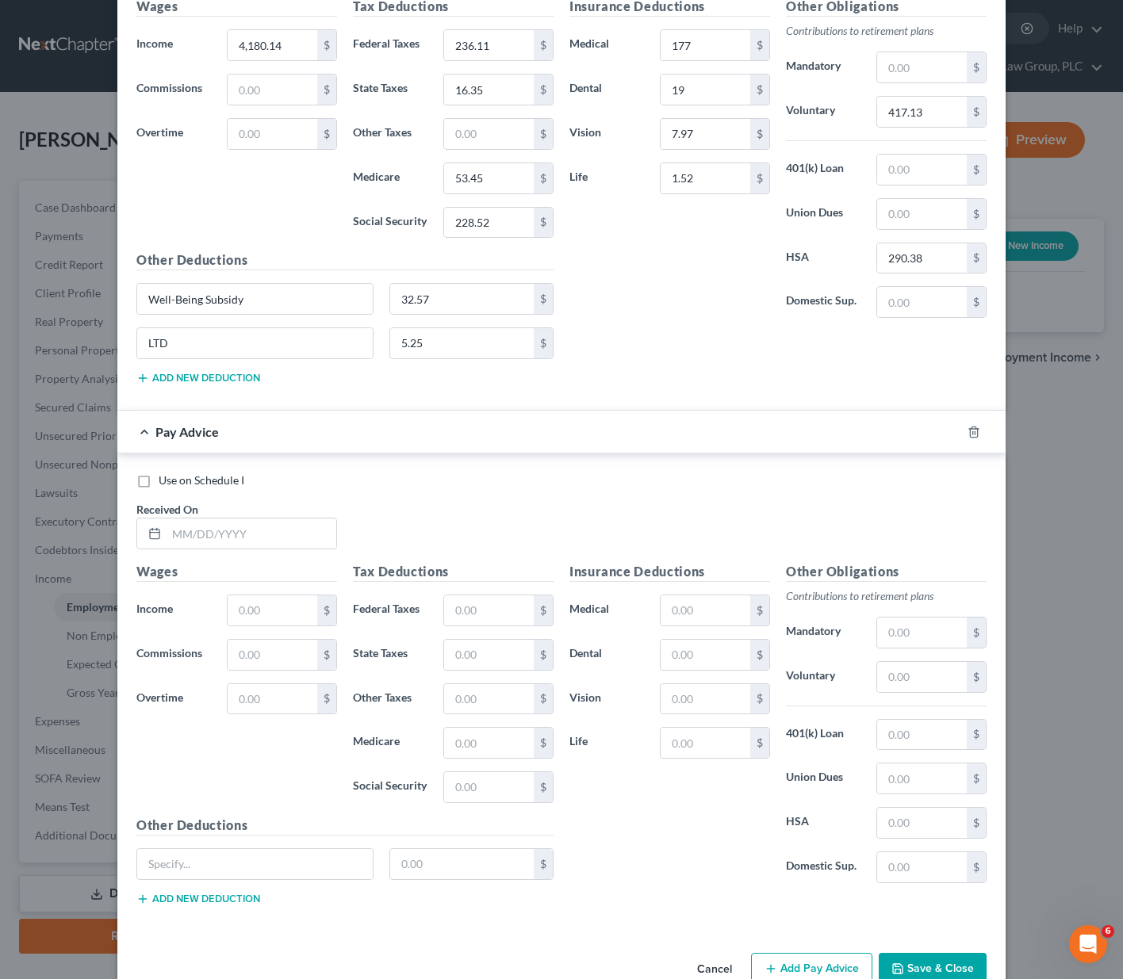
scroll to position [4684, 0]
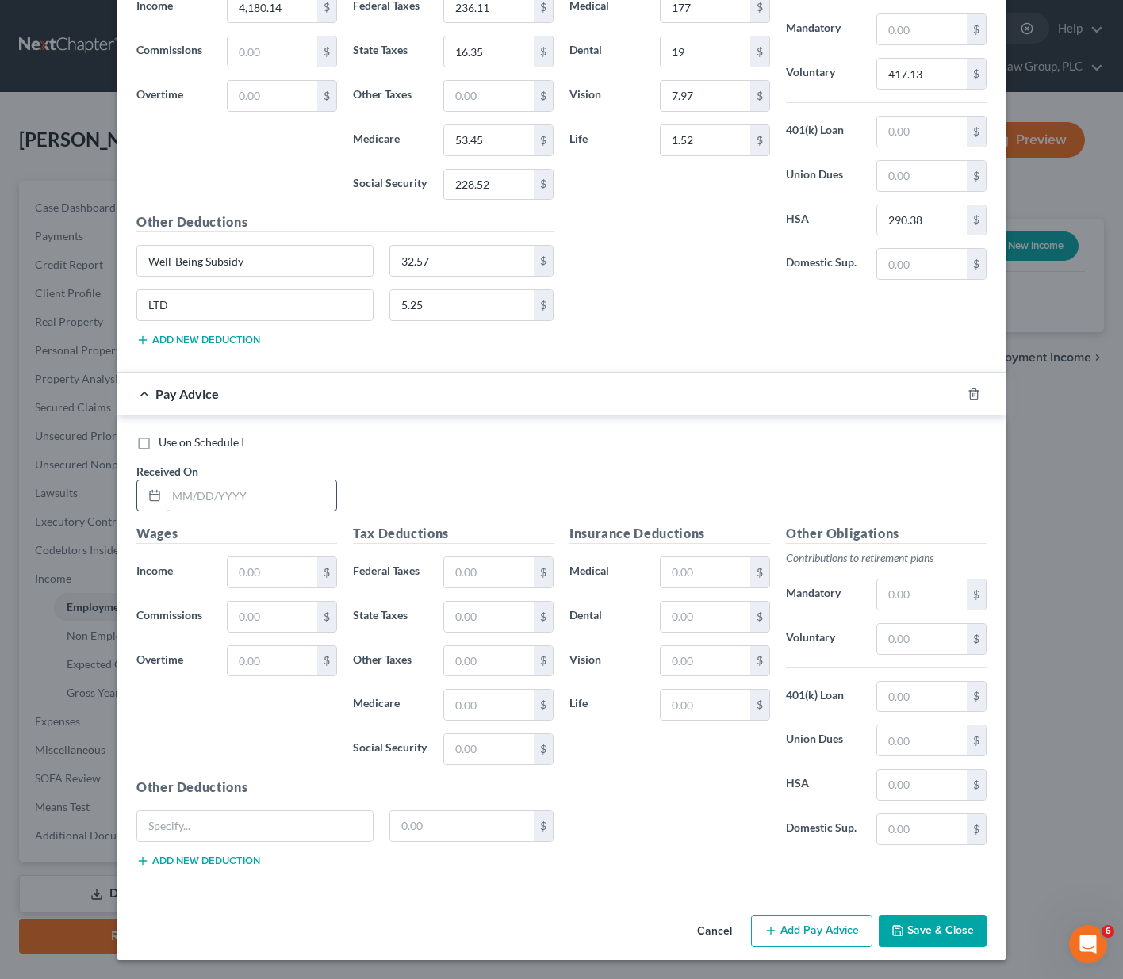
click at [173, 498] on input "text" at bounding box center [252, 496] width 170 height 30
type input "[DATE]"
type input "4,180.14"
click at [453, 569] on input "text" at bounding box center [489, 572] width 90 height 30
type input "236.11"
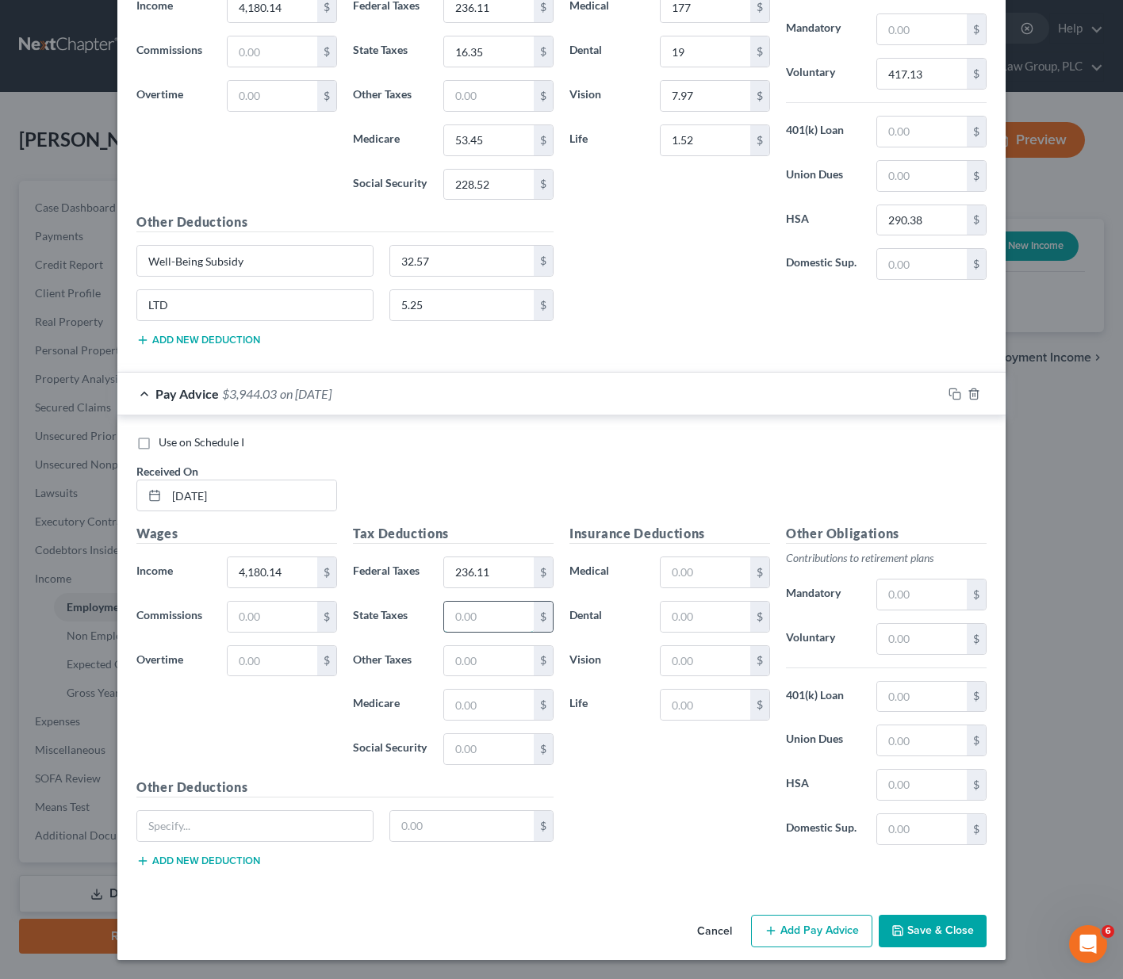
click at [458, 611] on input "text" at bounding box center [489, 617] width 90 height 30
type input "16.35"
click at [454, 702] on input "text" at bounding box center [489, 705] width 90 height 30
type input "53.44"
click at [445, 747] on input "text" at bounding box center [489, 749] width 90 height 30
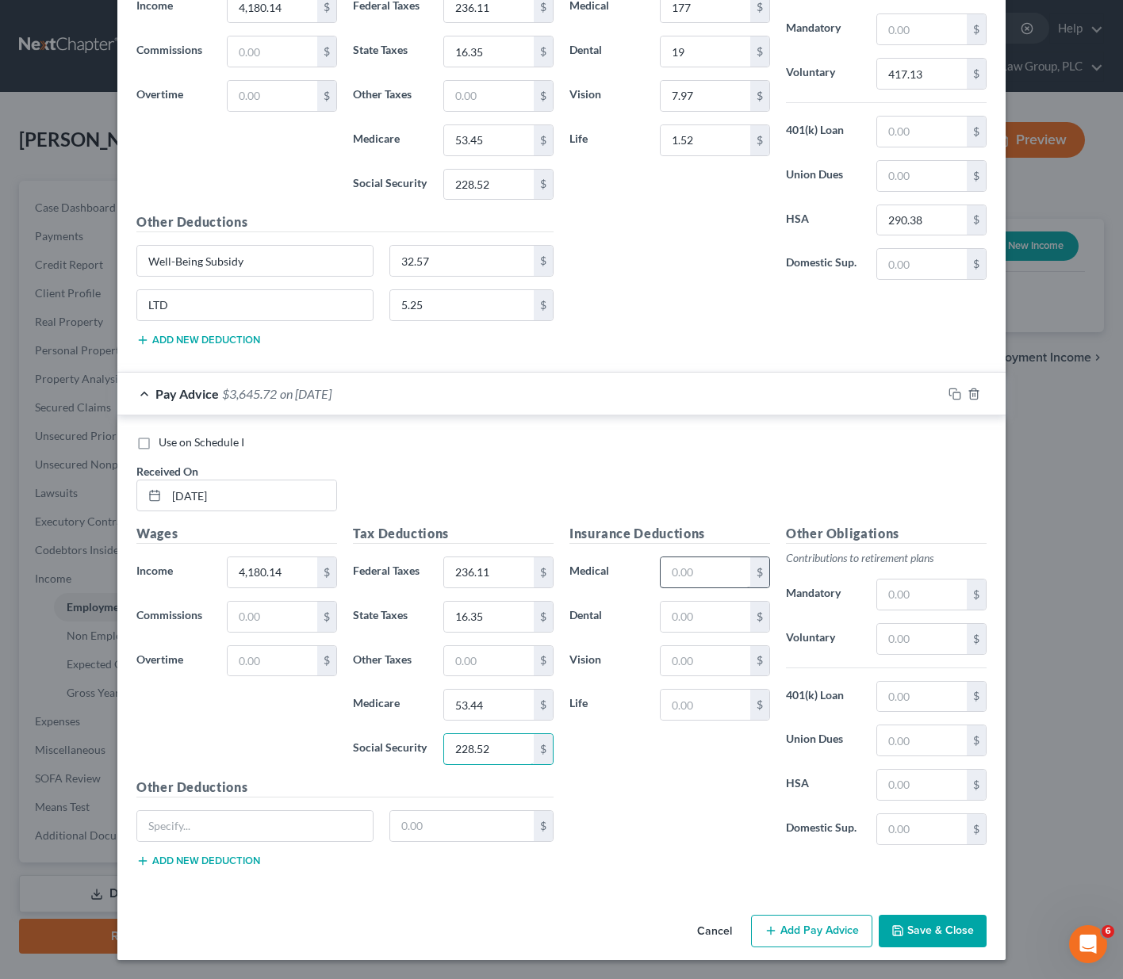
type input "228.52"
click at [683, 576] on input "text" at bounding box center [706, 572] width 90 height 30
type input "177"
type input "19"
type input "7.97"
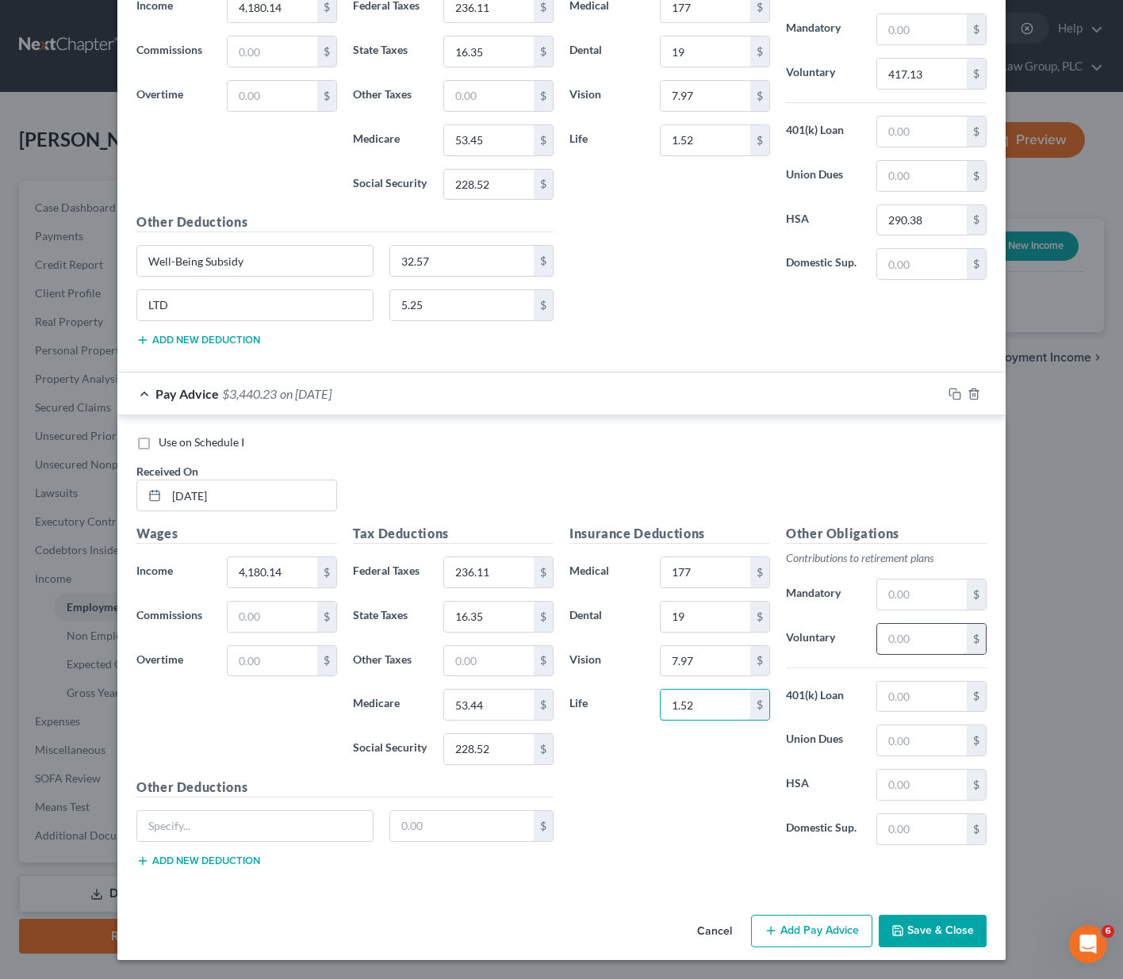
type input "1.52"
click at [924, 644] on input "text" at bounding box center [922, 639] width 90 height 30
type input "417.31"
type input "290.38"
click at [165, 823] on input "text" at bounding box center [254, 826] width 235 height 30
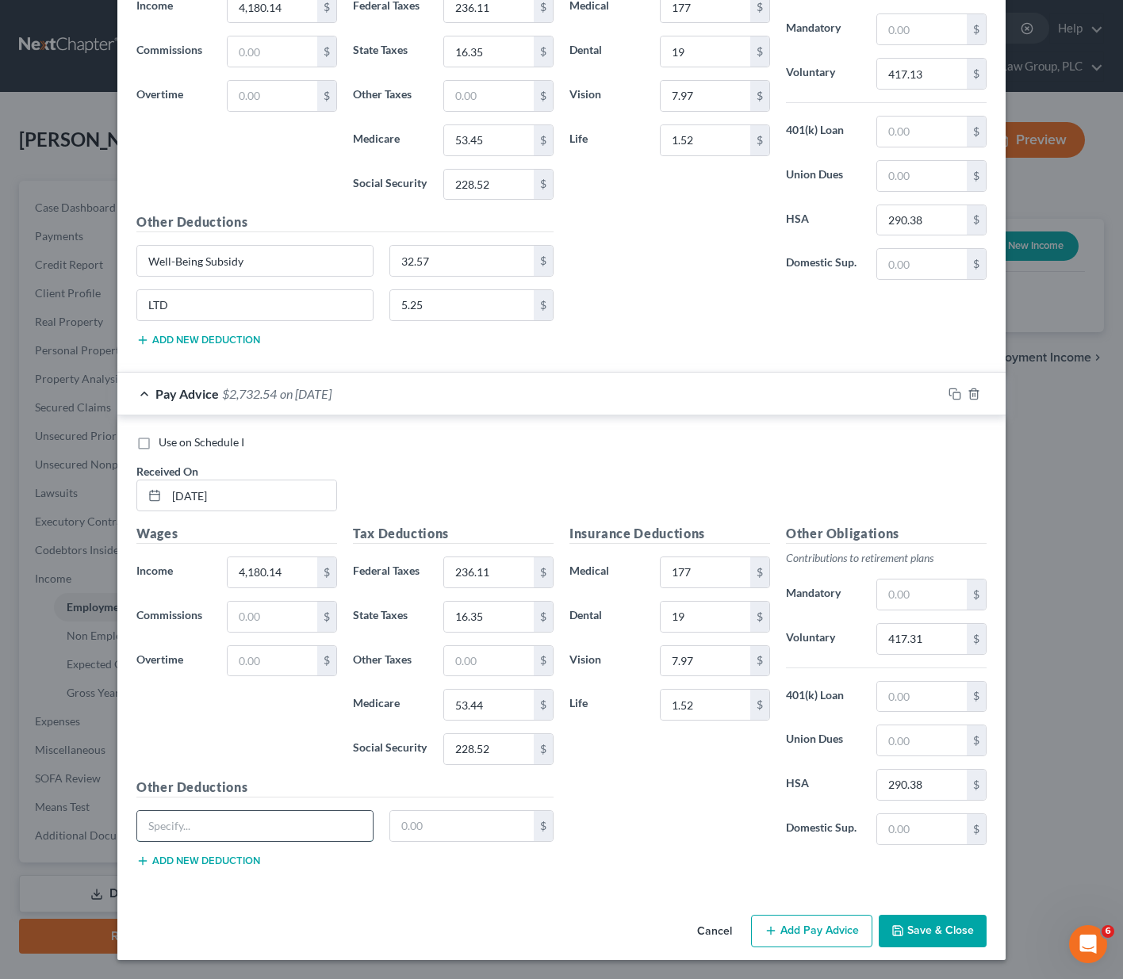
paste input "Well-Being Subsidy"
type input "Well-Being Subsidy"
click at [418, 818] on input "text" at bounding box center [462, 826] width 144 height 30
type input "32.57"
click at [215, 853] on div "Well-Being Subsidy 32.57 $" at bounding box center [344, 832] width 433 height 44
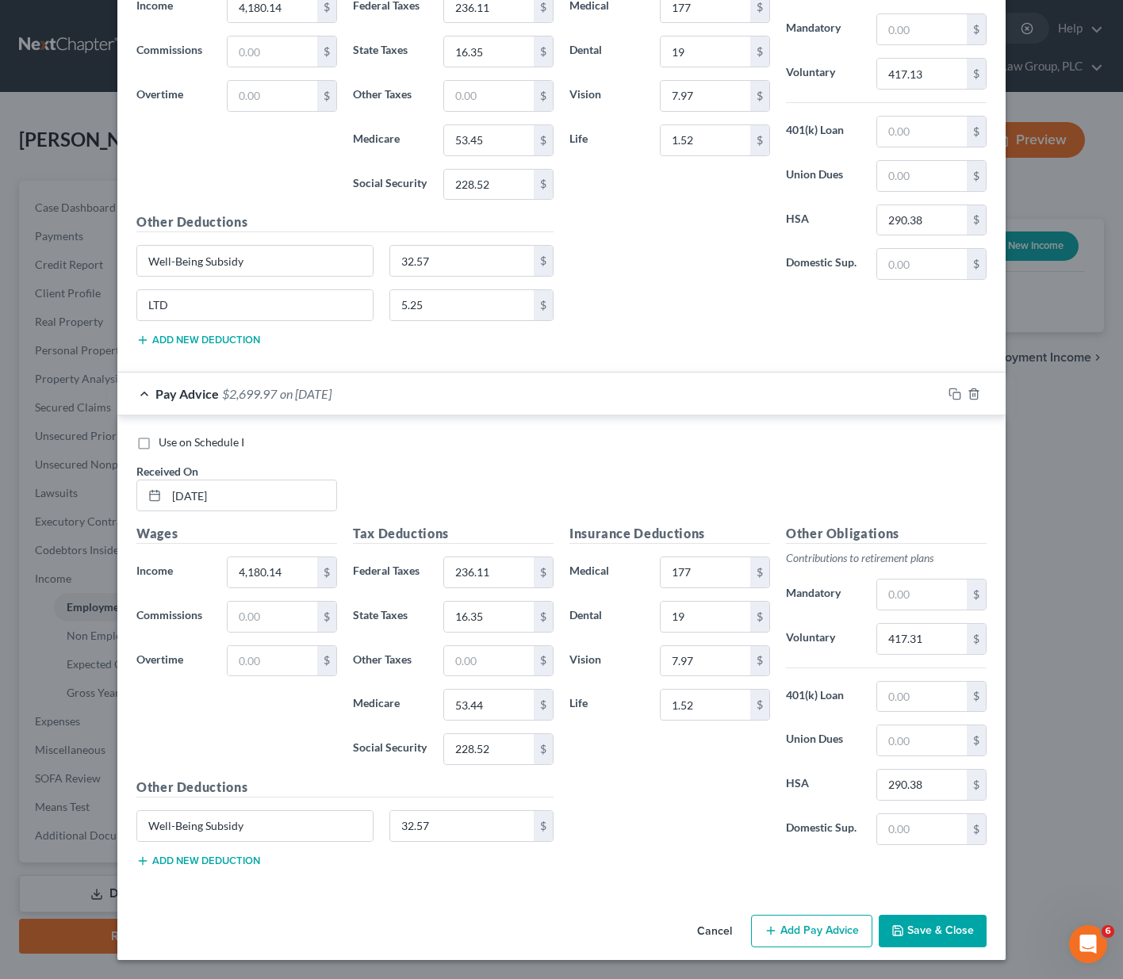
click at [209, 861] on button "Add new deduction" at bounding box center [198, 861] width 124 height 13
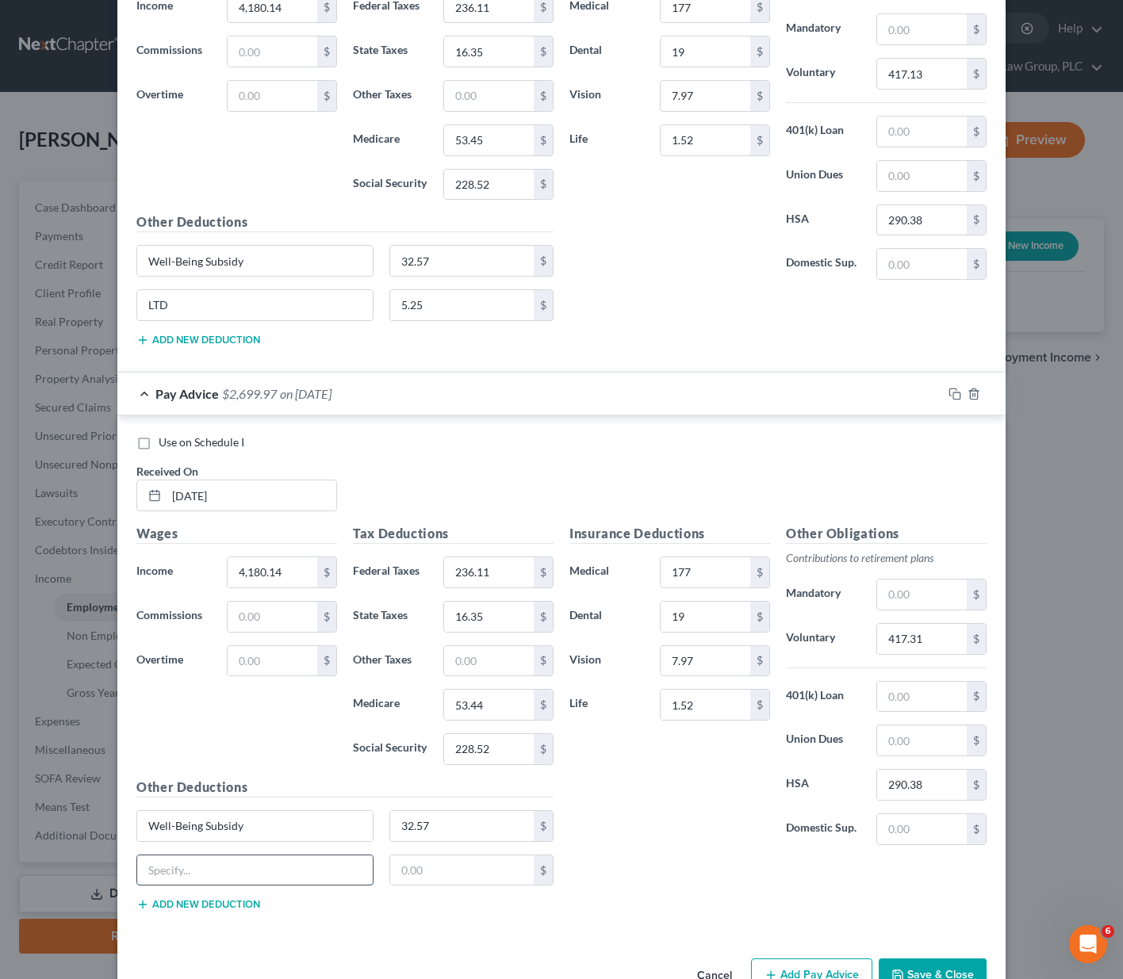
click at [193, 877] on input "text" at bounding box center [254, 871] width 235 height 30
type input "LTD"
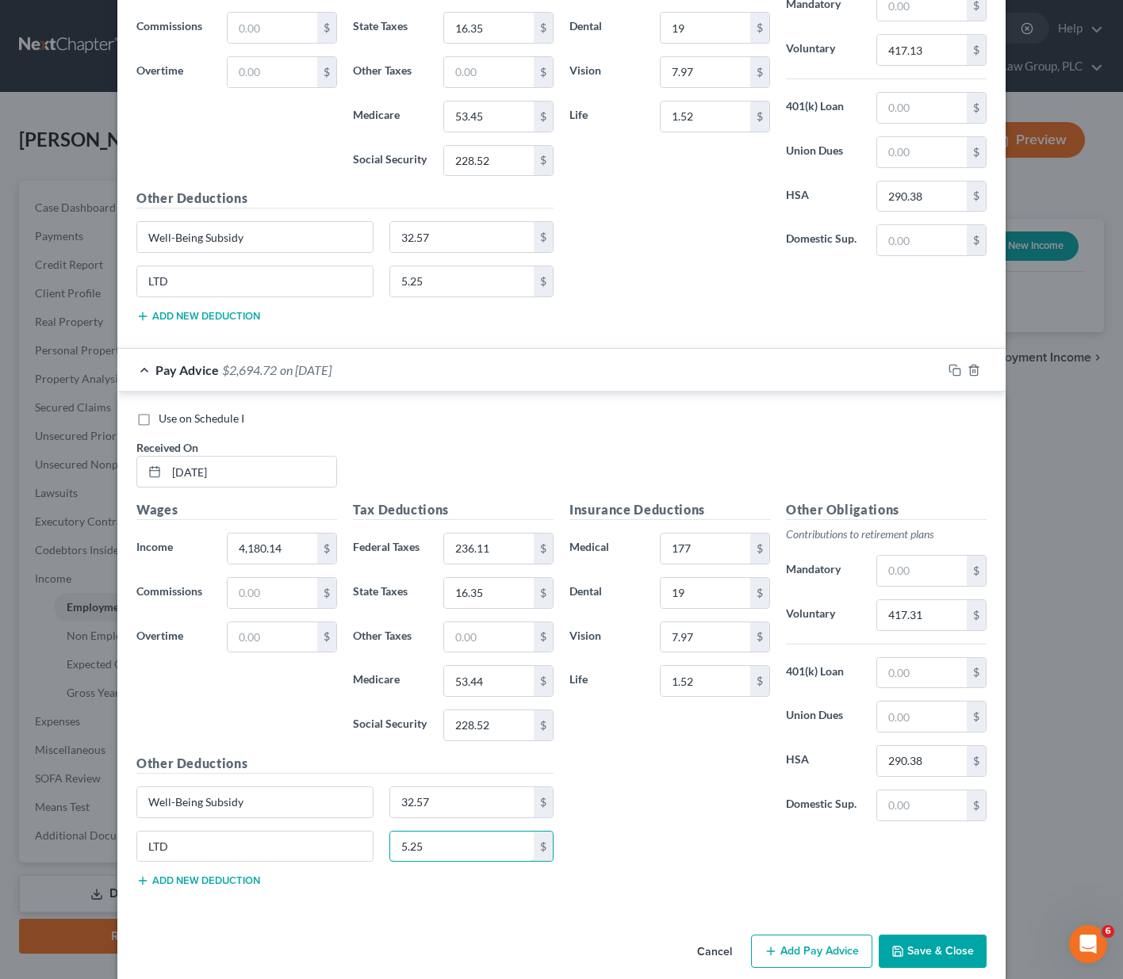
scroll to position [4728, 0]
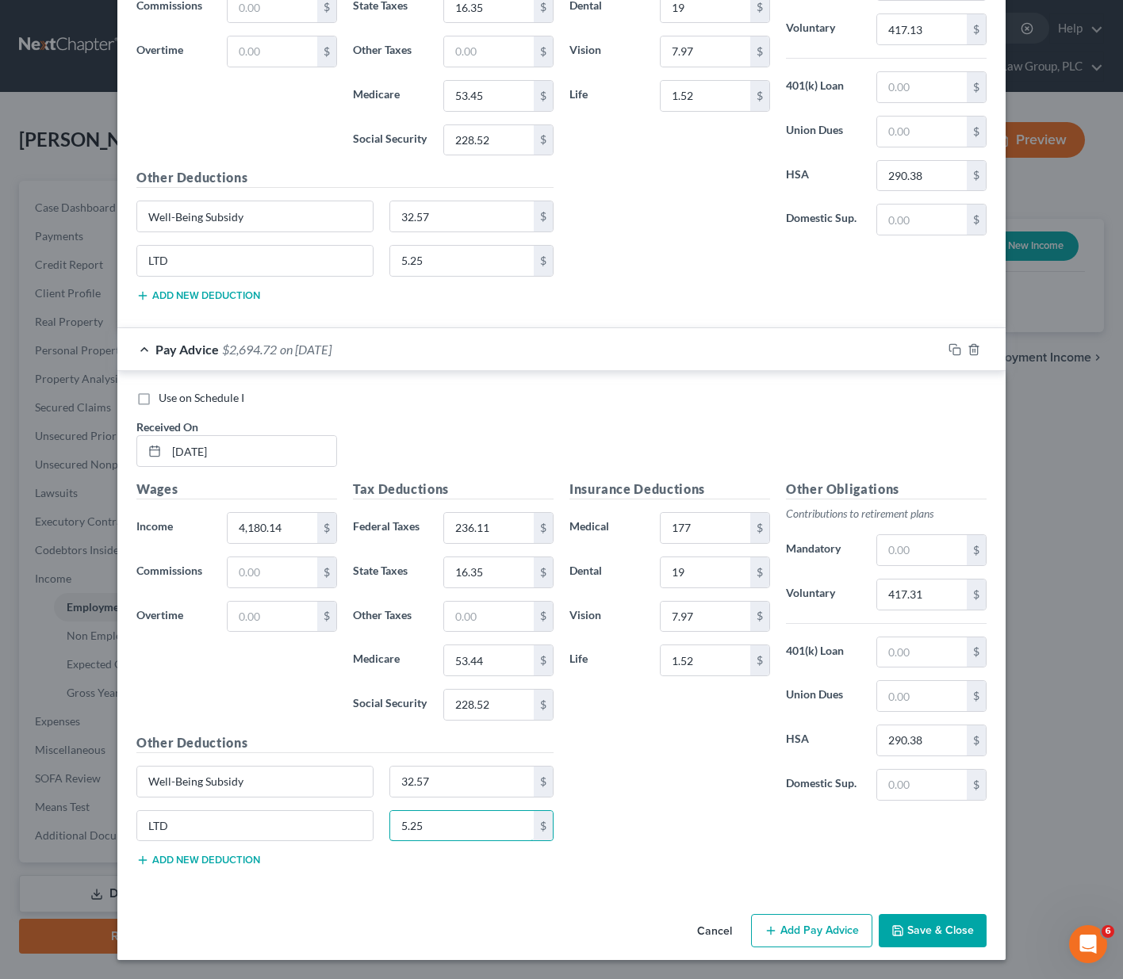
type input "5.25"
click at [786, 925] on button "Add Pay Advice" at bounding box center [811, 930] width 121 height 33
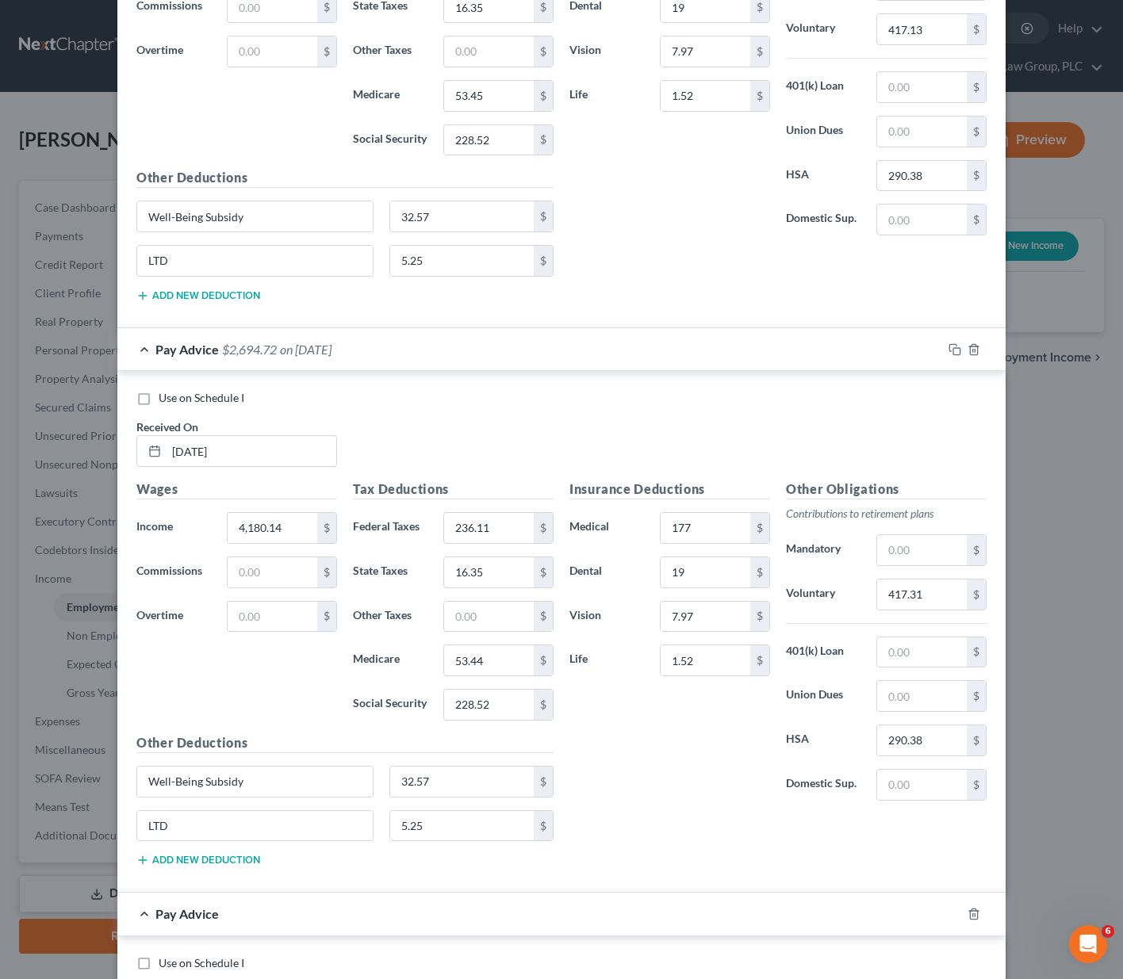
scroll to position [5248, 0]
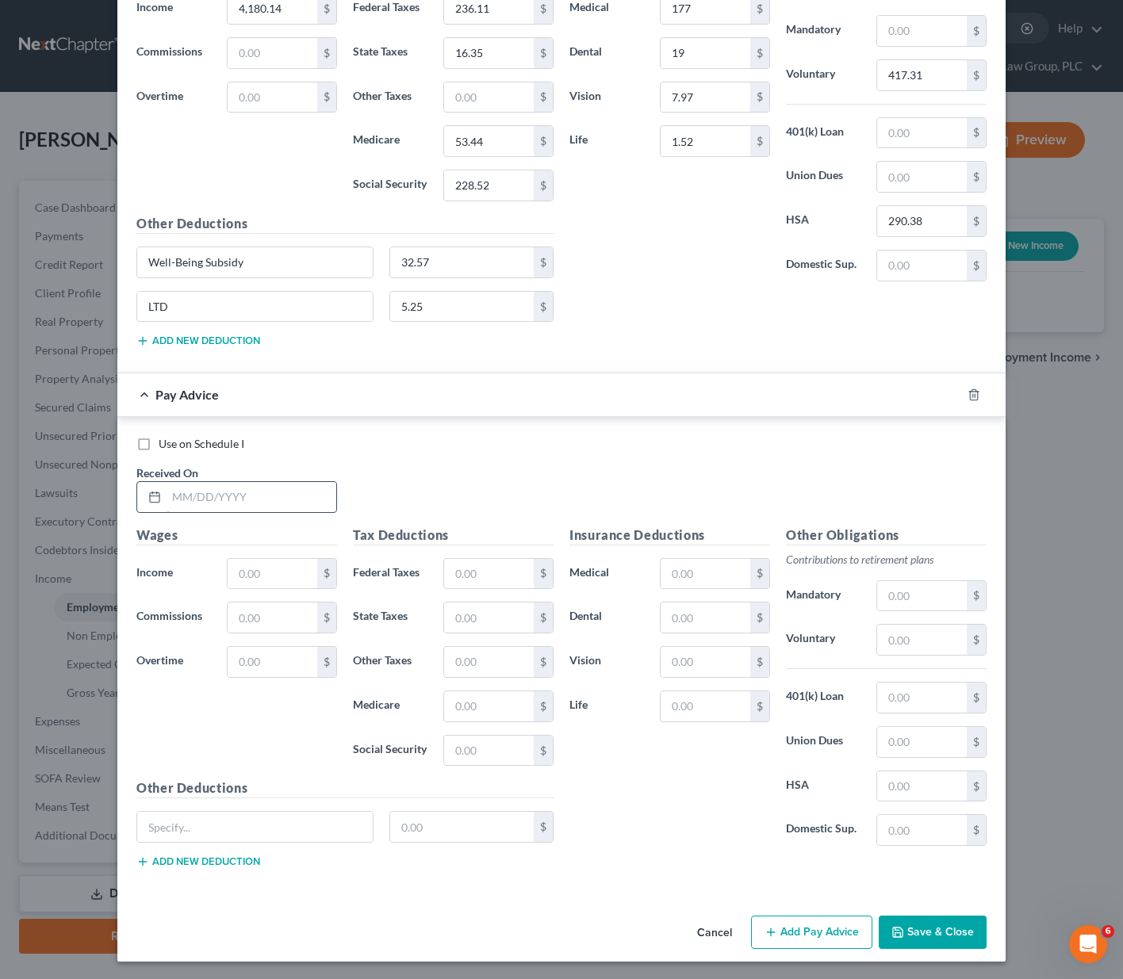
click at [181, 504] on input "text" at bounding box center [252, 497] width 170 height 30
type input "[DATE]"
type input "4,269.75"
click at [484, 572] on input "text" at bounding box center [489, 574] width 90 height 30
type input "255.83"
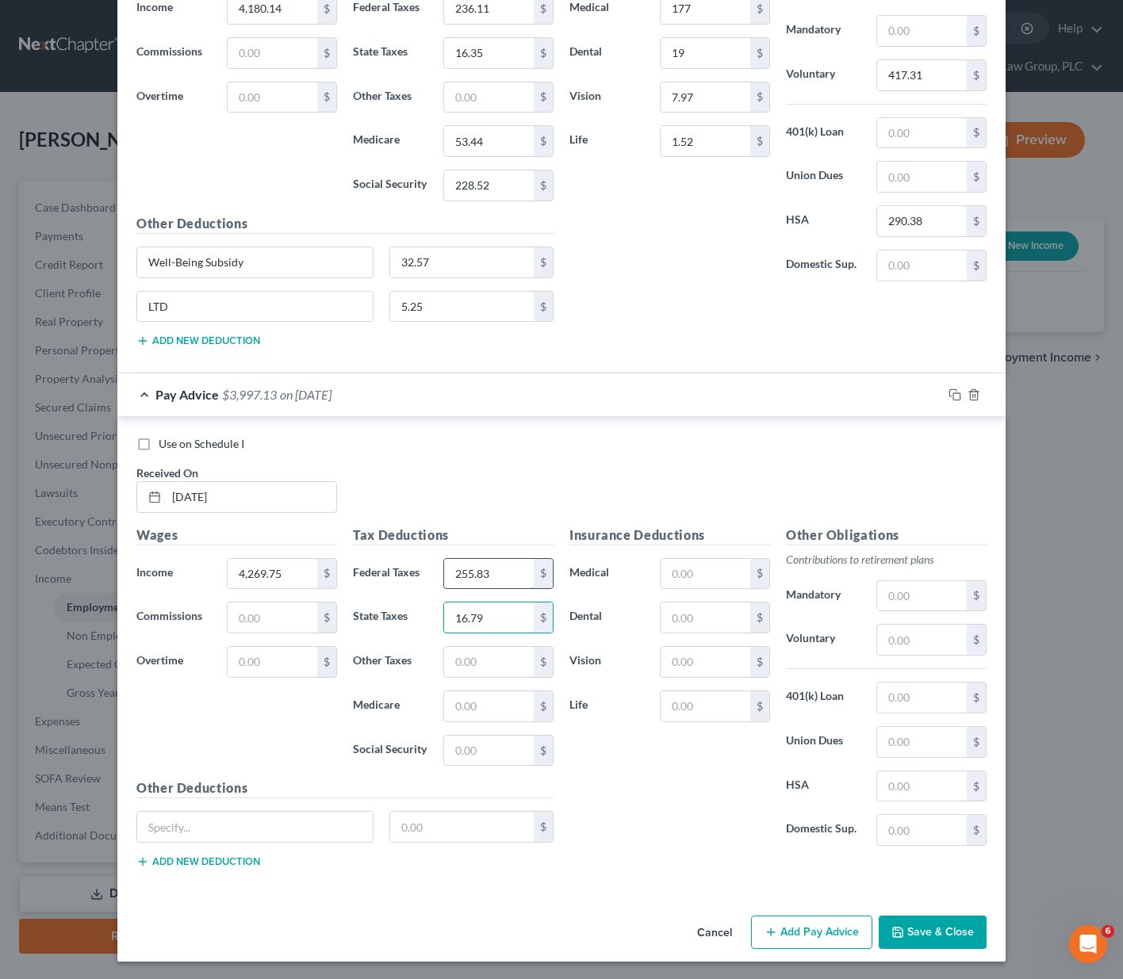
type input "16.79"
type input "54.74"
type input "234.07"
click at [691, 578] on input "text" at bounding box center [706, 574] width 90 height 30
type input "177"
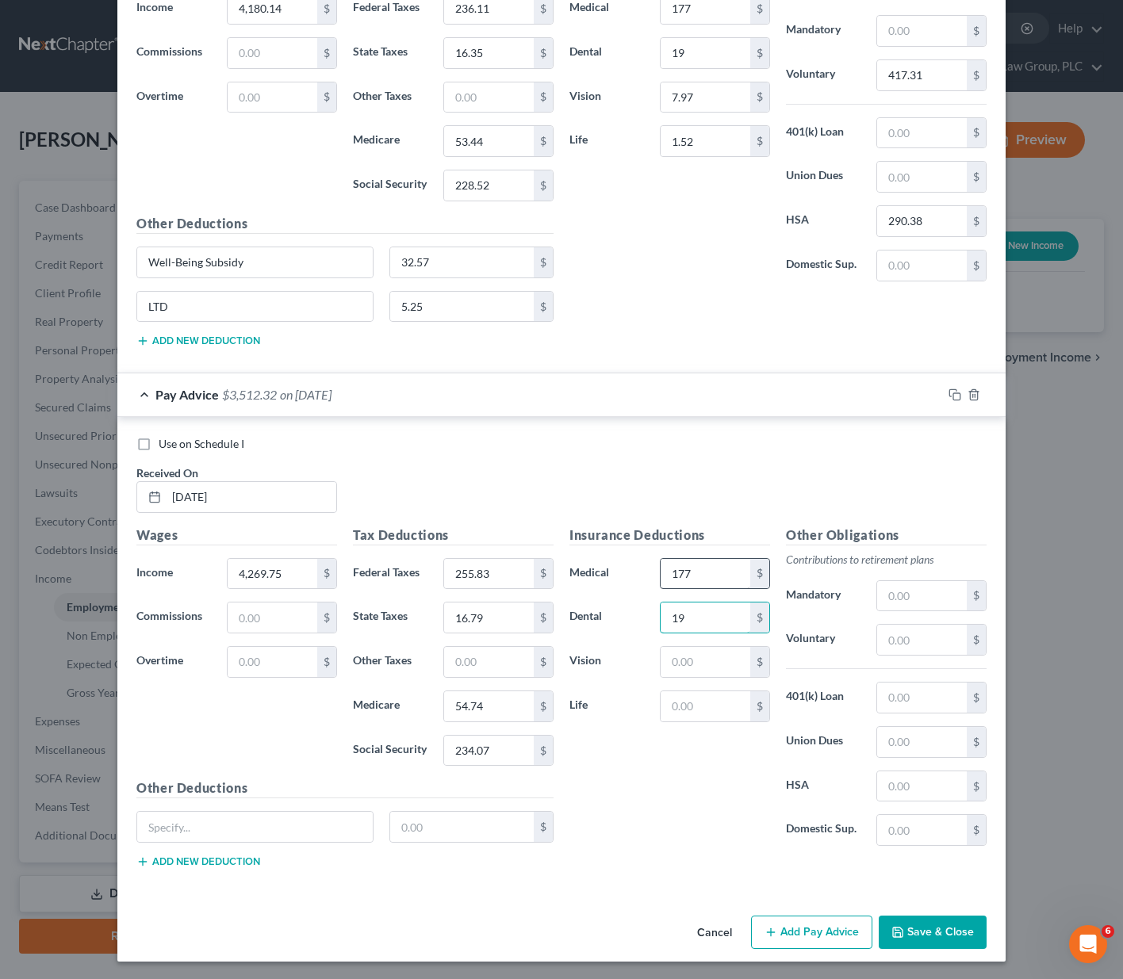
type input "19"
type input "7.97"
type input "1.52"
click at [898, 643] on input "text" at bounding box center [922, 640] width 90 height 30
type input "417.31"
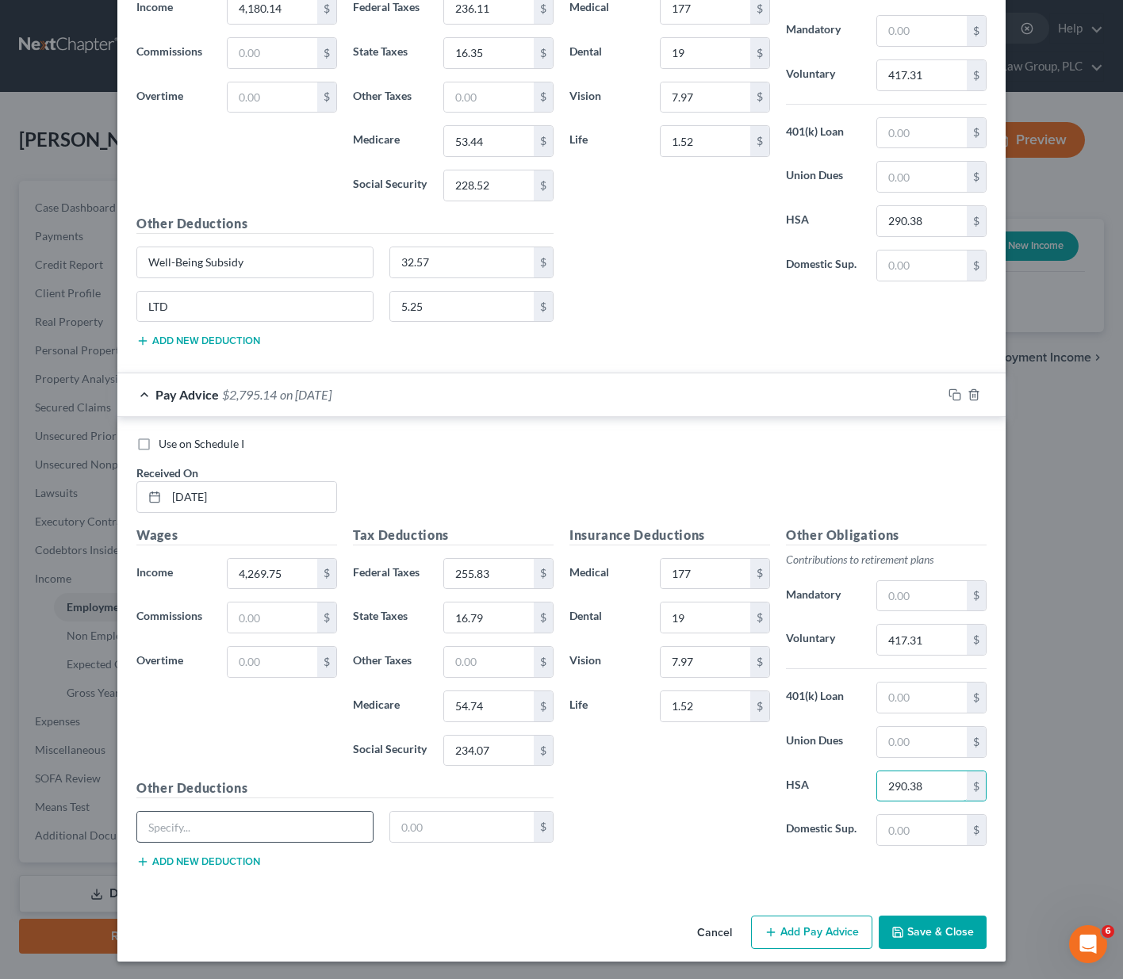
type input "290.38"
click at [141, 833] on input "text" at bounding box center [254, 827] width 235 height 30
paste input "Well-Being Subsidy"
type input "Well-Being Subsidy"
click at [404, 829] on input "text" at bounding box center [462, 827] width 144 height 30
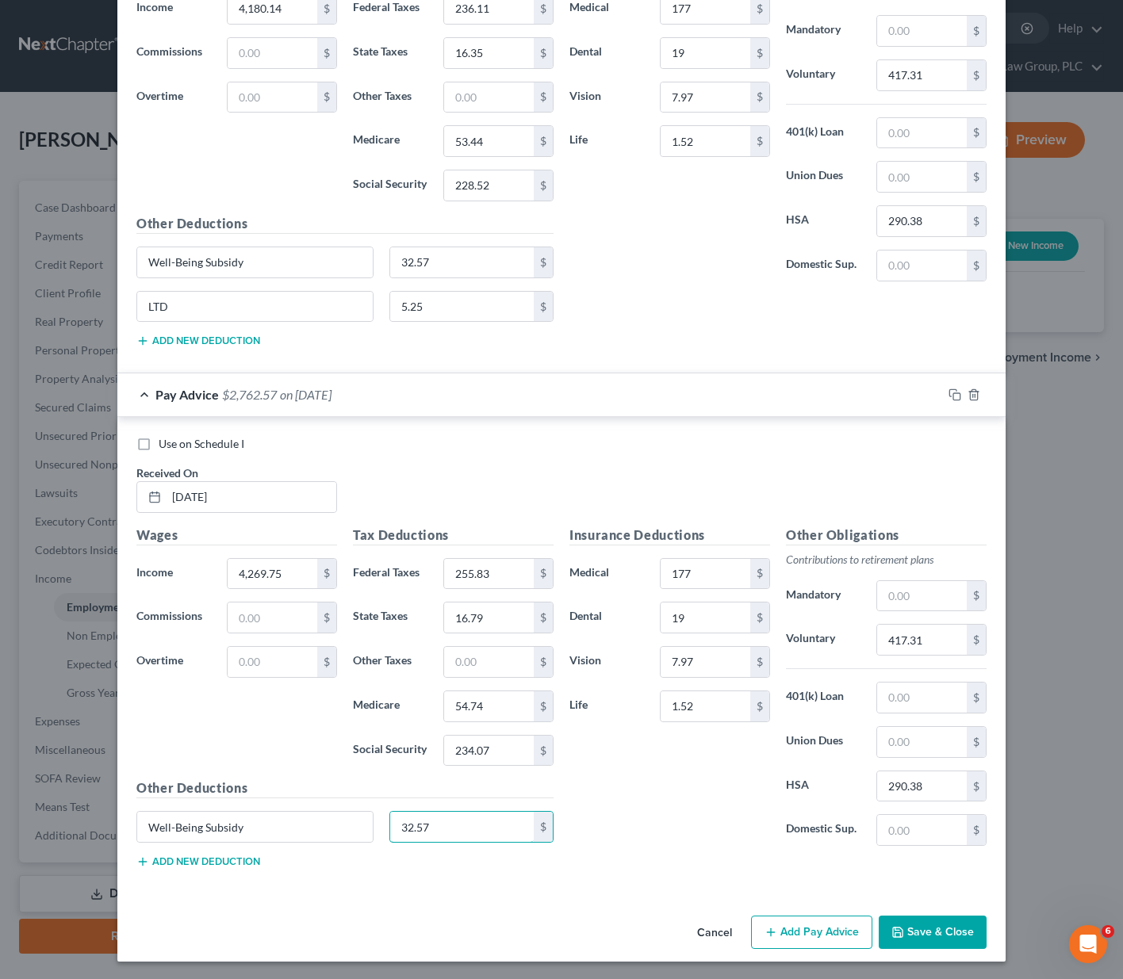
type input "32.57"
click at [229, 859] on button "Add new deduction" at bounding box center [198, 862] width 124 height 13
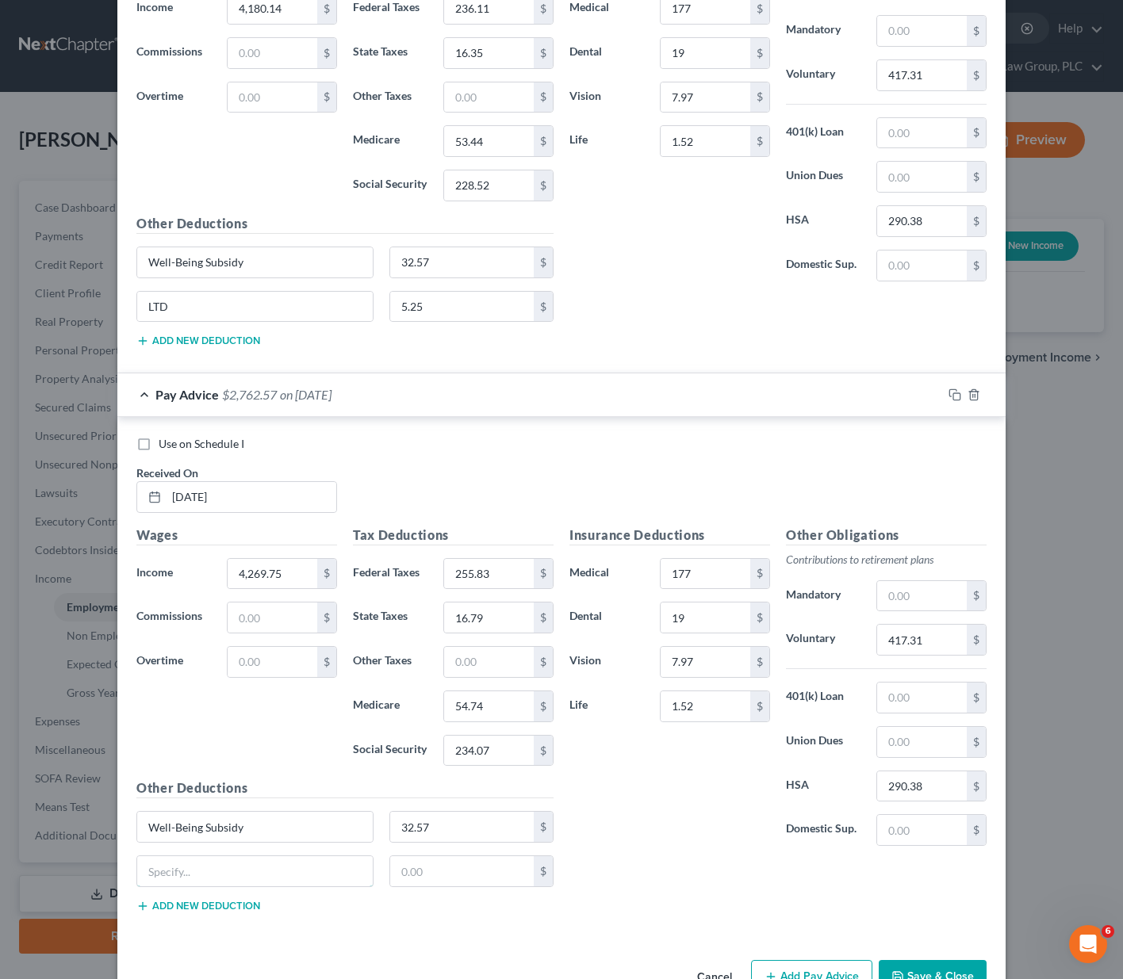
click at [229, 859] on input "text" at bounding box center [254, 871] width 235 height 30
type input "LTD"
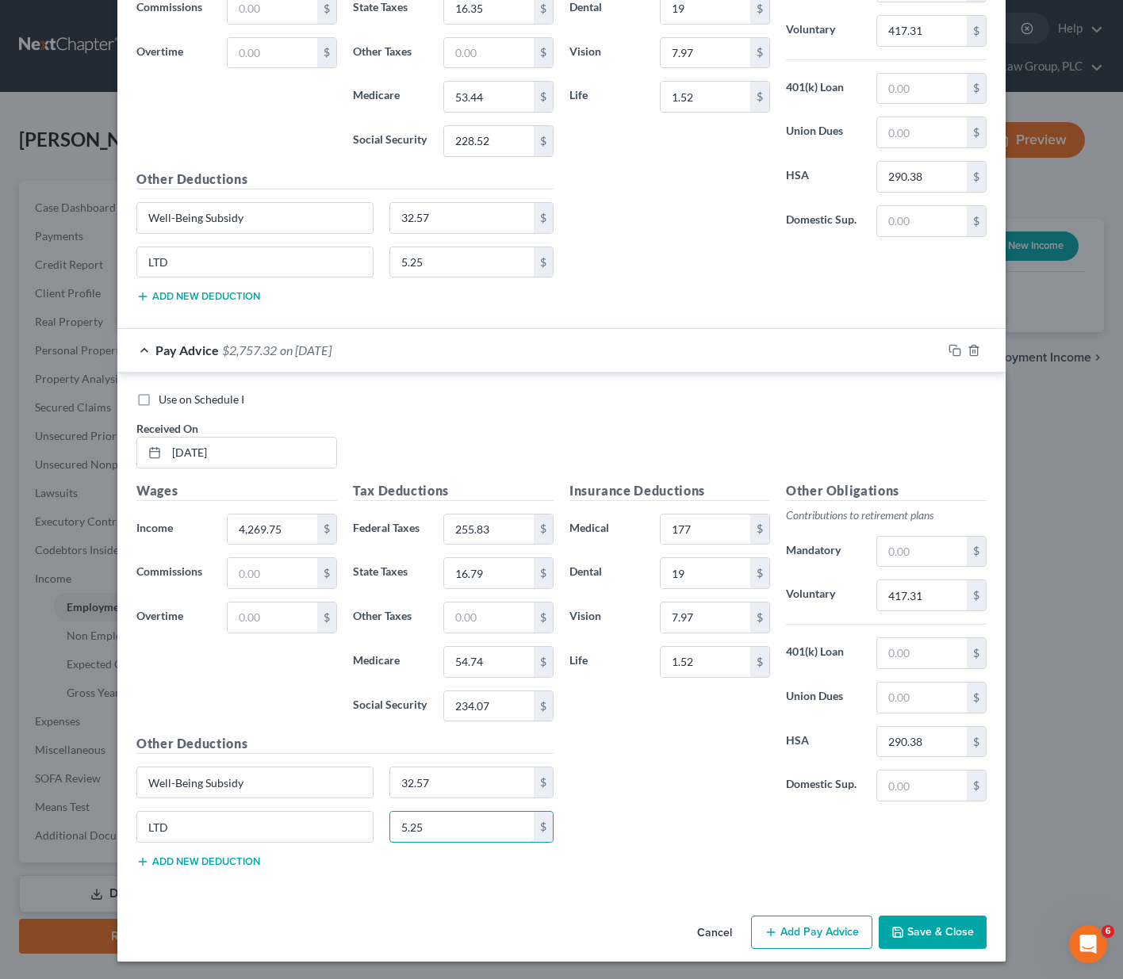
scroll to position [5294, 0]
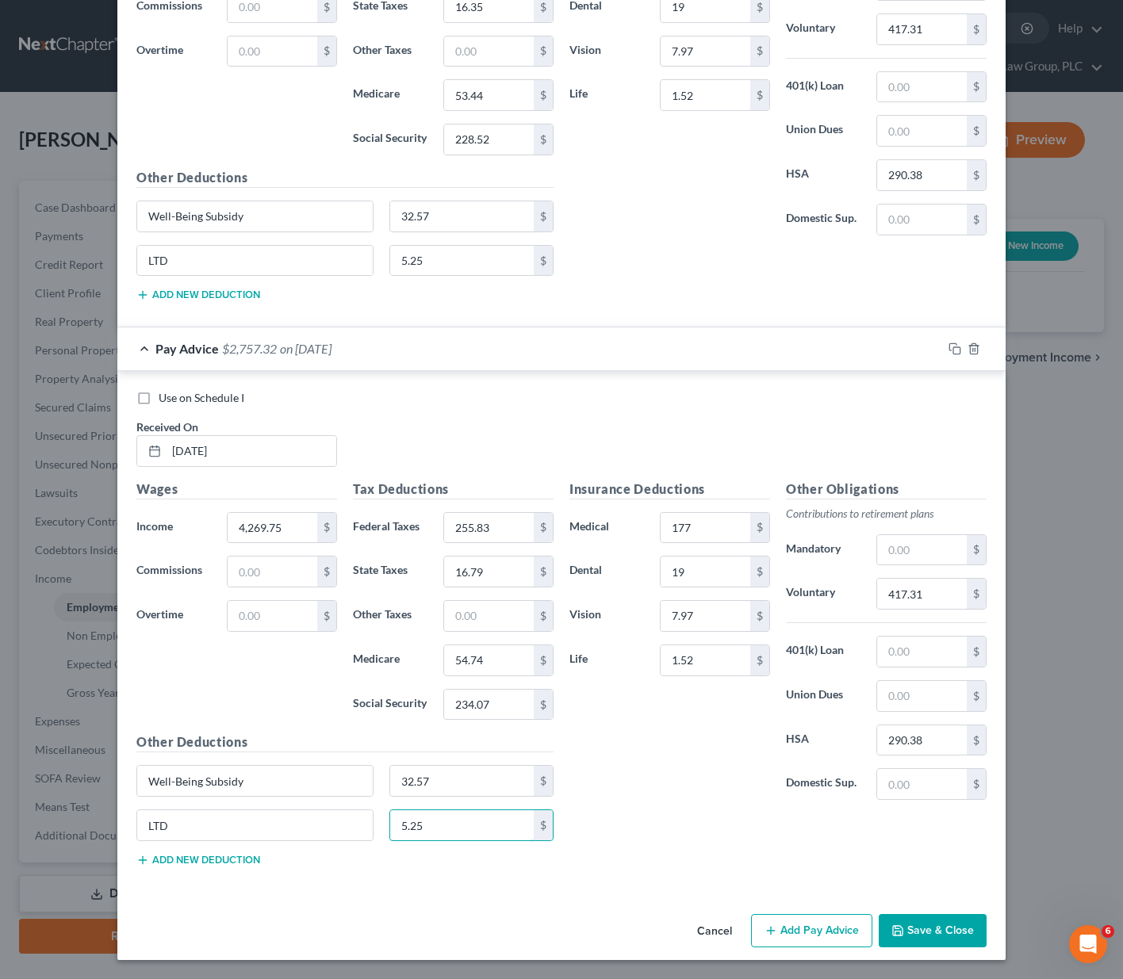
type input "5.25"
click at [791, 924] on button "Add Pay Advice" at bounding box center [811, 930] width 121 height 33
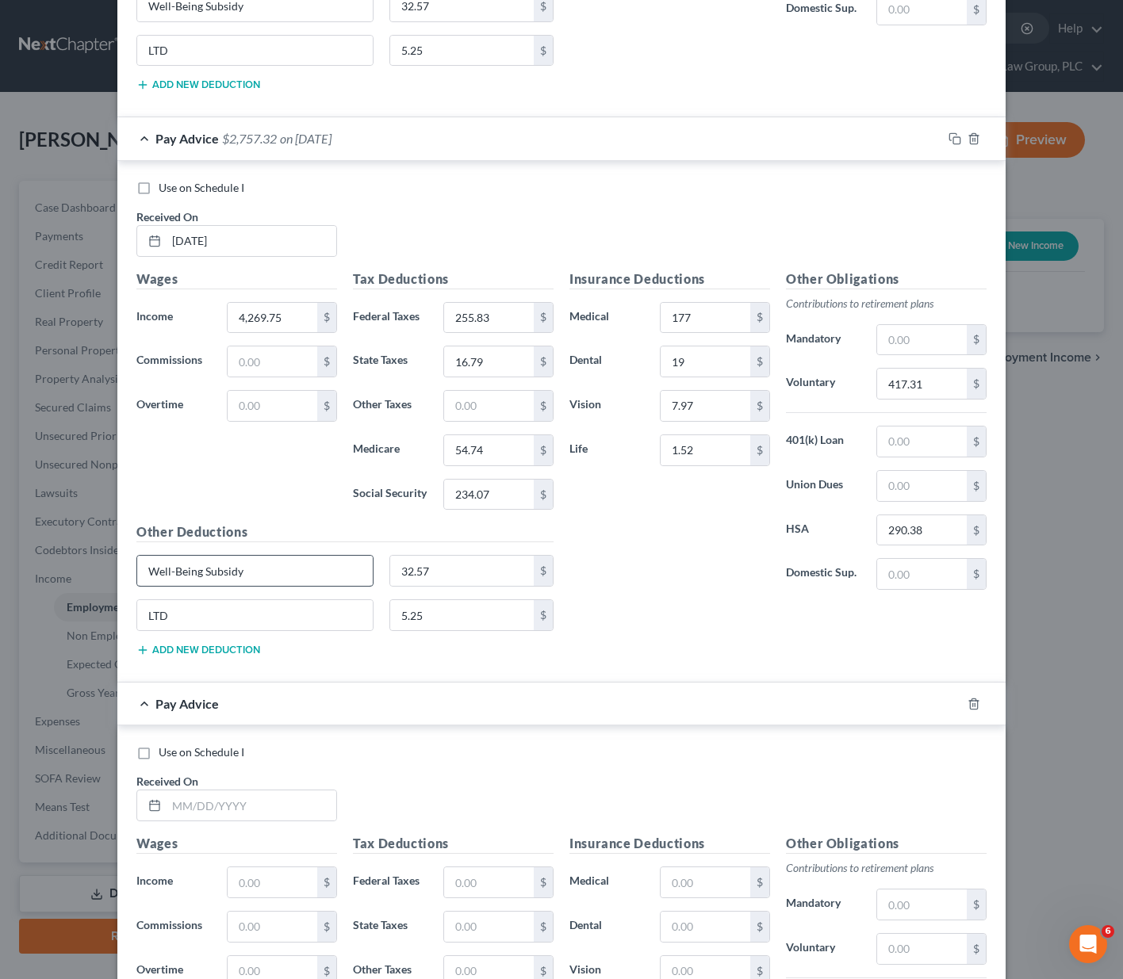
scroll to position [5814, 0]
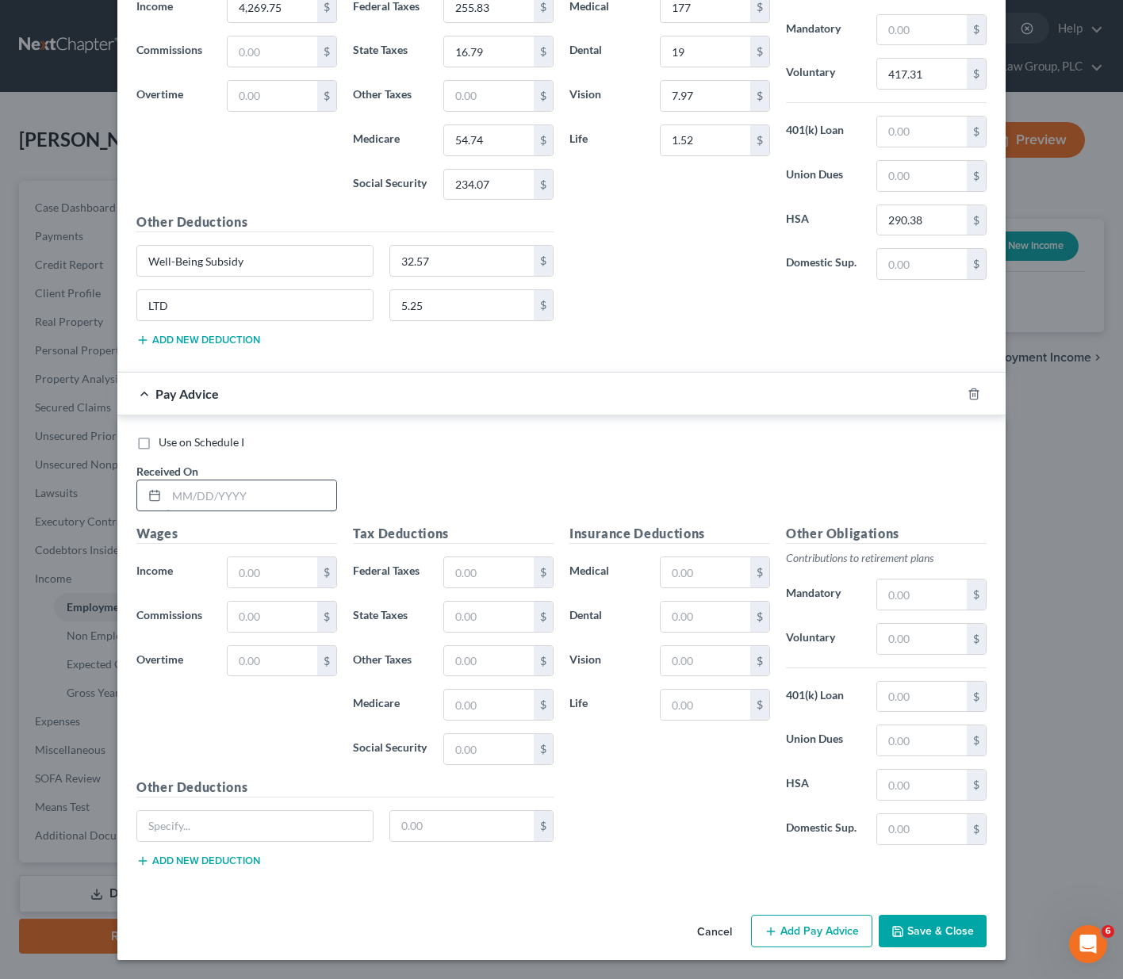
click at [180, 496] on input "text" at bounding box center [252, 496] width 170 height 30
type input "[DATE]"
type input "4,180.14"
click at [468, 557] on input "text" at bounding box center [489, 572] width 90 height 30
type input "236.11"
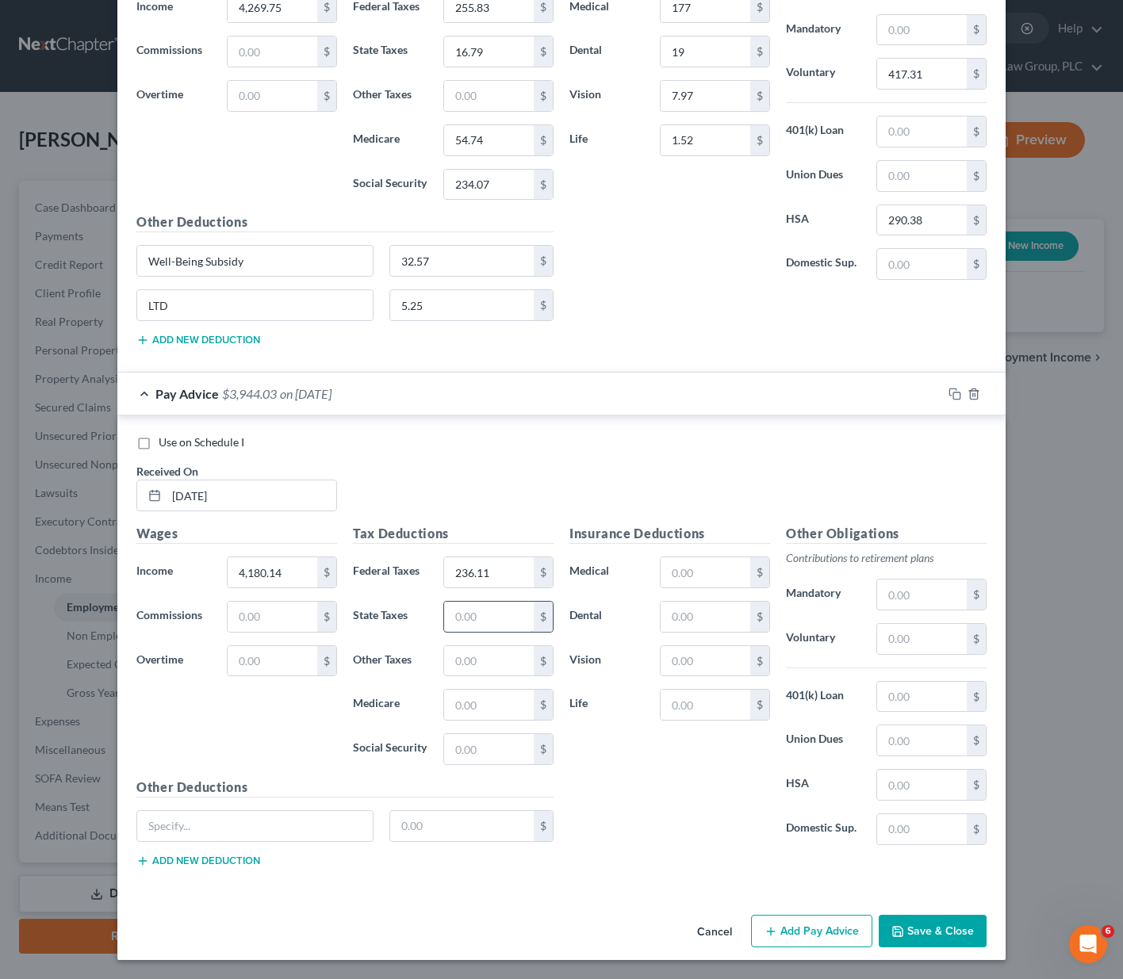
click at [473, 622] on input "text" at bounding box center [489, 617] width 90 height 30
click at [487, 701] on input "text" at bounding box center [489, 705] width 90 height 30
click at [669, 573] on input "text" at bounding box center [706, 572] width 90 height 30
drag, startPoint x: 943, startPoint y: 579, endPoint x: 925, endPoint y: 596, distance: 24.7
click at [942, 580] on input "text" at bounding box center [922, 595] width 90 height 30
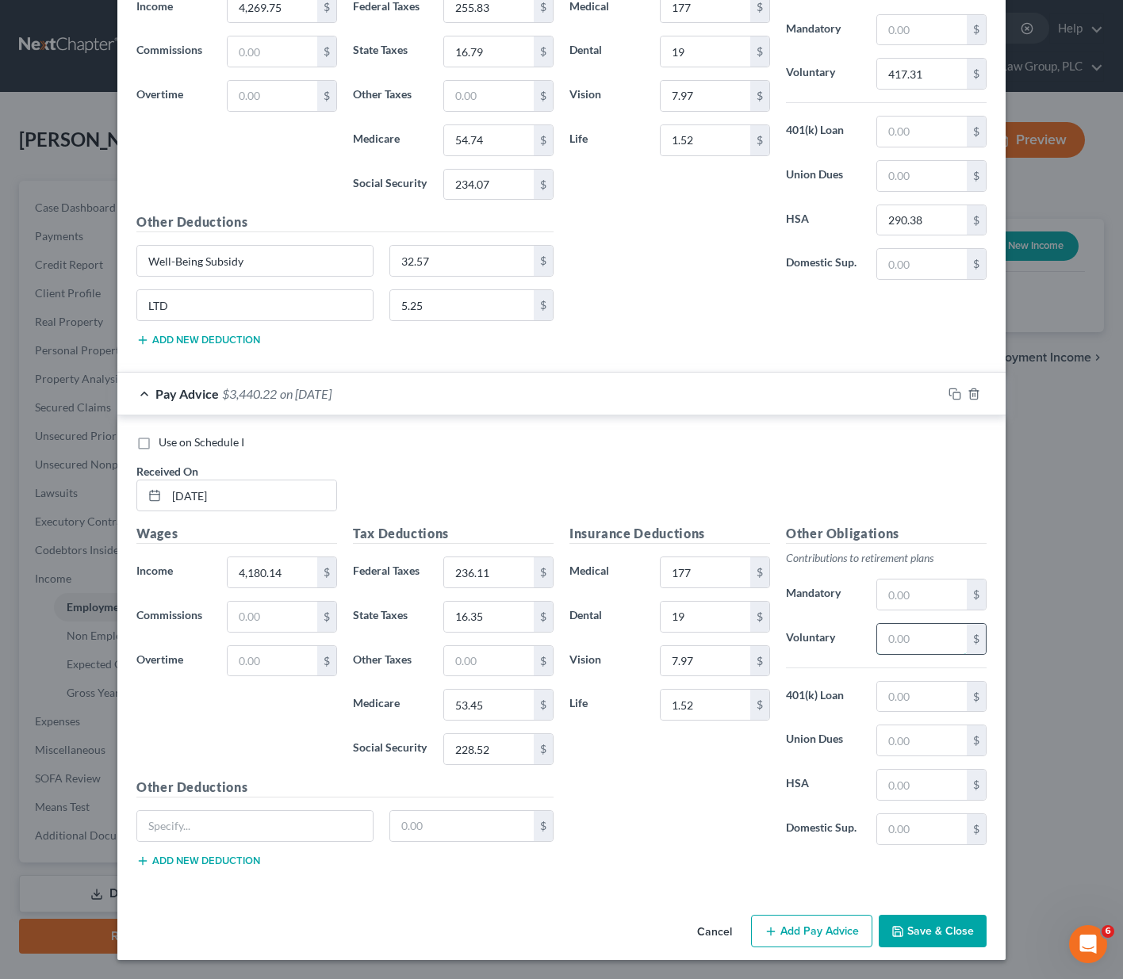
click at [892, 631] on input "text" at bounding box center [922, 639] width 90 height 30
click at [195, 824] on input "text" at bounding box center [254, 826] width 235 height 30
paste input "Well-Being Subsidy"
click at [432, 825] on input "text" at bounding box center [462, 826] width 144 height 30
click at [198, 858] on button "Add new deduction" at bounding box center [198, 861] width 124 height 13
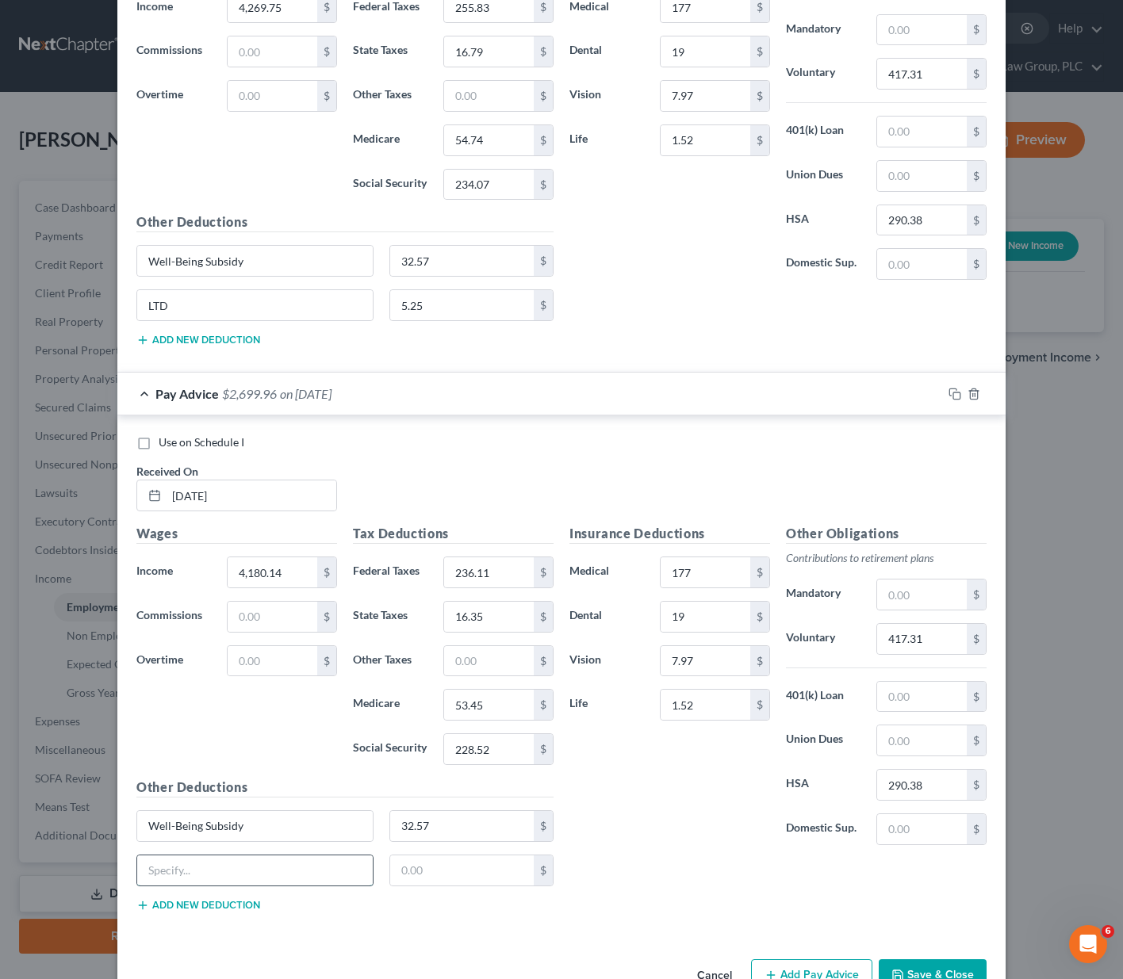
click at [186, 875] on input "text" at bounding box center [254, 871] width 235 height 30
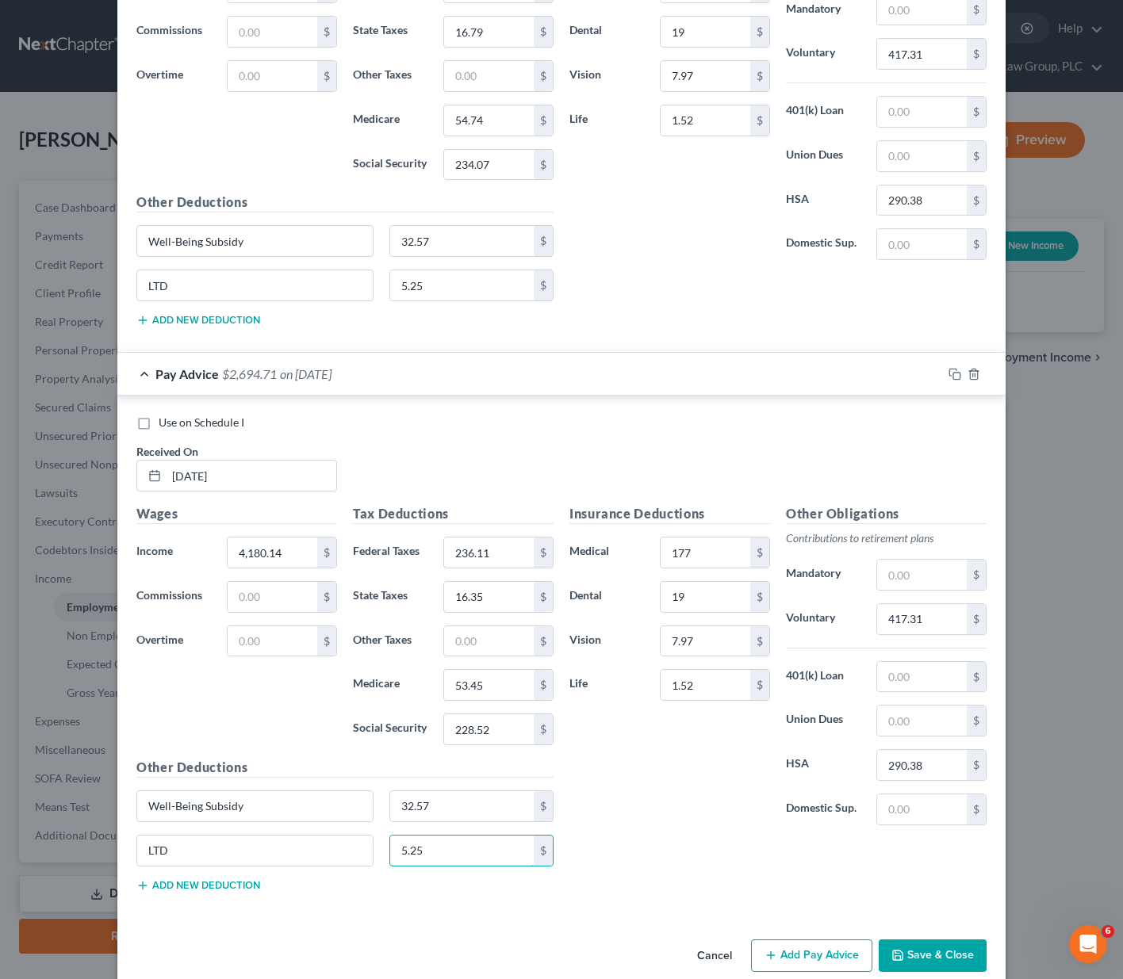
scroll to position [5858, 0]
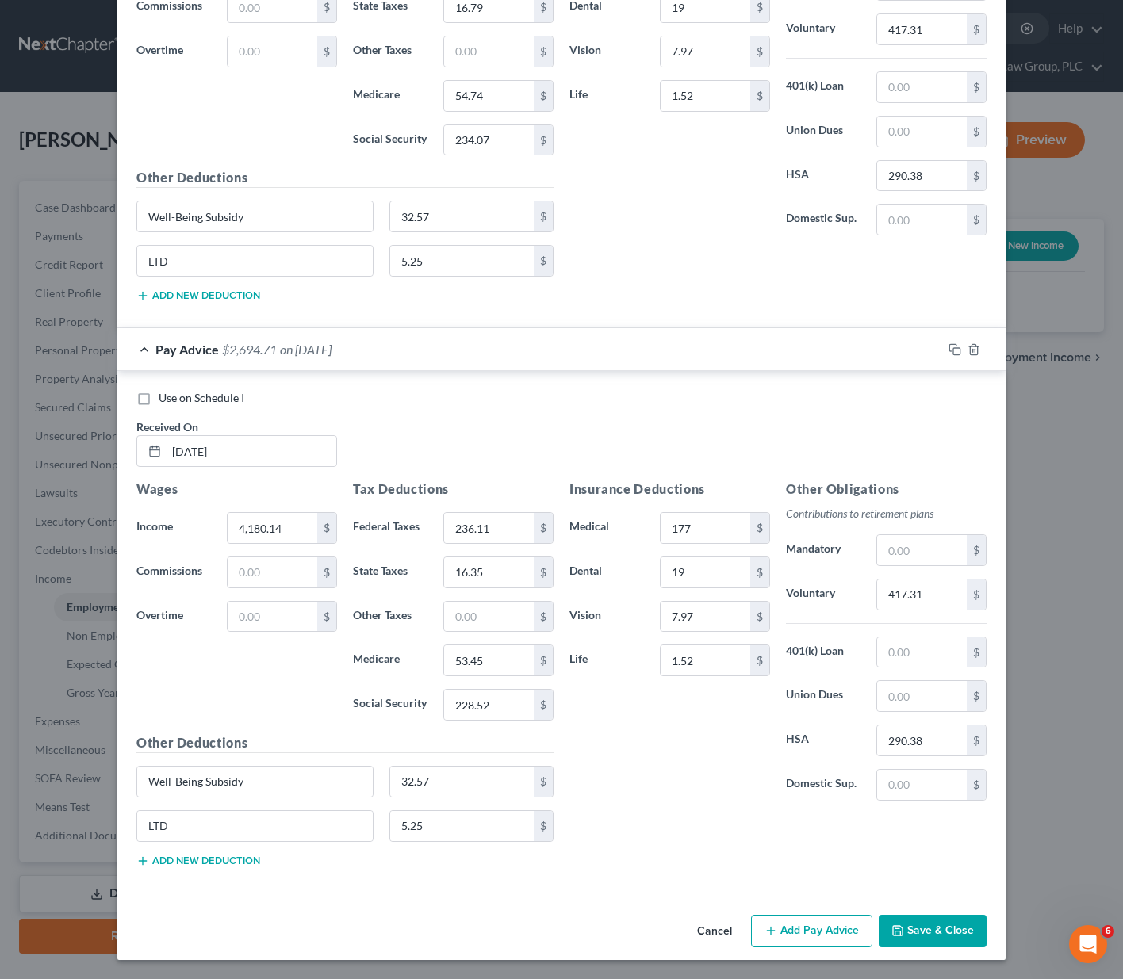
click at [791, 934] on button "Add Pay Advice" at bounding box center [811, 931] width 121 height 33
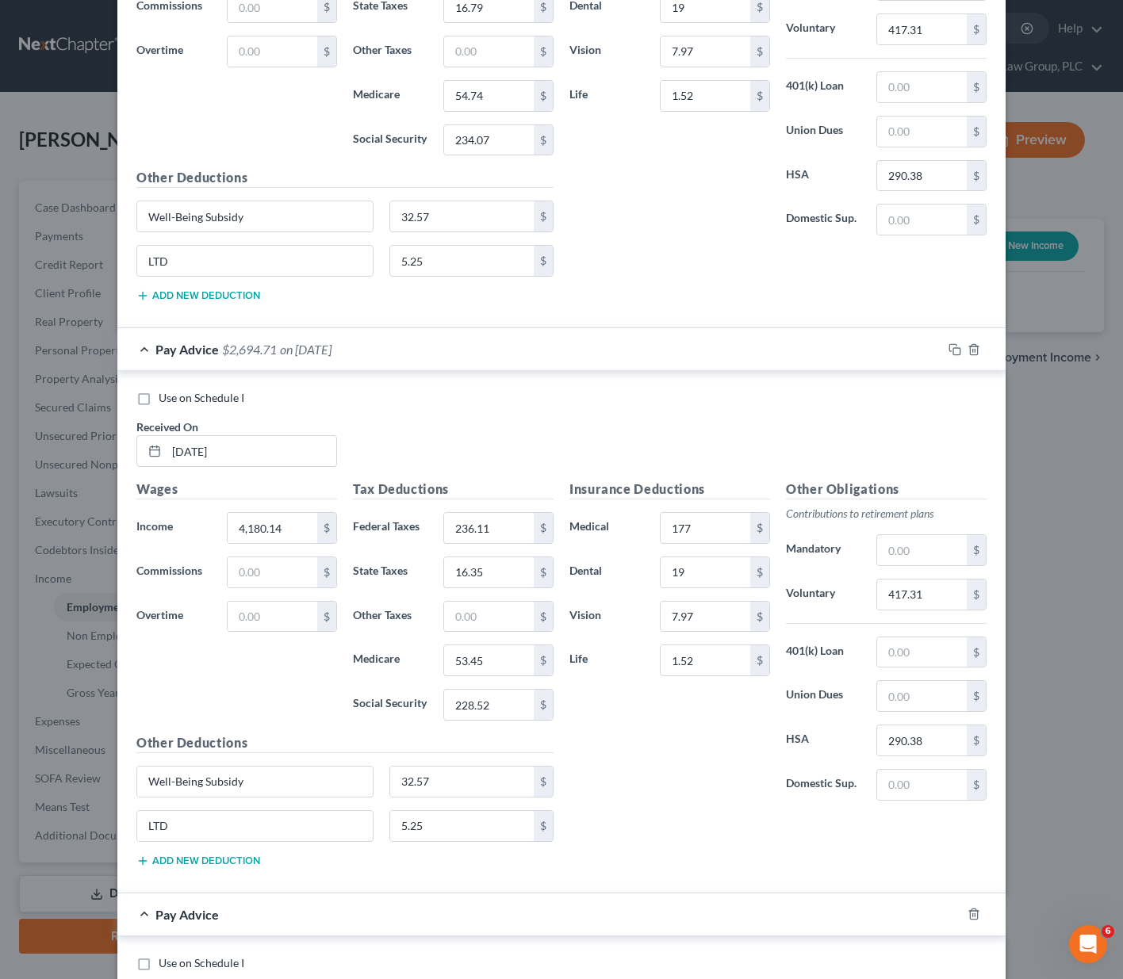
scroll to position [6379, 0]
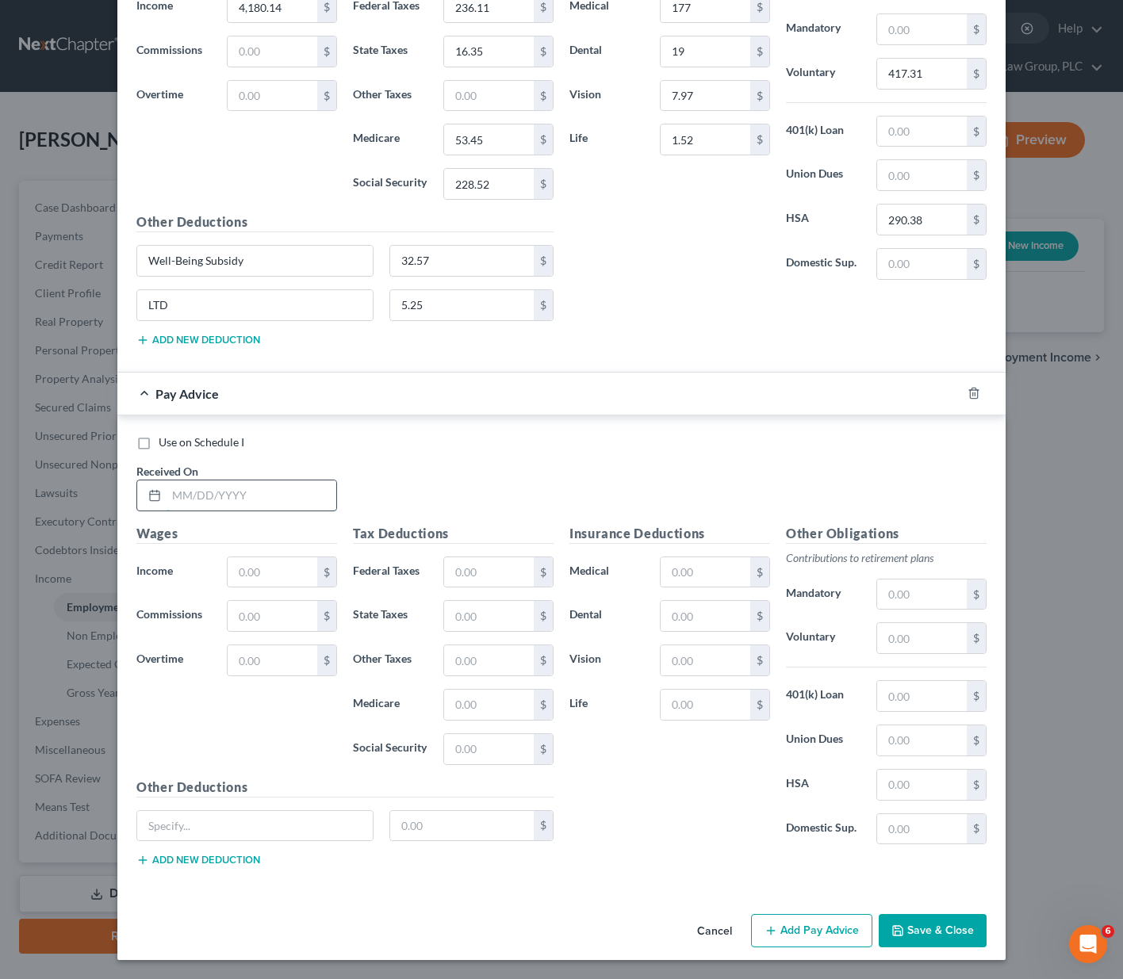
click at [198, 488] on input "text" at bounding box center [252, 496] width 170 height 30
click at [506, 569] on input "text" at bounding box center [489, 572] width 90 height 30
click at [488, 614] on input "text" at bounding box center [489, 616] width 90 height 30
click at [481, 703] on input "text" at bounding box center [489, 705] width 90 height 30
click at [458, 750] on input "text" at bounding box center [489, 749] width 90 height 30
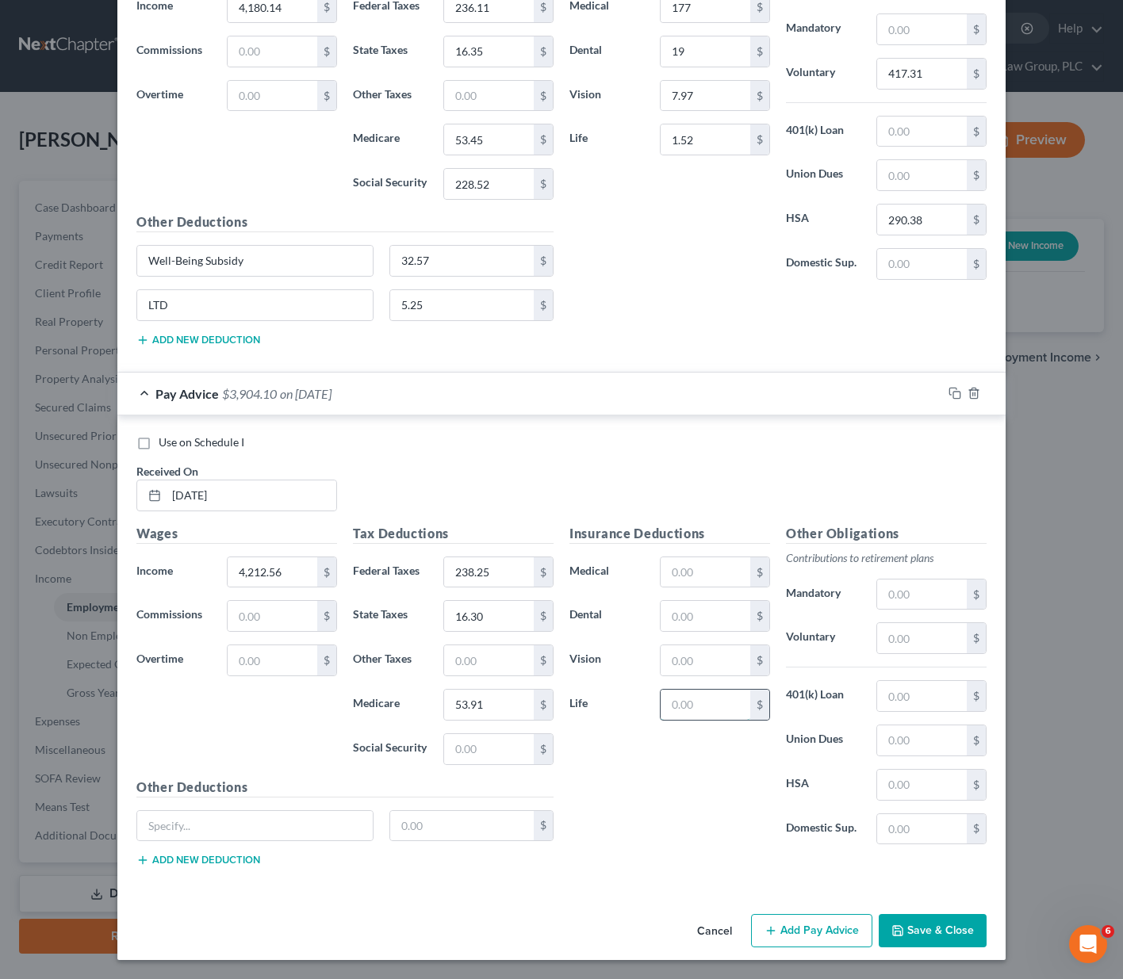
click at [676, 706] on input "text" at bounding box center [706, 705] width 90 height 30
click at [459, 756] on input "text" at bounding box center [489, 749] width 90 height 30
click at [921, 648] on input "text" at bounding box center [922, 638] width 90 height 30
click at [902, 779] on input "text" at bounding box center [922, 785] width 90 height 30
click at [166, 813] on input "text" at bounding box center [254, 826] width 235 height 30
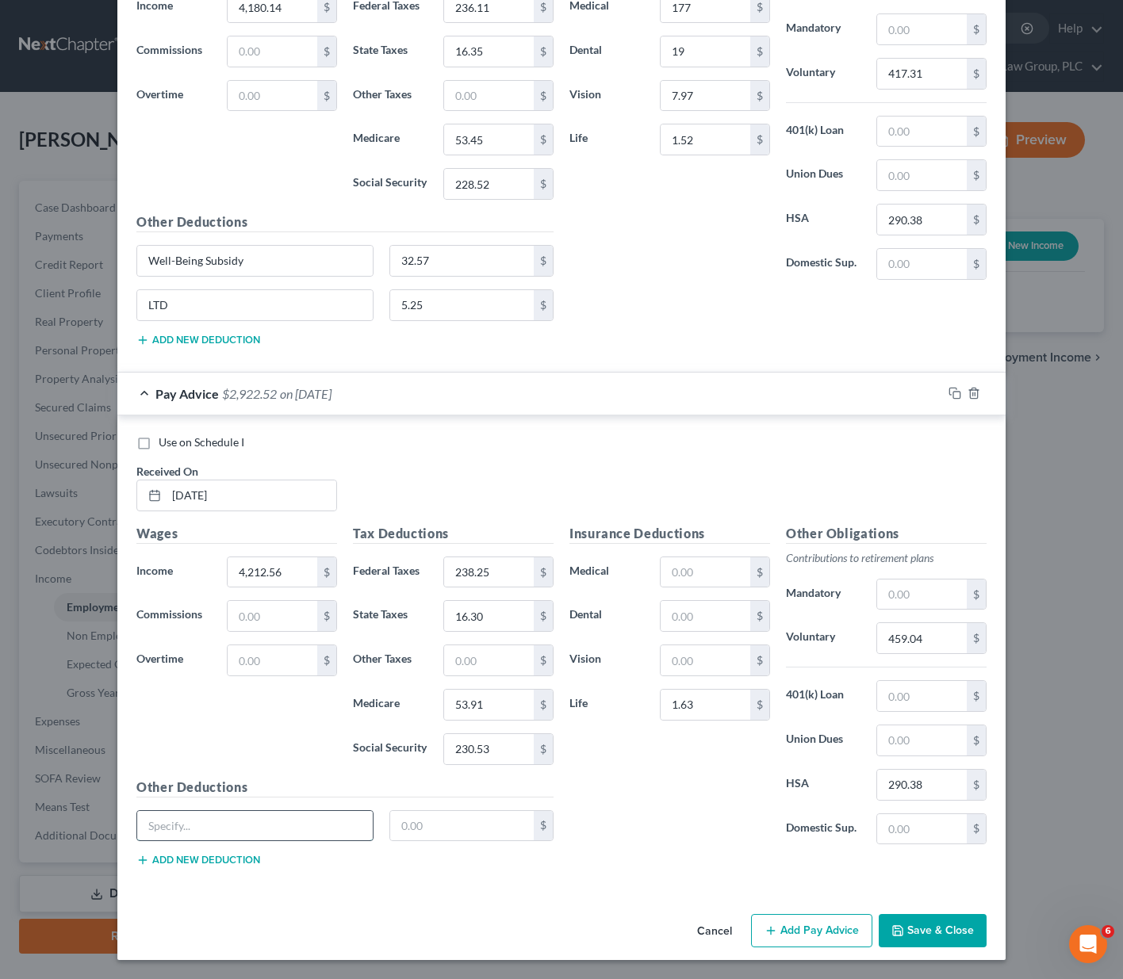
paste input "Well-Being Subsidy"
click at [490, 821] on input "text" at bounding box center [462, 826] width 144 height 30
click at [174, 858] on button "Add new deduction" at bounding box center [198, 860] width 124 height 13
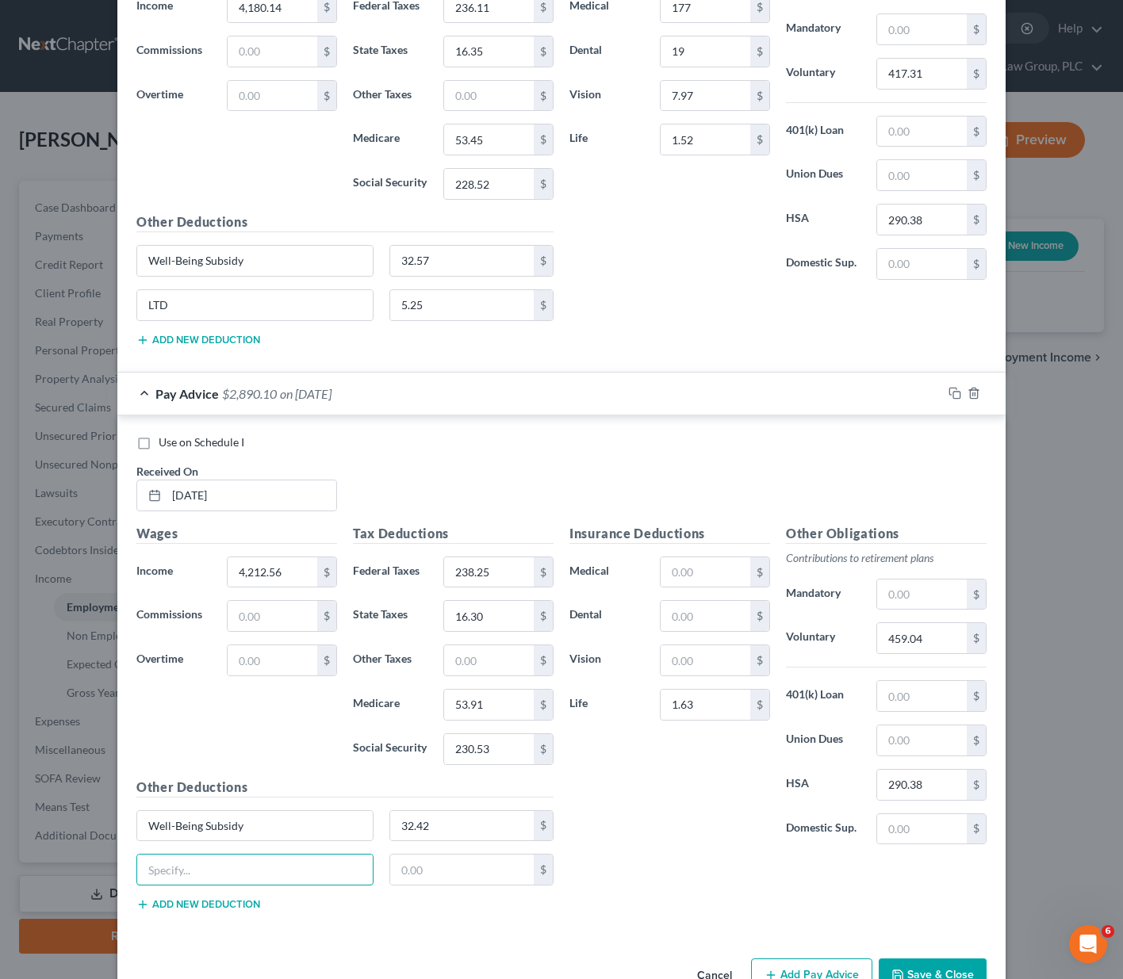
click at [174, 858] on input "text" at bounding box center [254, 870] width 235 height 30
drag, startPoint x: 431, startPoint y: 307, endPoint x: 376, endPoint y: 304, distance: 54.8
click at [381, 304] on div "5.25 $" at bounding box center [471, 305] width 181 height 32
drag, startPoint x: 423, startPoint y: 306, endPoint x: 368, endPoint y: 302, distance: 55.6
click at [368, 302] on div "LTD 5.25 $" at bounding box center [344, 311] width 433 height 44
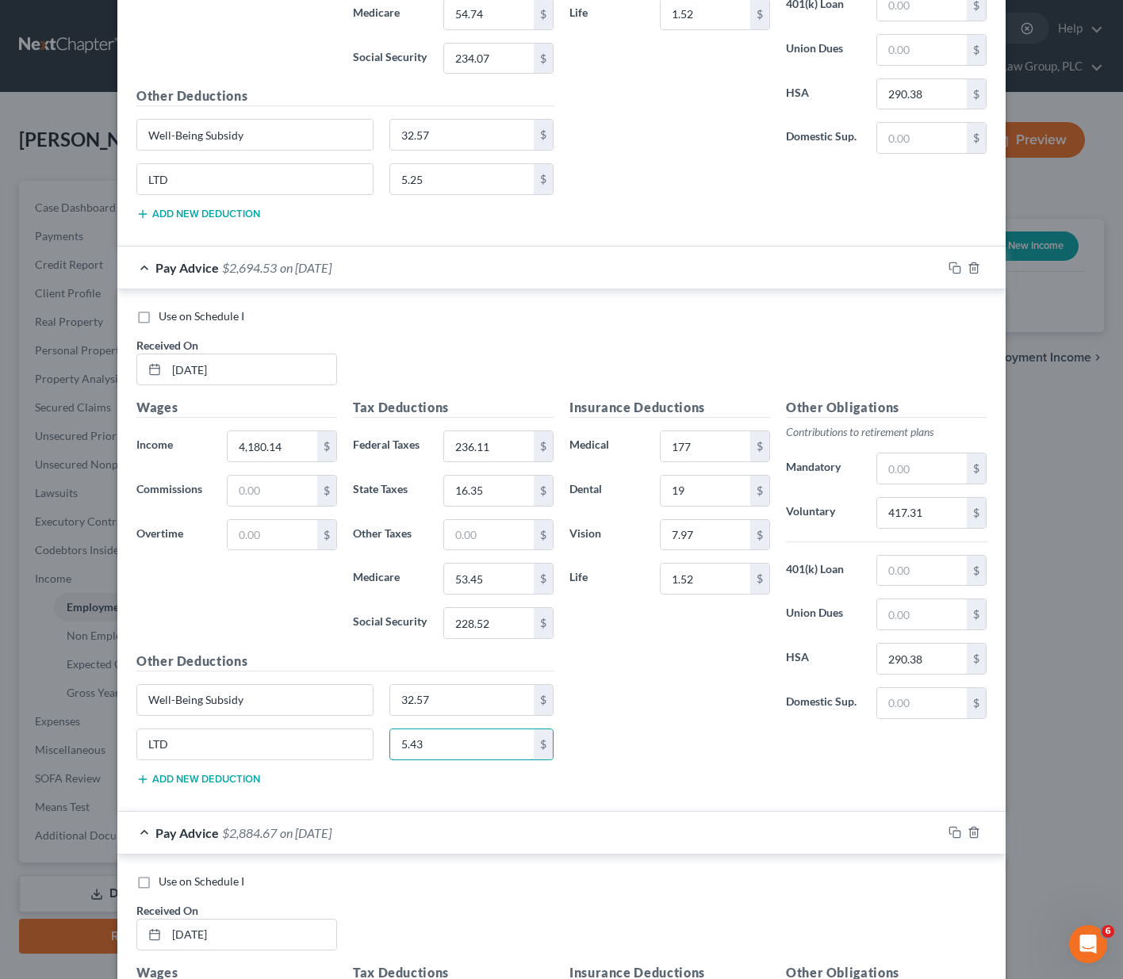
scroll to position [5534, 0]
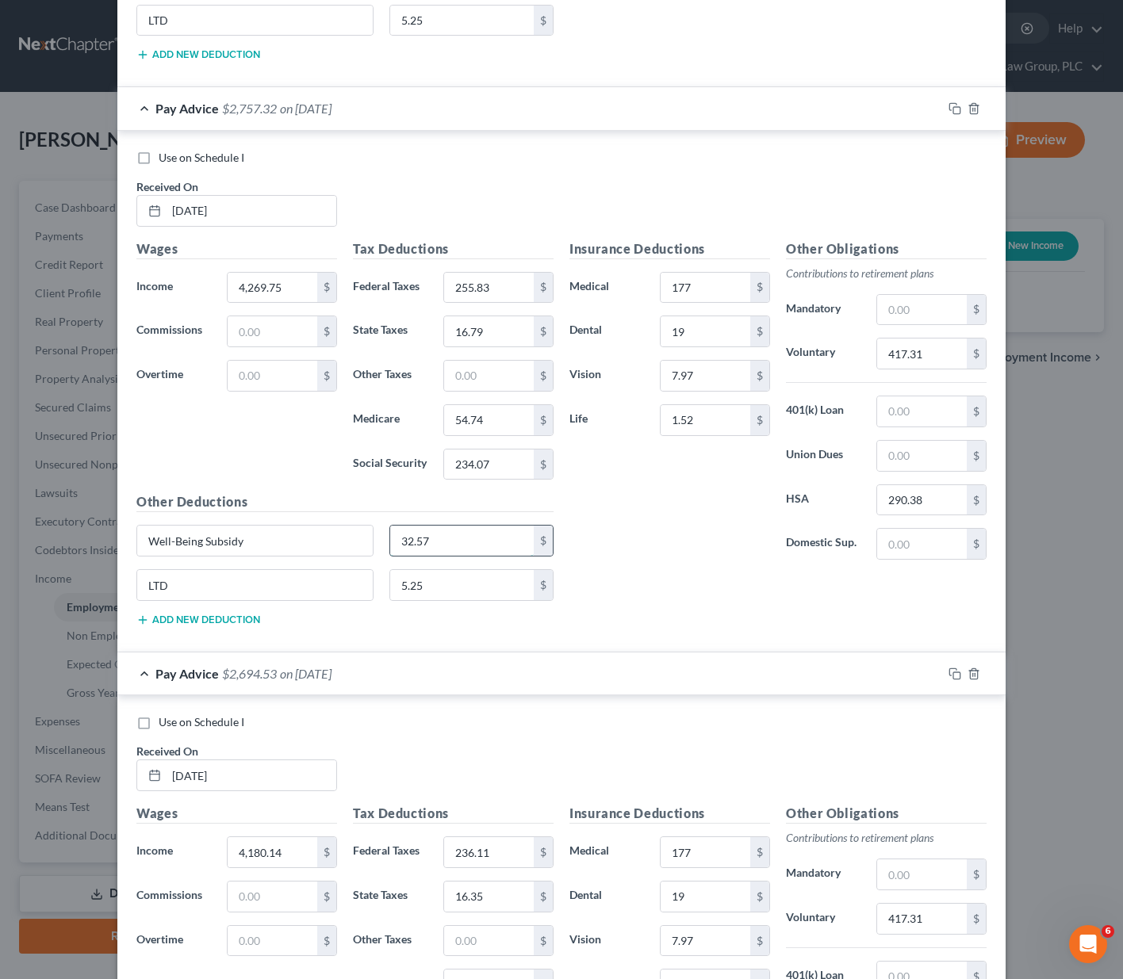
drag, startPoint x: 436, startPoint y: 543, endPoint x: 445, endPoint y: 536, distance: 11.3
click at [445, 536] on input "32.57" at bounding box center [462, 541] width 144 height 30
click at [437, 588] on input "5.25" at bounding box center [462, 585] width 144 height 30
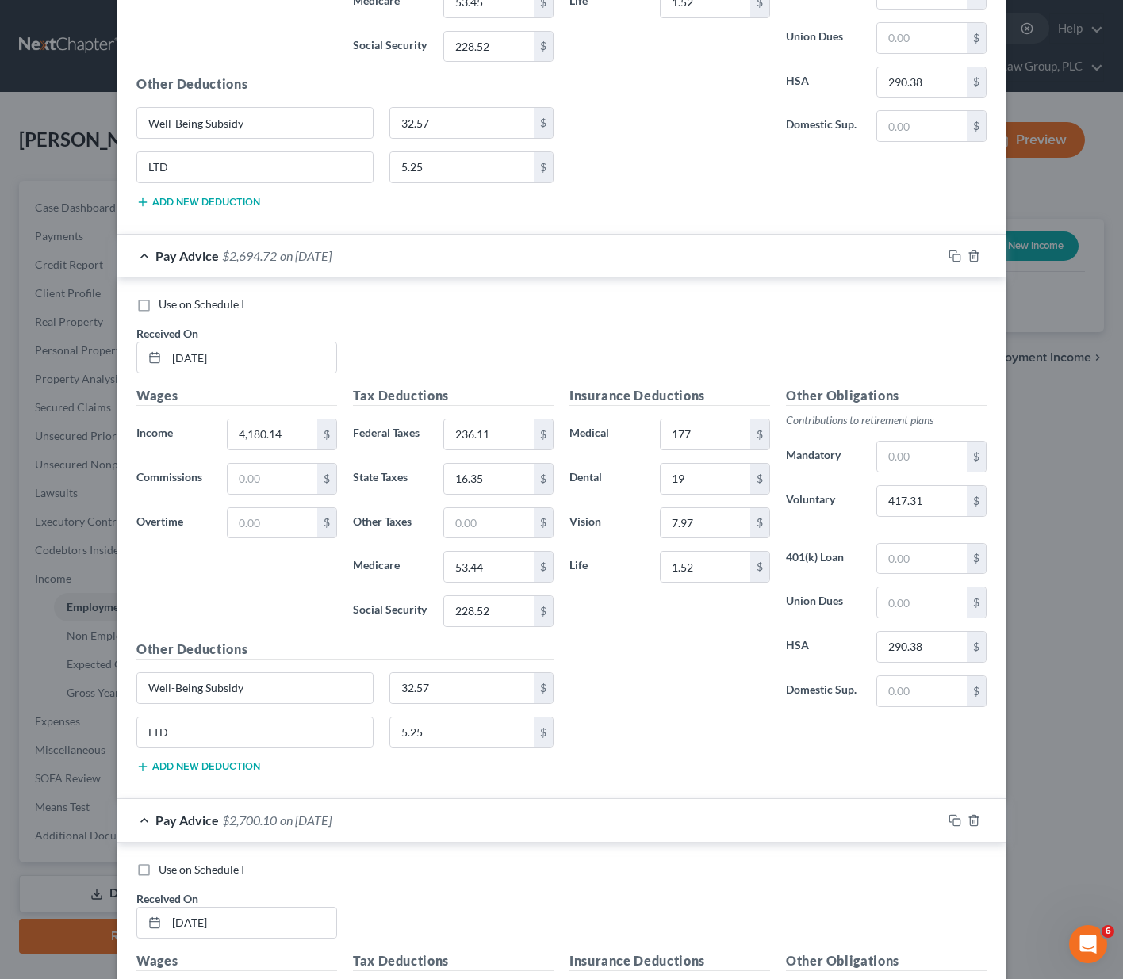
scroll to position [4754, 0]
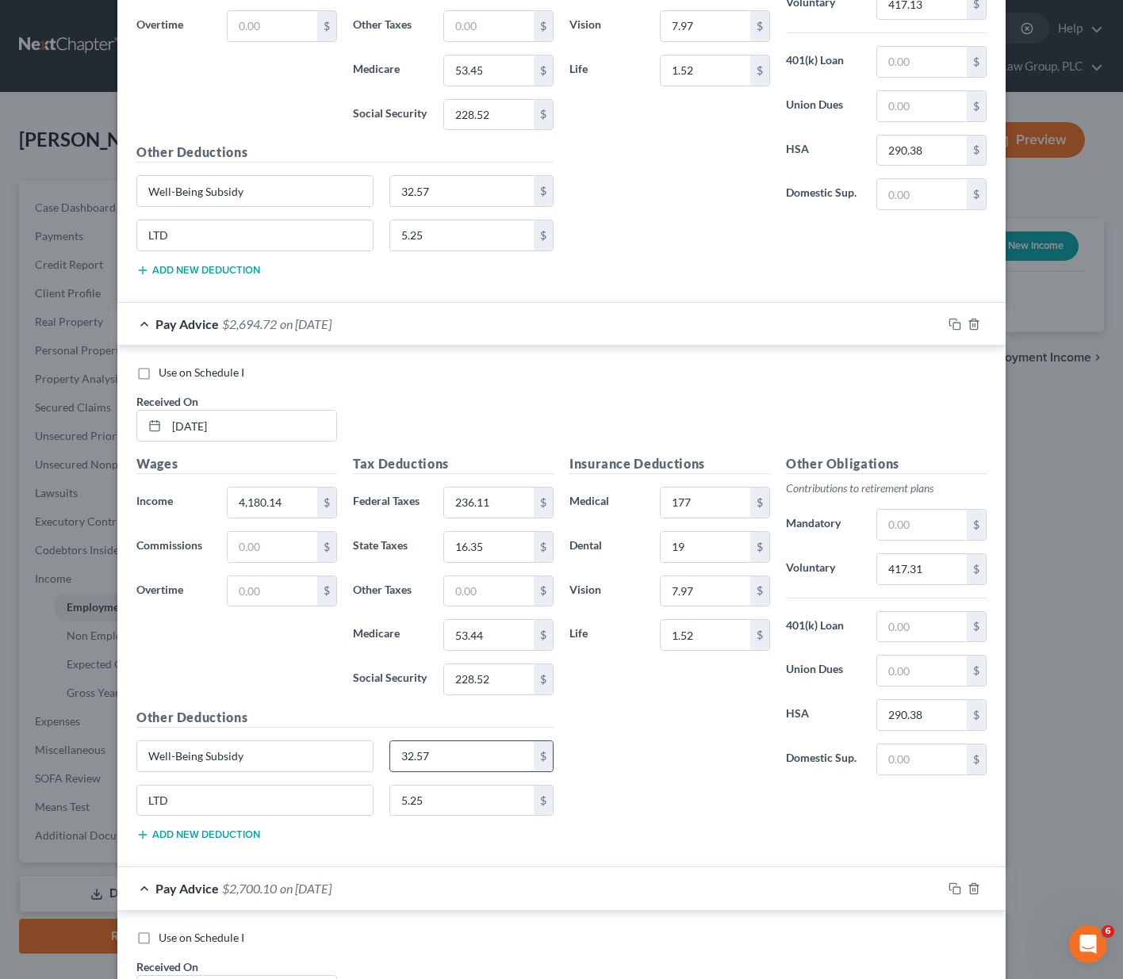
click at [437, 752] on input "32.57" at bounding box center [462, 756] width 144 height 30
drag, startPoint x: 421, startPoint y: 808, endPoint x: 461, endPoint y: 806, distance: 40.5
click at [461, 806] on input "5.25" at bounding box center [462, 801] width 144 height 30
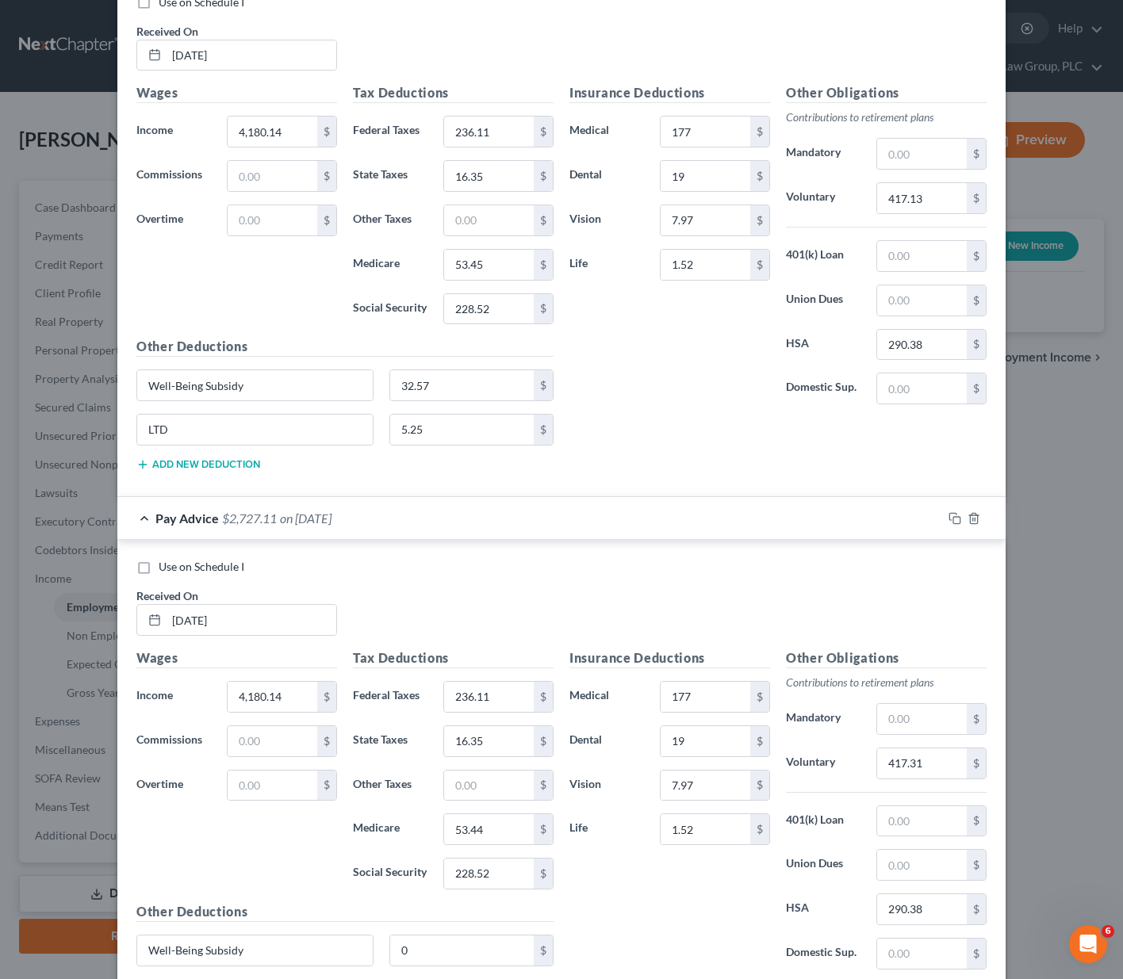
scroll to position [4232, 0]
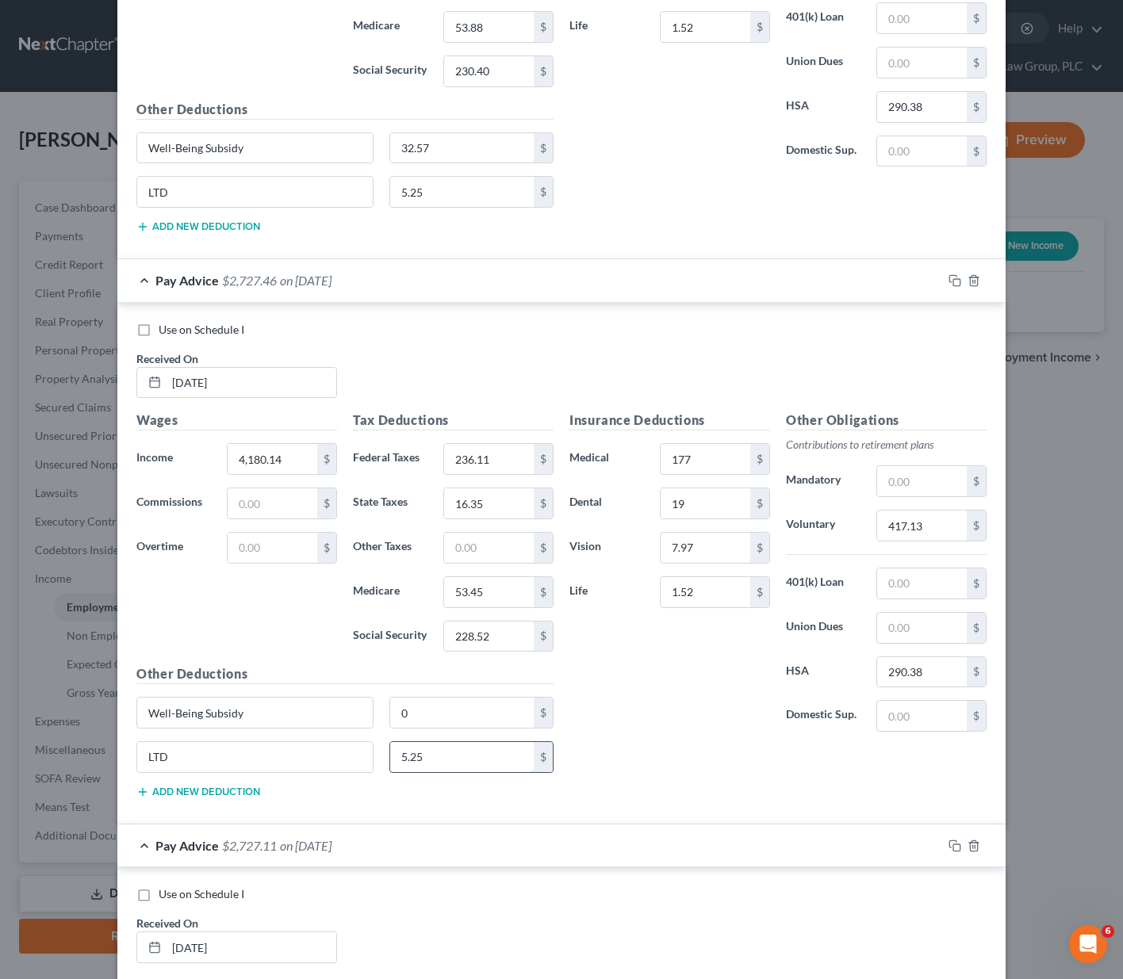
click at [433, 760] on input "5.25" at bounding box center [462, 757] width 144 height 30
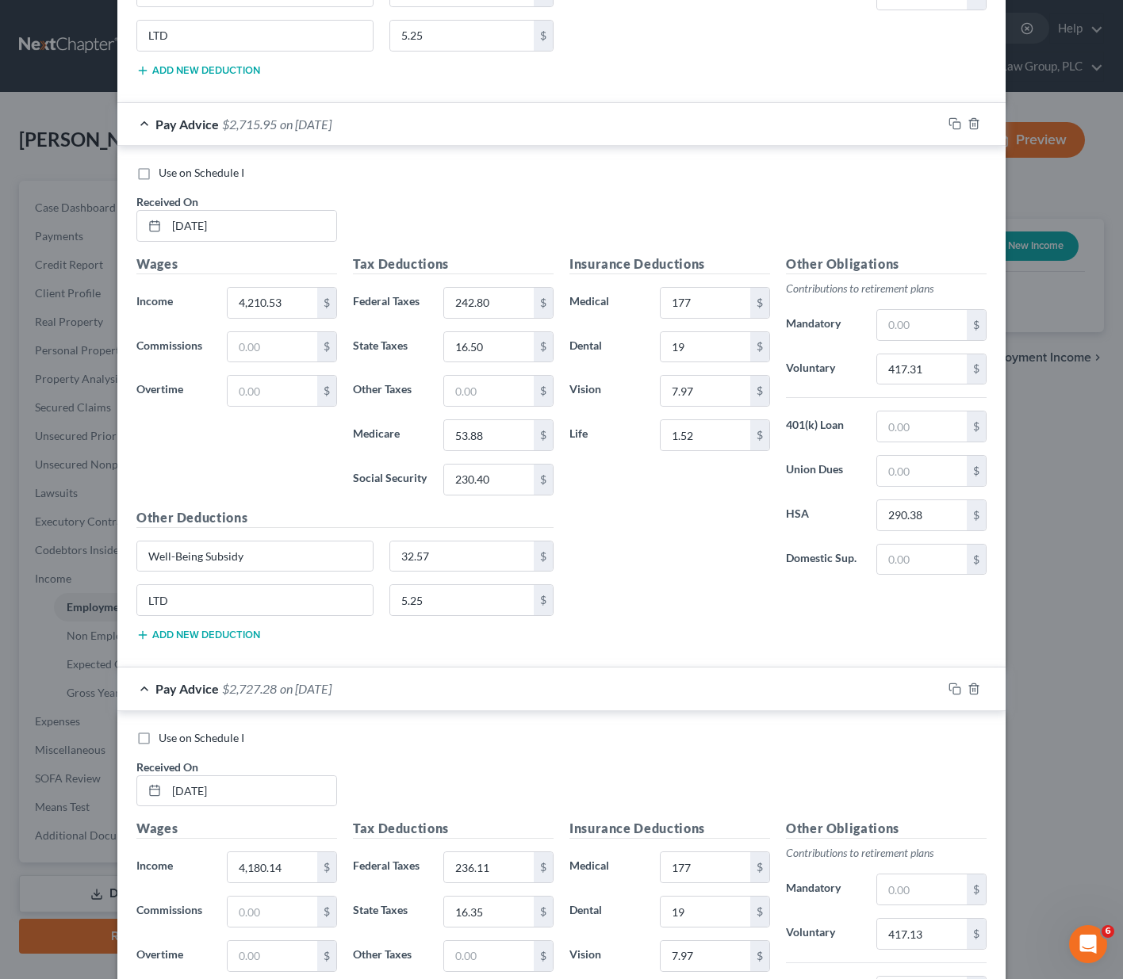
scroll to position [3820, 0]
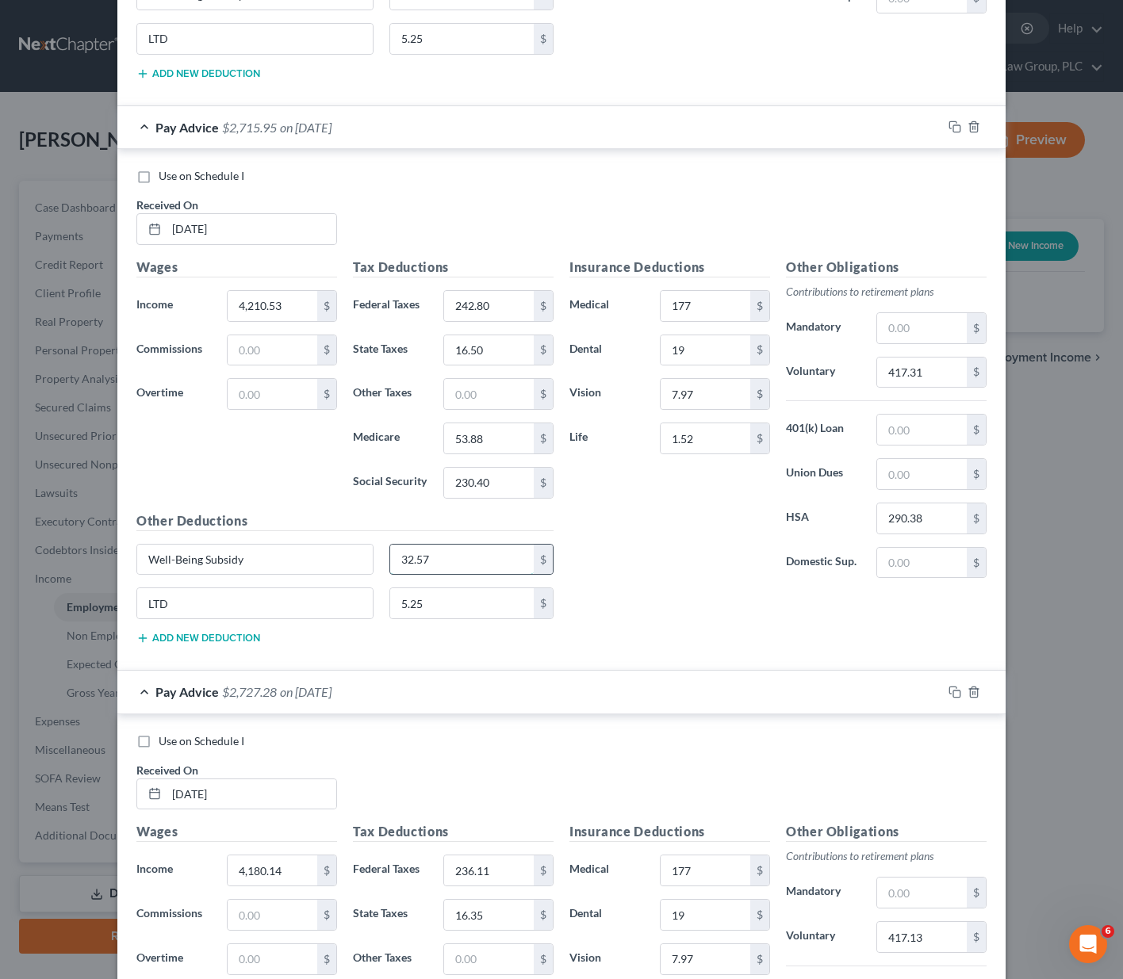
click at [444, 556] on input "32.57" at bounding box center [462, 560] width 144 height 30
click at [421, 611] on input "5.25" at bounding box center [462, 603] width 144 height 30
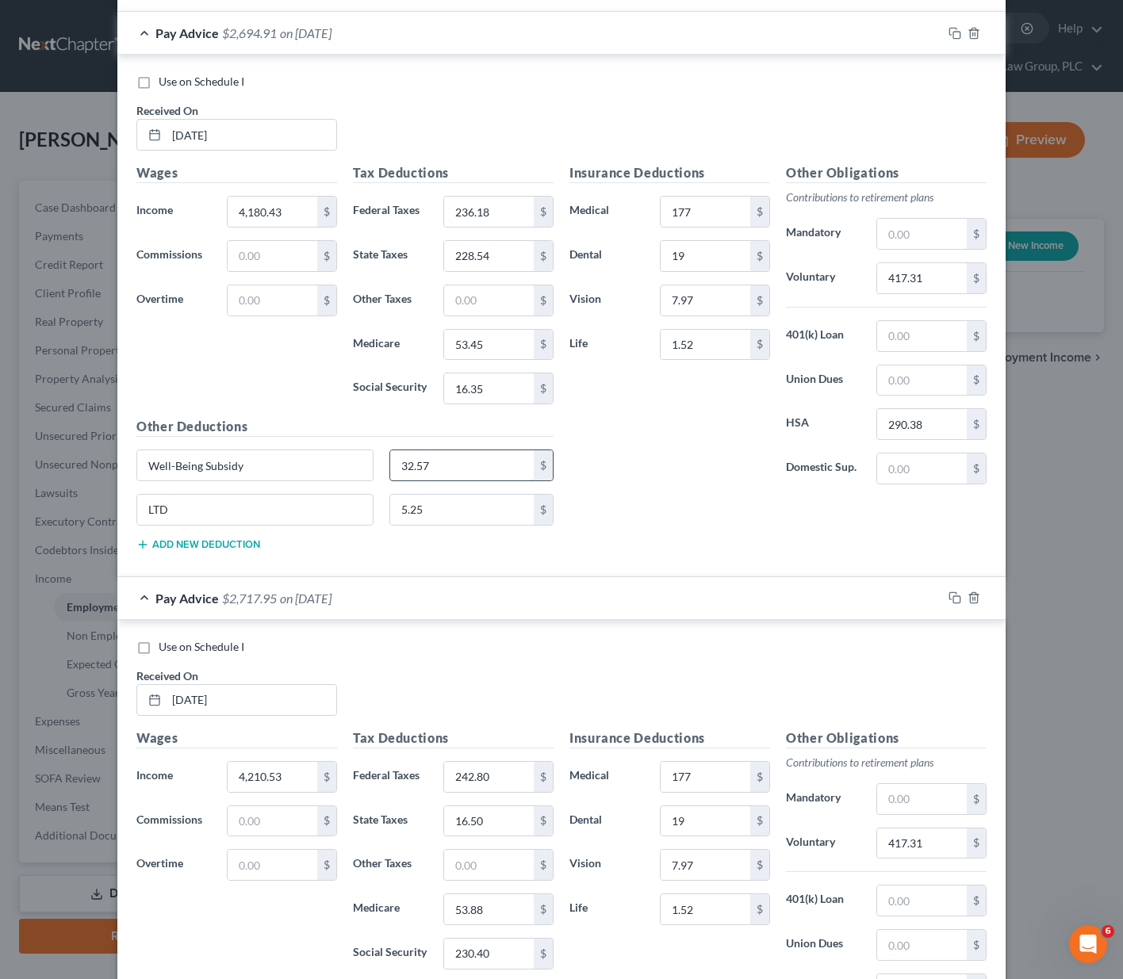
click at [466, 460] on input "32.57" at bounding box center [462, 465] width 144 height 30
click at [420, 512] on input "5.25" at bounding box center [462, 510] width 144 height 30
click at [714, 350] on input "1.52" at bounding box center [706, 345] width 90 height 30
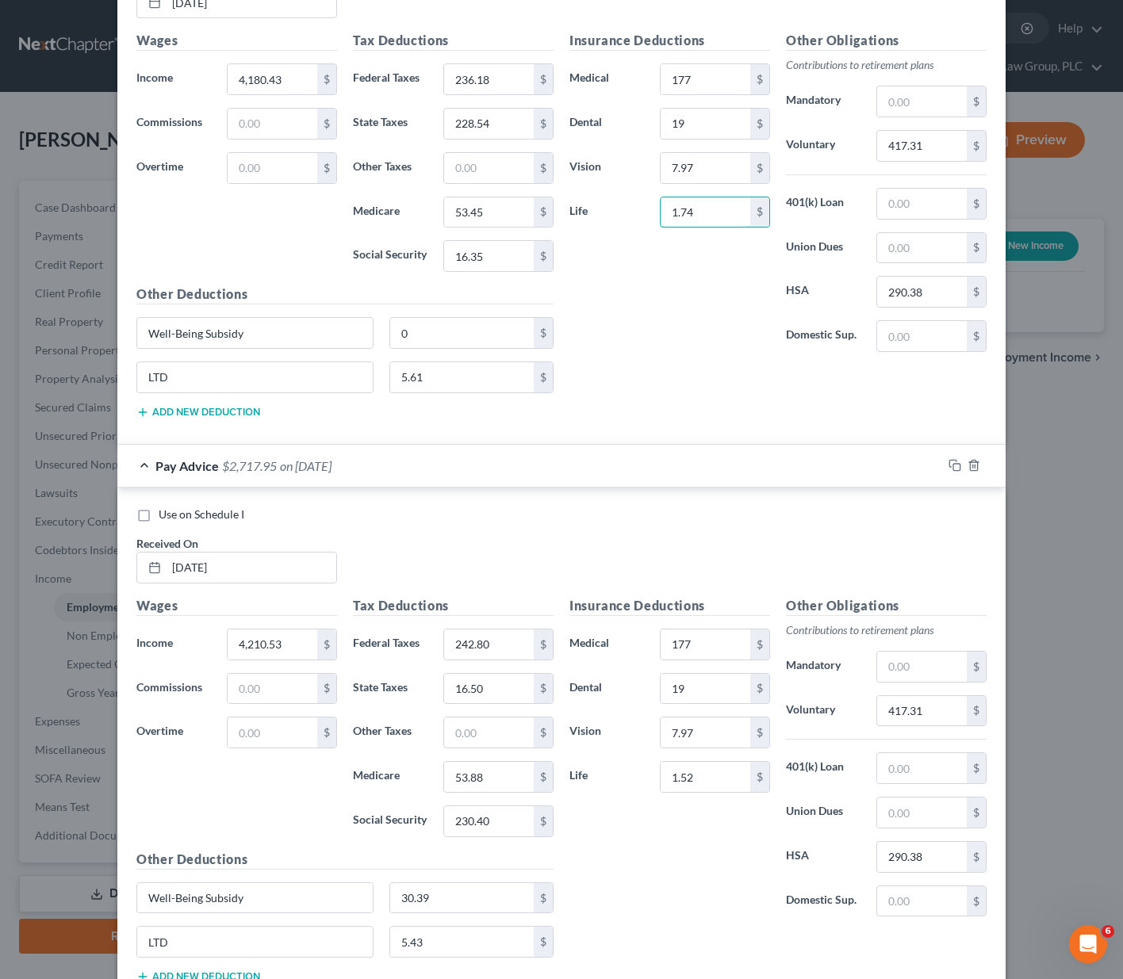
scroll to position [3628, 0]
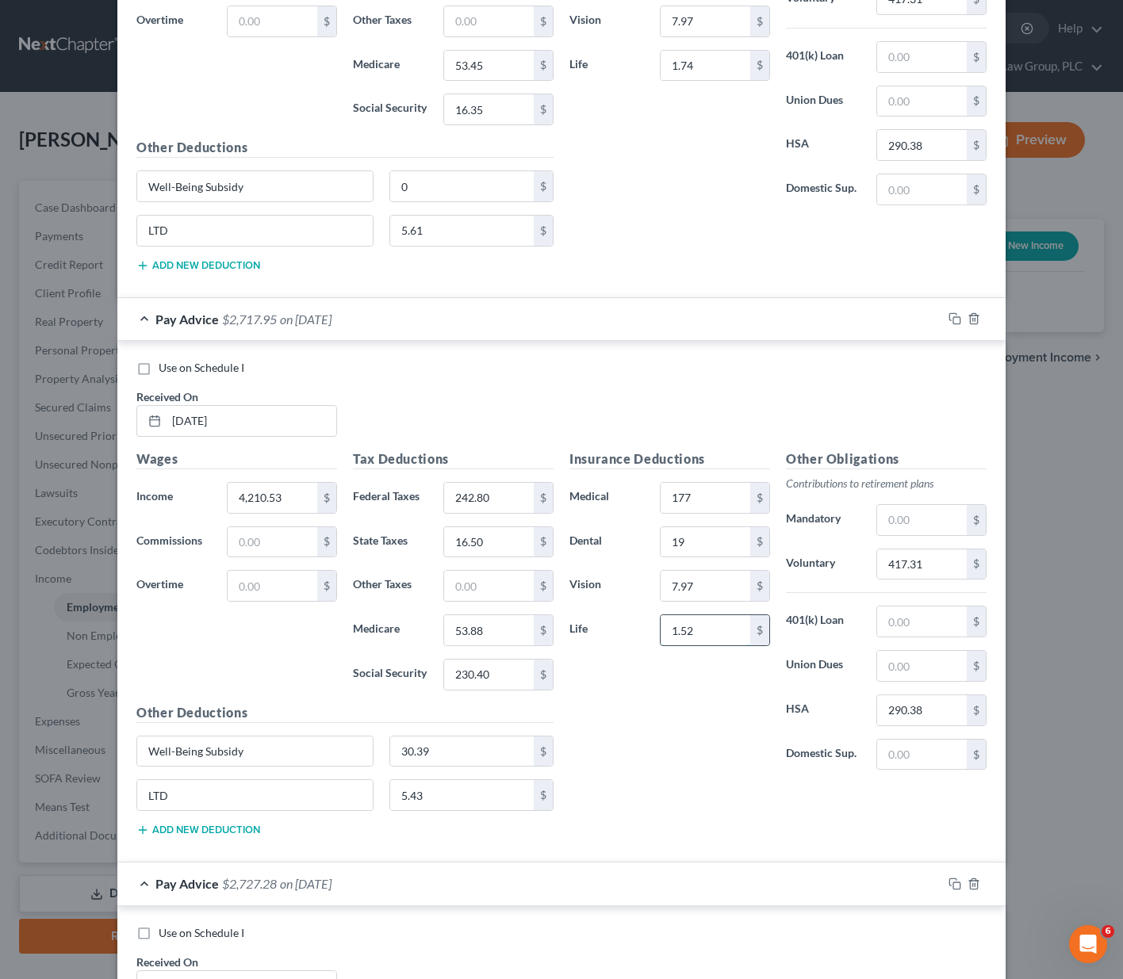
click at [698, 630] on input "1.52" at bounding box center [706, 630] width 90 height 30
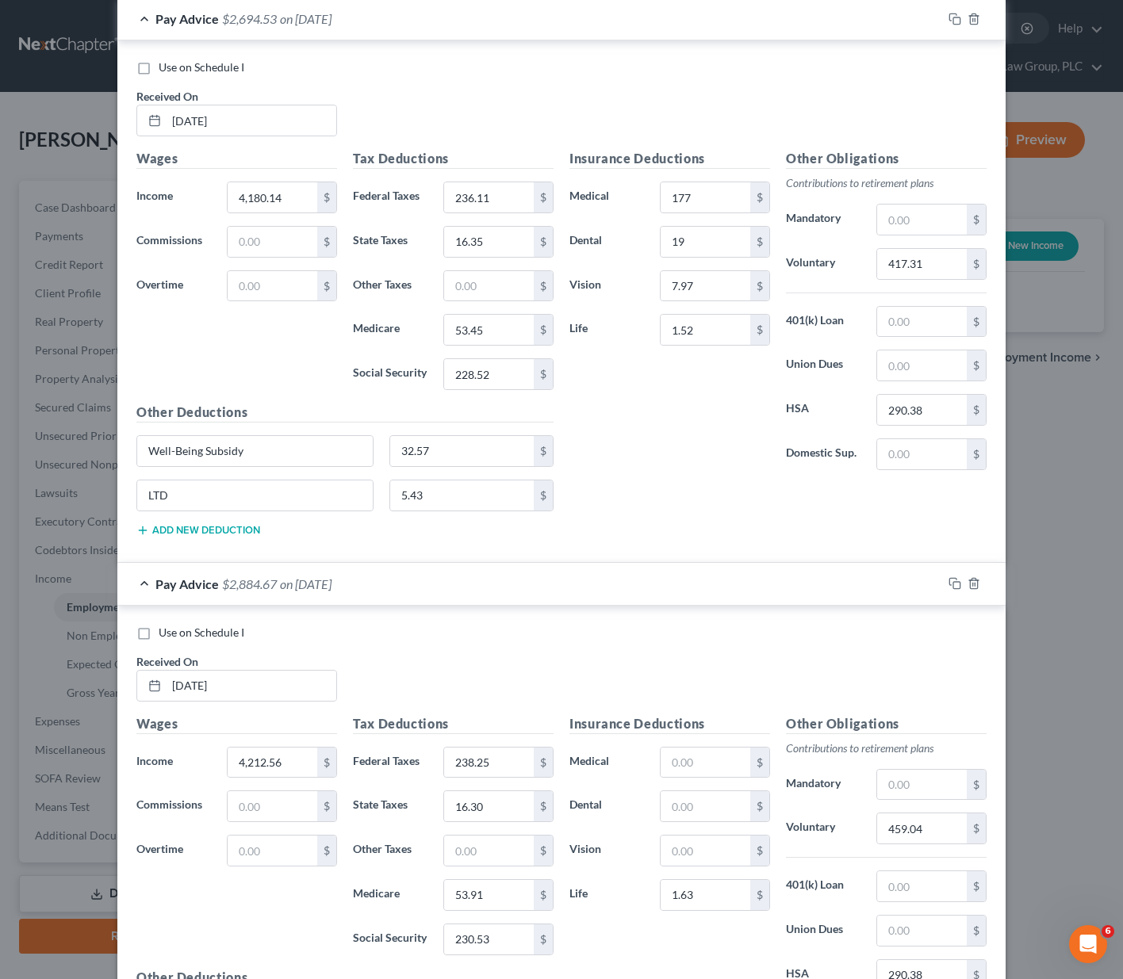
scroll to position [6192, 0]
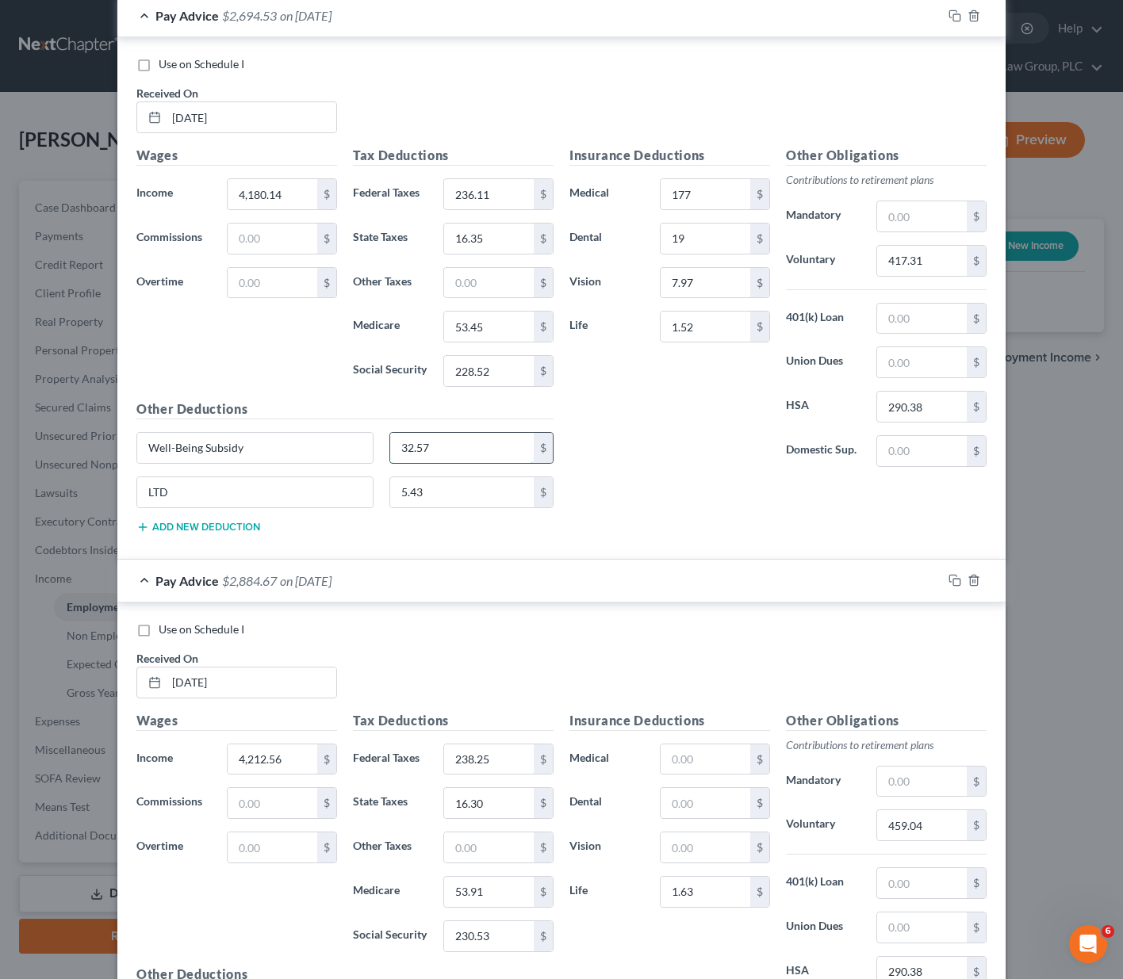
click at [441, 447] on input "32.57" at bounding box center [462, 448] width 144 height 30
click at [416, 495] on input "5.43" at bounding box center [462, 492] width 144 height 30
click at [703, 329] on input "1.52" at bounding box center [706, 327] width 90 height 30
click at [440, 492] on input "5.43" at bounding box center [462, 492] width 144 height 30
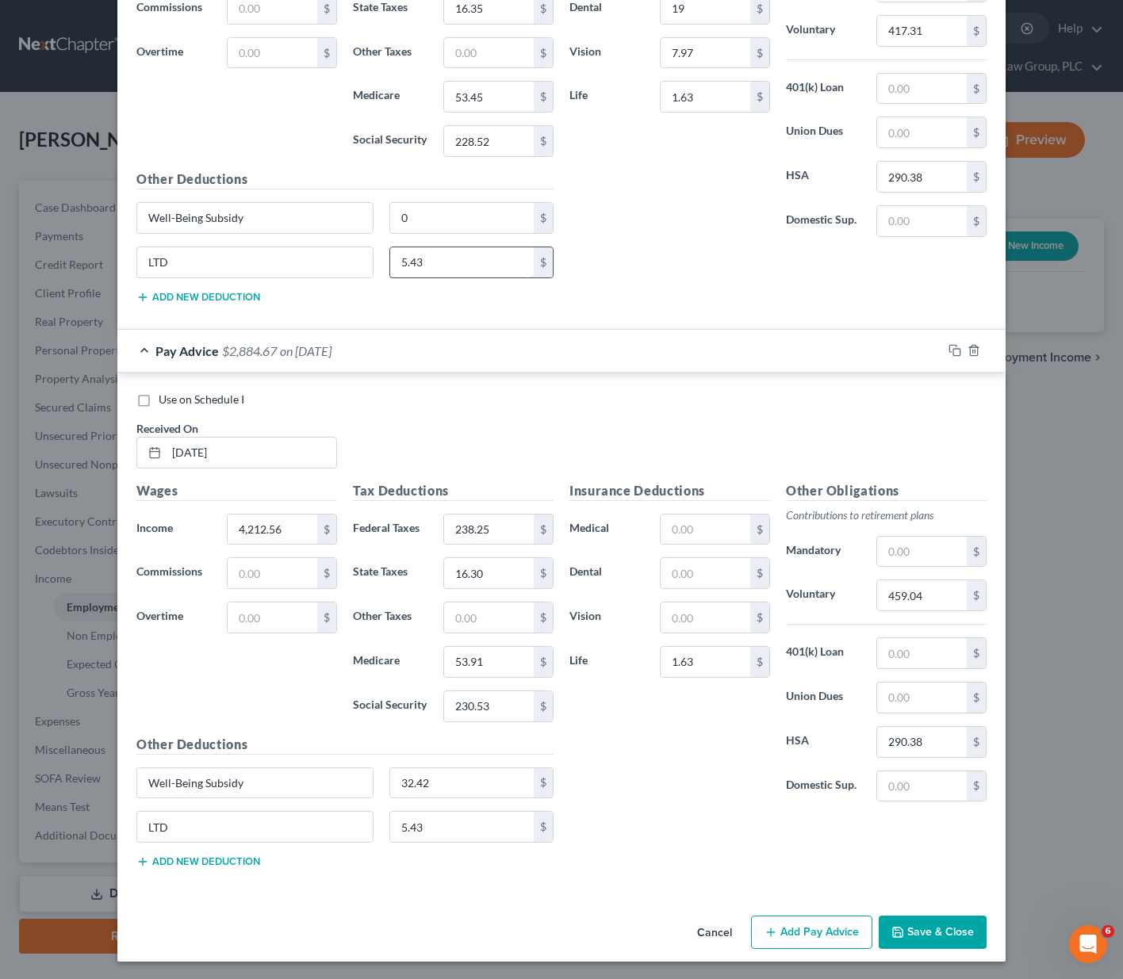
scroll to position [6423, 0]
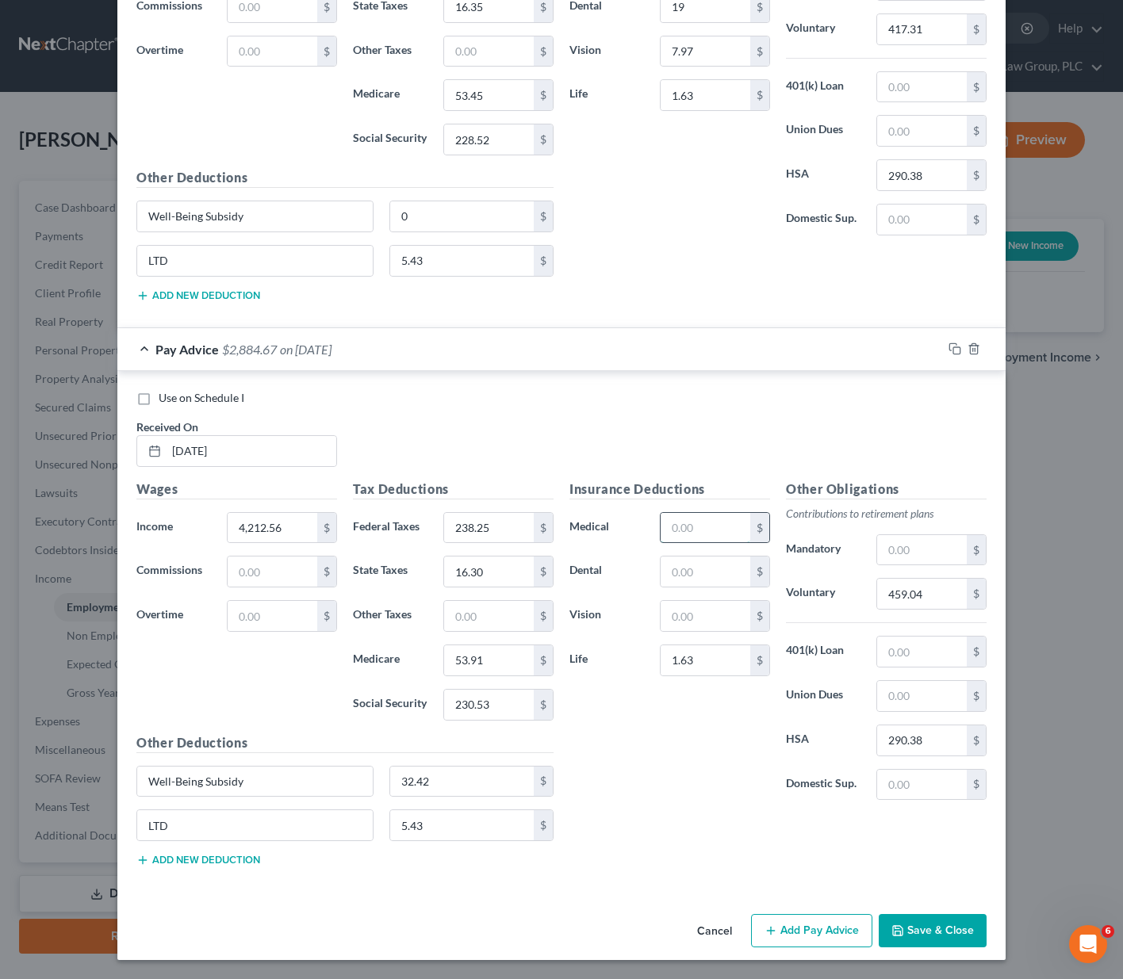
click at [706, 522] on input "text" at bounding box center [706, 528] width 90 height 30
click at [833, 928] on button "Add Pay Advice" at bounding box center [811, 930] width 121 height 33
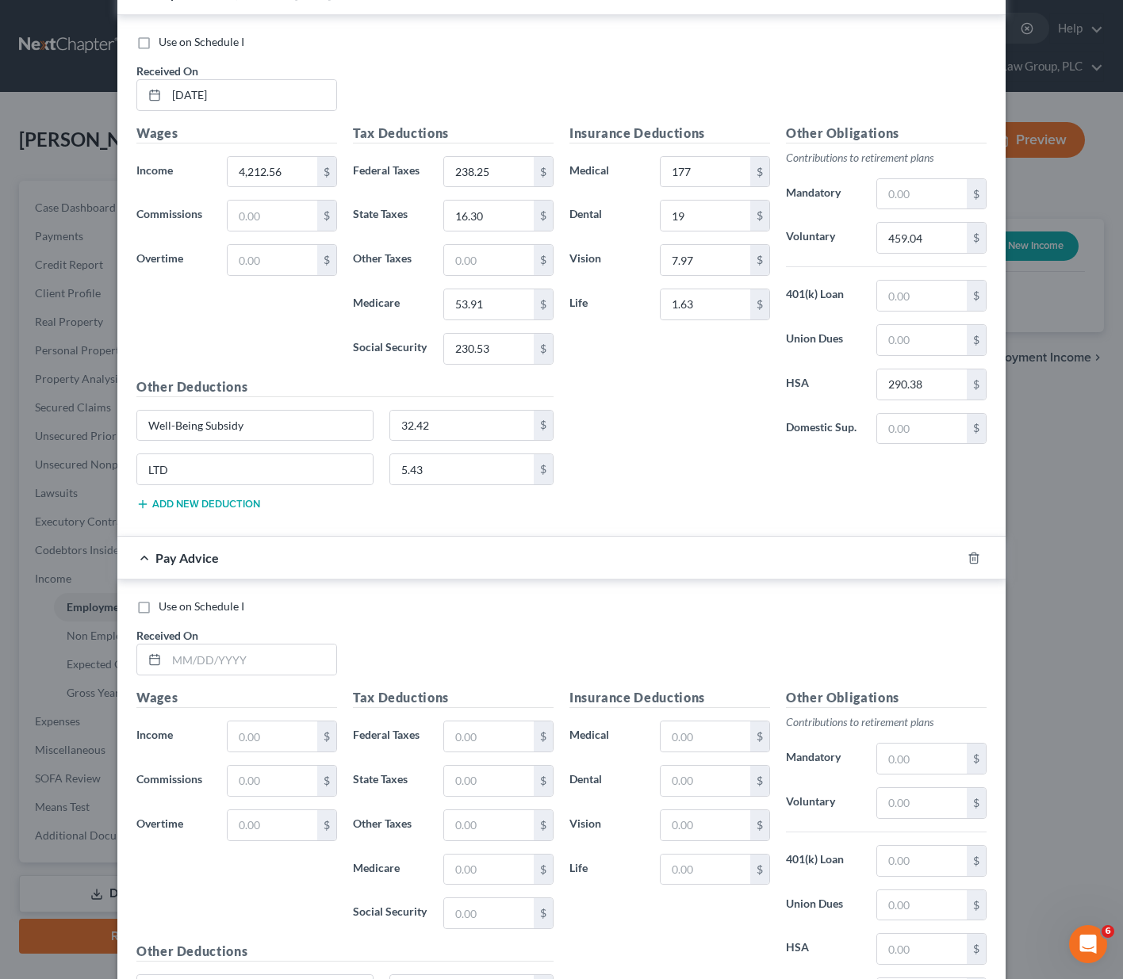
scroll to position [6944, 0]
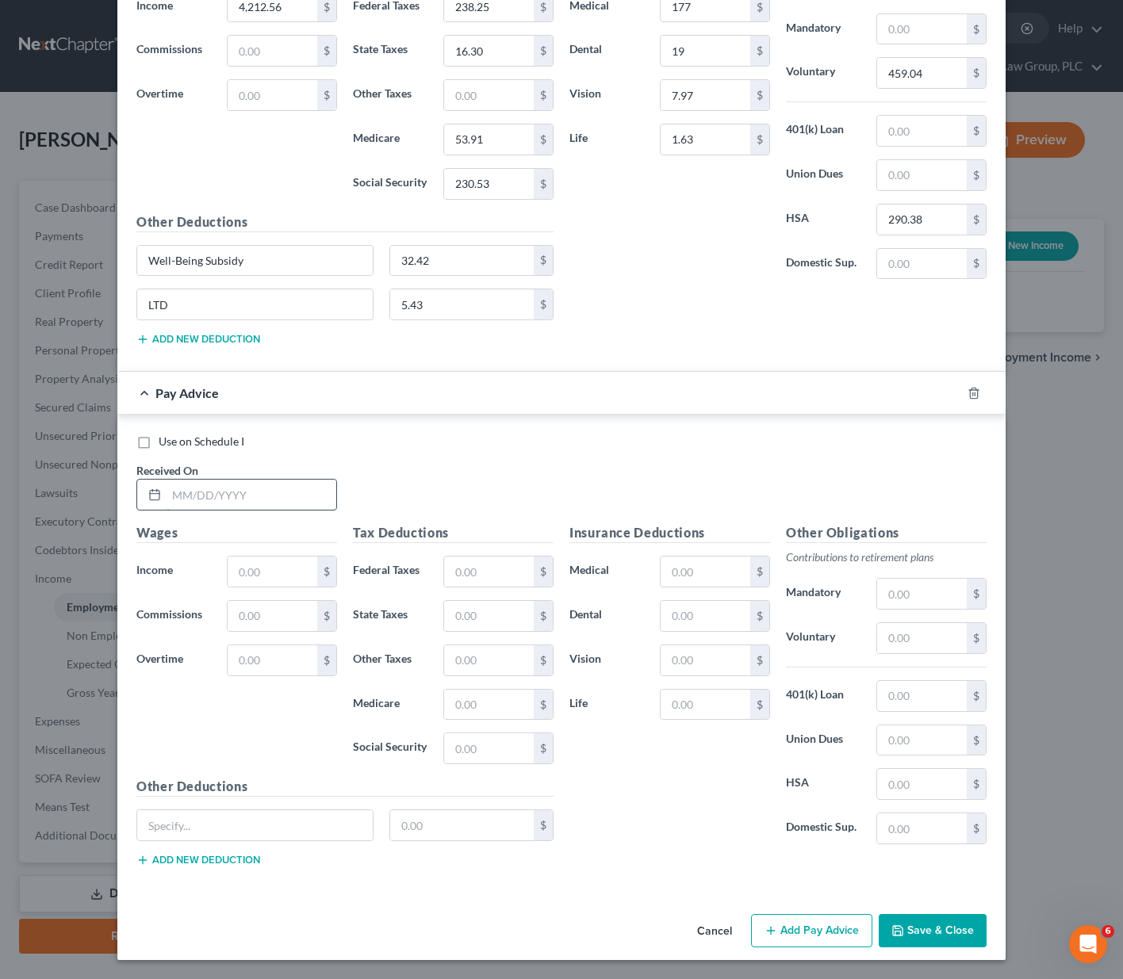
click at [167, 496] on input "text" at bounding box center [252, 495] width 170 height 30
click at [458, 568] on input "text" at bounding box center [489, 572] width 90 height 30
click at [491, 610] on input "237.44" at bounding box center [489, 616] width 90 height 30
click at [724, 565] on input "text" at bounding box center [706, 572] width 90 height 30
click at [933, 647] on input "text" at bounding box center [922, 638] width 90 height 30
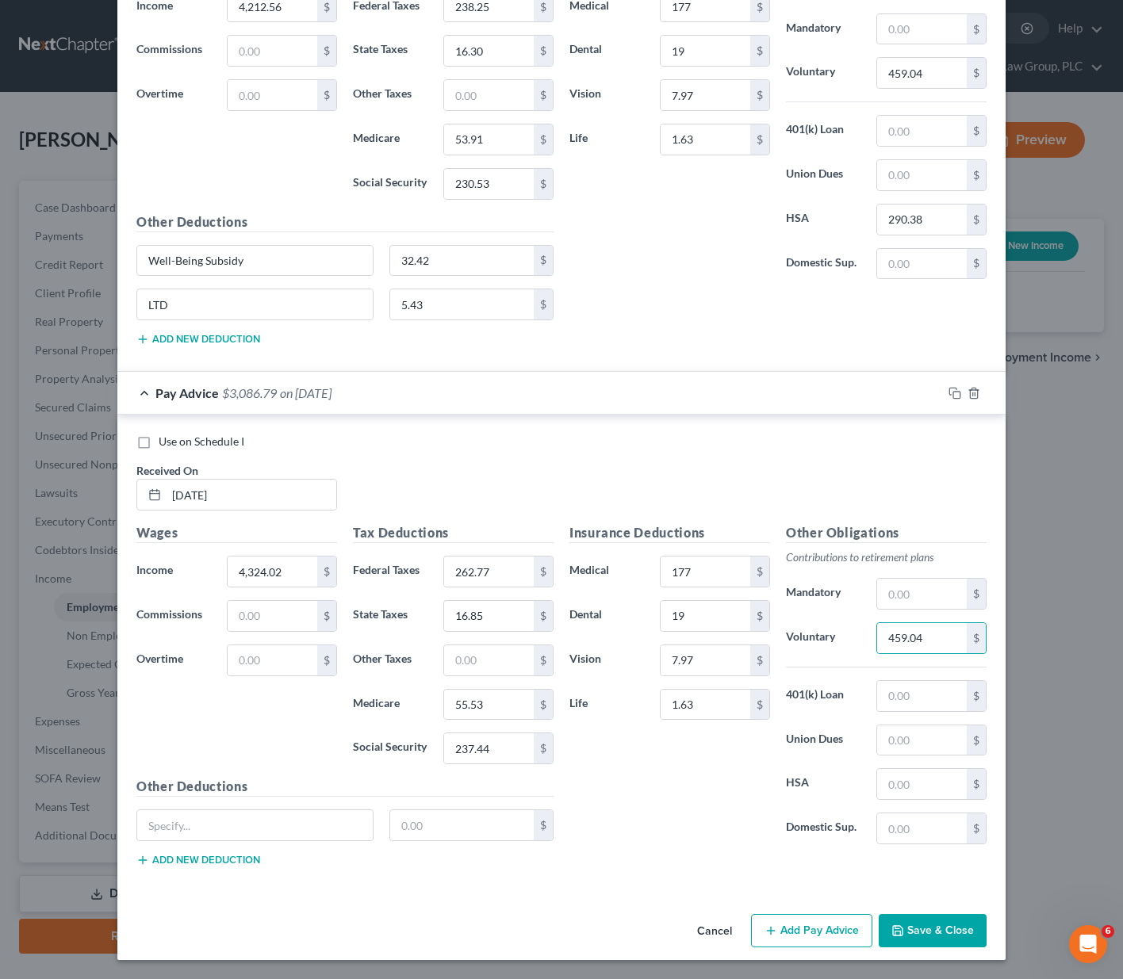
click at [918, 758] on div "Other Obligations Contributions to retirement plans Mandatory $ Voluntary 459.0…" at bounding box center [886, 690] width 216 height 334
click at [900, 791] on input "text" at bounding box center [922, 784] width 90 height 30
click at [195, 810] on div at bounding box center [254, 826] width 237 height 32
click at [186, 821] on input "text" at bounding box center [254, 825] width 235 height 30
paste input "Well-Being Subsidy"
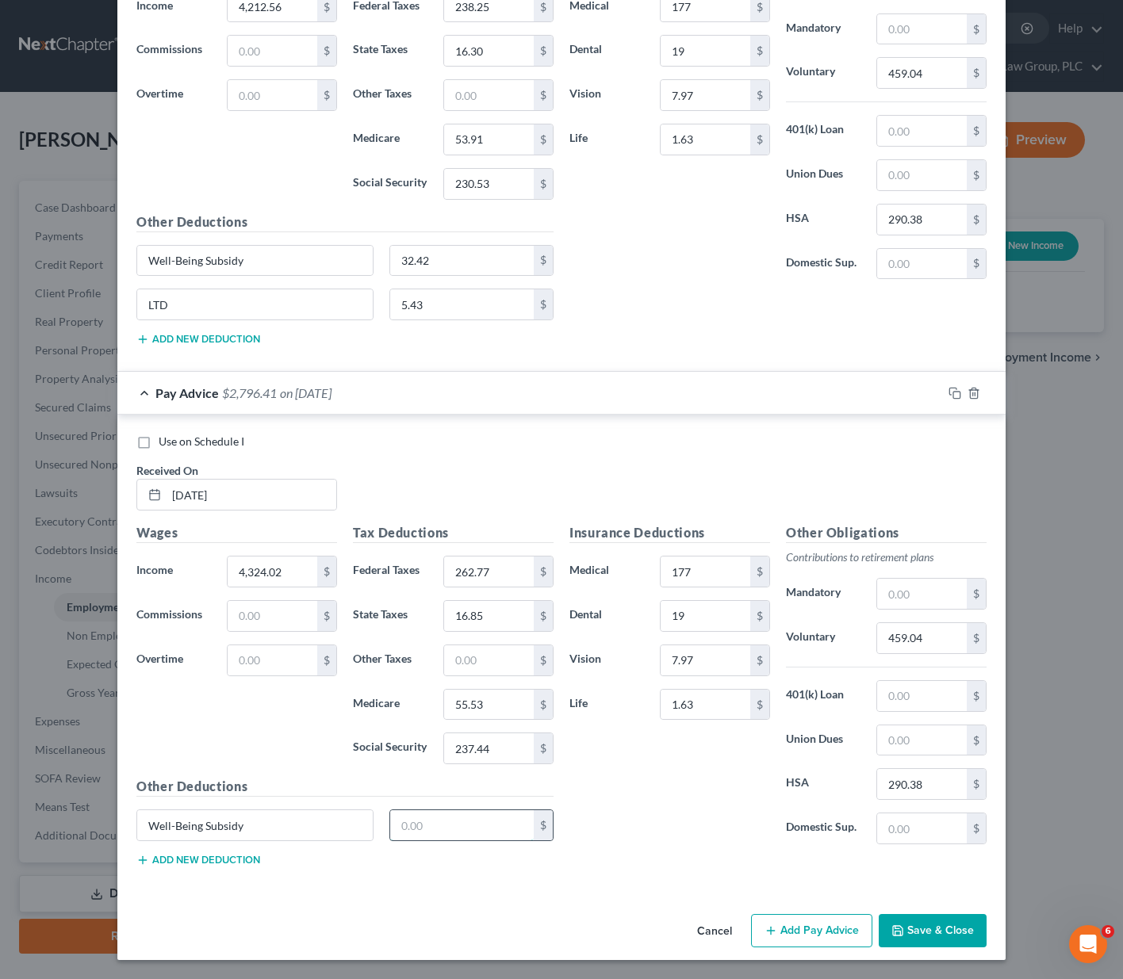
click at [414, 829] on input "text" at bounding box center [462, 825] width 144 height 30
click at [156, 858] on button "Add new deduction" at bounding box center [198, 860] width 124 height 13
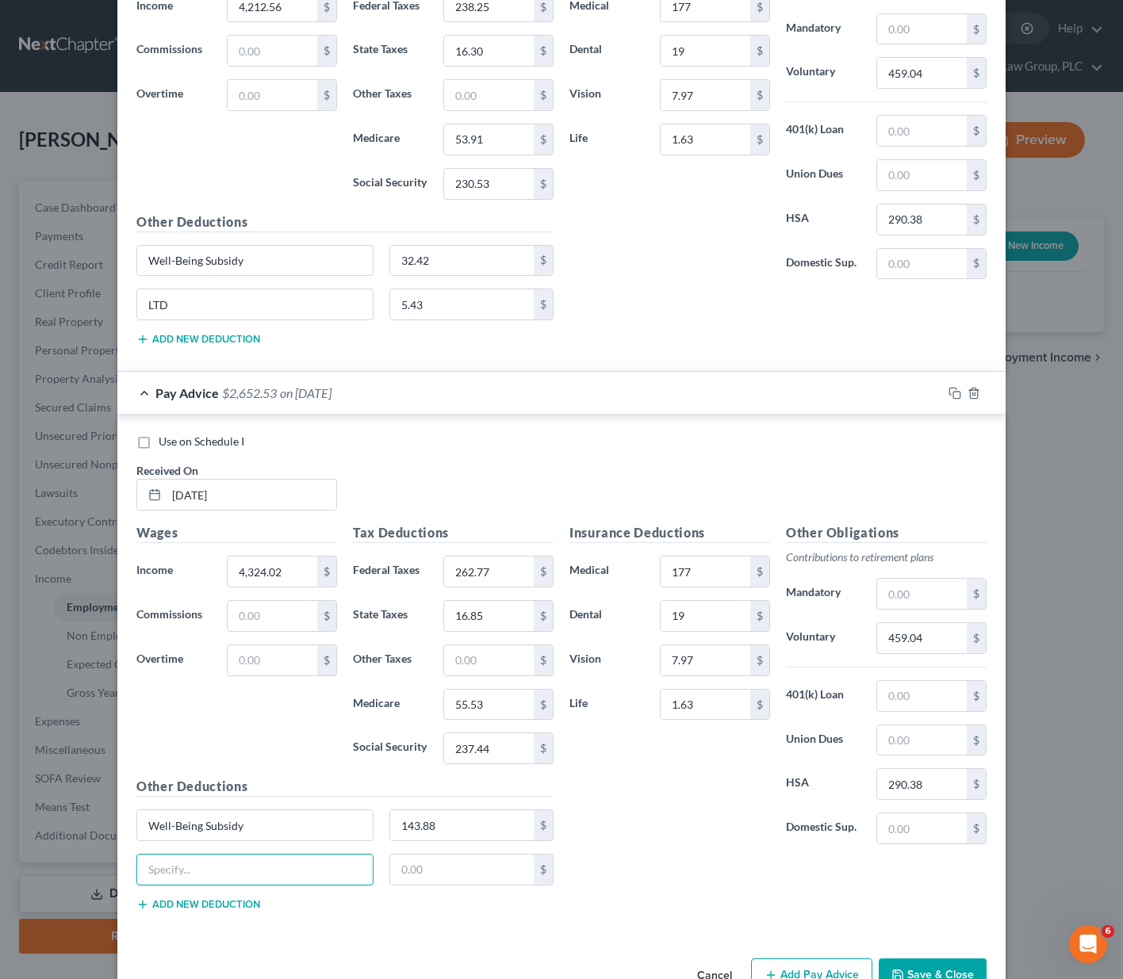
click at [156, 858] on input "text" at bounding box center [254, 870] width 235 height 30
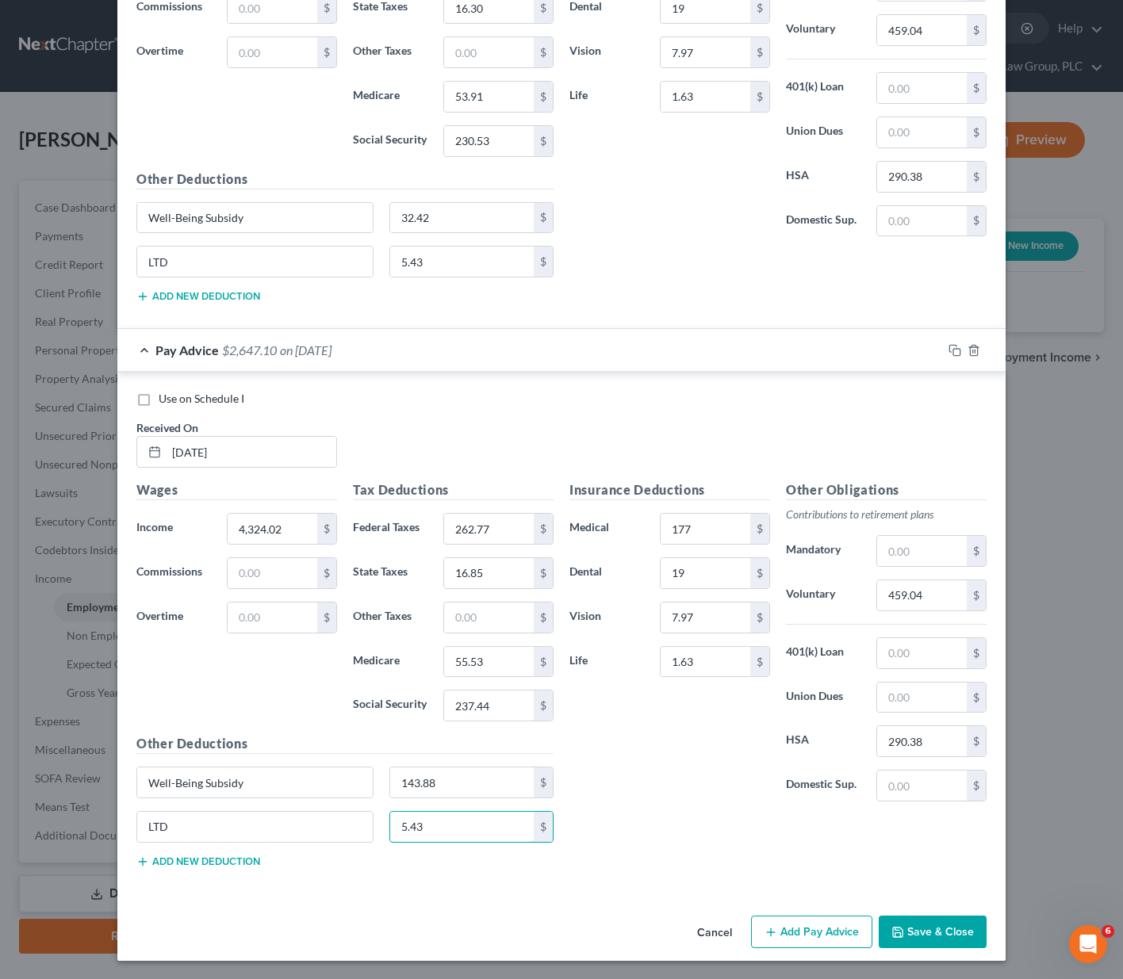
scroll to position [6988, 0]
click at [923, 938] on button "Save & Close" at bounding box center [933, 931] width 108 height 33
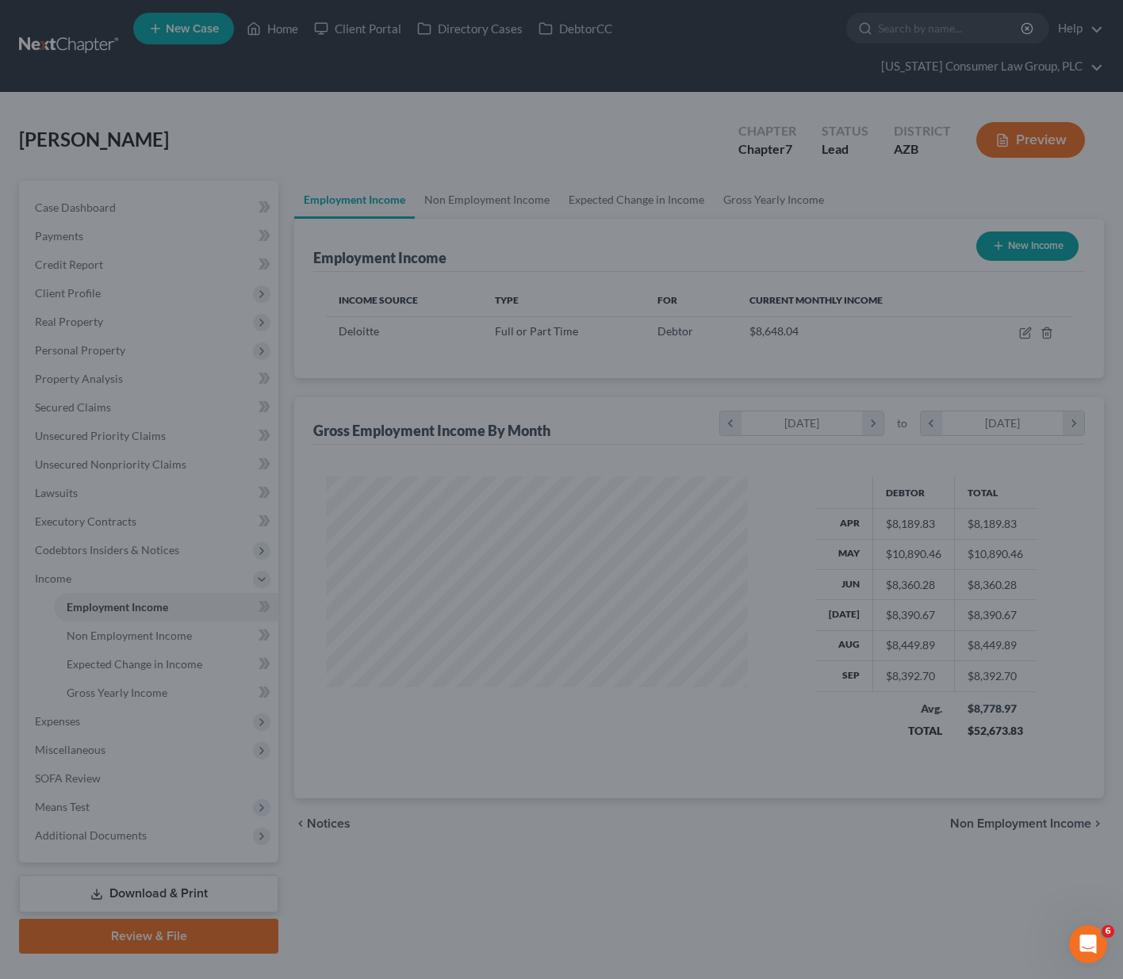
scroll to position [285, 448]
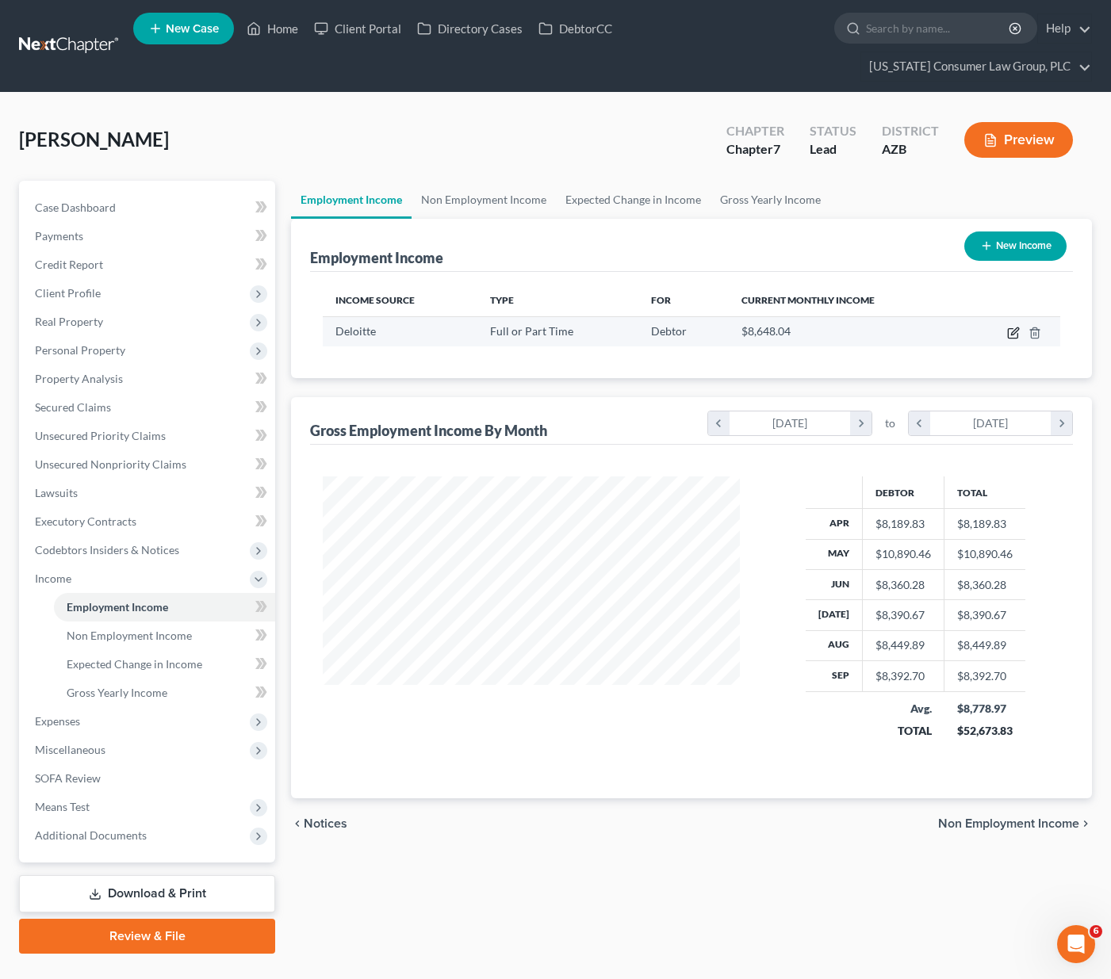
click at [1009, 327] on icon "button" at bounding box center [1013, 333] width 13 height 13
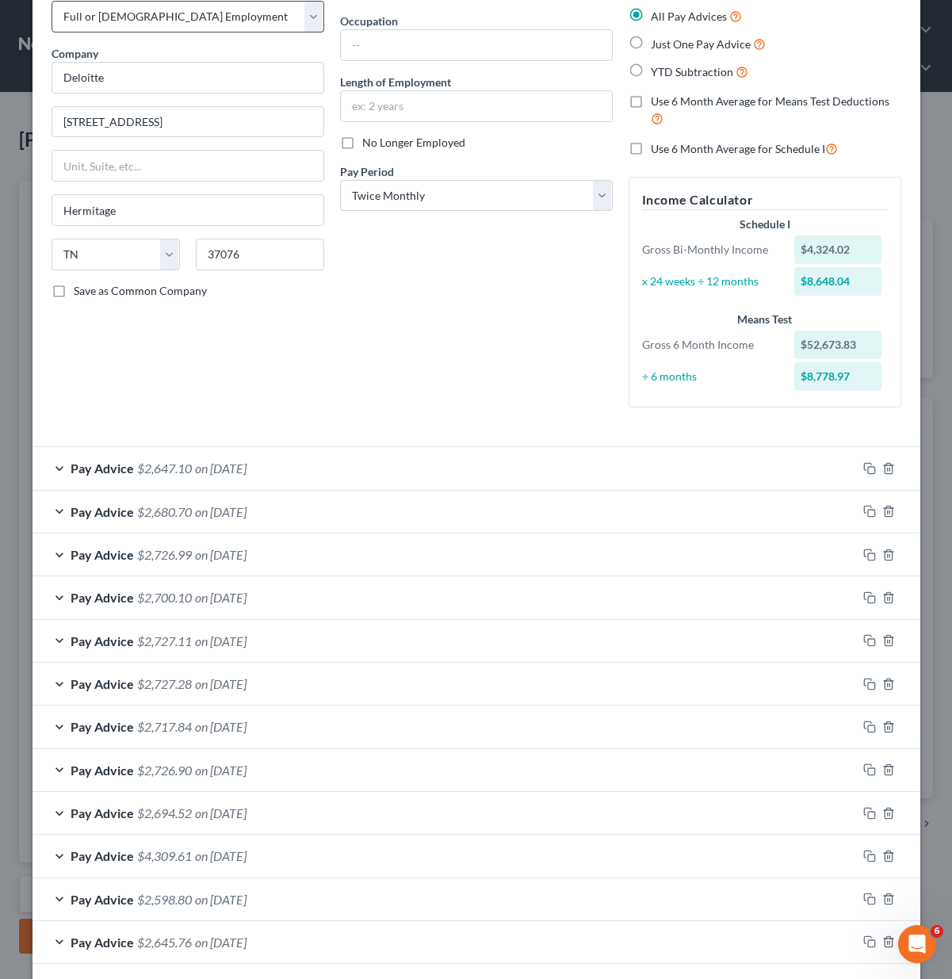
scroll to position [792634, 792539]
